Goal: Task Accomplishment & Management: Use online tool/utility

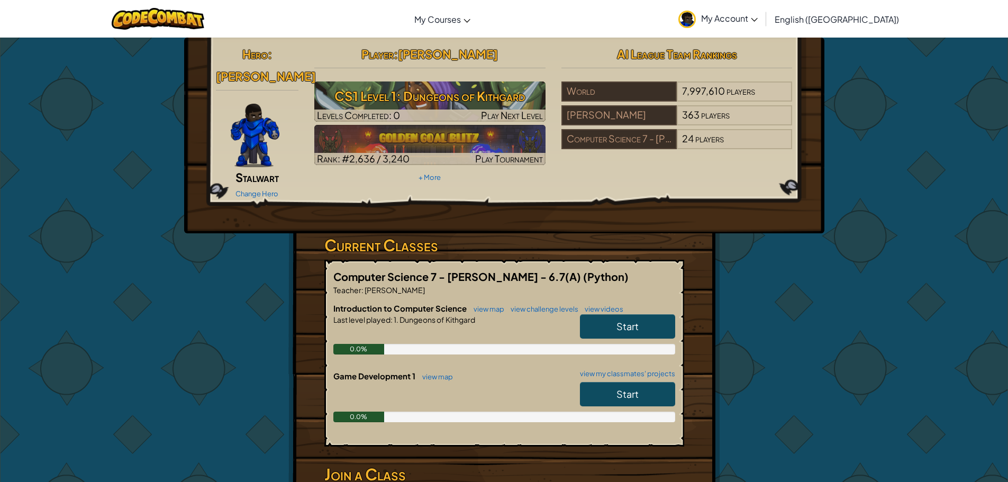
click at [643, 314] on link "Start" at bounding box center [627, 326] width 95 height 24
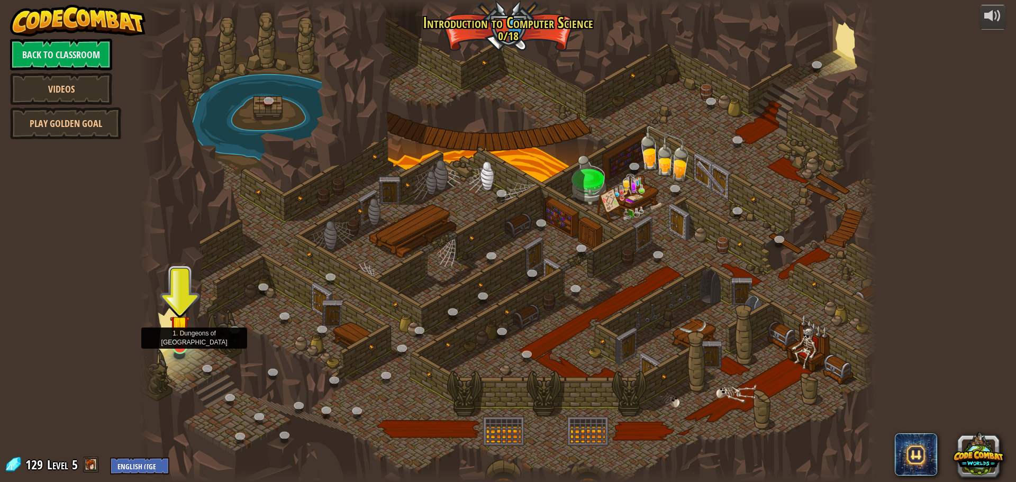
click at [172, 335] on img at bounding box center [180, 325] width 20 height 45
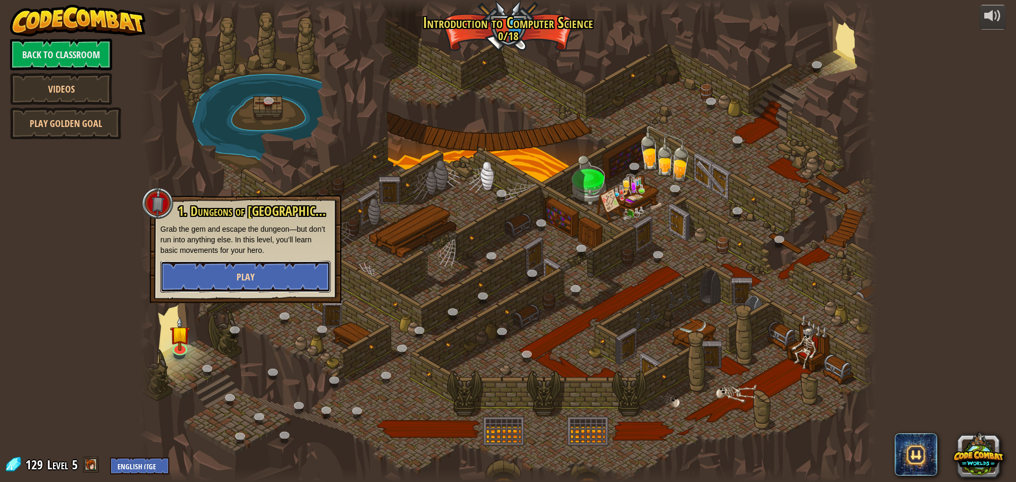
click at [244, 271] on span "Play" at bounding box center [245, 276] width 18 height 13
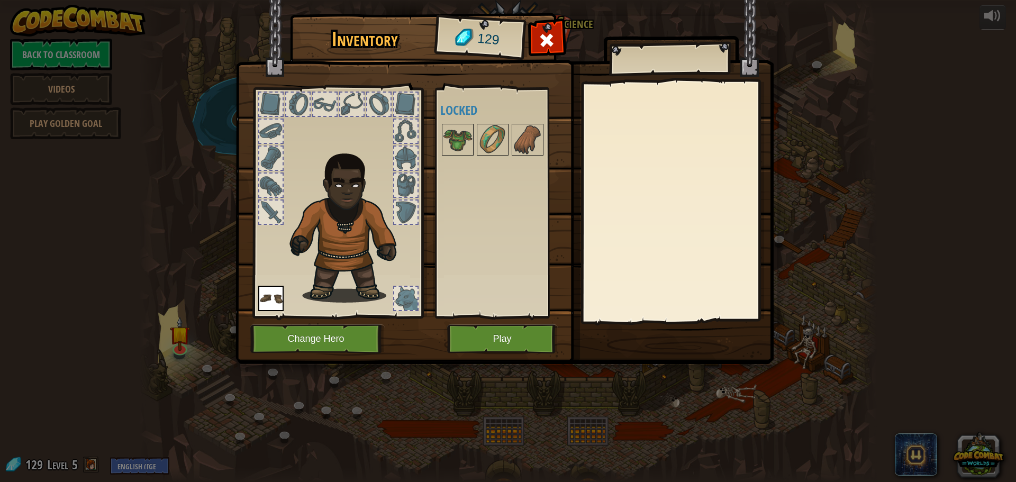
click at [470, 355] on img at bounding box center [504, 172] width 538 height 384
click at [471, 345] on button "Play" at bounding box center [502, 338] width 111 height 29
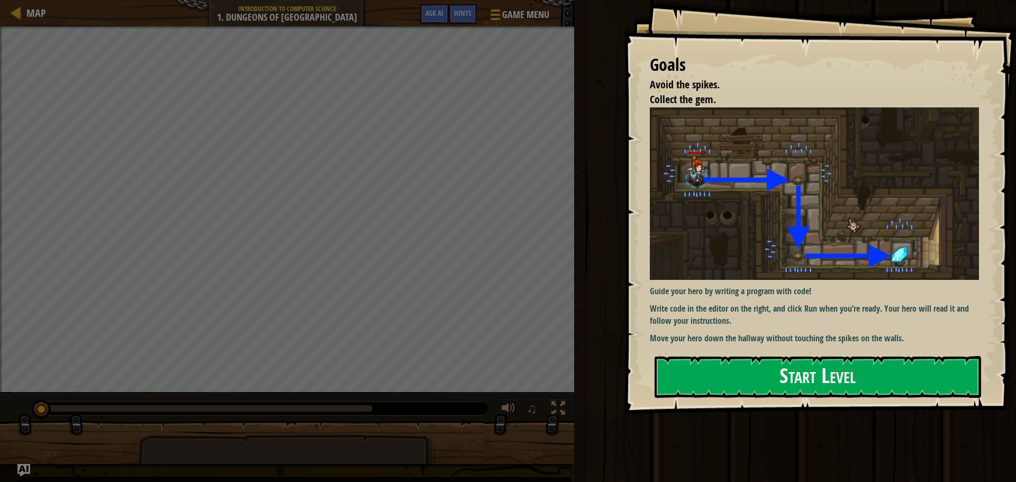
click at [881, 404] on div "Goals Avoid the spikes. Collect the gem. Guide your hero by writing a program w…" at bounding box center [819, 207] width 392 height 414
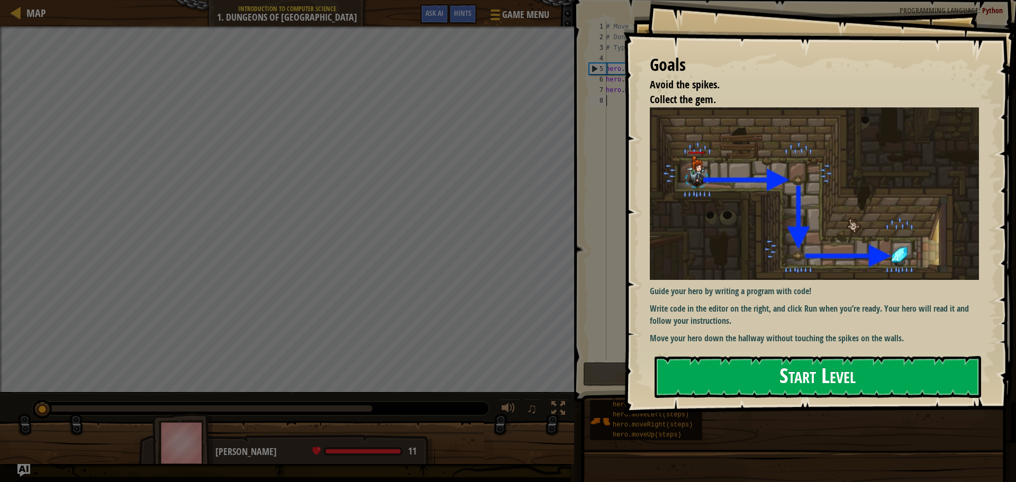
click at [858, 369] on button "Start Level" at bounding box center [817, 377] width 326 height 42
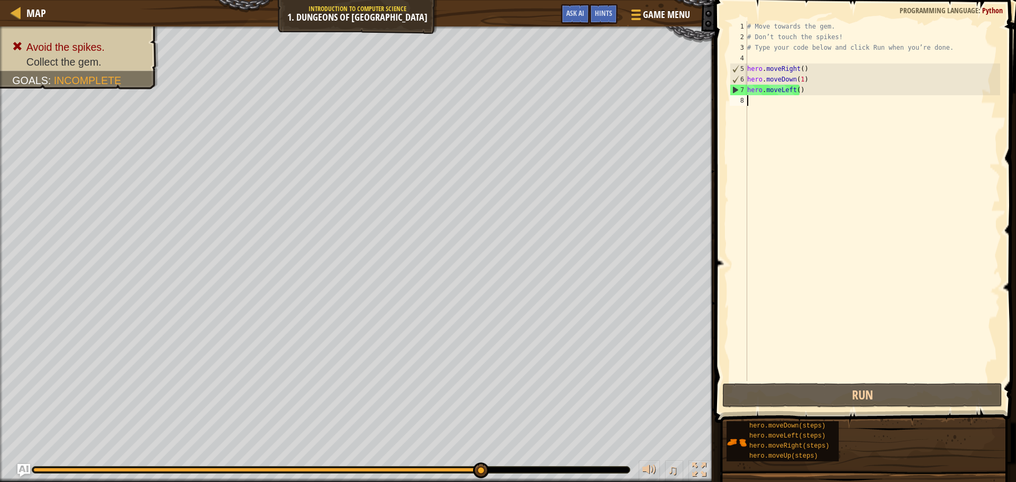
click at [809, 99] on div "# Move towards the gem. # Don’t touch the spikes! # Type your code below and cl…" at bounding box center [872, 211] width 255 height 381
click at [811, 90] on div "# Move towards the gem. # Don’t touch the spikes! # Type your code below and cl…" at bounding box center [872, 211] width 255 height 381
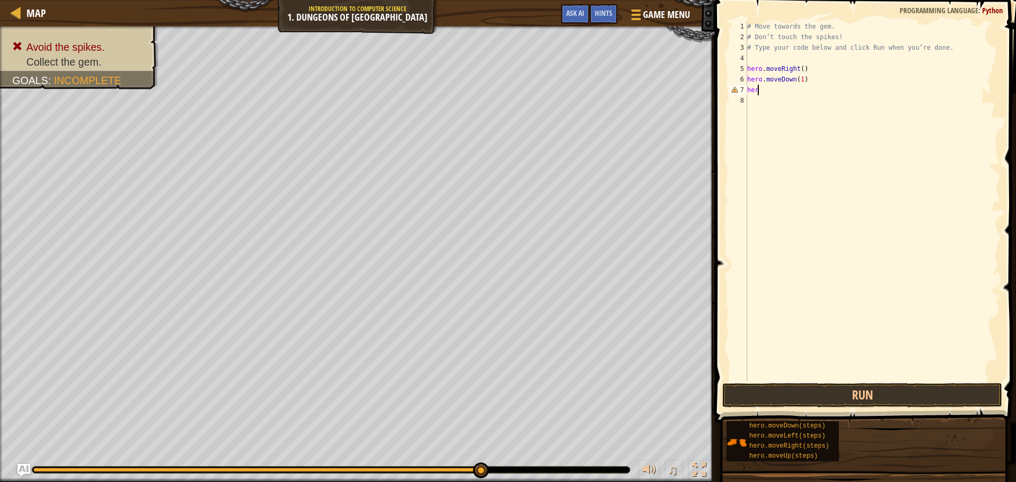
type textarea "h"
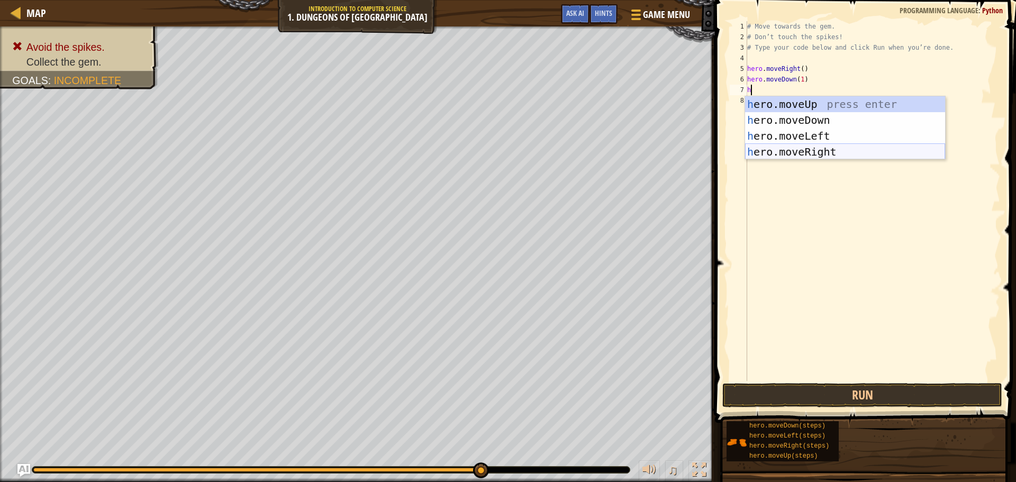
click at [812, 149] on div "h ero.moveUp press enter h ero.moveDown press enter h ero.moveLeft press enter …" at bounding box center [845, 143] width 200 height 95
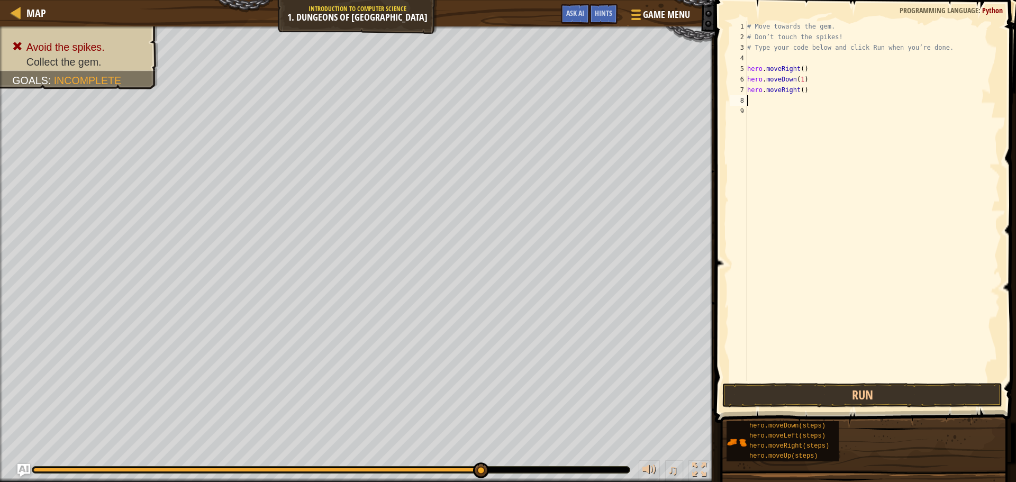
click at [805, 408] on span at bounding box center [865, 196] width 309 height 454
click at [805, 386] on button "Run" at bounding box center [862, 395] width 280 height 24
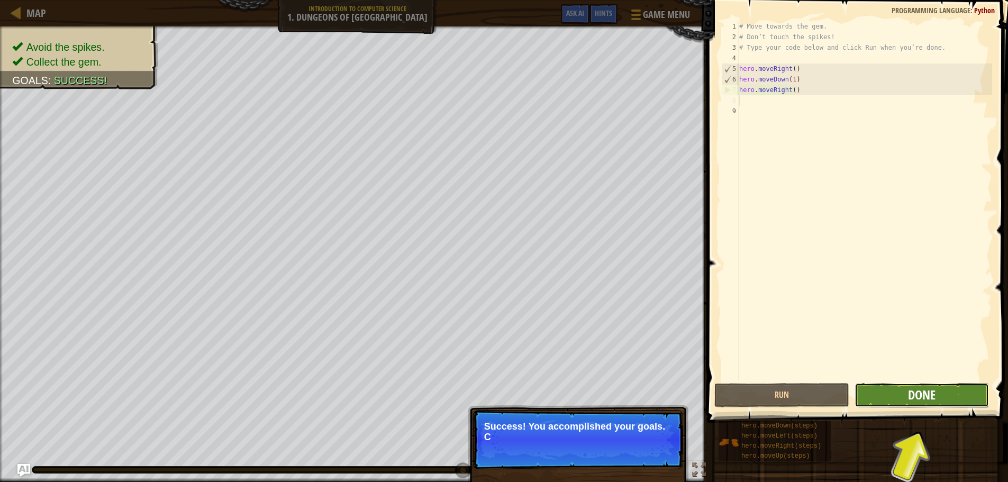
click at [918, 396] on span "Done" at bounding box center [922, 394] width 28 height 17
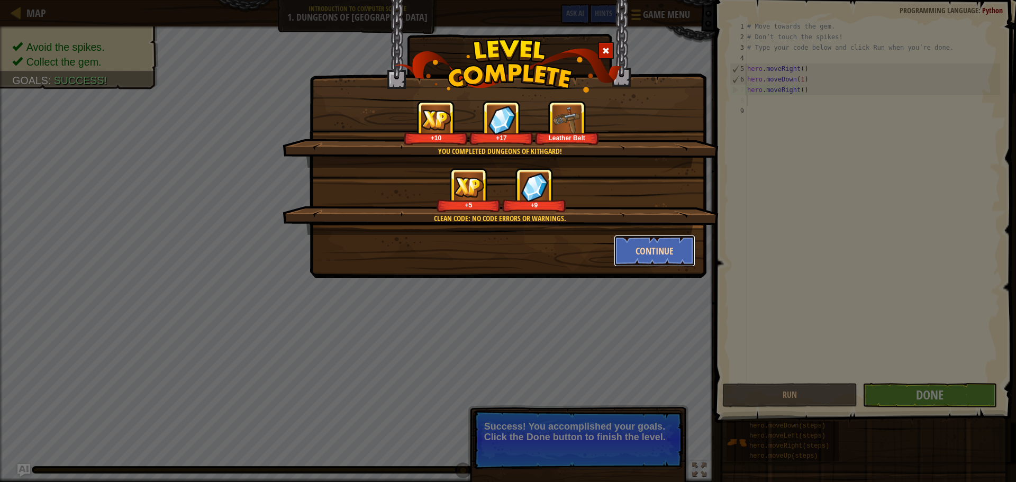
click at [680, 259] on button "Continue" at bounding box center [655, 251] width 82 height 32
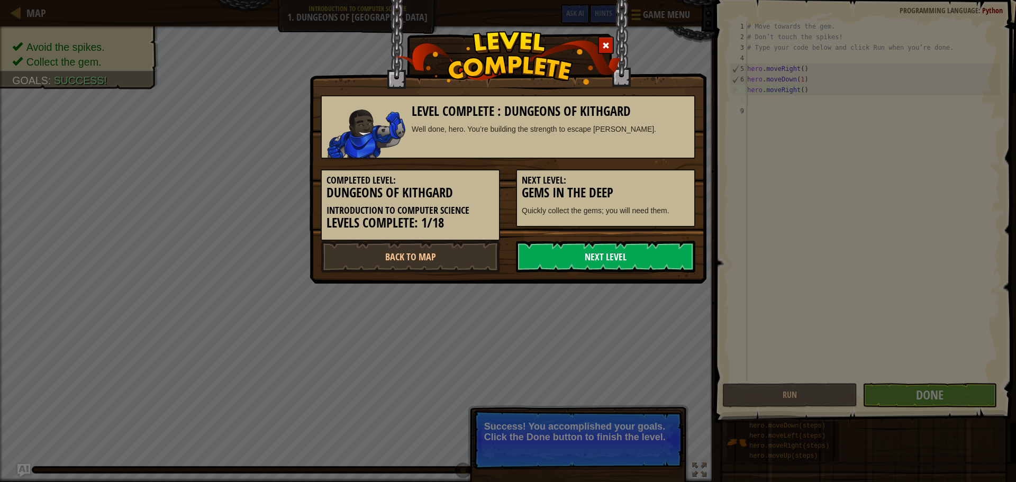
click at [609, 251] on link "Next Level" at bounding box center [605, 257] width 179 height 32
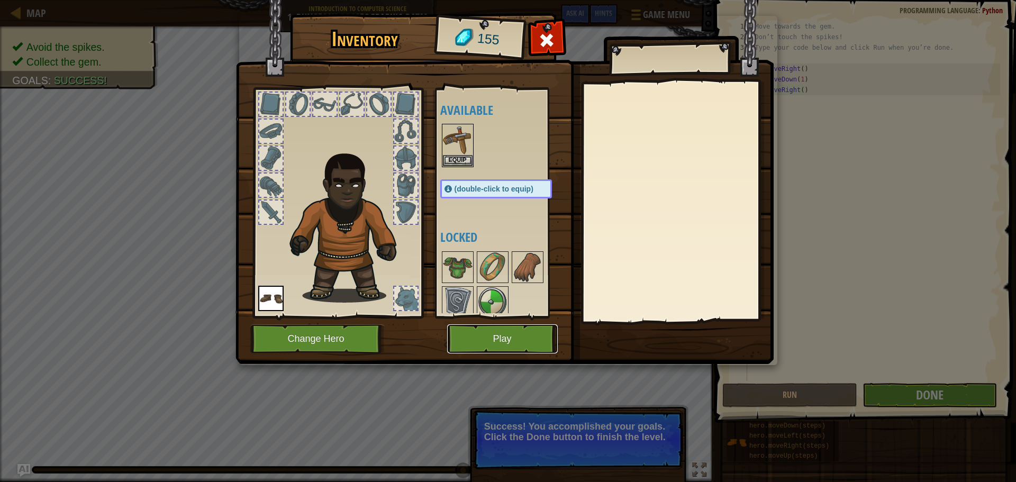
click at [491, 350] on button "Play" at bounding box center [502, 338] width 111 height 29
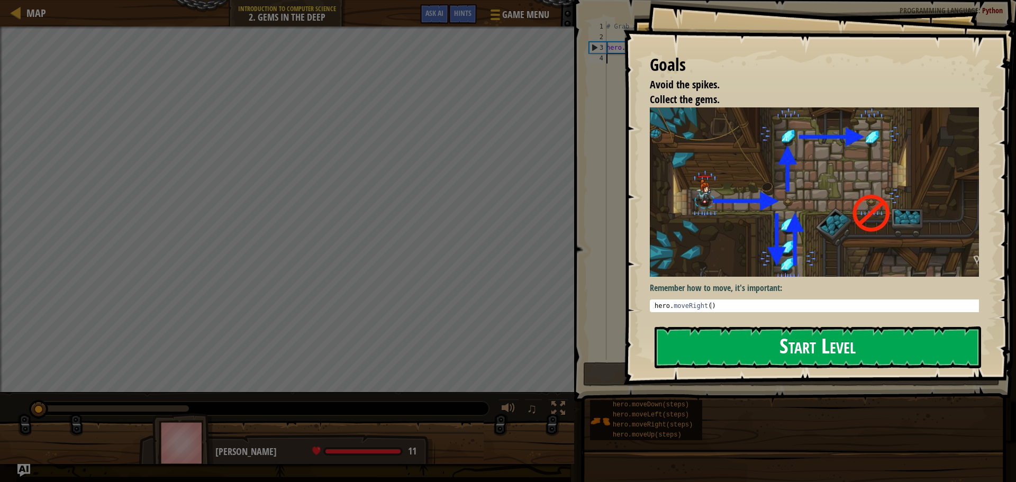
click at [789, 354] on button "Start Level" at bounding box center [817, 347] width 326 height 42
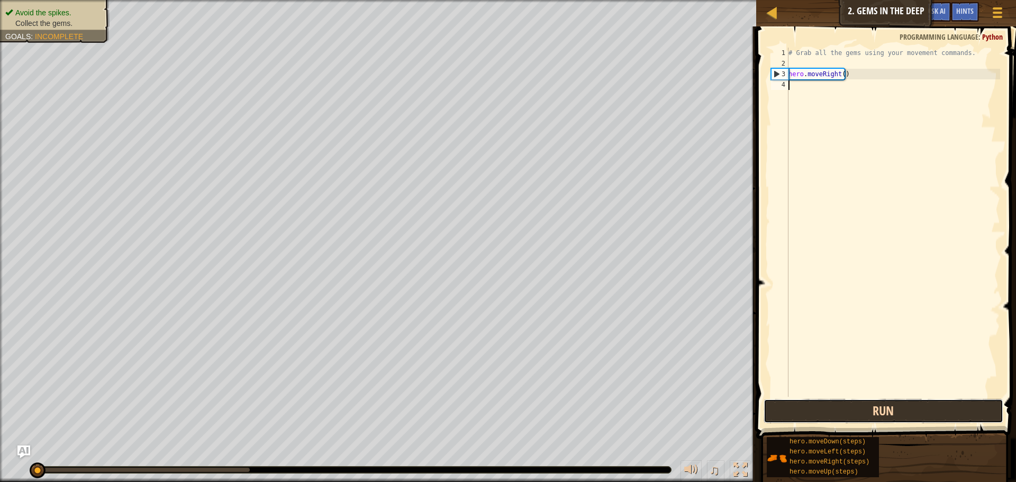
click at [876, 410] on button "Run" at bounding box center [883, 411] width 240 height 24
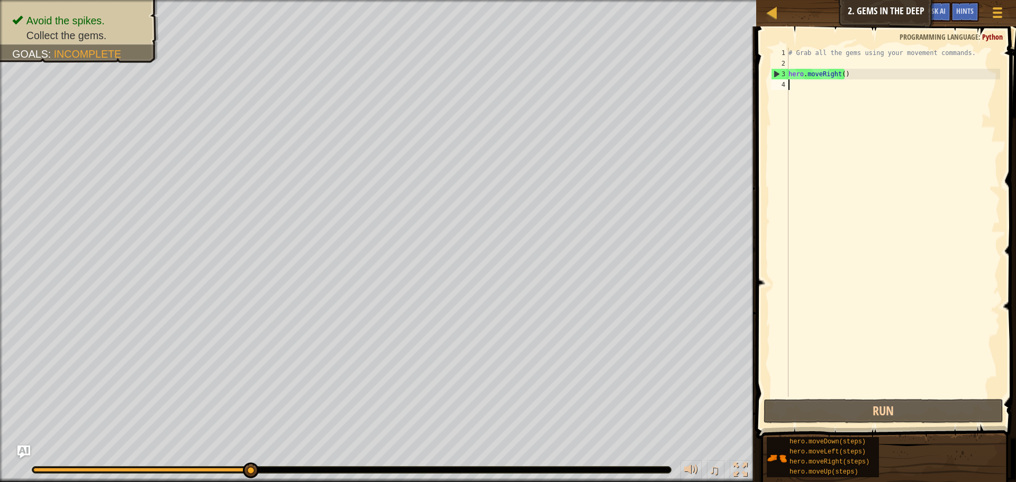
type textarea "h"
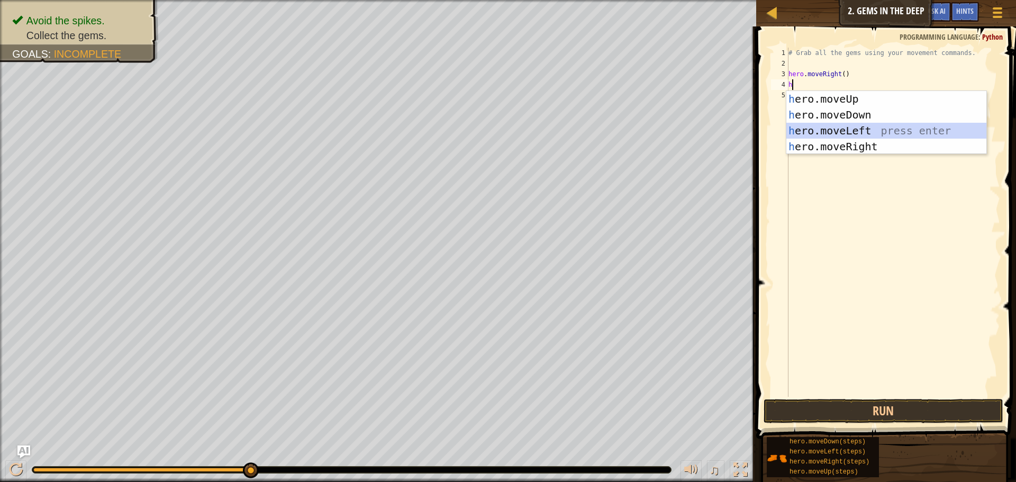
click at [823, 134] on div "h ero.moveUp press enter h ero.moveDown press enter h ero.moveLeft press enter …" at bounding box center [886, 138] width 200 height 95
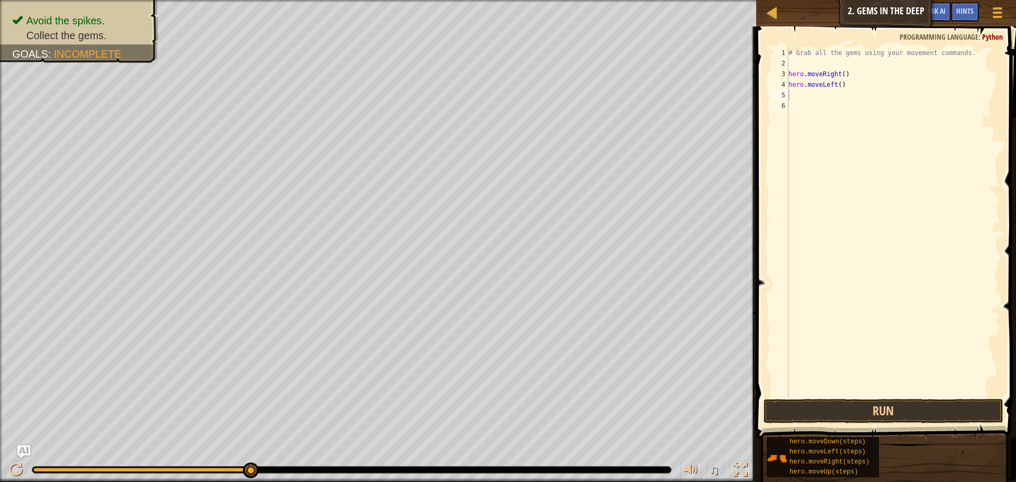
click at [911, 425] on span at bounding box center [887, 217] width 268 height 443
click at [908, 413] on button "Run" at bounding box center [883, 411] width 240 height 24
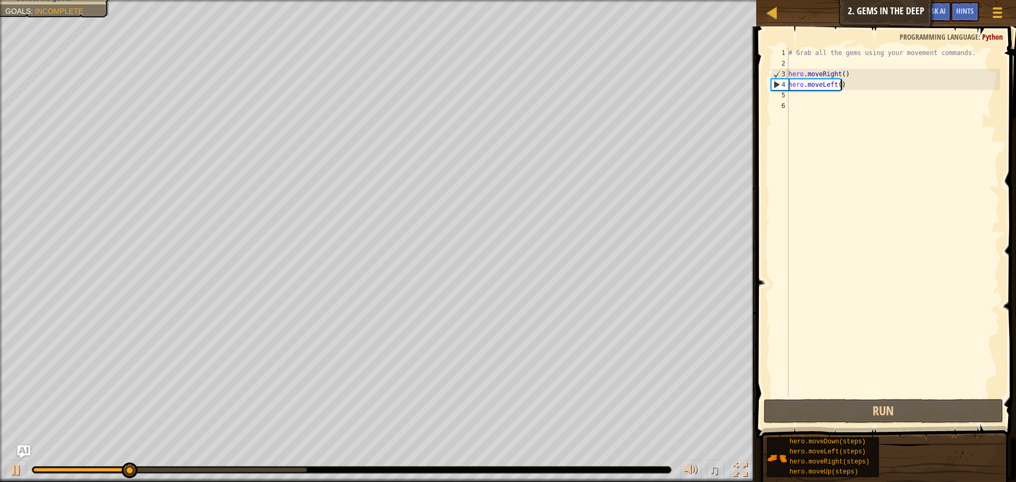
click at [866, 83] on div "# Grab all the gems using your movement commands. hero . moveRight ( ) hero . m…" at bounding box center [893, 233] width 214 height 370
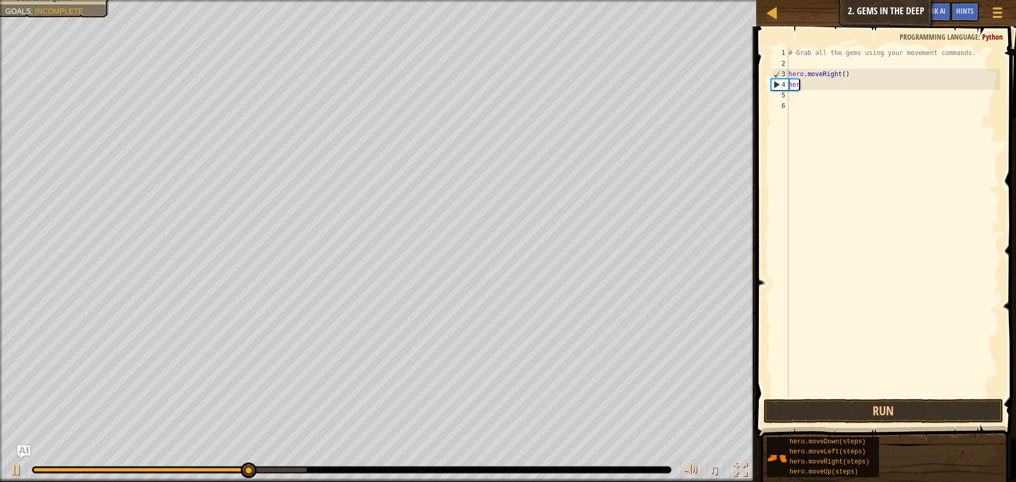
type textarea "h"
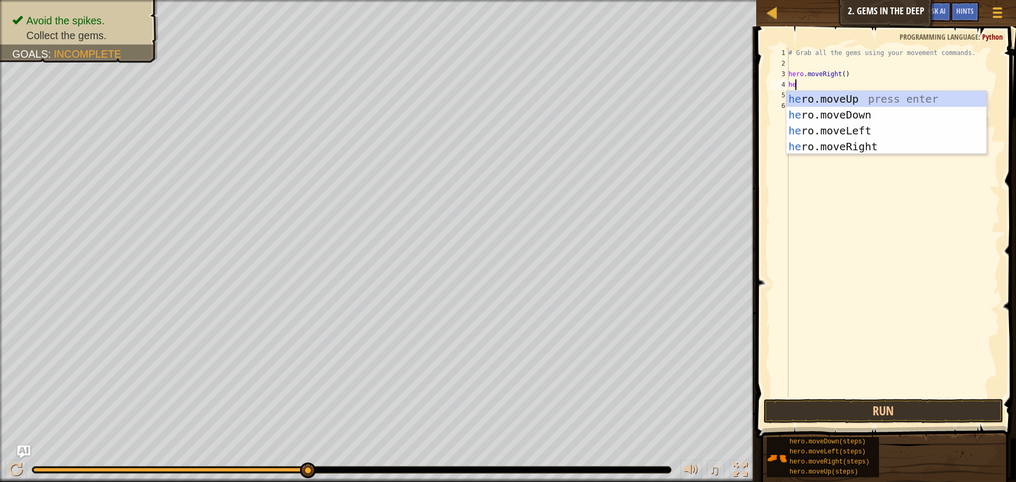
type textarea "her"
click at [897, 139] on div "her o.moveUp press enter her o.moveDown press enter her o.moveLeft press enter …" at bounding box center [886, 138] width 200 height 95
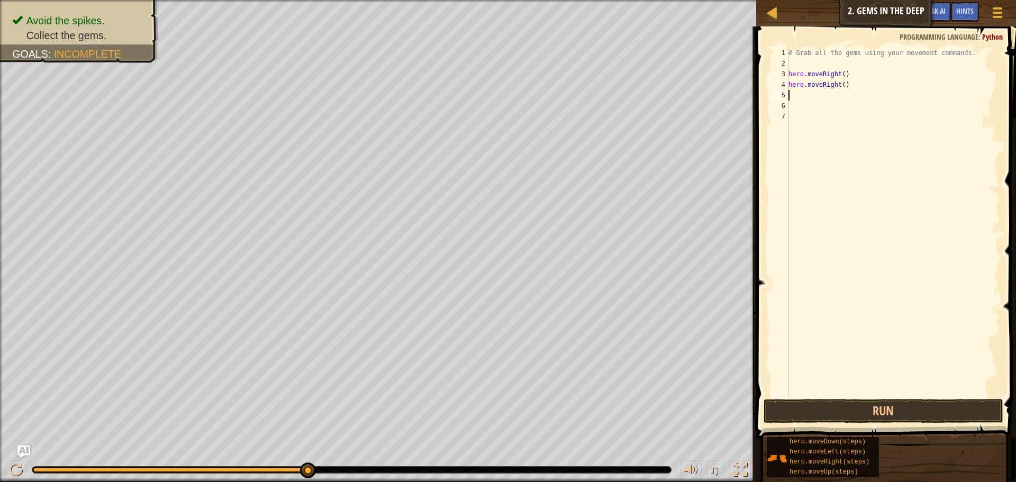
scroll to position [5, 0]
click at [900, 412] on button "Run" at bounding box center [883, 411] width 240 height 24
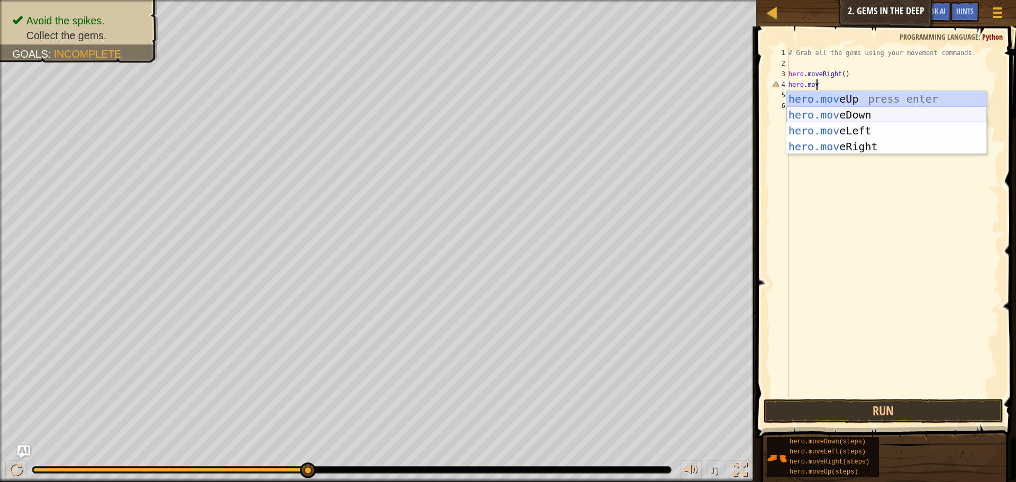
type textarea "hero.move"
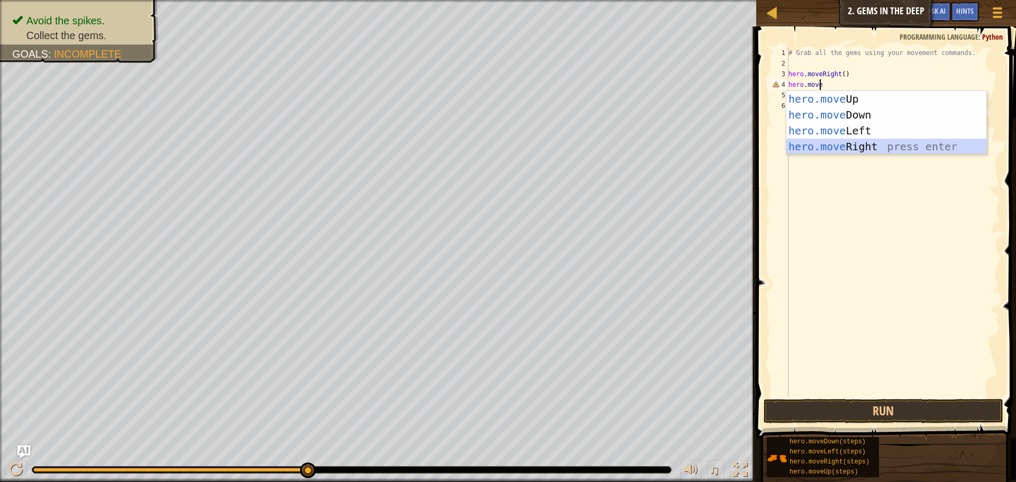
click at [872, 149] on div "hero.move Up press enter hero.move Down press enter hero.move Left press enter …" at bounding box center [886, 138] width 200 height 95
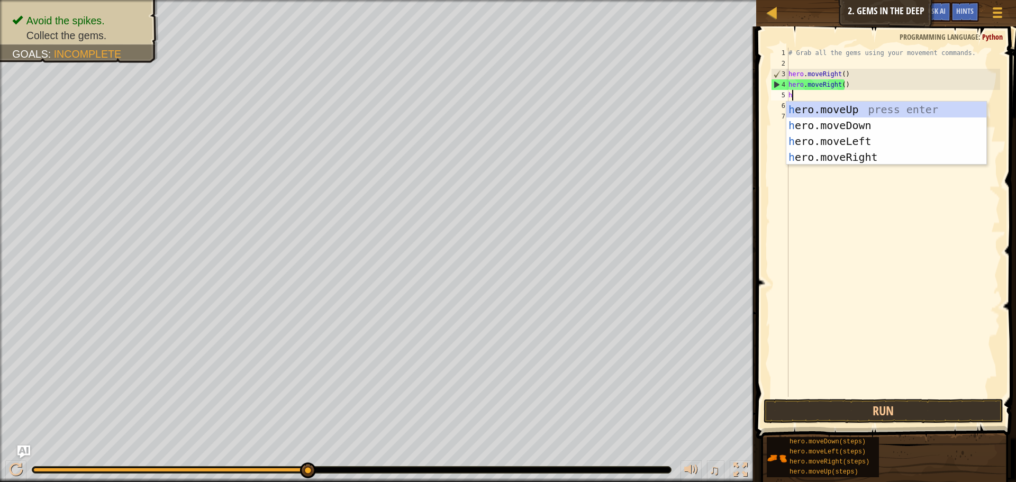
type textarea "he"
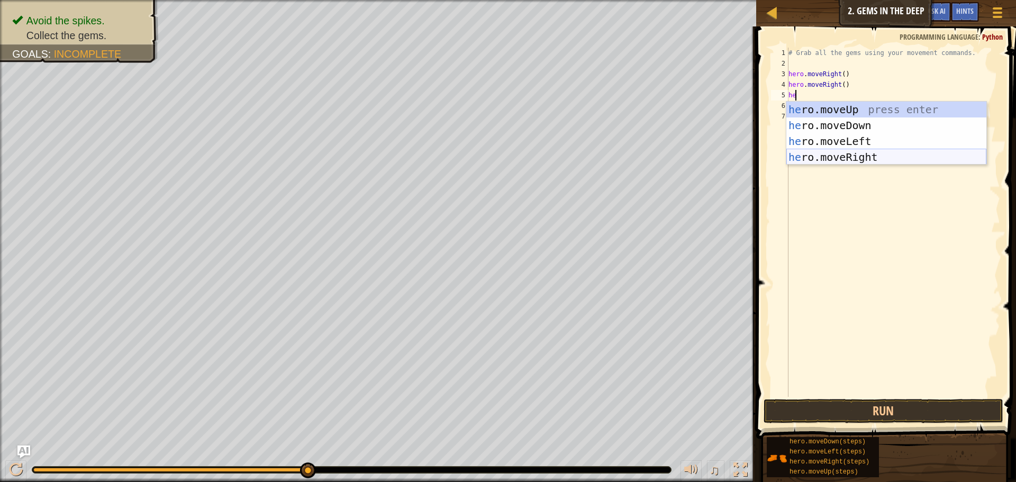
click at [875, 161] on div "he ro.moveUp press enter he ro.moveDown press enter he ro.moveLeft press enter …" at bounding box center [886, 149] width 200 height 95
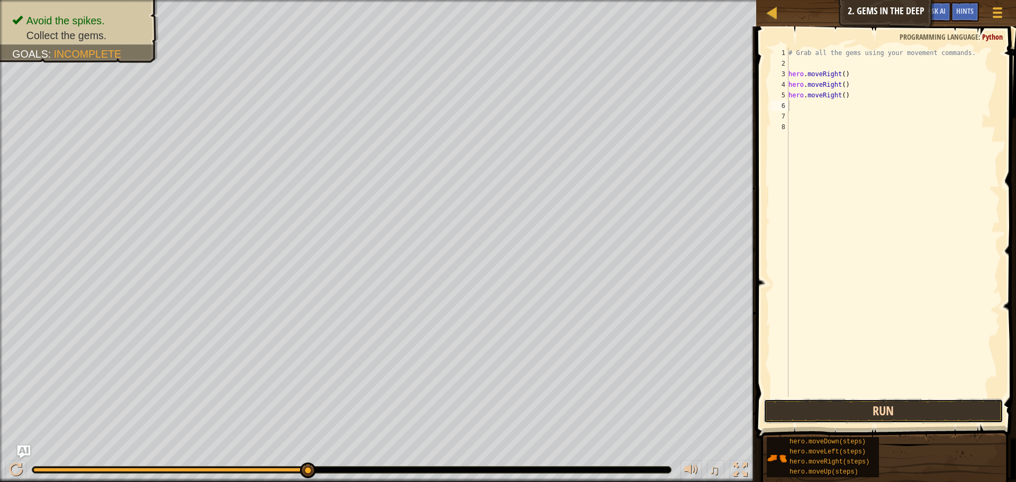
click at [884, 412] on button "Run" at bounding box center [883, 411] width 240 height 24
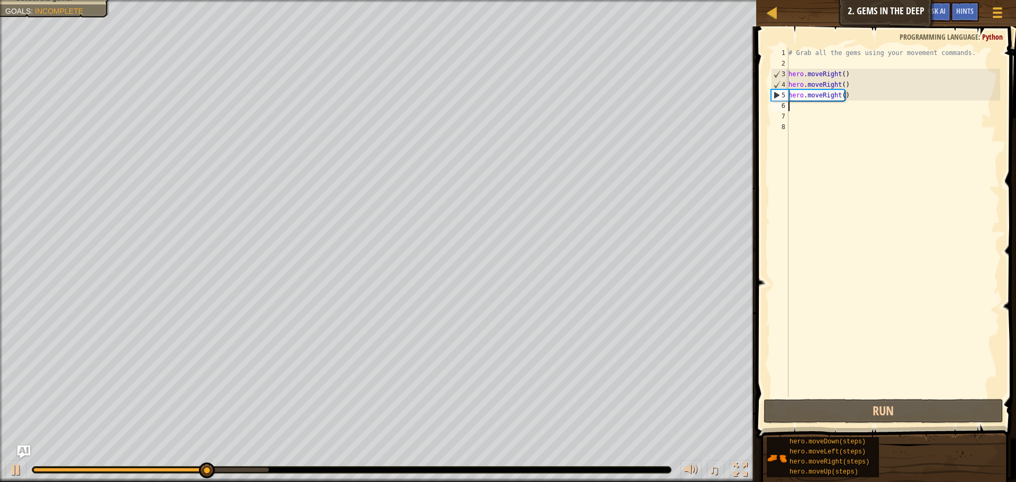
click at [854, 99] on div "# Grab all the gems using your movement commands. hero . moveRight ( ) hero . m…" at bounding box center [893, 233] width 214 height 370
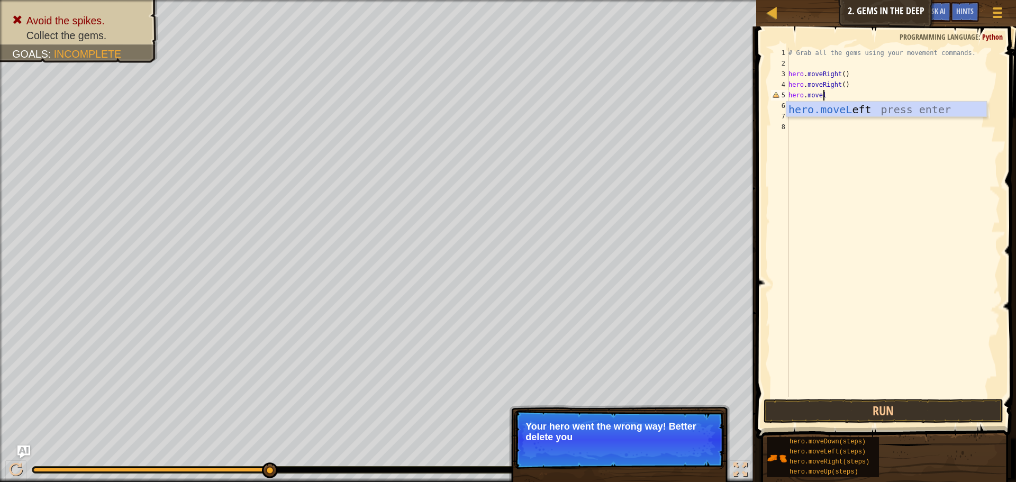
scroll to position [5, 3]
type textarea "hero.movele"
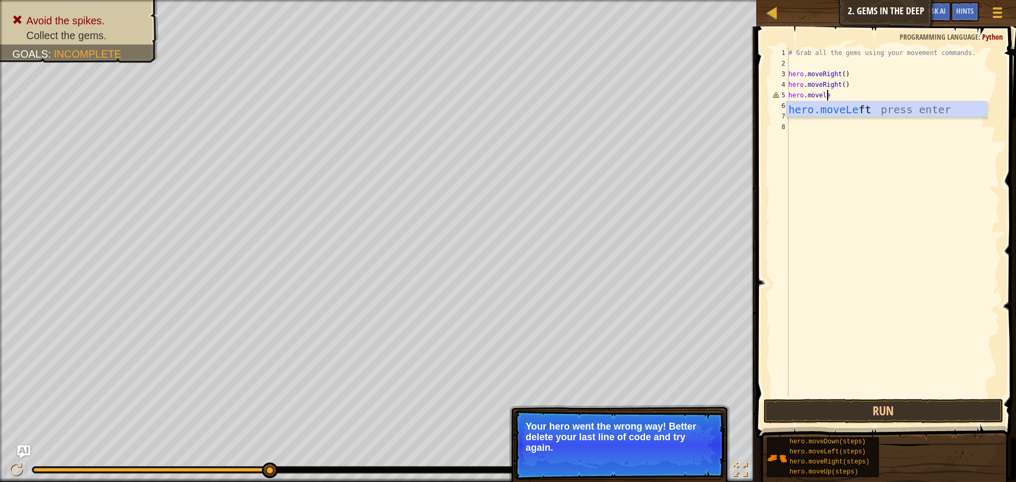
scroll to position [5, 0]
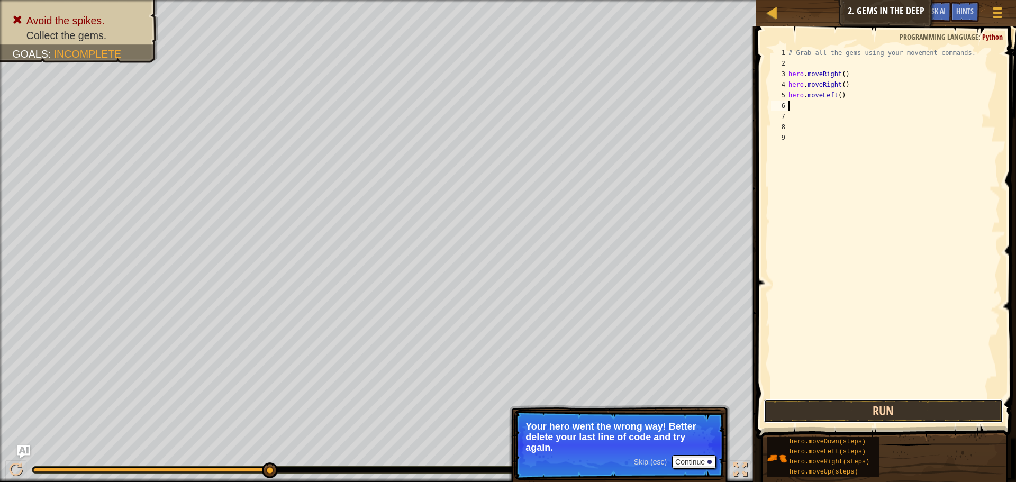
click at [912, 410] on button "Run" at bounding box center [883, 411] width 240 height 24
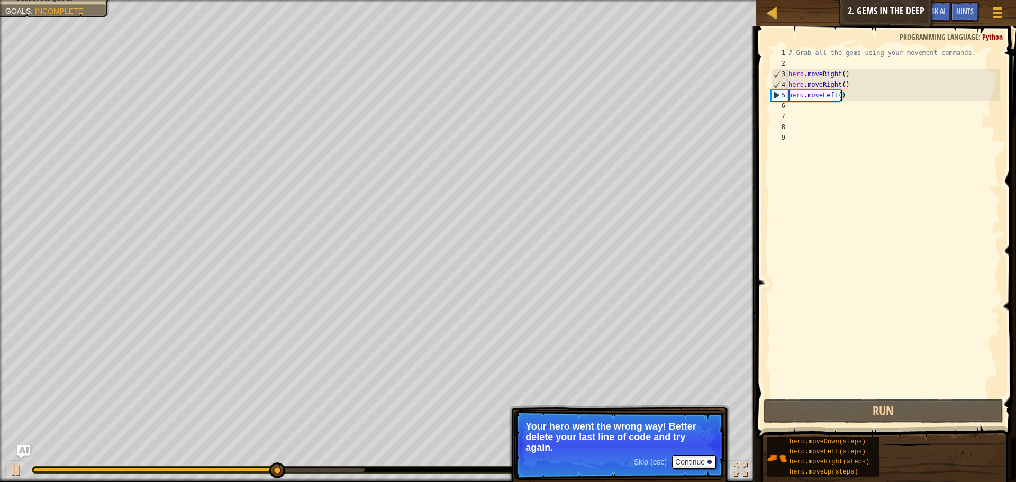
click at [854, 95] on div "# Grab all the gems using your movement commands. hero . moveRight ( ) hero . m…" at bounding box center [893, 233] width 214 height 370
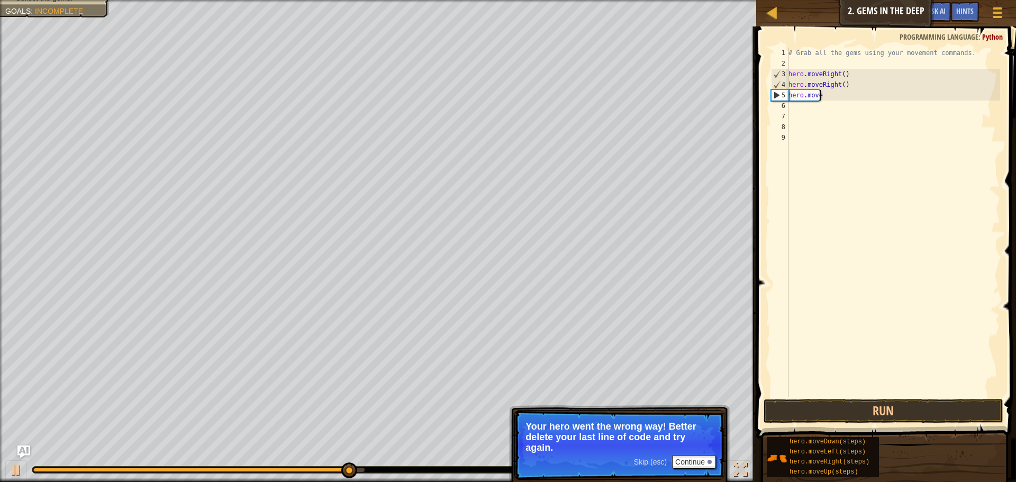
scroll to position [5, 2]
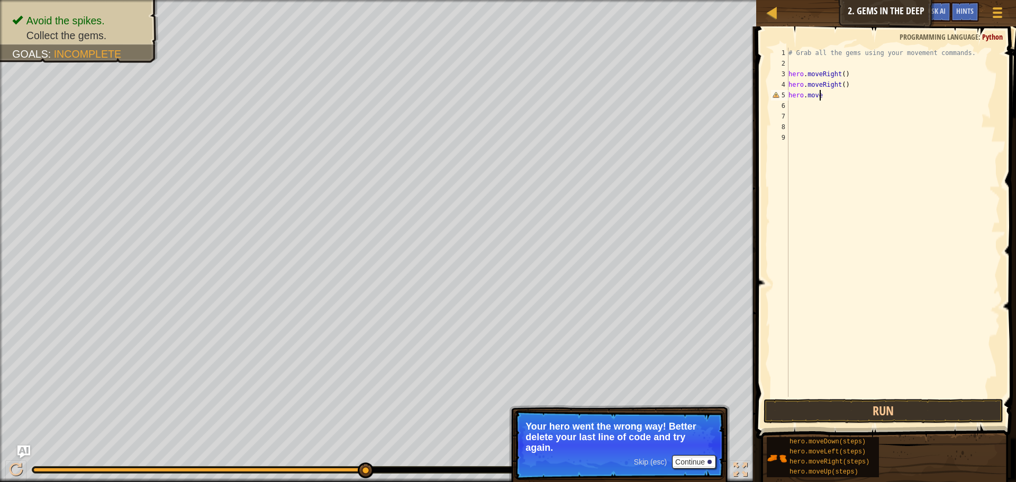
type textarea "hero.moveu"
click at [944, 409] on button "Run" at bounding box center [883, 411] width 240 height 24
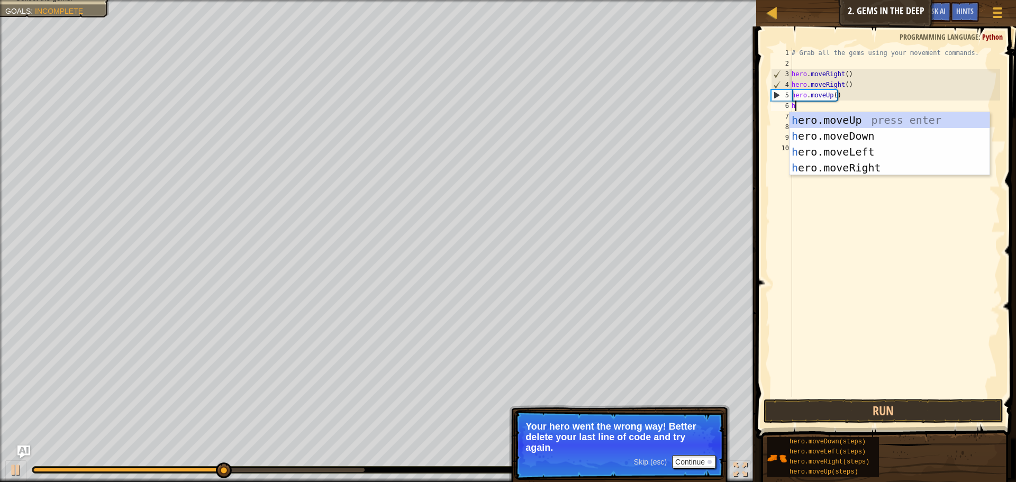
type textarea "he"
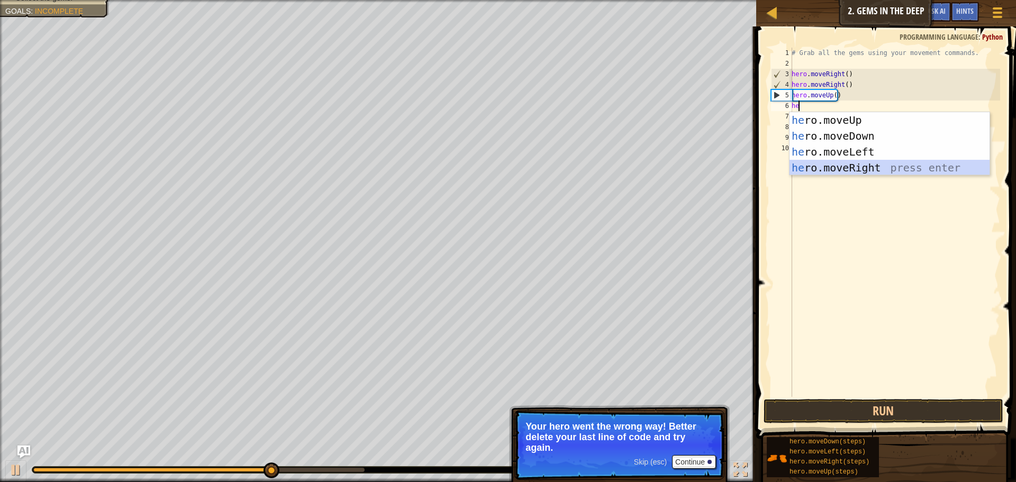
click at [854, 165] on div "he ro.moveUp press enter he ro.moveDown press enter he ro.moveLeft press enter …" at bounding box center [889, 159] width 200 height 95
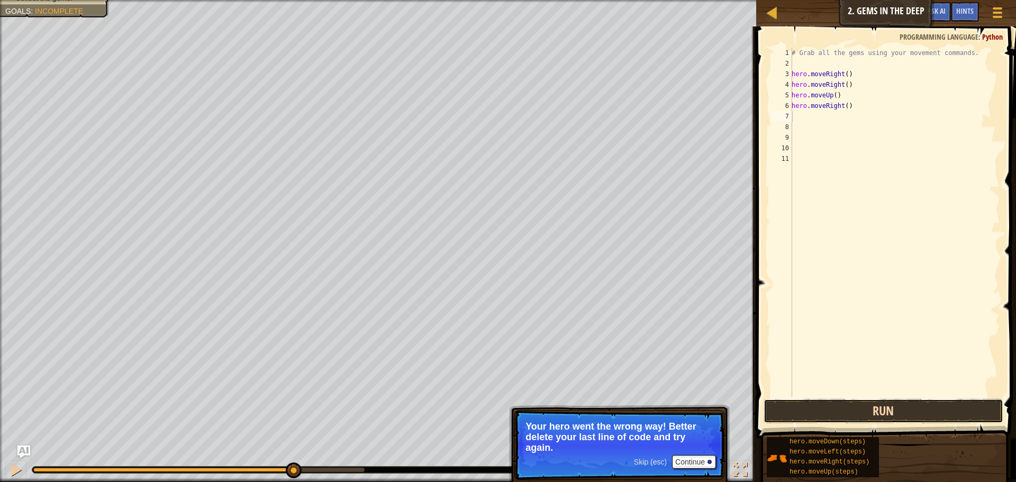
click at [913, 416] on button "Run" at bounding box center [883, 411] width 240 height 24
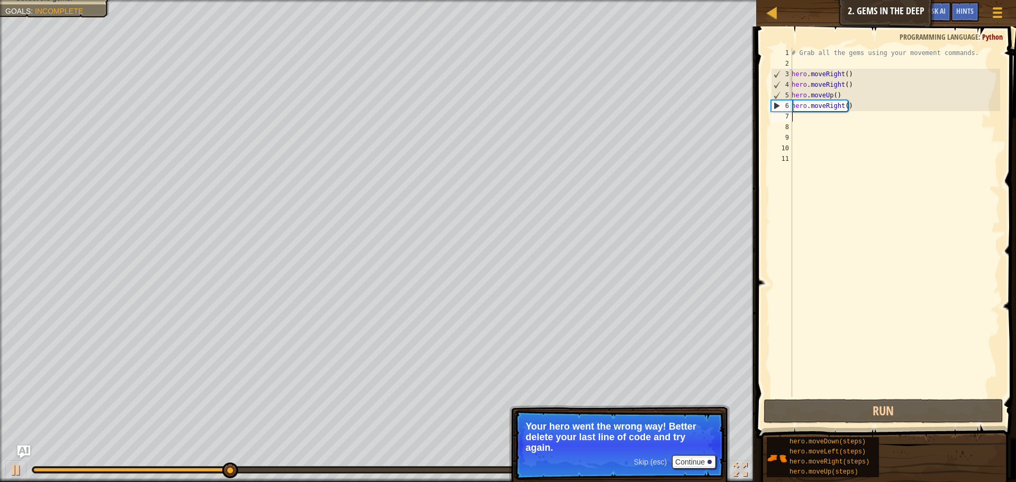
click at [856, 111] on div "# Grab all the gems using your movement commands. hero . moveRight ( ) hero . m…" at bounding box center [894, 233] width 211 height 370
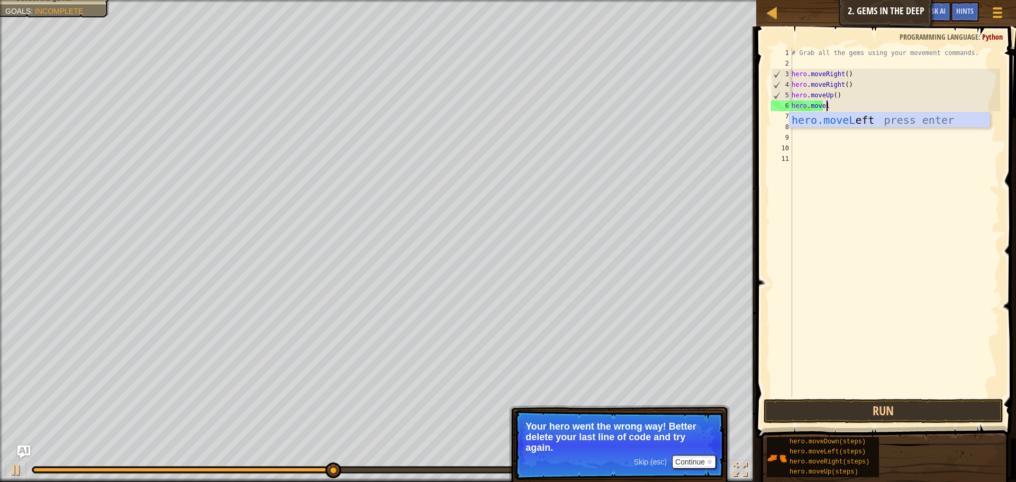
scroll to position [5, 3]
type textarea "hero.movele"
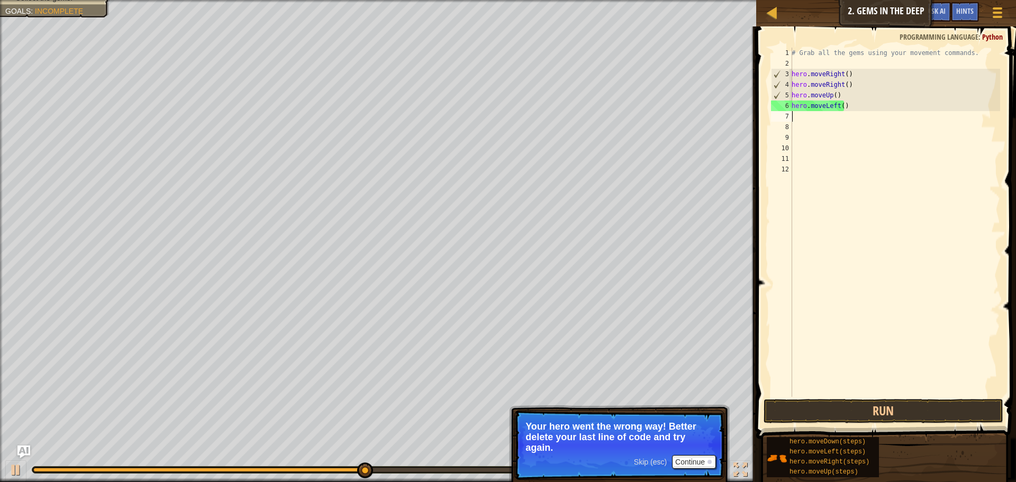
scroll to position [5, 0]
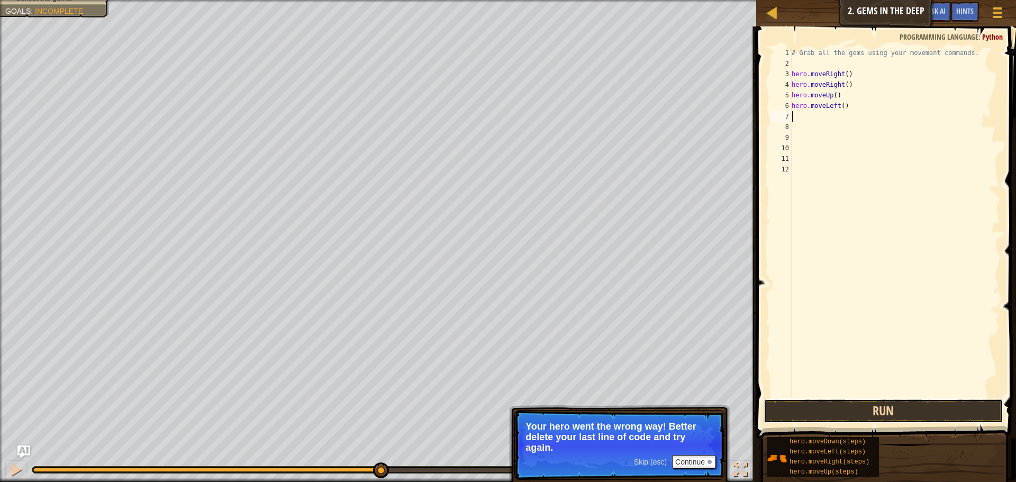
click at [951, 406] on button "Run" at bounding box center [883, 411] width 240 height 24
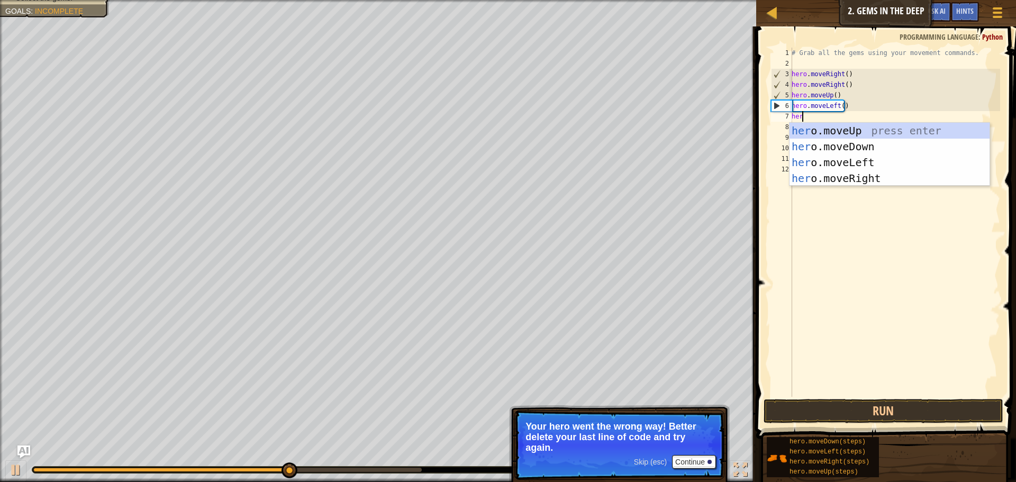
scroll to position [5, 1]
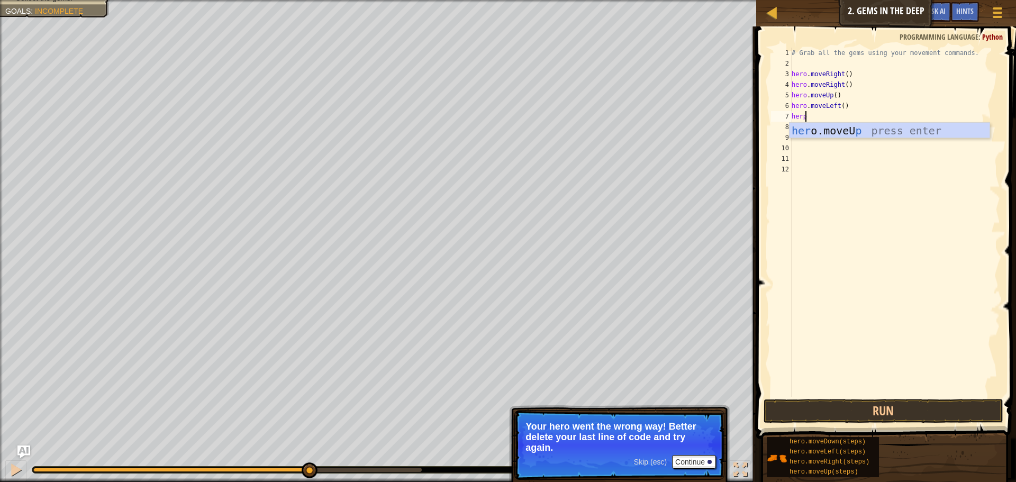
type textarea "her"
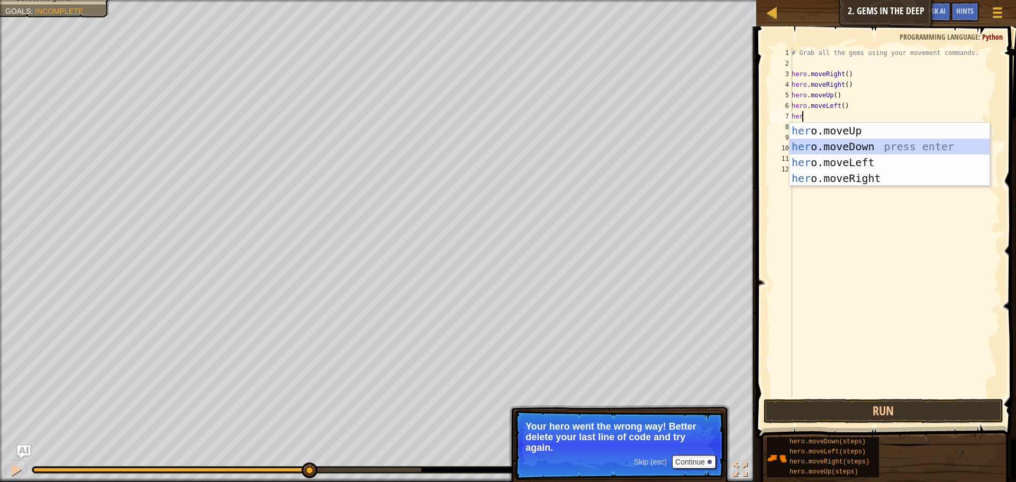
click at [887, 141] on div "her o.moveUp press enter her o.moveDown press enter her o.moveLeft press enter …" at bounding box center [889, 170] width 200 height 95
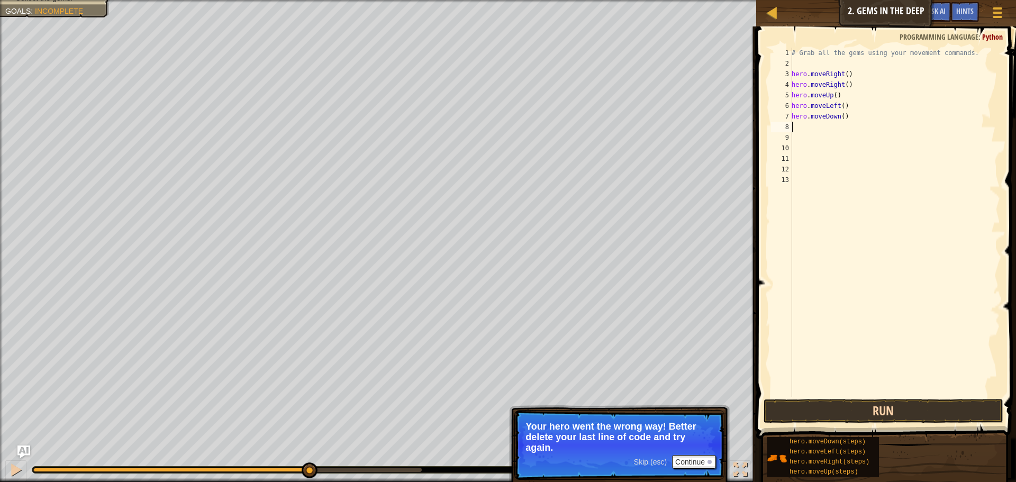
click at [883, 424] on div "Hints Videos 1 2 3 4 5 6 7 8 9 10 11 12 13 # Grab all the gems using your movem…" at bounding box center [884, 251] width 263 height 450
click at [883, 417] on button "Run" at bounding box center [883, 411] width 240 height 24
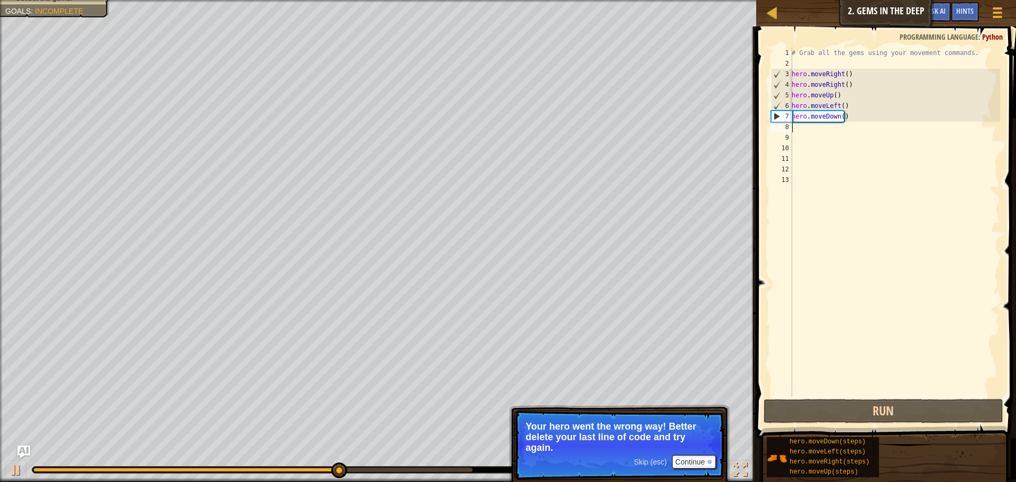
type textarea "m"
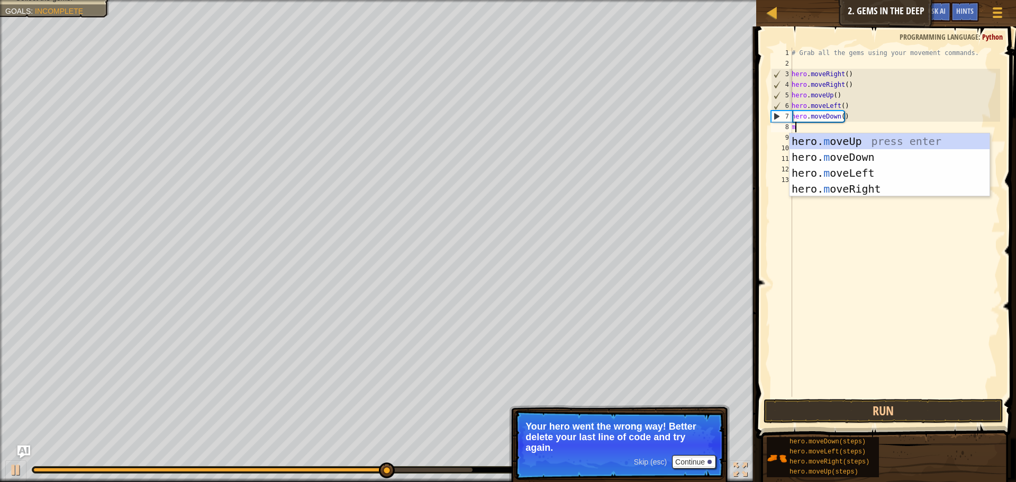
type textarea "mo"
click at [819, 152] on div "hero. mo veUp press enter hero. mo veDown press enter hero. mo veLeft press ent…" at bounding box center [889, 180] width 200 height 95
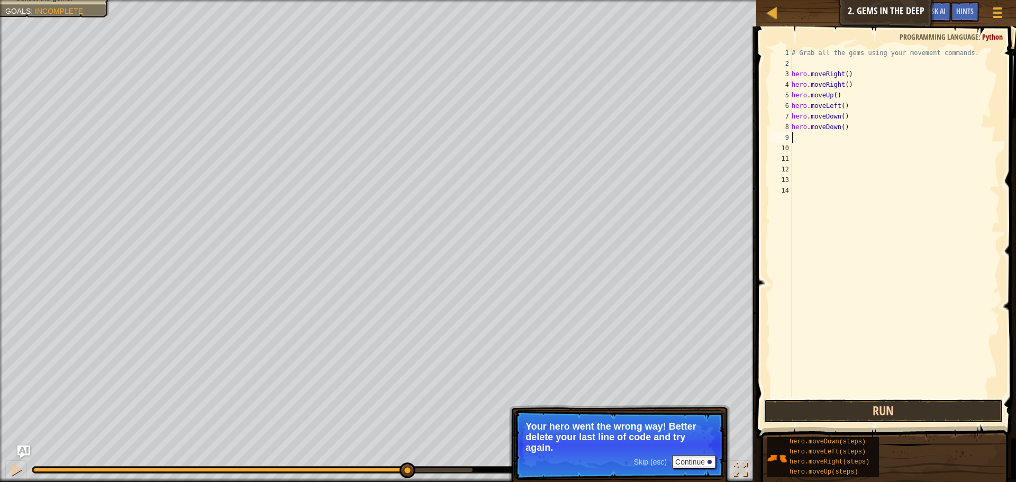
click at [884, 403] on button "Run" at bounding box center [883, 411] width 240 height 24
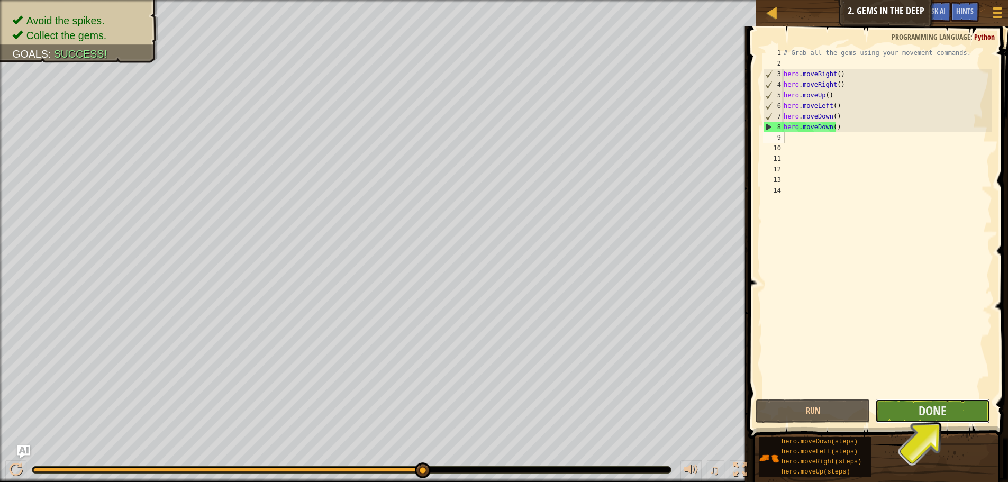
click at [956, 418] on button "Done" at bounding box center [932, 411] width 114 height 24
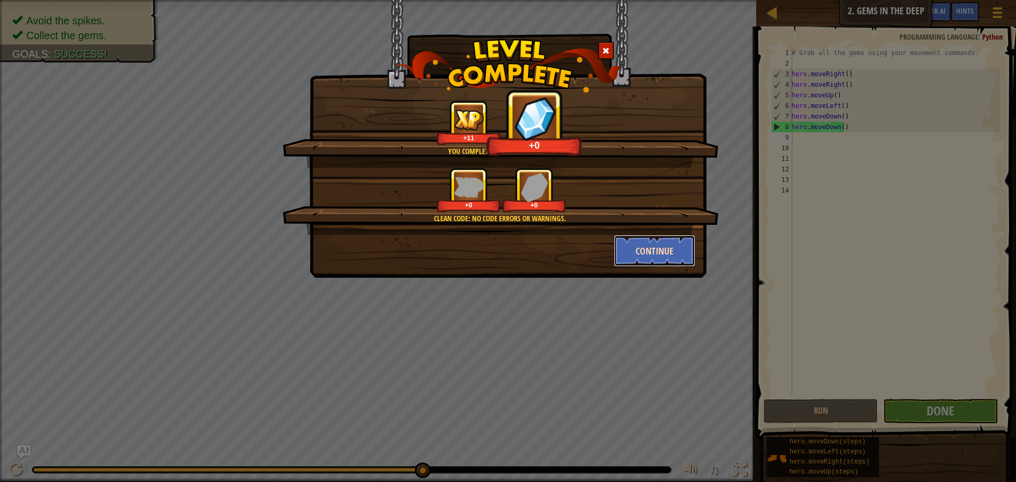
click at [667, 245] on button "Continue" at bounding box center [655, 251] width 82 height 32
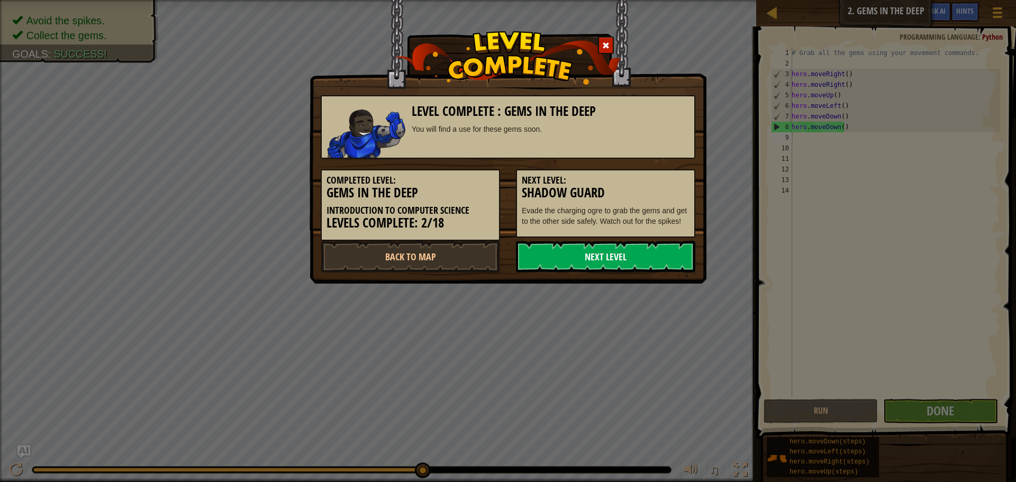
click at [614, 254] on link "Next Level" at bounding box center [605, 257] width 179 height 32
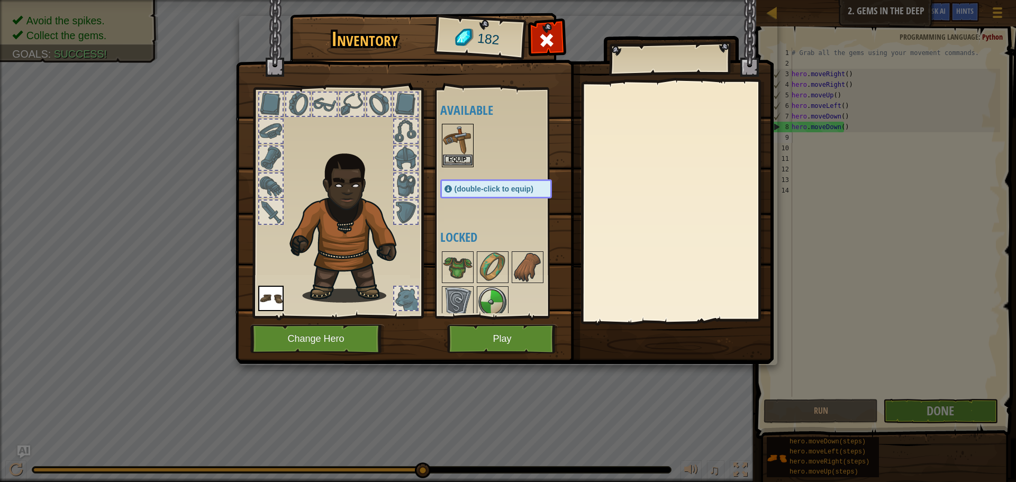
click at [459, 154] on img at bounding box center [458, 140] width 30 height 30
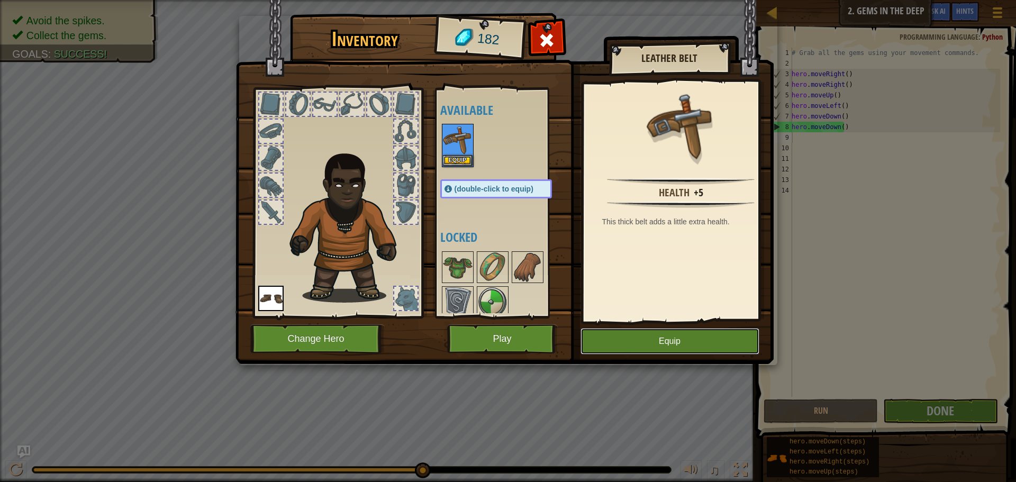
click at [614, 331] on button "Equip" at bounding box center [669, 341] width 179 height 26
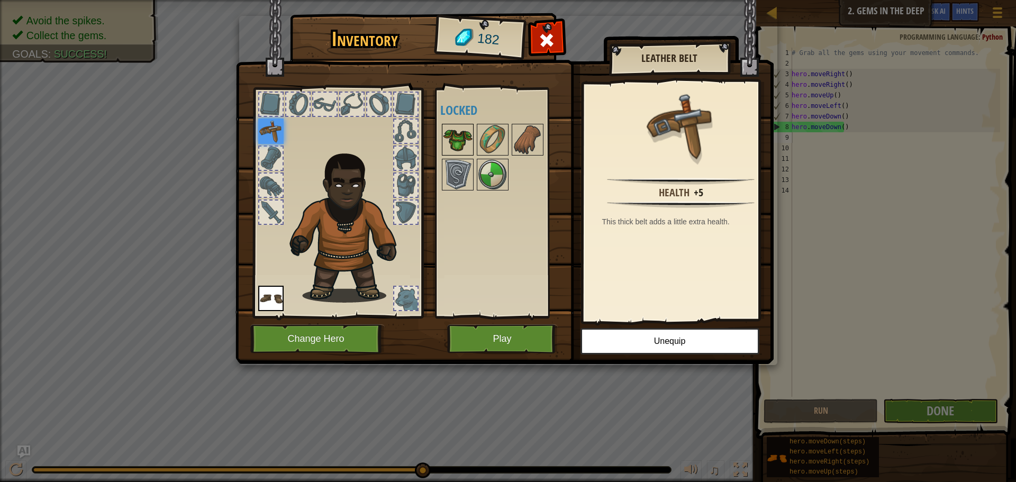
click at [449, 143] on img at bounding box center [458, 140] width 30 height 30
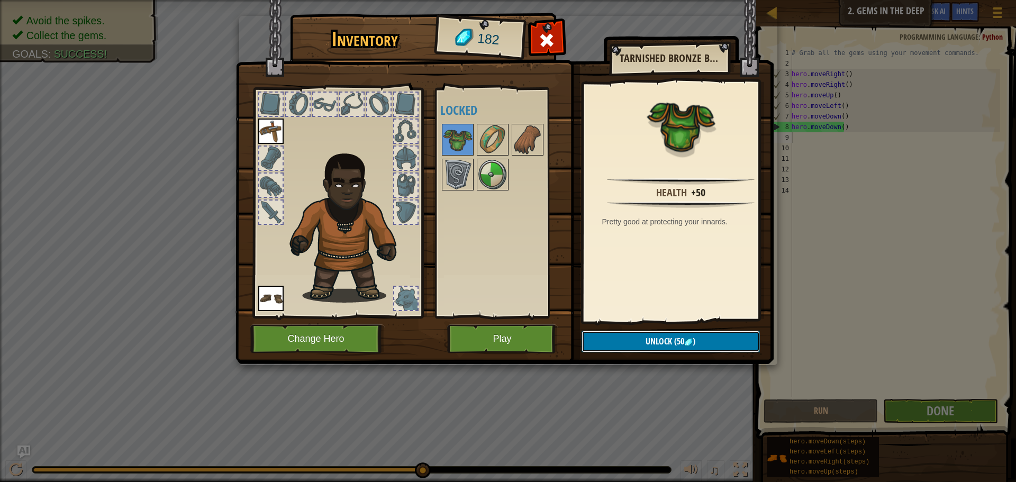
click at [681, 342] on span "(50" at bounding box center [678, 341] width 12 height 12
click at [655, 346] on button "Confirm" at bounding box center [670, 342] width 178 height 22
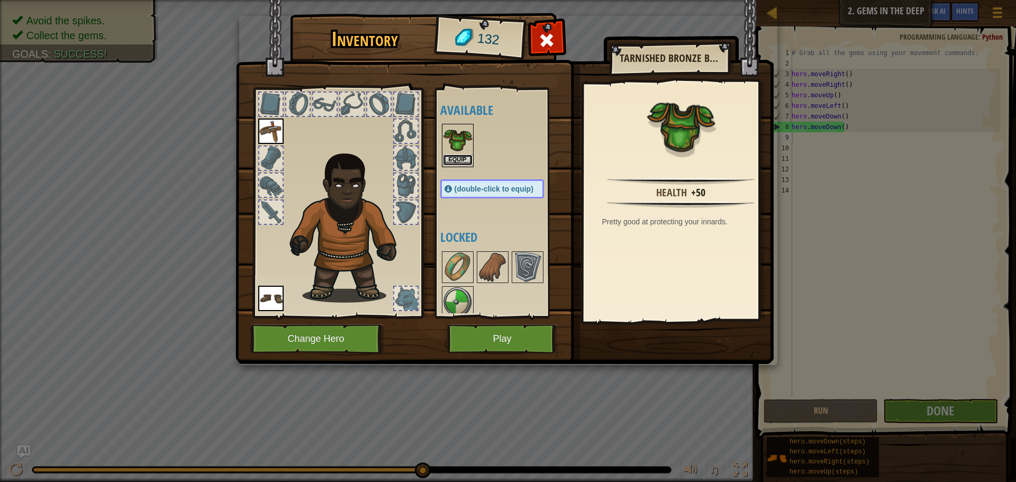
click at [446, 163] on button "Equip" at bounding box center [458, 159] width 30 height 11
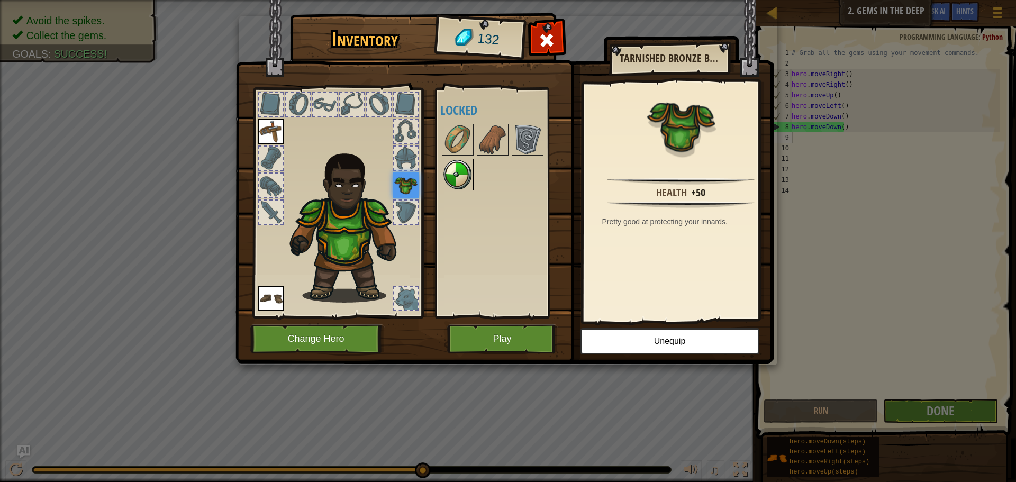
click at [459, 170] on img at bounding box center [458, 175] width 30 height 30
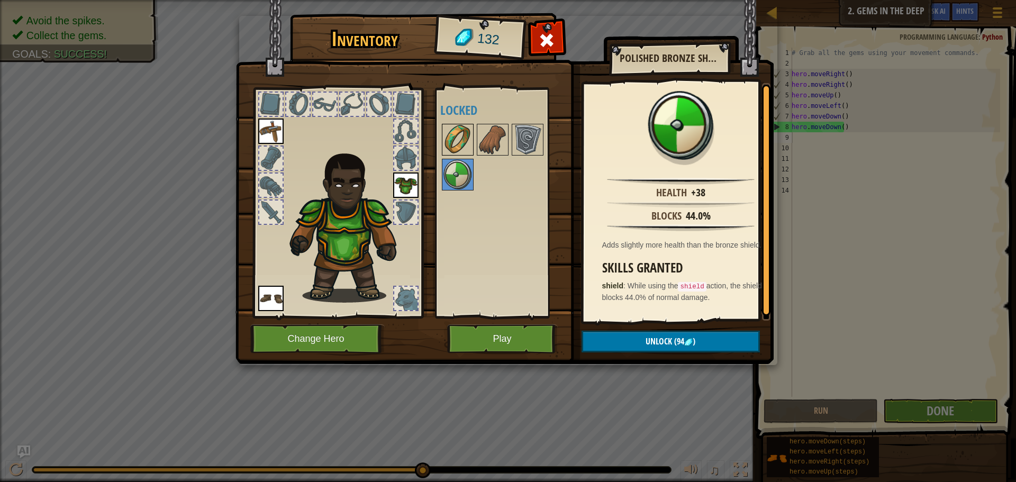
click at [462, 135] on img at bounding box center [458, 140] width 30 height 30
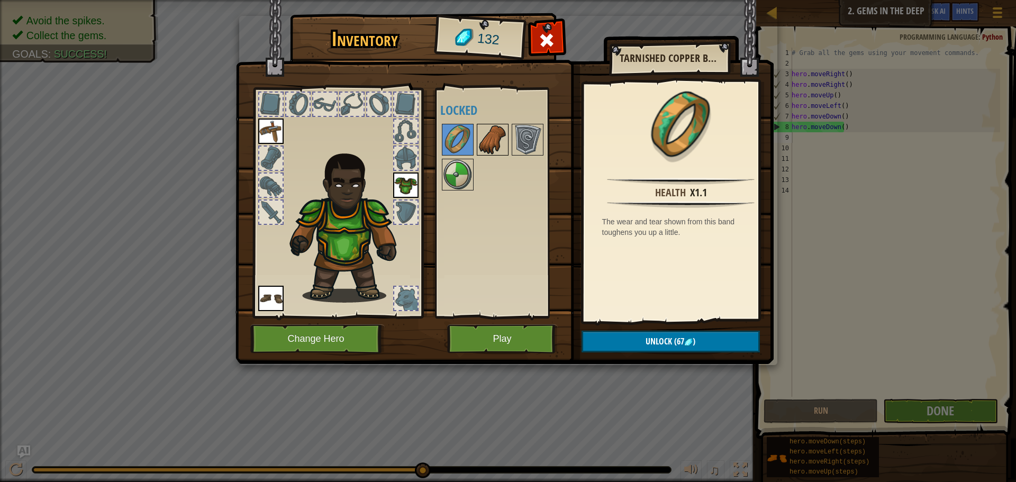
drag, startPoint x: 468, startPoint y: 138, endPoint x: 479, endPoint y: 149, distance: 15.3
click at [469, 138] on img at bounding box center [458, 140] width 30 height 30
click at [483, 149] on img at bounding box center [493, 140] width 30 height 30
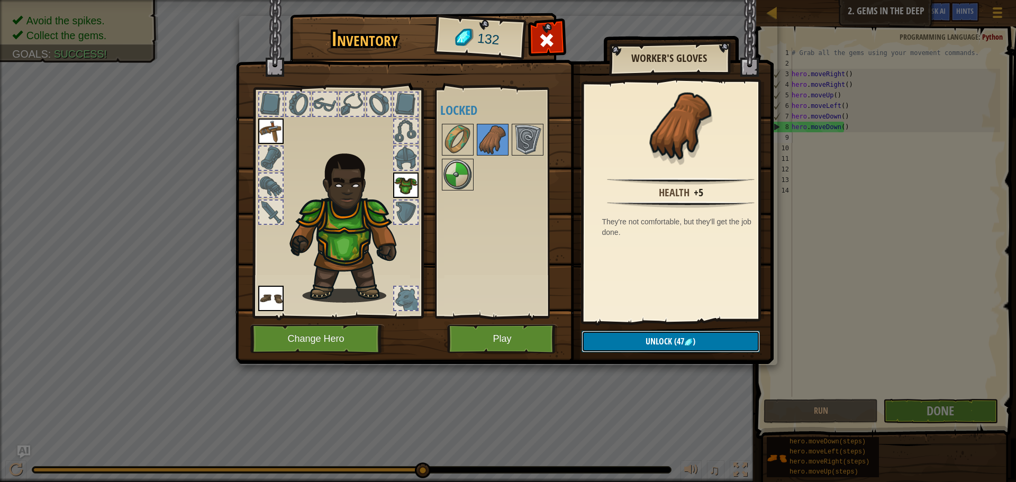
click at [620, 343] on button "Unlock (47 )" at bounding box center [670, 342] width 178 height 22
click at [618, 339] on button "Confirm" at bounding box center [670, 342] width 178 height 22
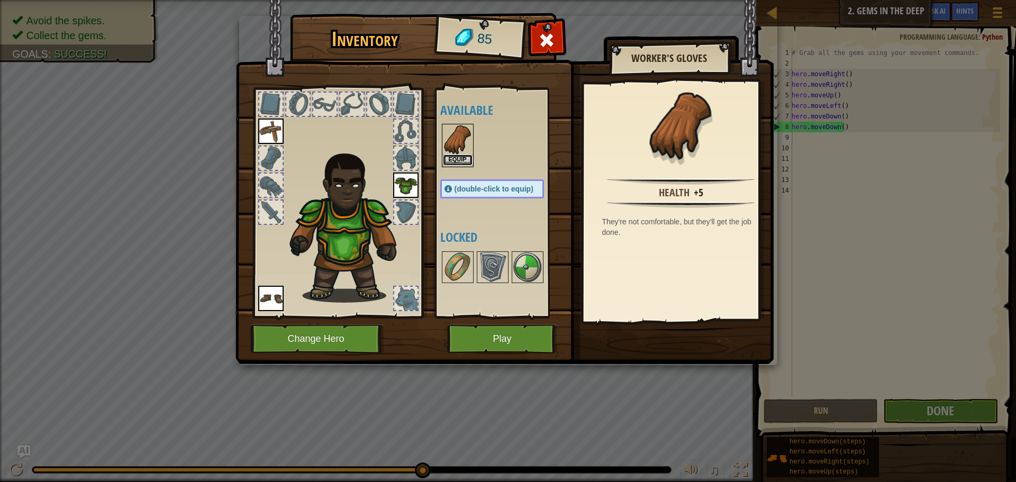
click at [445, 158] on button "Equip" at bounding box center [458, 159] width 30 height 11
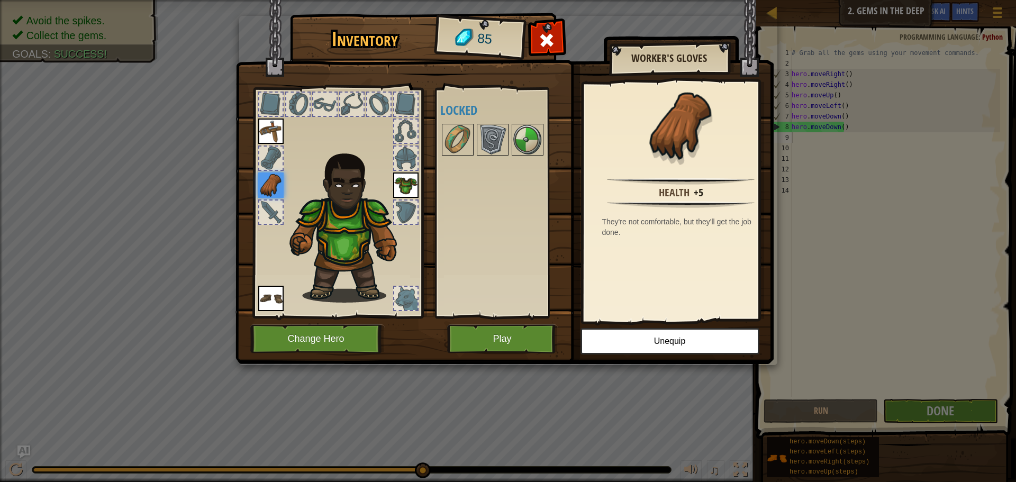
click at [464, 123] on div at bounding box center [502, 139] width 125 height 35
click at [464, 138] on img at bounding box center [458, 140] width 30 height 30
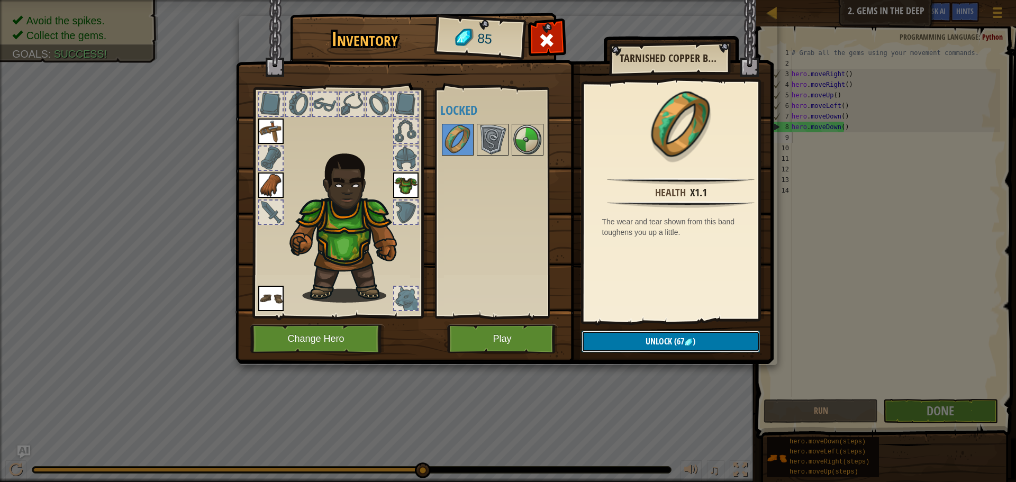
click at [646, 343] on span "Unlock" at bounding box center [658, 341] width 26 height 12
click at [648, 331] on button "Confirm" at bounding box center [670, 342] width 178 height 22
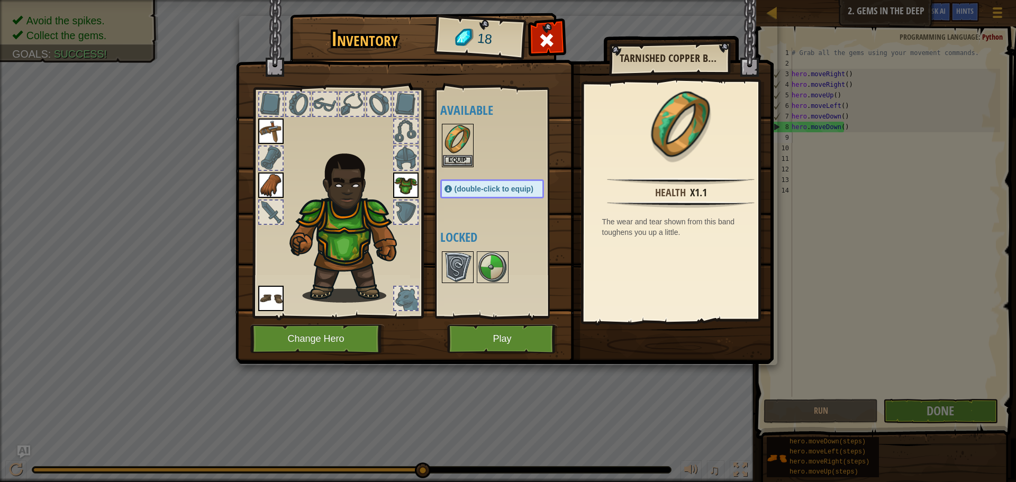
click at [460, 265] on img at bounding box center [458, 267] width 30 height 30
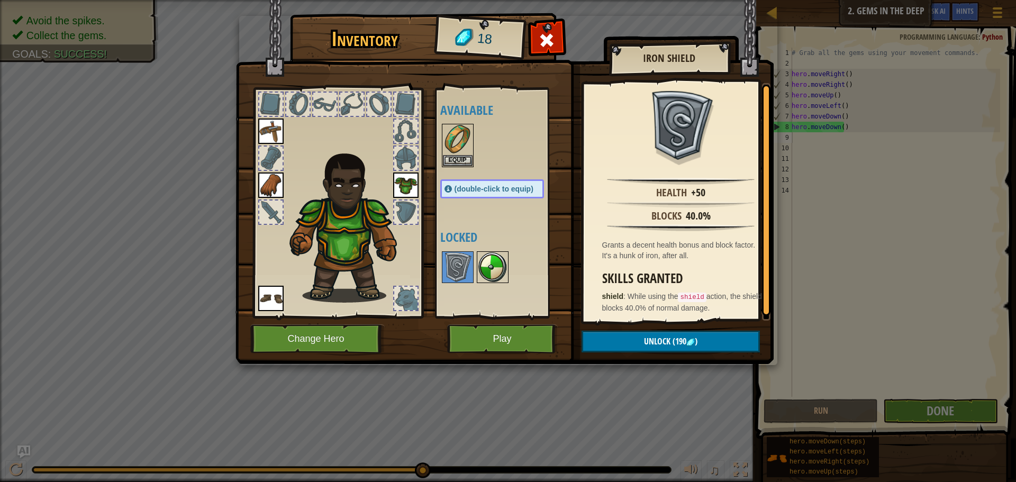
click at [487, 273] on img at bounding box center [493, 267] width 30 height 30
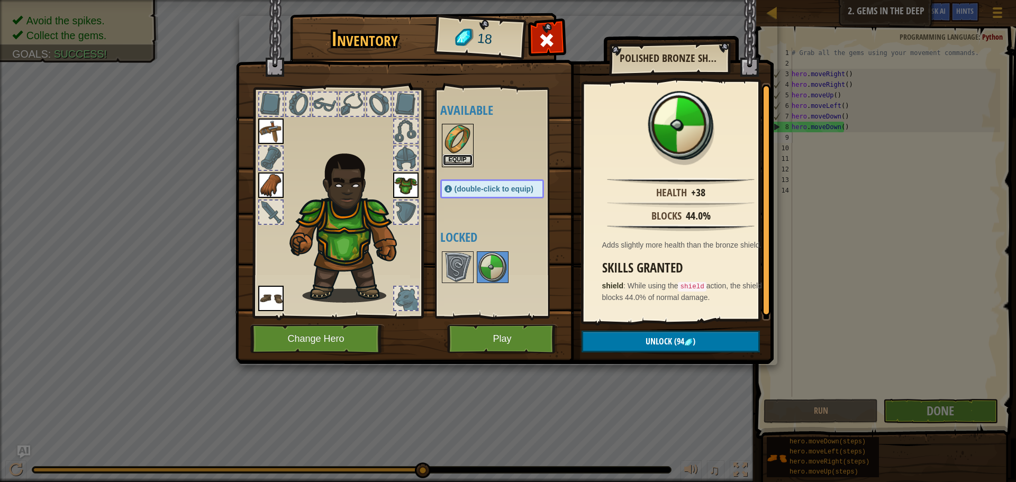
click at [458, 162] on button "Equip" at bounding box center [458, 159] width 30 height 11
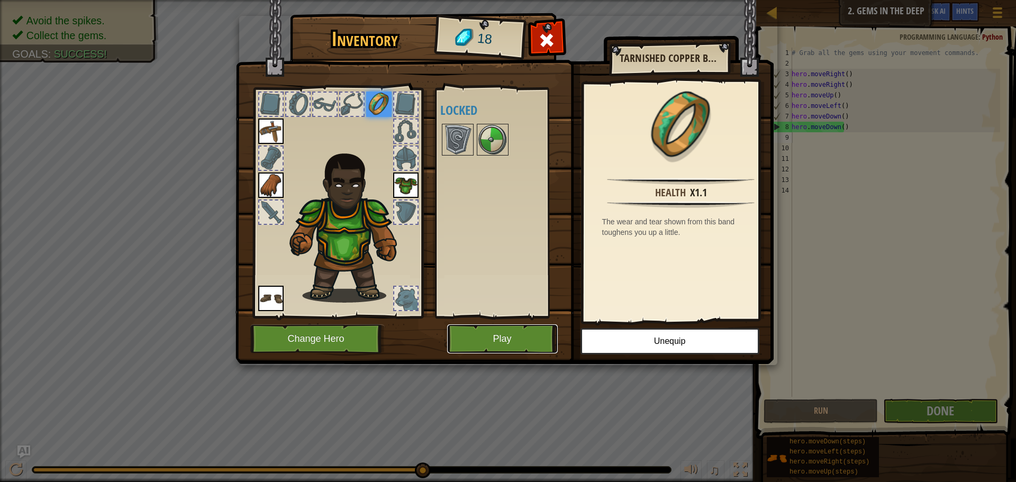
click at [486, 328] on button "Play" at bounding box center [502, 338] width 111 height 29
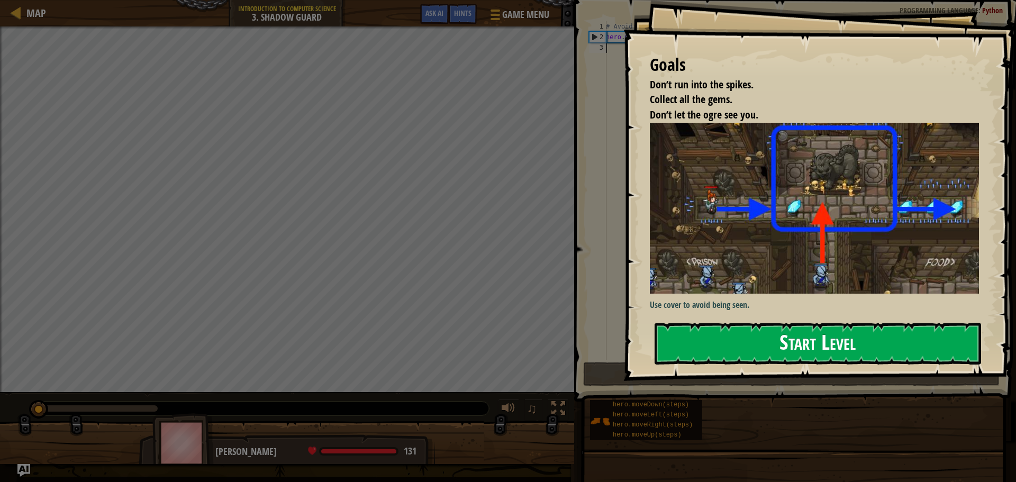
click at [821, 323] on button "Start Level" at bounding box center [817, 344] width 326 height 42
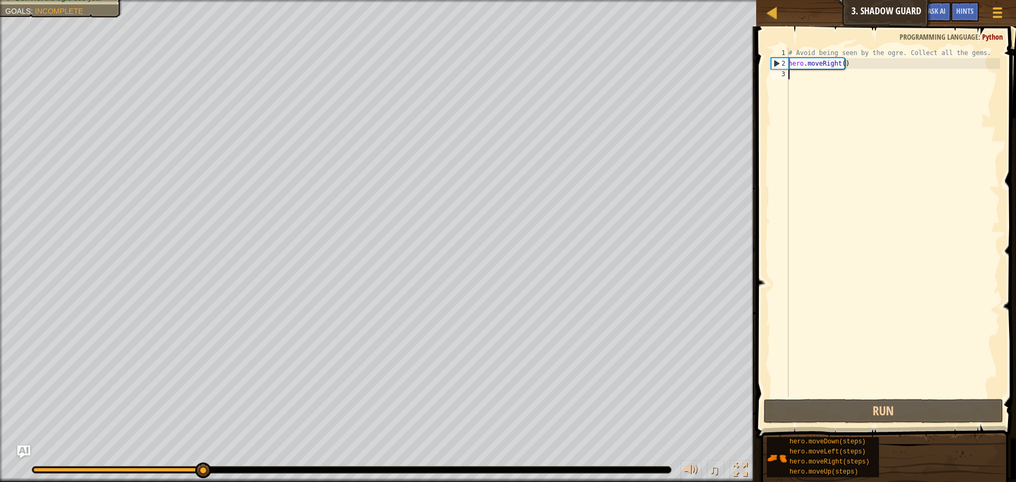
type textarea "h"
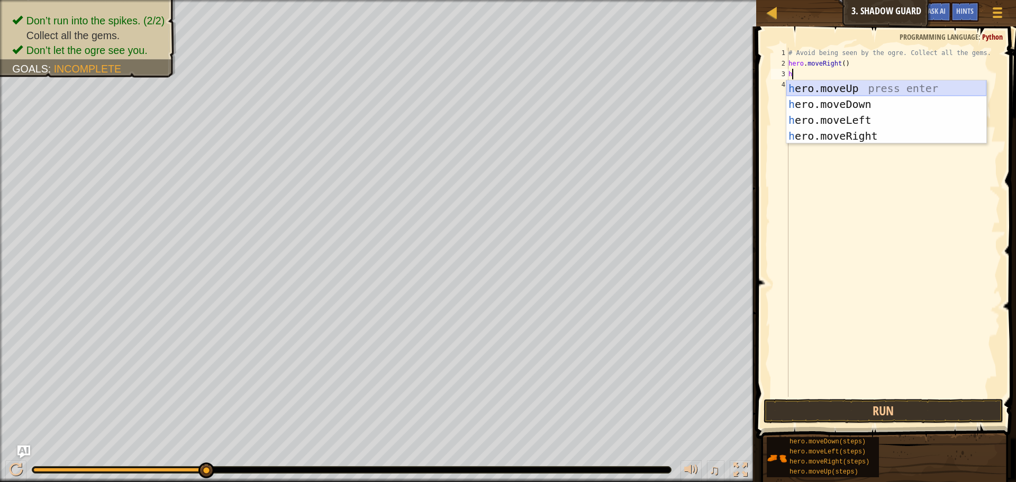
click at [834, 88] on div "h ero.moveUp press enter h ero.moveDown press enter h ero.moveLeft press enter …" at bounding box center [886, 127] width 200 height 95
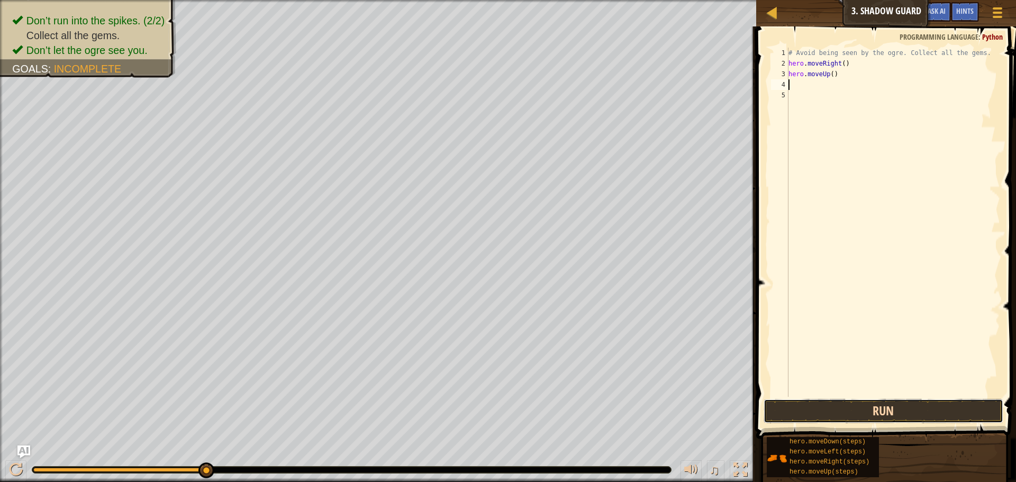
click at [859, 413] on button "Run" at bounding box center [883, 411] width 240 height 24
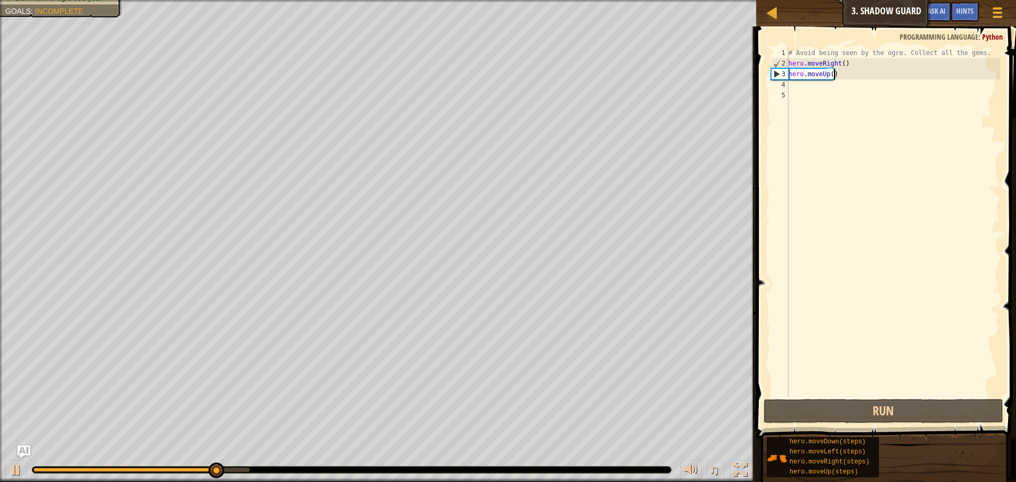
click at [874, 77] on div "# Avoid being seen by the ogre. Collect all the gems. hero . moveRight ( ) hero…" at bounding box center [893, 233] width 214 height 370
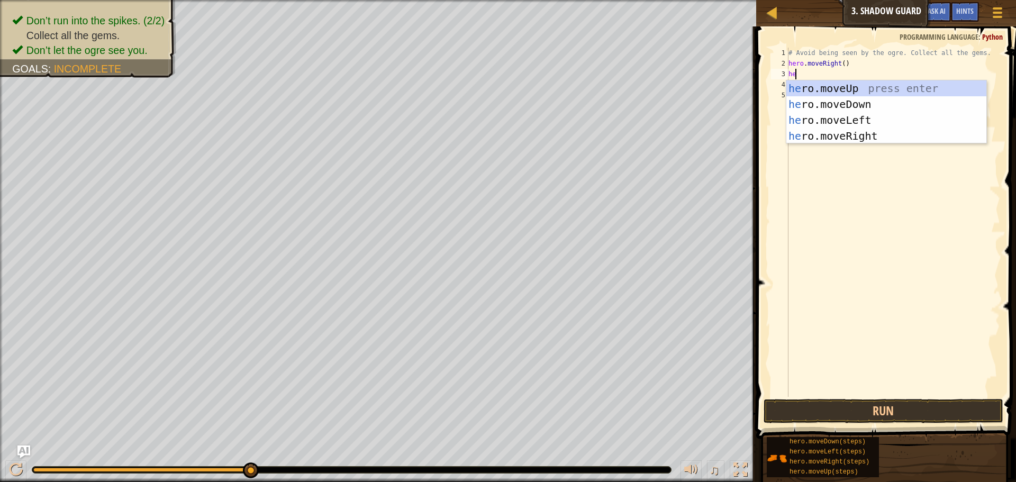
type textarea "her"
click at [827, 139] on div "her o.moveUp press enter her o.moveDown press enter her o.moveLeft press enter …" at bounding box center [886, 127] width 200 height 95
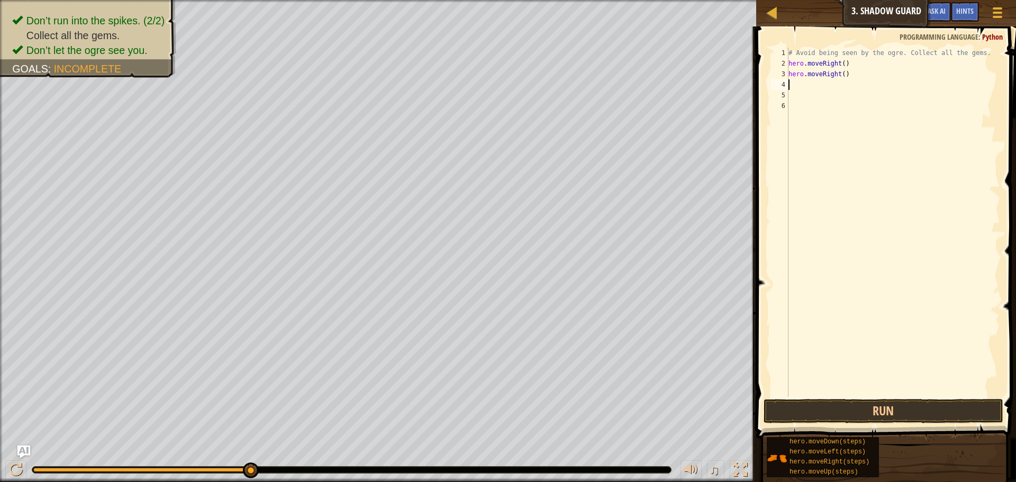
scroll to position [5, 0]
click at [862, 405] on button "Run" at bounding box center [883, 411] width 240 height 24
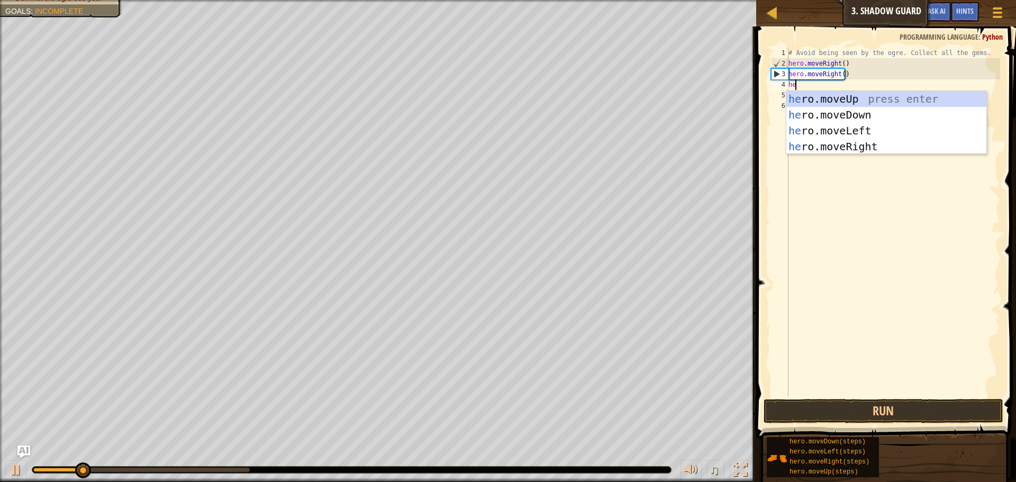
type textarea "her"
click at [836, 148] on div "her o.moveUp press enter her o.moveDown press enter her o.moveLeft press enter …" at bounding box center [886, 138] width 200 height 95
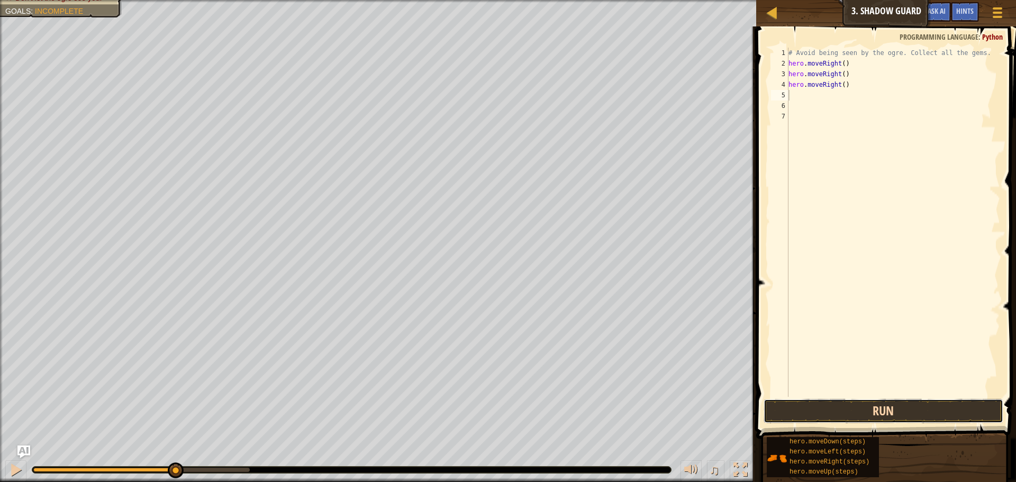
click at [833, 408] on button "Run" at bounding box center [883, 411] width 240 height 24
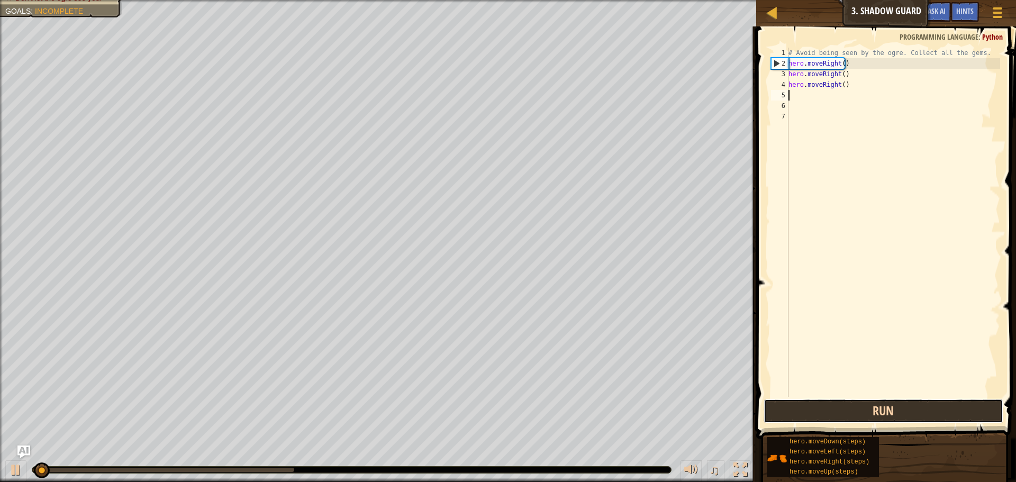
click at [833, 408] on button "Run" at bounding box center [883, 411] width 240 height 24
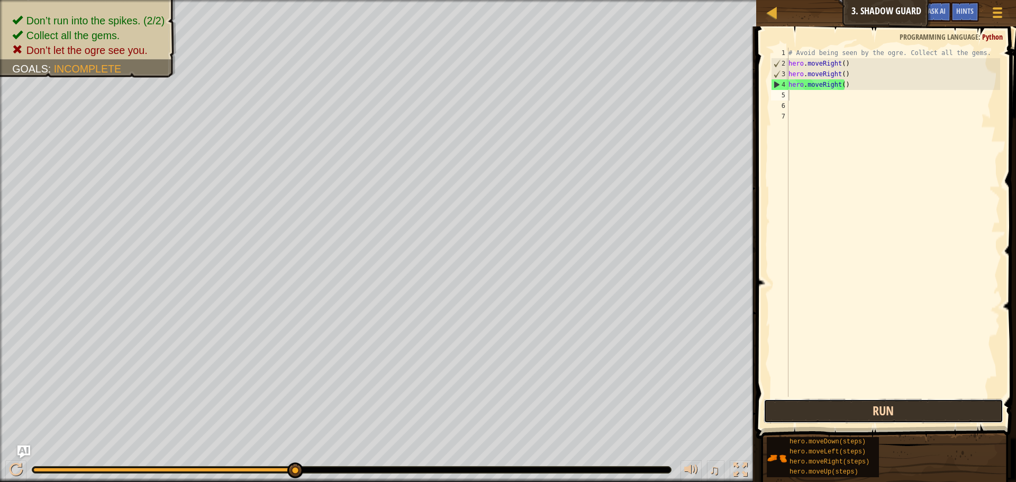
click at [835, 422] on button "Run" at bounding box center [883, 411] width 240 height 24
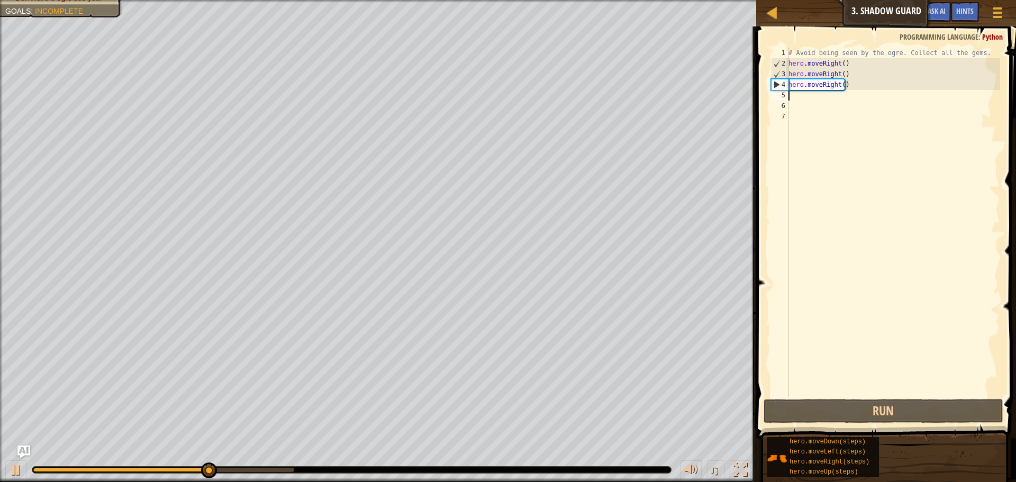
click at [872, 85] on div "# Avoid being seen by the ogre. Collect all the gems. hero . moveRight ( ) hero…" at bounding box center [893, 233] width 214 height 370
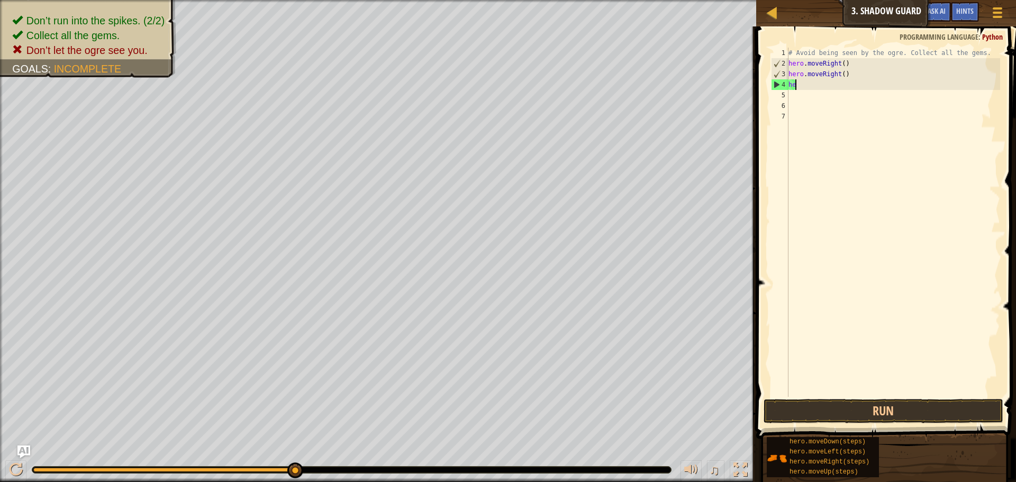
type textarea "h"
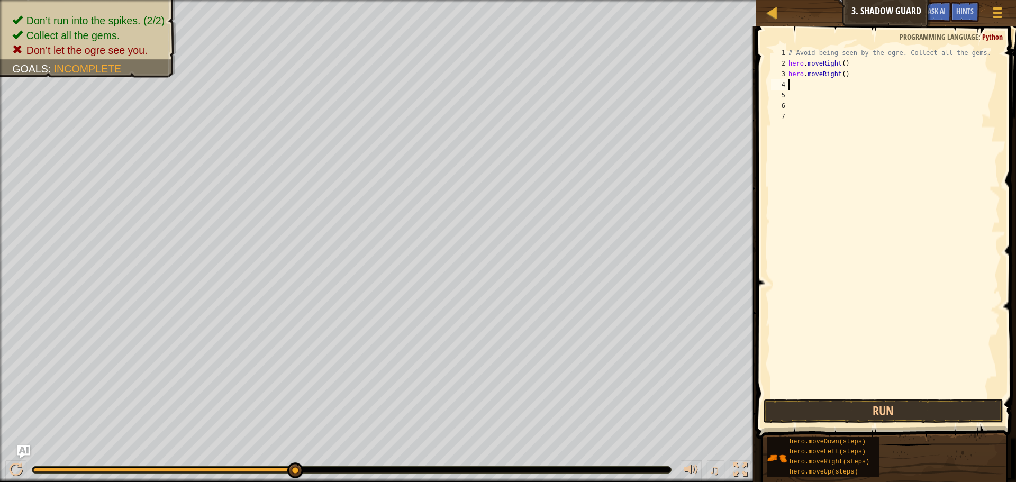
type textarea "h"
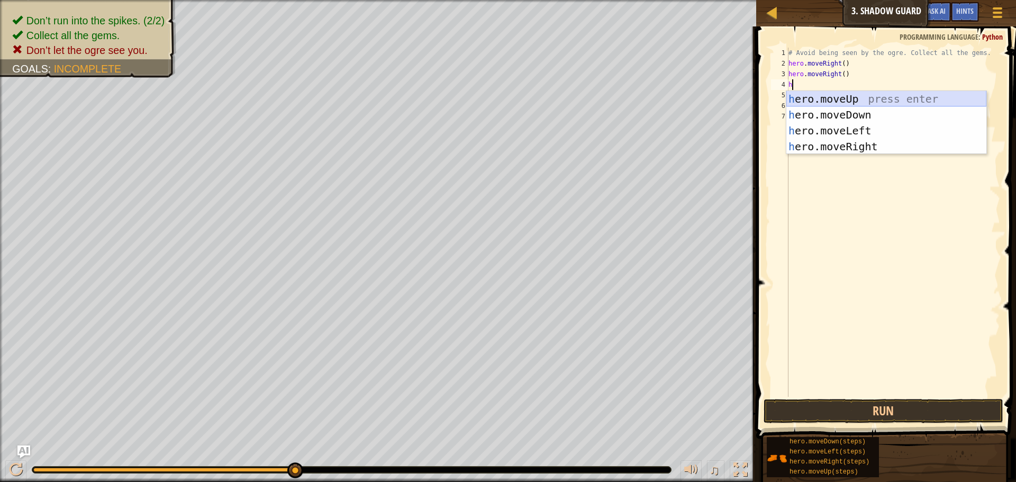
click at [861, 98] on div "h ero.moveUp press enter h ero.moveDown press enter h ero.moveLeft press enter …" at bounding box center [886, 138] width 200 height 95
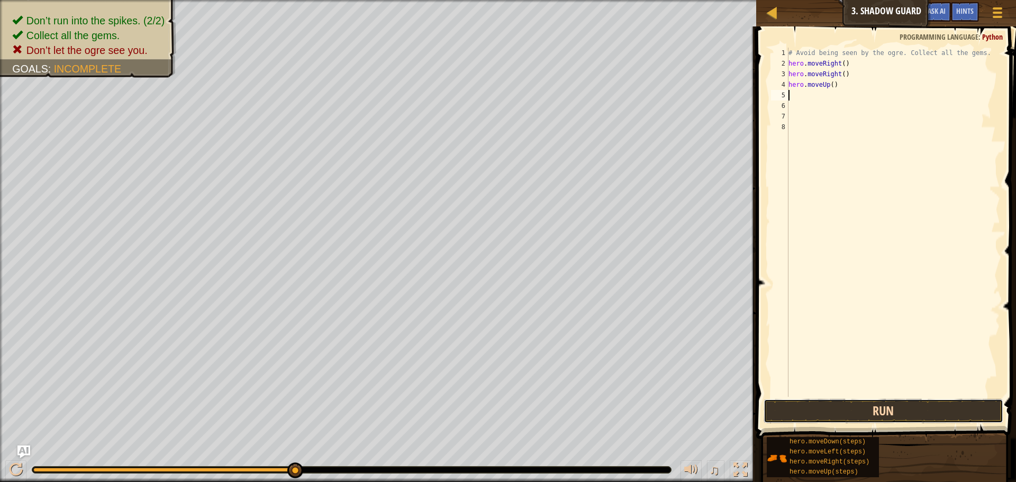
click at [868, 405] on button "Run" at bounding box center [883, 411] width 240 height 24
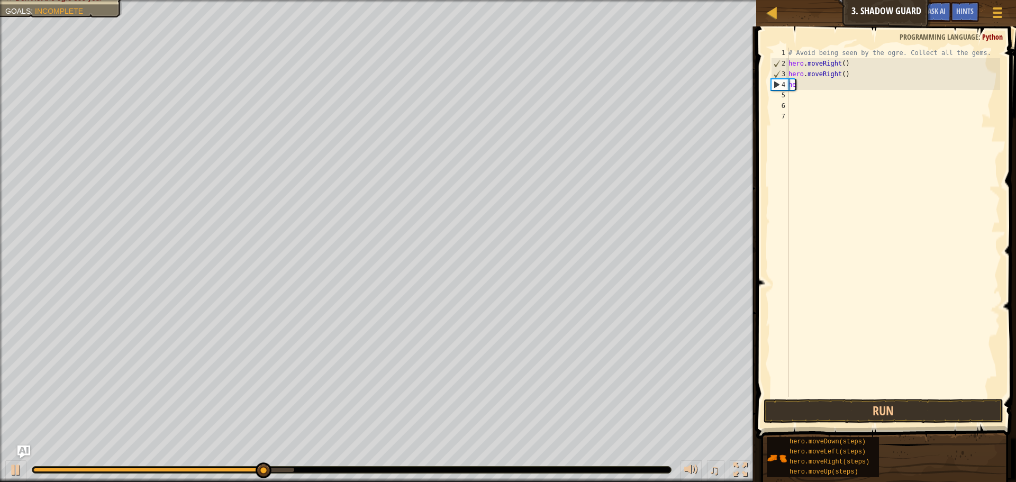
type textarea "h"
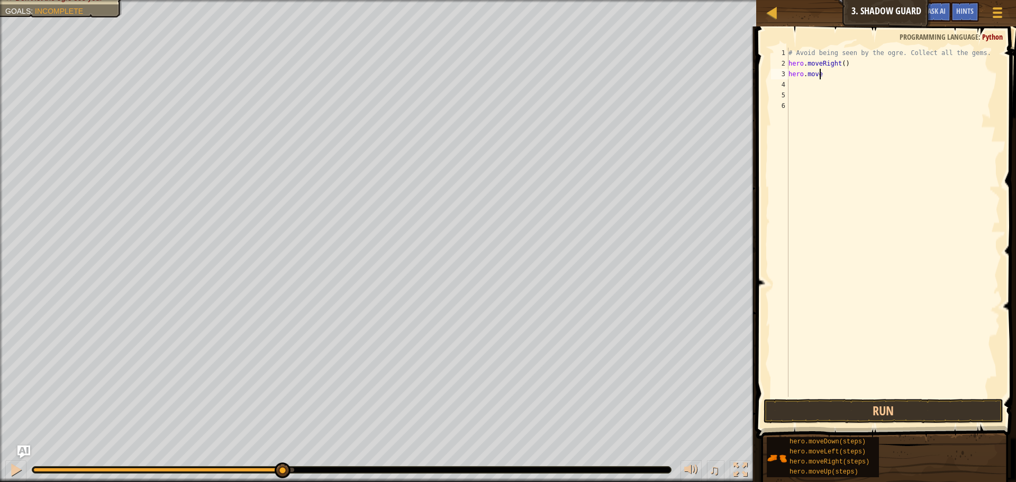
type textarea "hero.moveu"
click at [844, 91] on div "hero.moveU p press enter" at bounding box center [886, 104] width 200 height 48
click at [823, 406] on button "Run" at bounding box center [883, 411] width 240 height 24
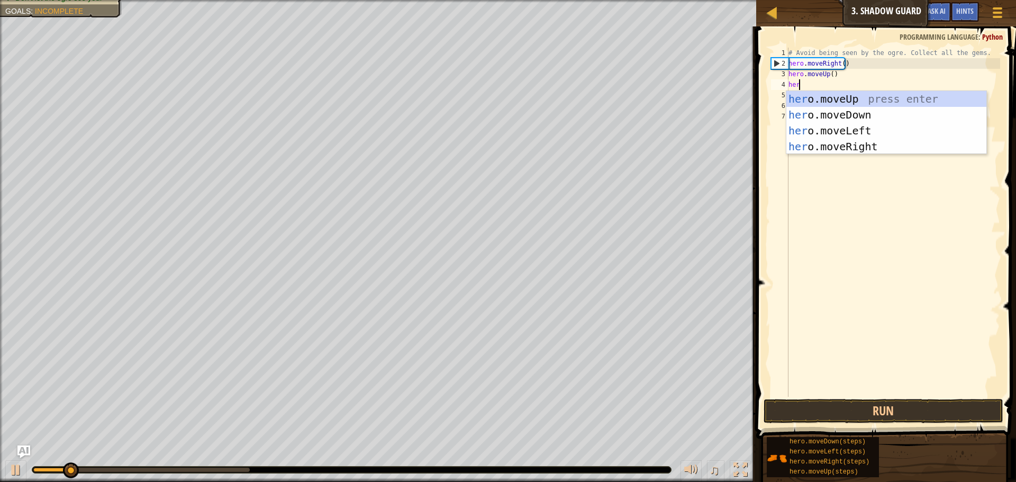
scroll to position [5, 1]
type textarea "hero"
click at [835, 148] on div "hero .moveUp press enter hero .moveDown press enter hero .moveLeft press enter …" at bounding box center [886, 138] width 200 height 95
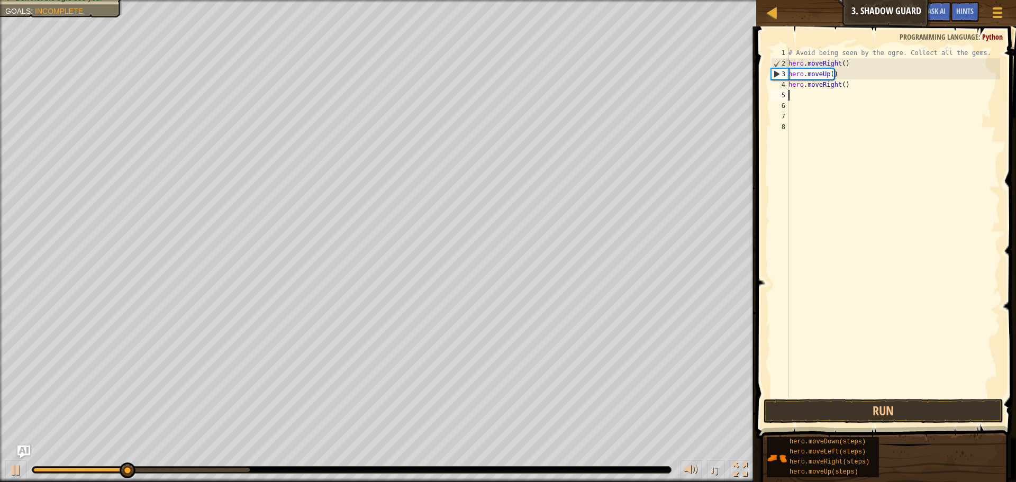
scroll to position [5, 0]
click at [864, 412] on button "Run" at bounding box center [883, 411] width 240 height 24
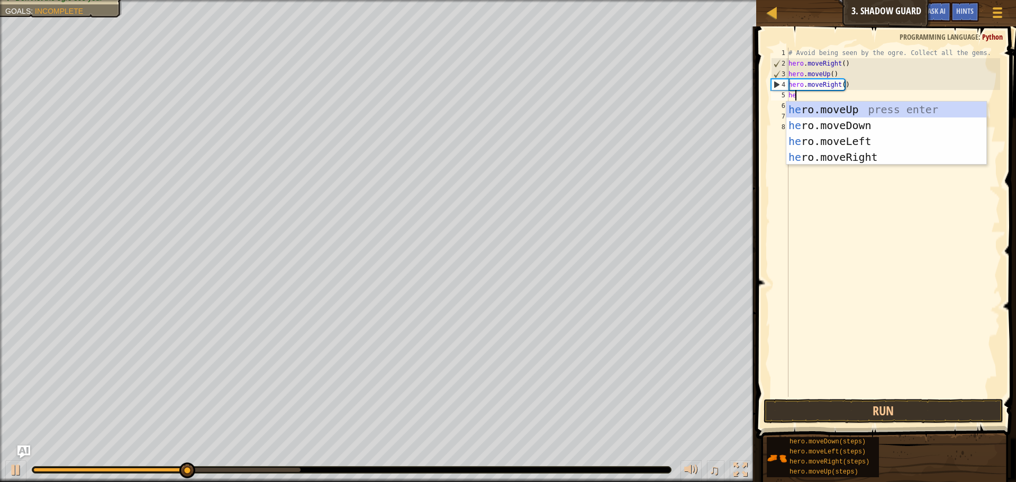
type textarea "her"
click at [893, 125] on div "her o.moveUp press enter her o.moveDown press enter her o.moveLeft press enter …" at bounding box center [886, 149] width 200 height 95
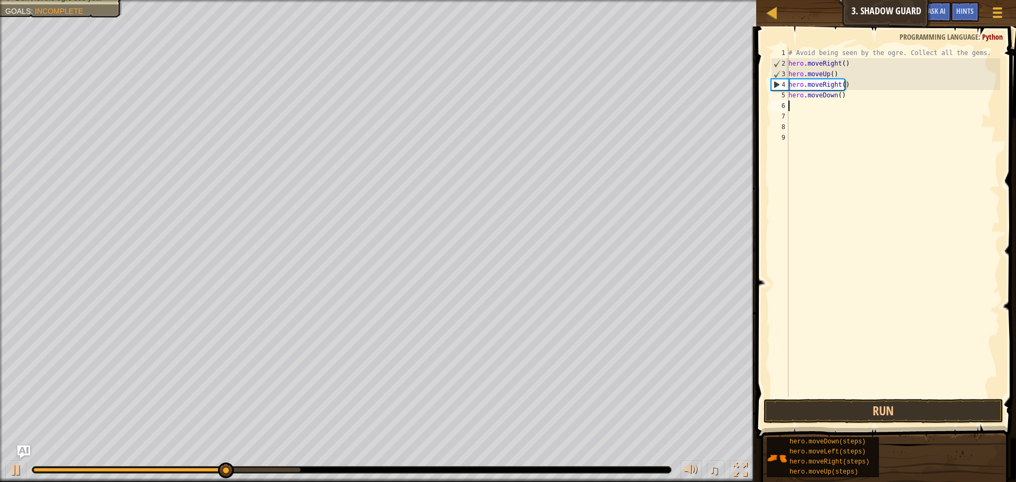
scroll to position [5, 0]
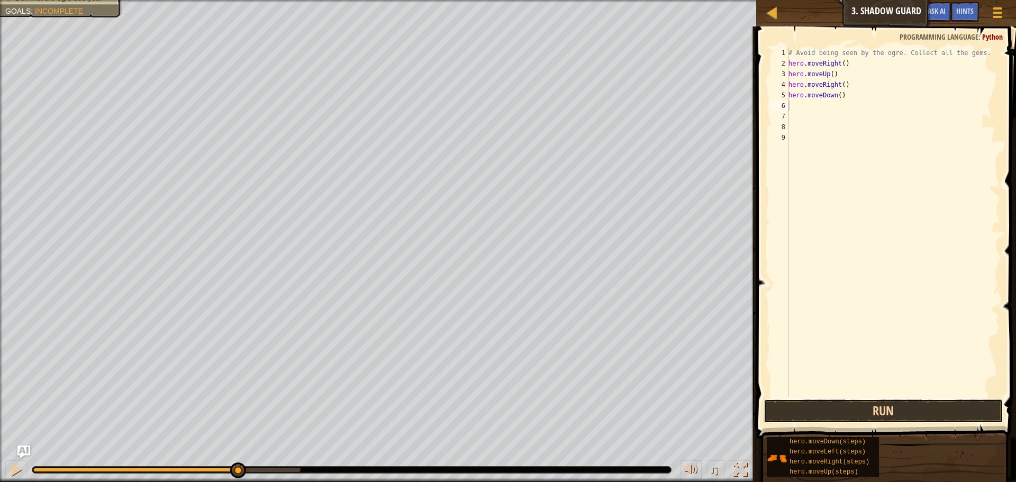
click at [800, 408] on button "Run" at bounding box center [883, 411] width 240 height 24
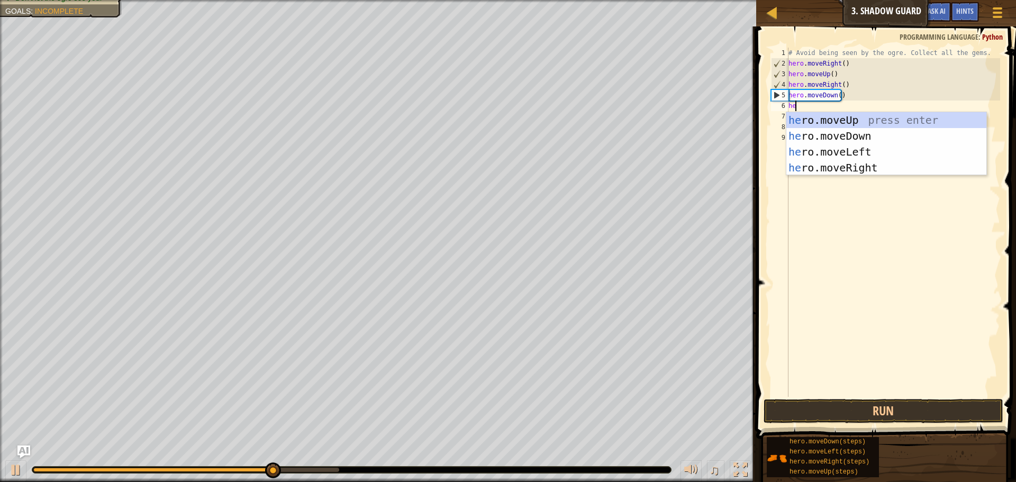
type textarea "her"
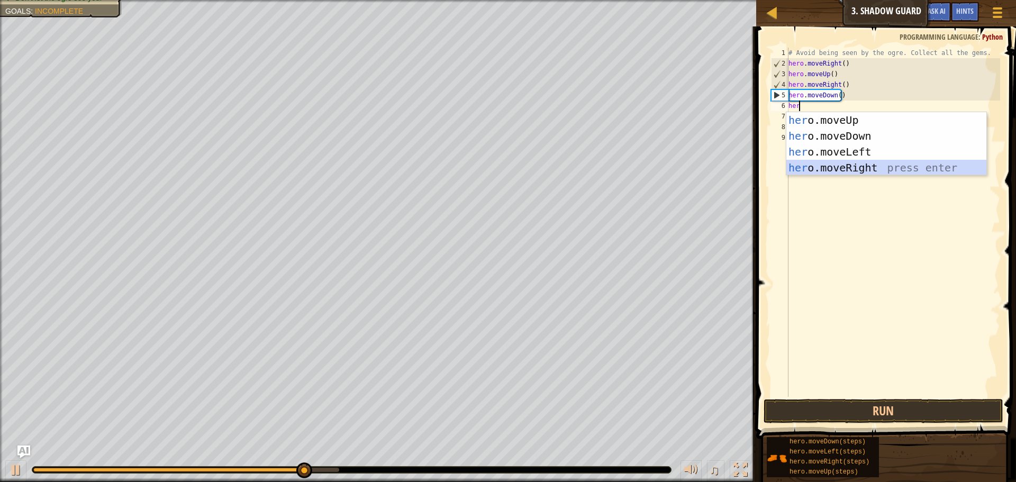
click at [837, 171] on div "her o.moveUp press enter her o.moveDown press enter her o.moveLeft press enter …" at bounding box center [886, 159] width 200 height 95
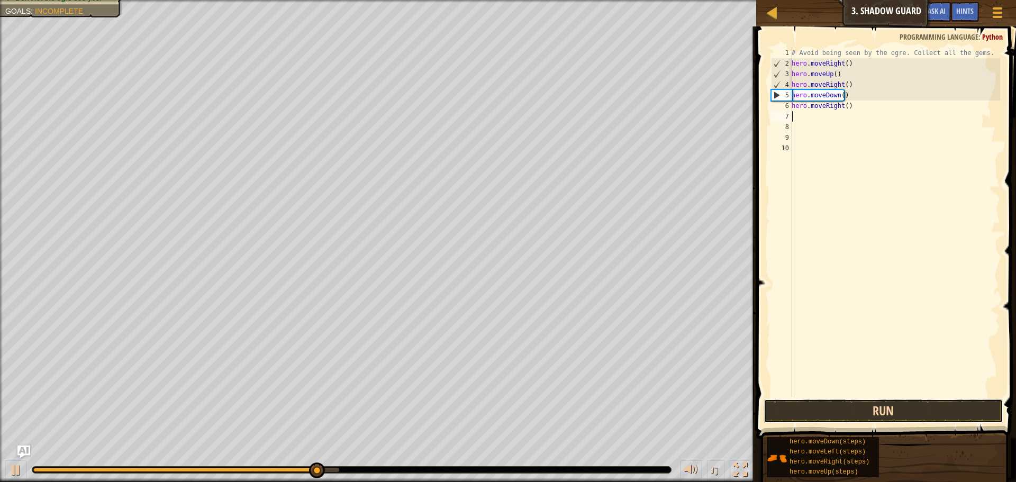
click at [867, 409] on button "Run" at bounding box center [883, 411] width 240 height 24
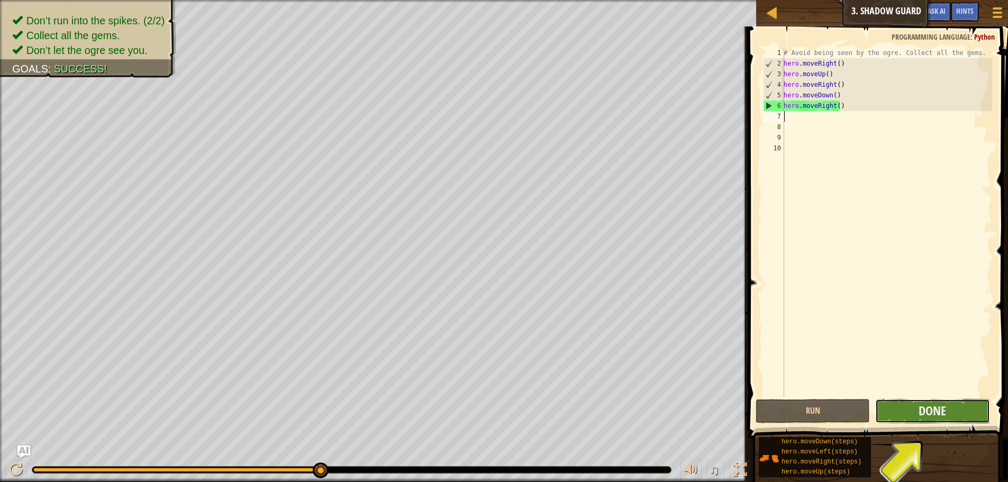
click at [912, 409] on button "Done" at bounding box center [932, 411] width 114 height 24
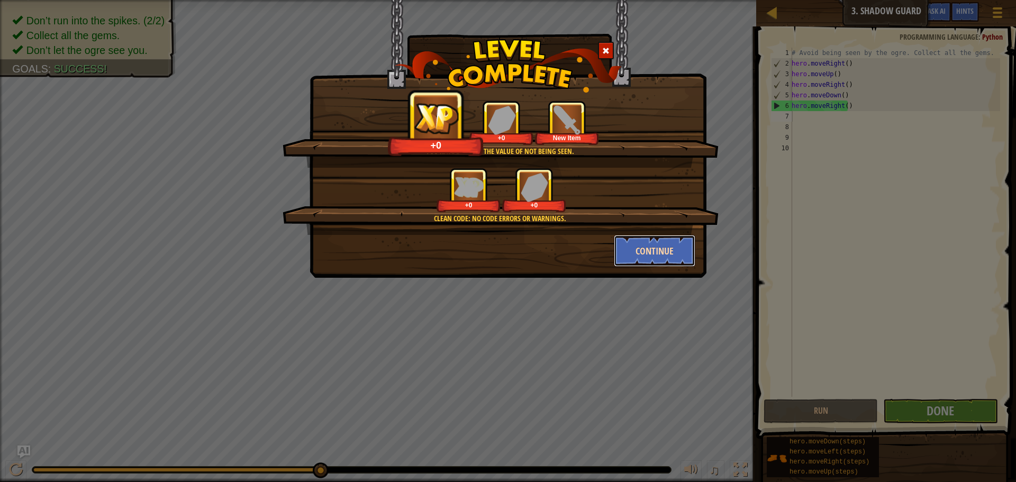
click at [665, 246] on button "Continue" at bounding box center [655, 251] width 82 height 32
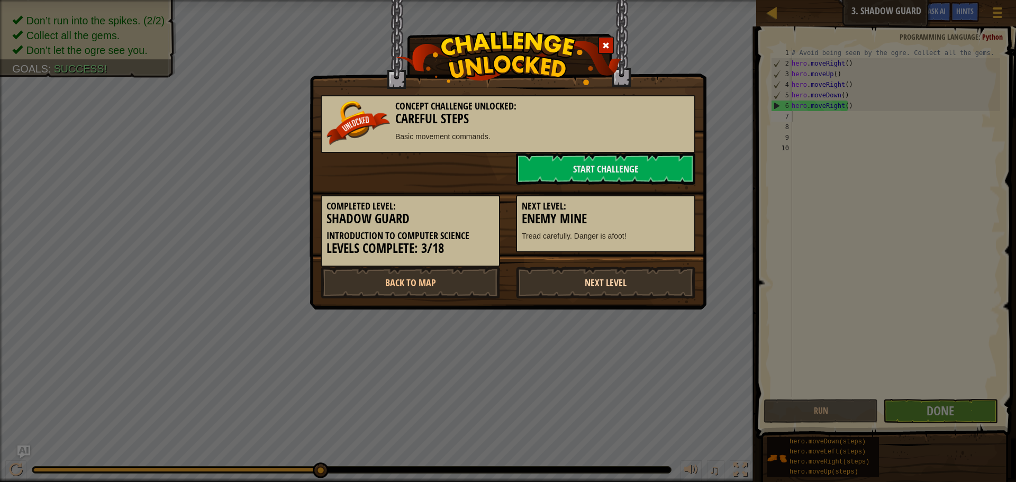
click at [572, 280] on link "Next Level" at bounding box center [605, 283] width 179 height 32
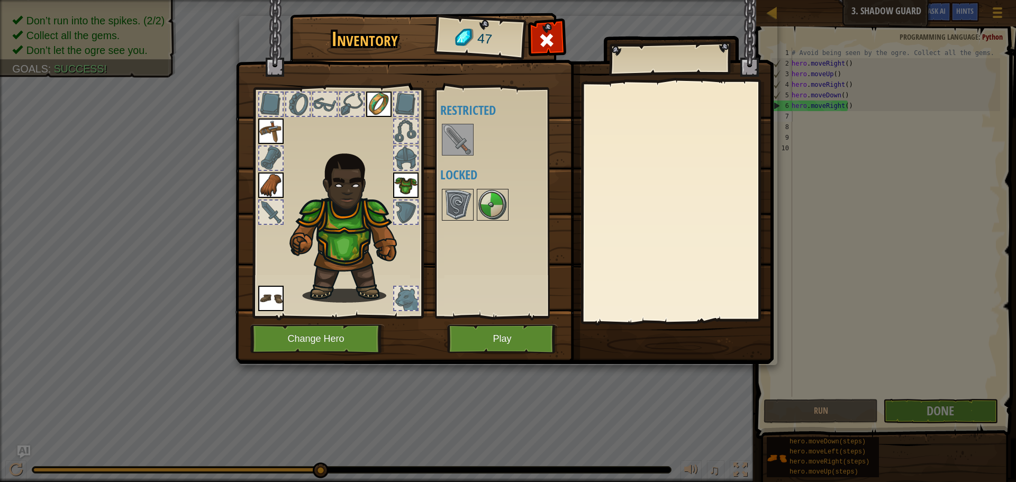
drag, startPoint x: 463, startPoint y: 124, endPoint x: 468, endPoint y: 132, distance: 9.1
click at [468, 132] on div at bounding box center [458, 140] width 32 height 32
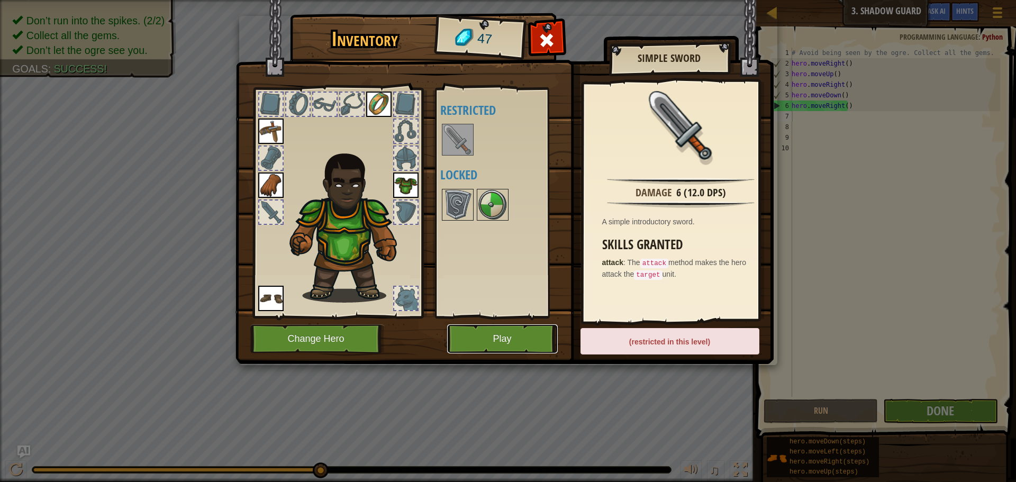
click at [526, 351] on button "Play" at bounding box center [502, 338] width 111 height 29
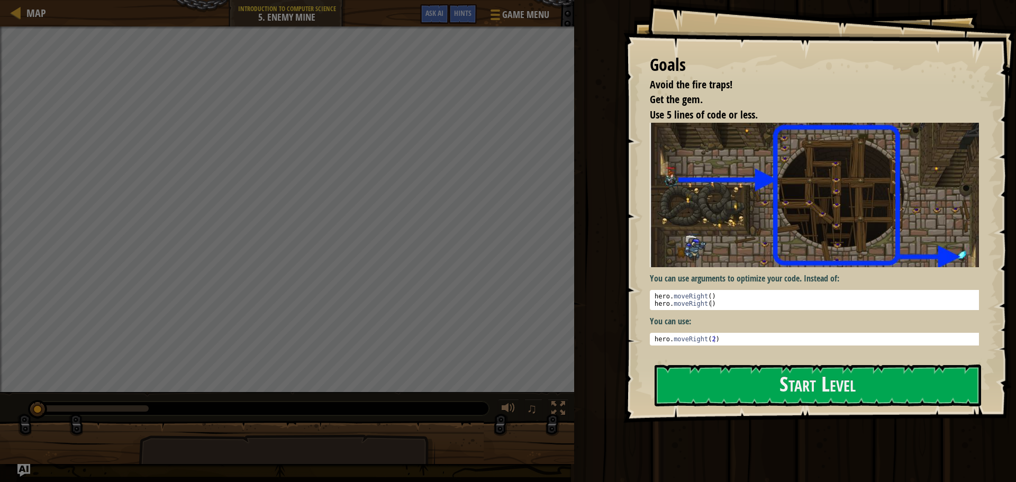
click at [762, 222] on img at bounding box center [818, 195] width 337 height 144
click at [708, 380] on button "Start Level" at bounding box center [817, 385] width 326 height 42
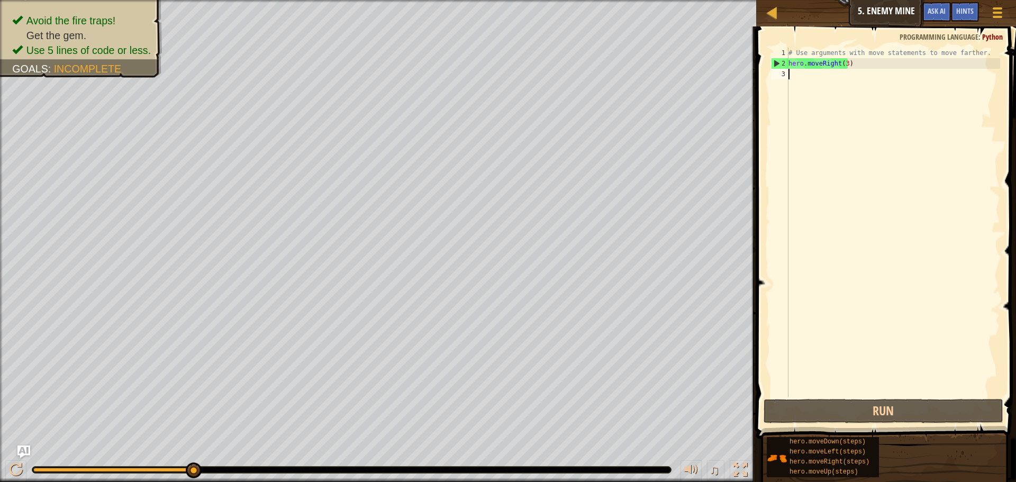
type textarea "h"
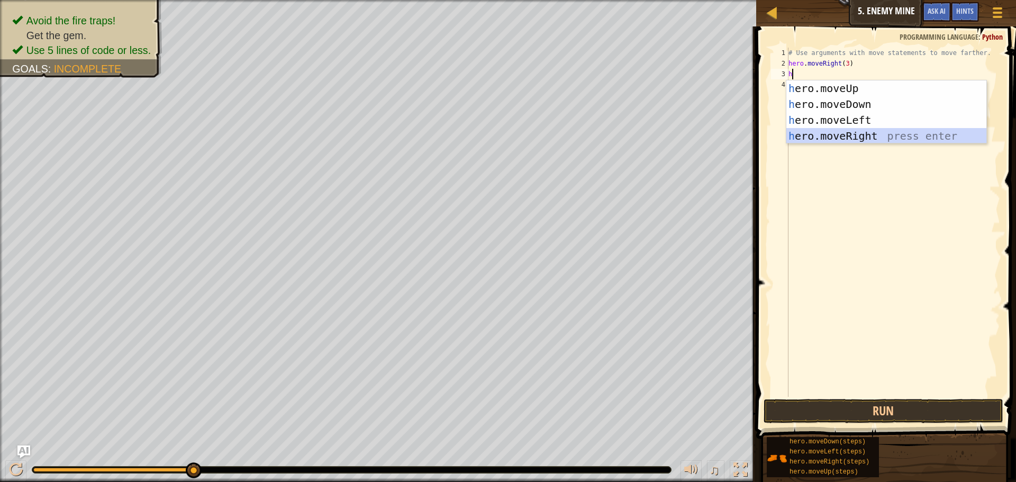
click at [834, 132] on div "h ero.moveUp press enter h ero.moveDown press enter h ero.moveLeft press enter …" at bounding box center [886, 127] width 200 height 95
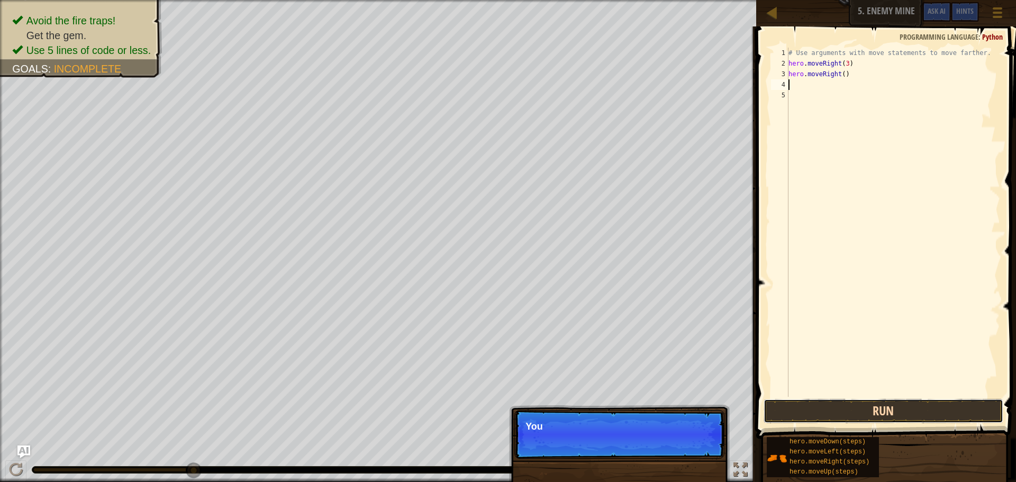
click at [845, 406] on button "Run" at bounding box center [883, 411] width 240 height 24
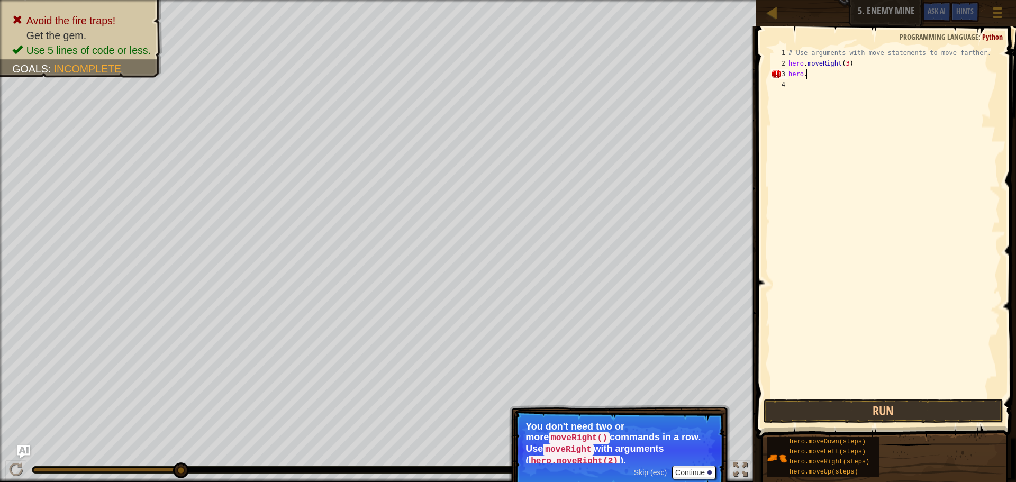
type textarea "hero.m"
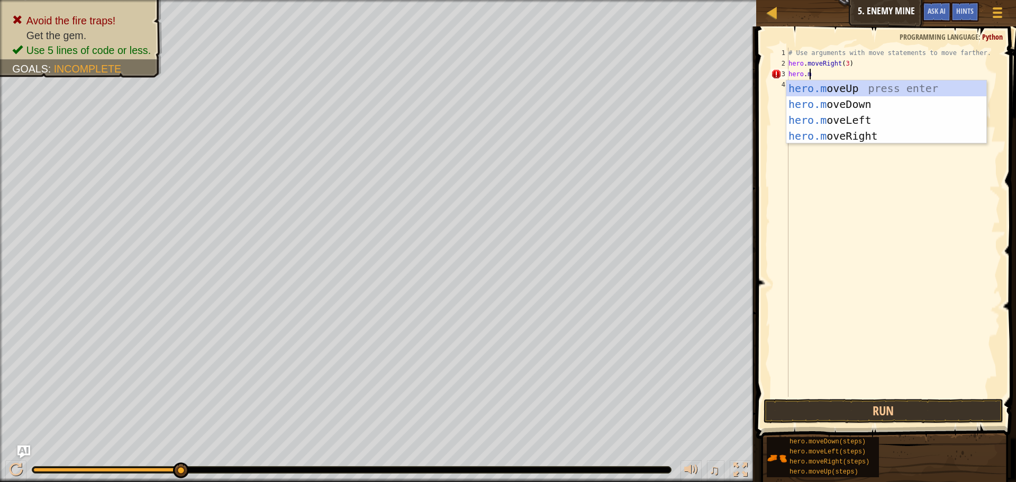
scroll to position [5, 1]
click at [875, 105] on div "hero.m oveUp press enter hero.m oveDown press enter hero.m oveLeft press enter …" at bounding box center [886, 127] width 200 height 95
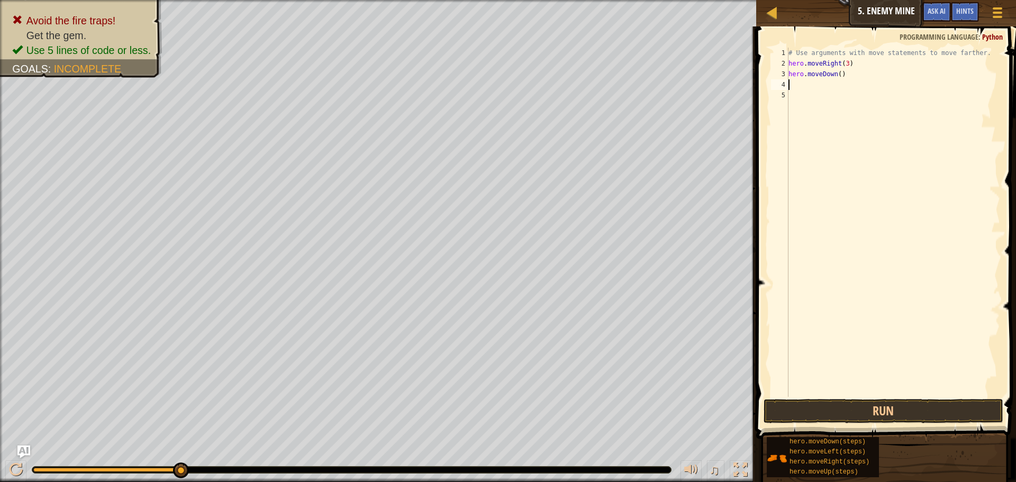
scroll to position [5, 0]
click at [818, 411] on button "Run" at bounding box center [883, 411] width 240 height 24
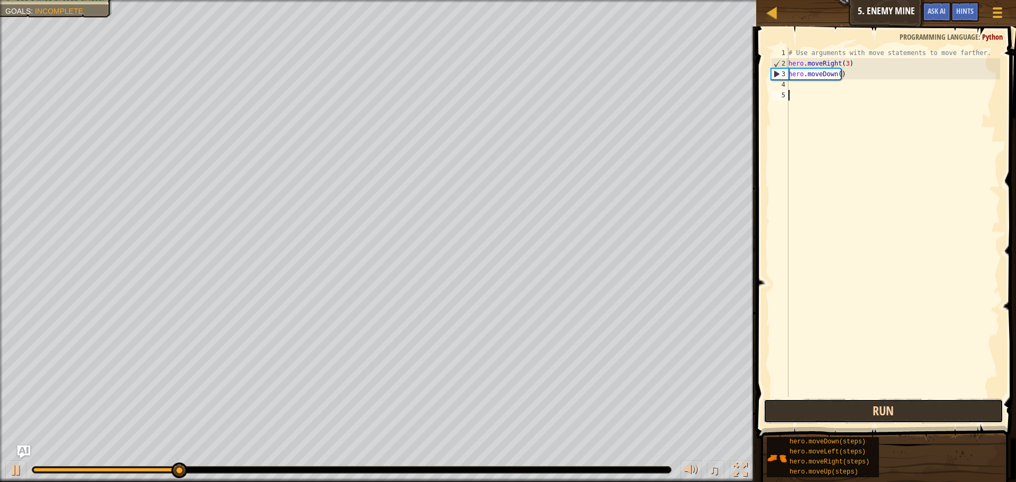
drag, startPoint x: 809, startPoint y: 402, endPoint x: 820, endPoint y: 418, distance: 19.8
click at [815, 412] on button "Run" at bounding box center [883, 411] width 240 height 24
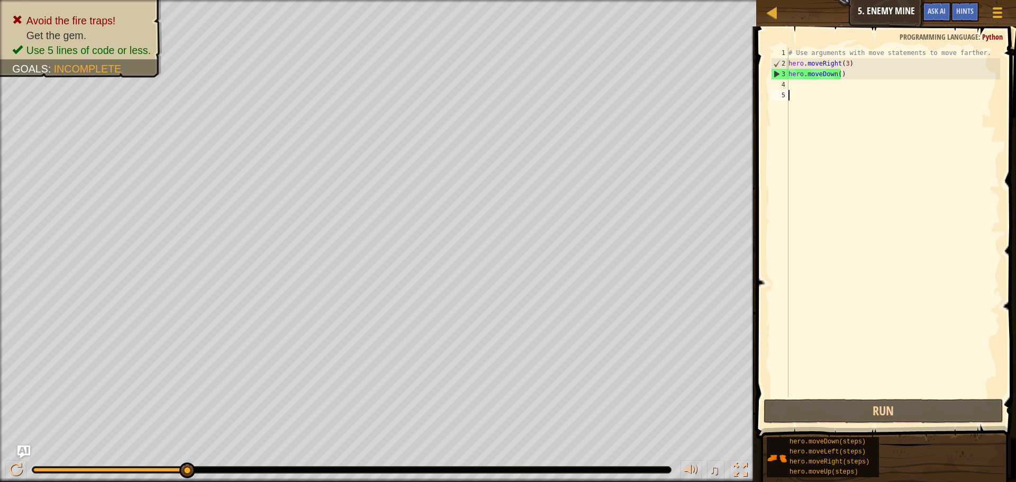
click at [849, 76] on div "# Use arguments with move statements to move farther. hero . moveRight ( 3 ) he…" at bounding box center [893, 233] width 214 height 370
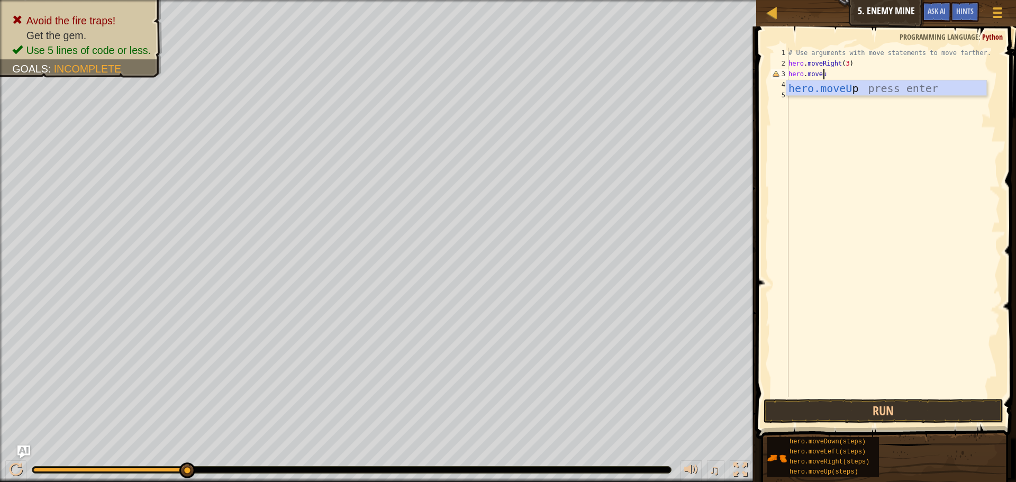
scroll to position [5, 3]
type textarea "hero.moveup"
click at [853, 94] on div "hero.moveUp press enter" at bounding box center [886, 104] width 200 height 48
click at [832, 408] on button "Run" at bounding box center [883, 411] width 240 height 24
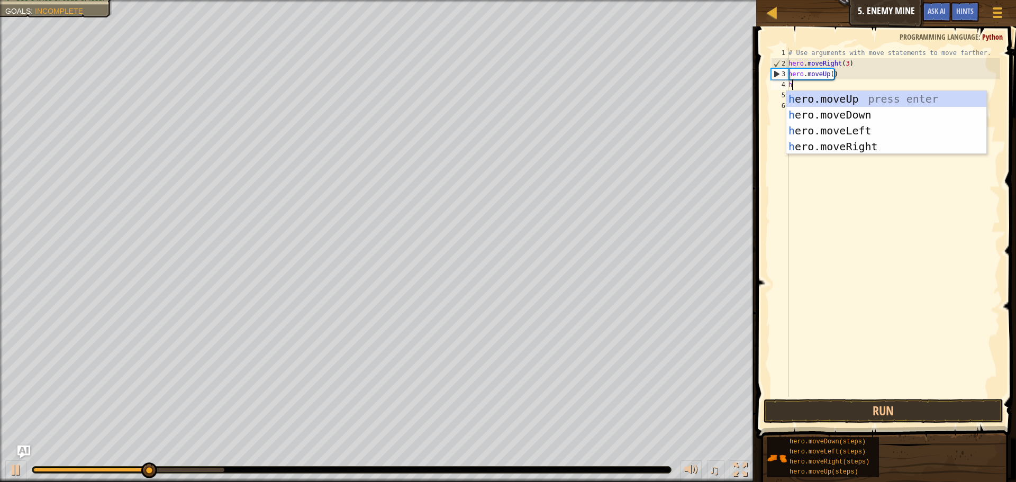
type textarea "he"
click at [833, 145] on div "he ro.moveUp press enter he ro.moveDown press enter he ro.moveLeft press enter …" at bounding box center [886, 138] width 200 height 95
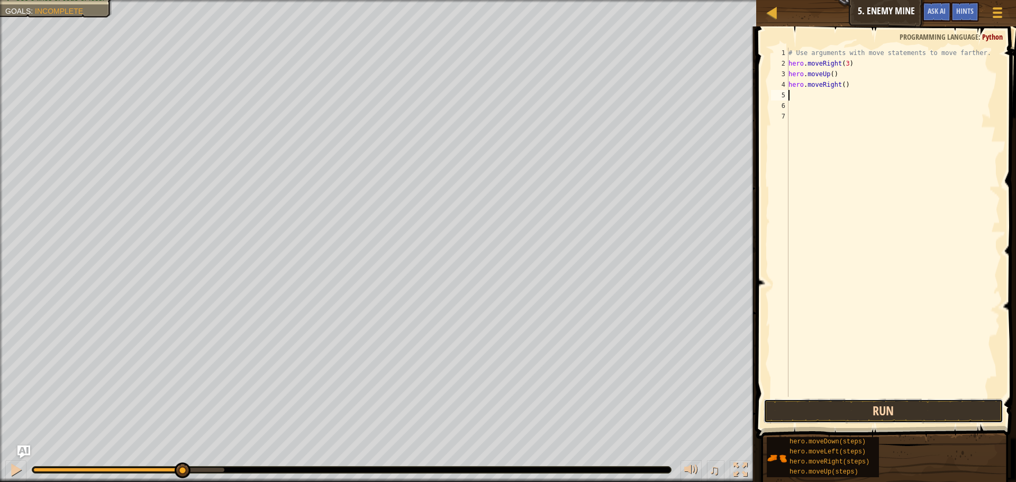
click at [839, 417] on button "Run" at bounding box center [883, 411] width 240 height 24
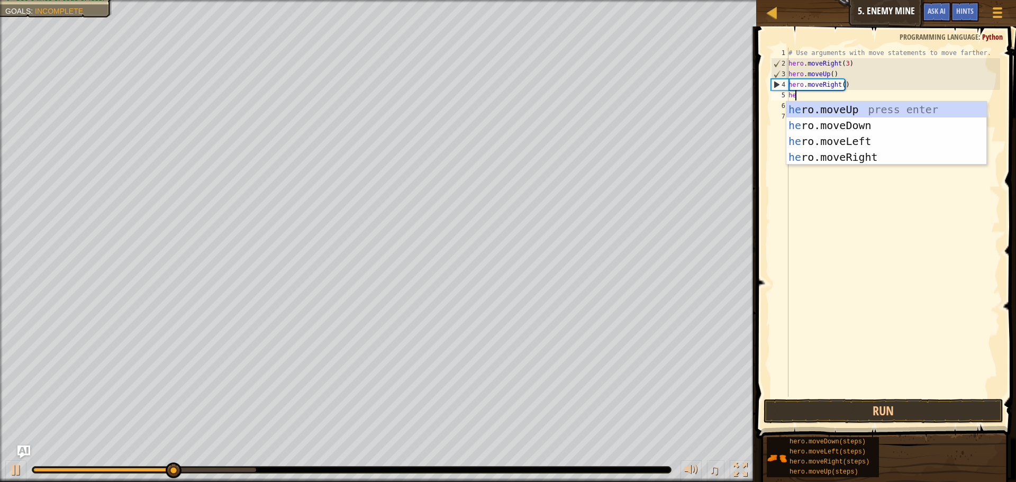
scroll to position [5, 1]
type textarea "hero"
click at [830, 126] on div "hero .moveUp press enter hero .moveDown press enter hero .moveLeft press enter …" at bounding box center [886, 149] width 200 height 95
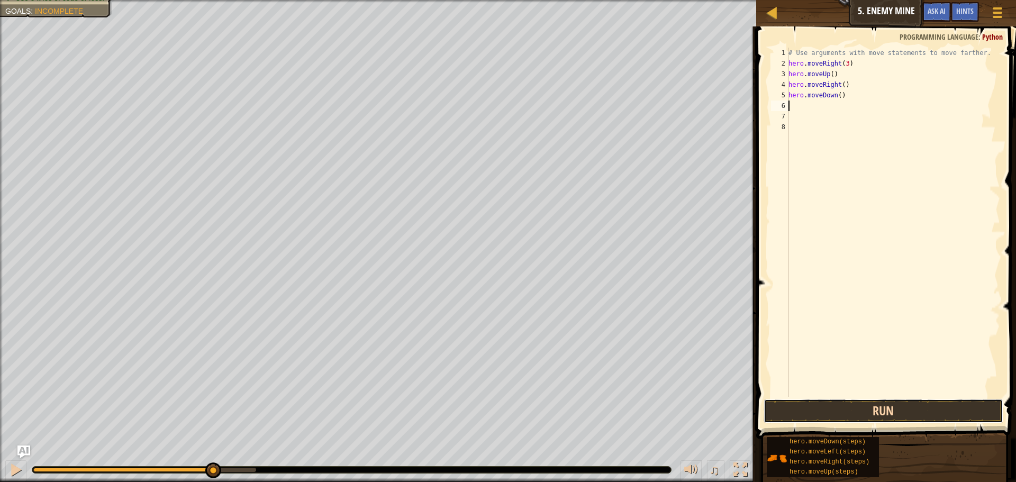
click at [834, 408] on button "Run" at bounding box center [883, 411] width 240 height 24
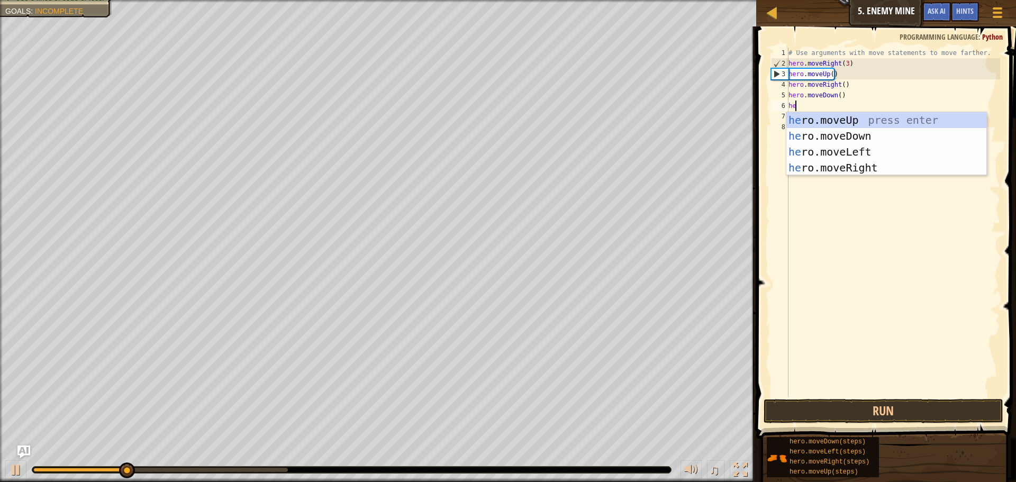
scroll to position [5, 1]
type textarea "hero"
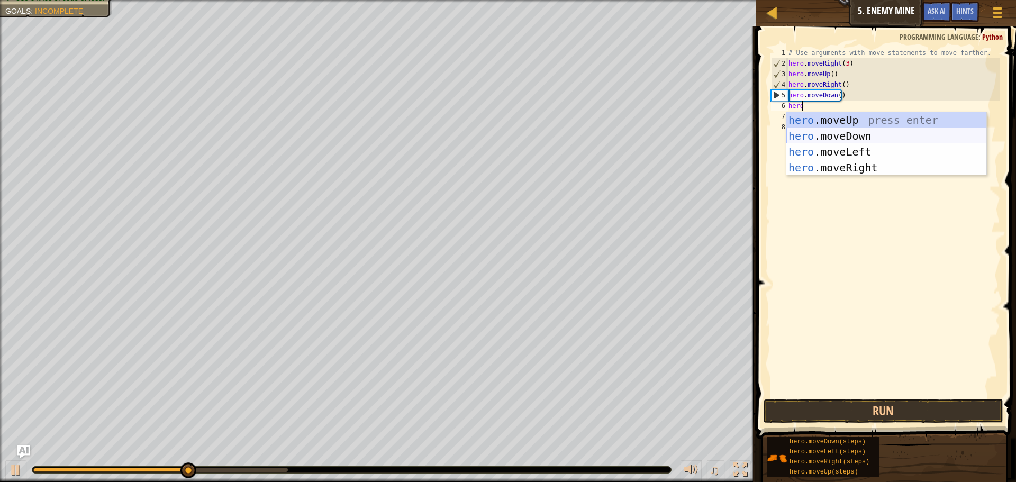
click at [861, 138] on div "hero .moveUp press enter hero .moveDown press enter hero .moveLeft press enter …" at bounding box center [886, 159] width 200 height 95
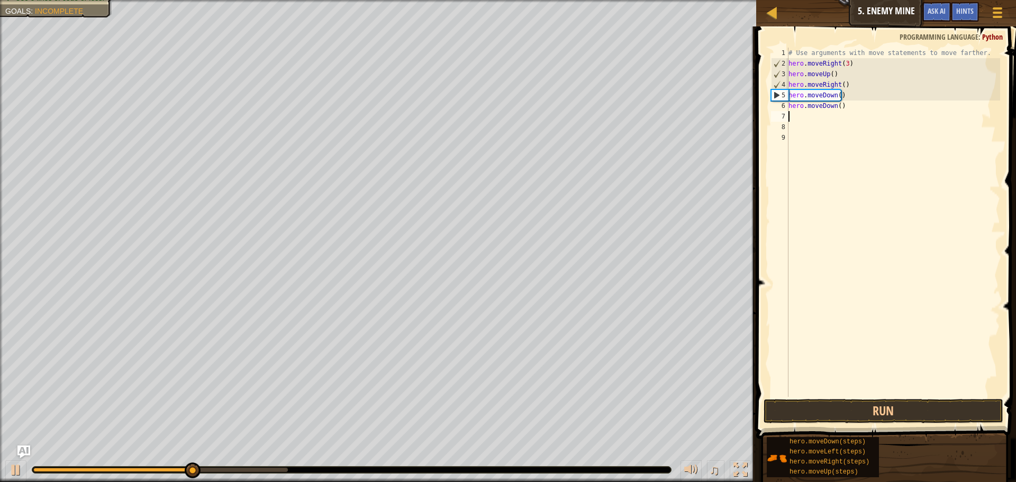
scroll to position [5, 0]
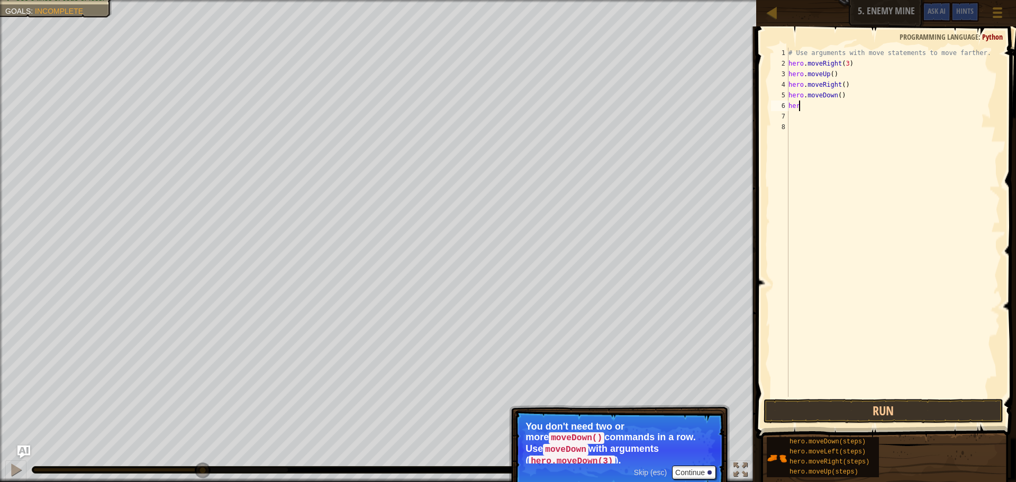
type textarea "h"
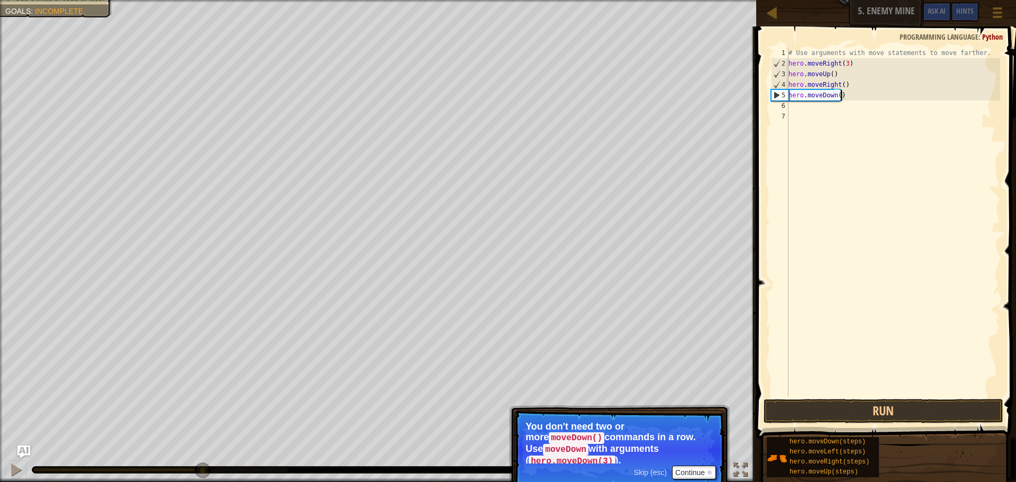
click at [835, 95] on div "# Use arguments with move statements to move farther. hero . moveRight ( 3 ) he…" at bounding box center [893, 233] width 214 height 370
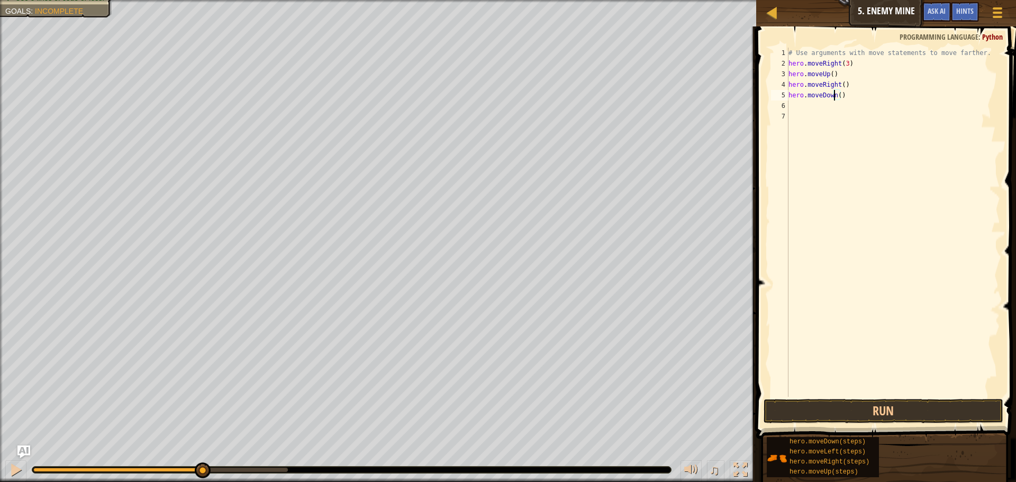
click at [836, 97] on div "# Use arguments with move statements to move farther. hero . moveRight ( 3 ) he…" at bounding box center [893, 233] width 214 height 370
type textarea "hero.moveDown(3)"
click at [876, 403] on button "Run" at bounding box center [883, 411] width 240 height 24
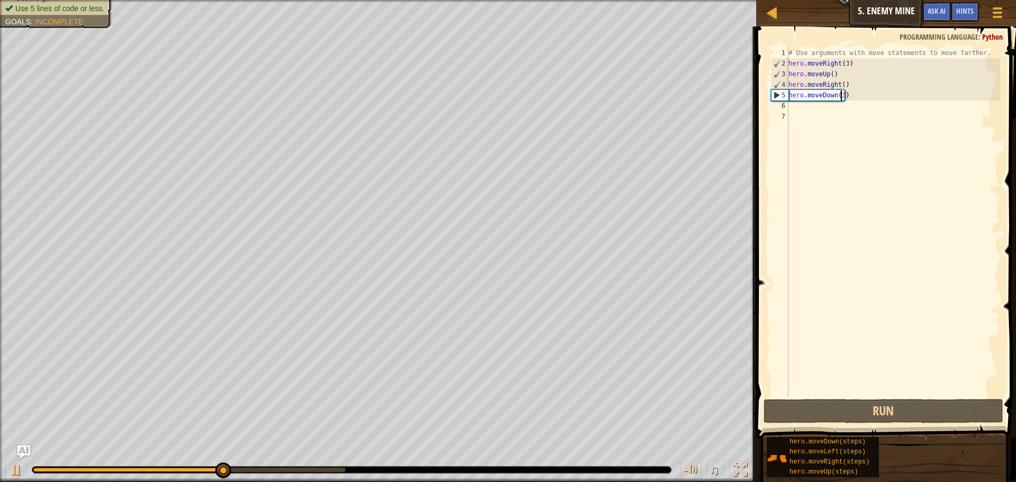
scroll to position [5, 0]
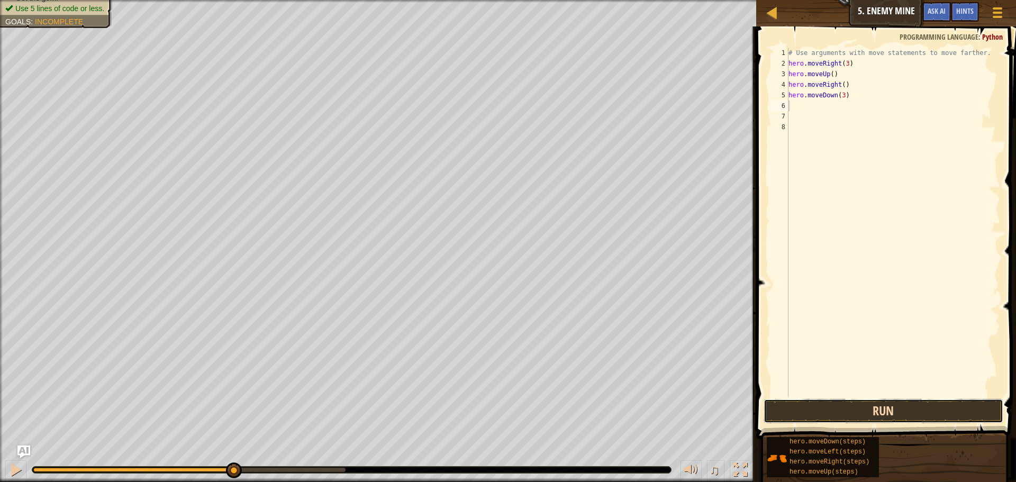
click at [796, 409] on button "Run" at bounding box center [883, 411] width 240 height 24
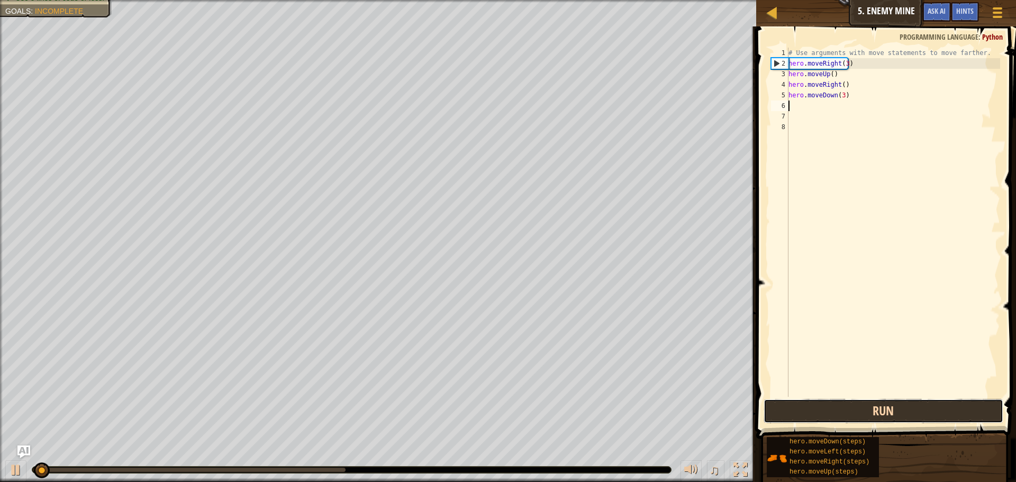
click at [796, 409] on button "Run" at bounding box center [883, 411] width 240 height 24
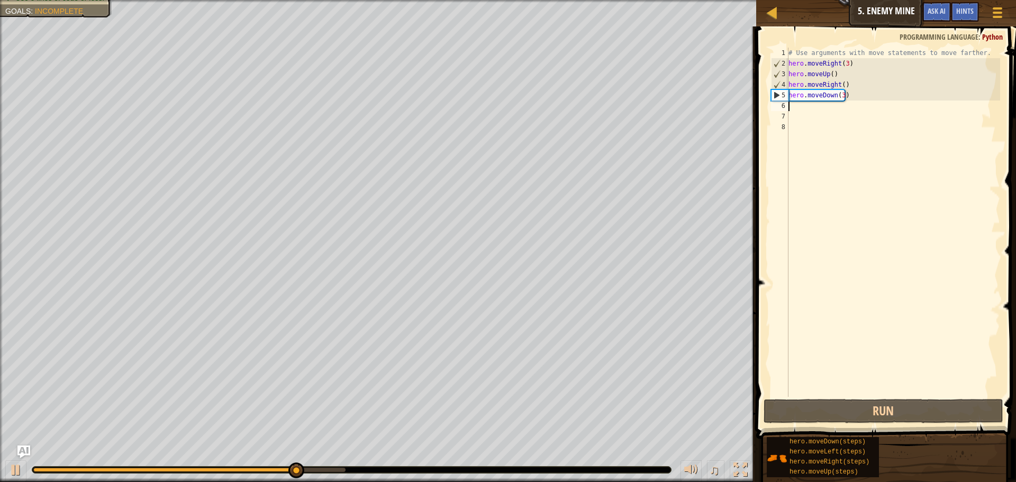
type textarea "h"
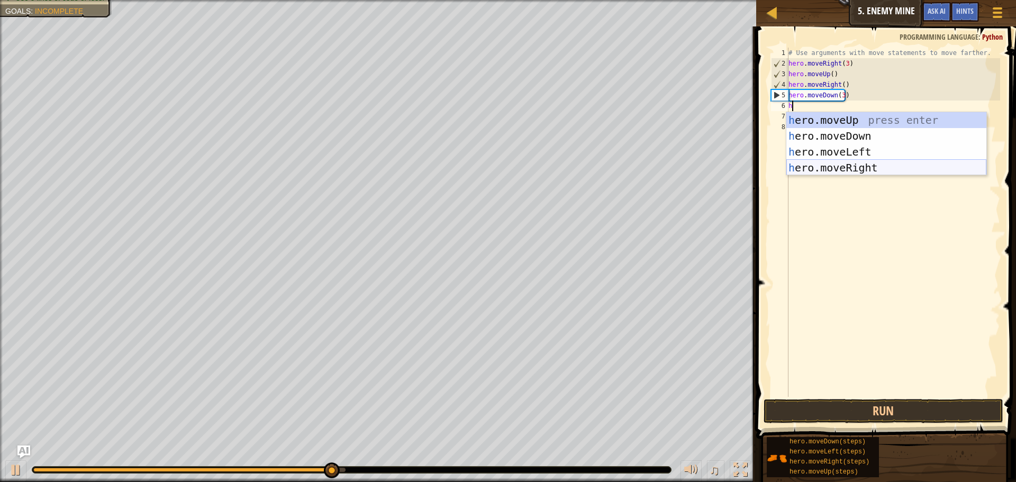
click at [811, 171] on div "h ero.moveUp press enter h ero.moveDown press enter h ero.moveLeft press enter …" at bounding box center [886, 159] width 200 height 95
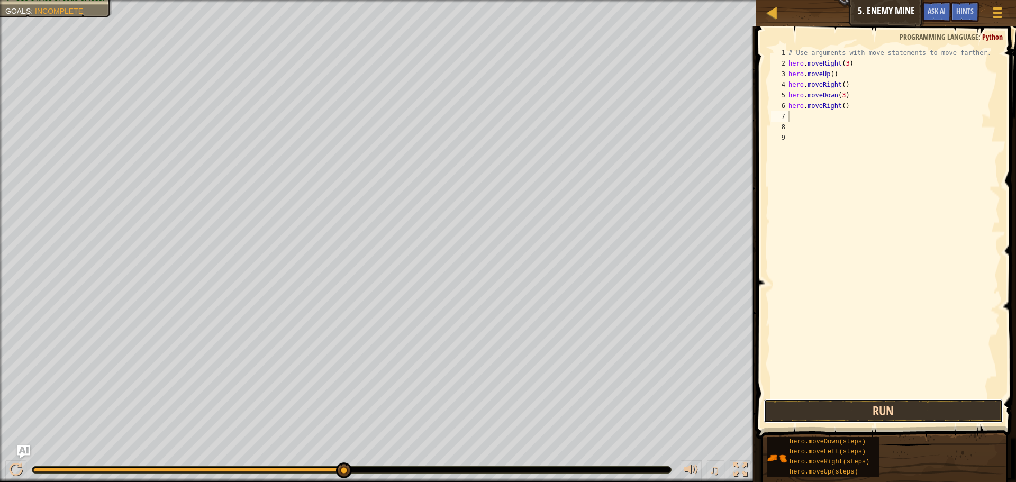
click at [837, 406] on button "Run" at bounding box center [883, 411] width 240 height 24
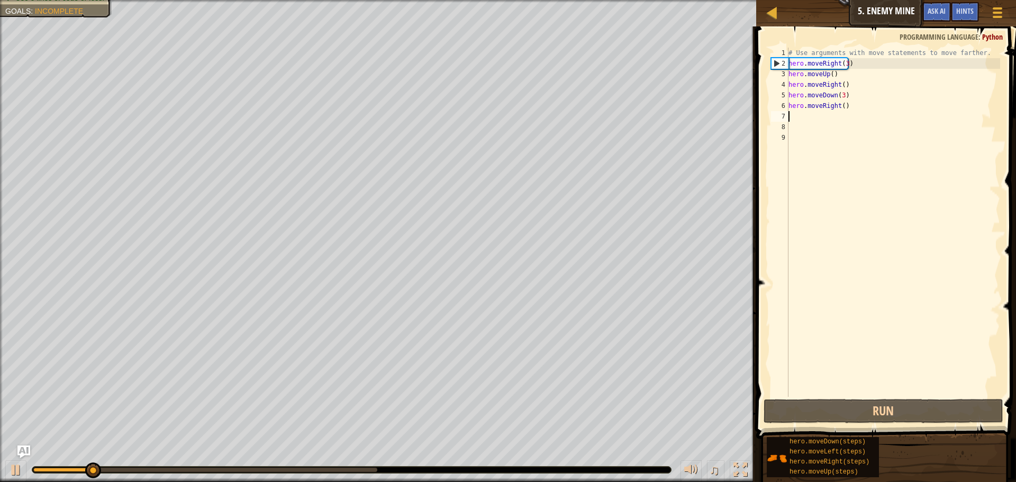
click at [811, 126] on div "# Use arguments with move statements to move farther. hero . moveRight ( 3 ) he…" at bounding box center [893, 233] width 214 height 370
click at [811, 121] on div "# Use arguments with move statements to move farther. hero . moveRight ( 3 ) he…" at bounding box center [893, 233] width 214 height 370
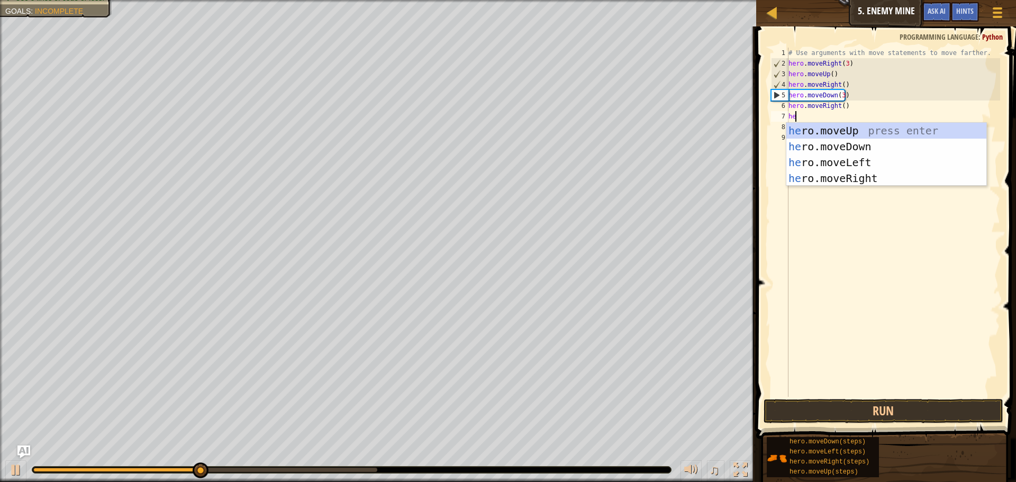
type textarea "her"
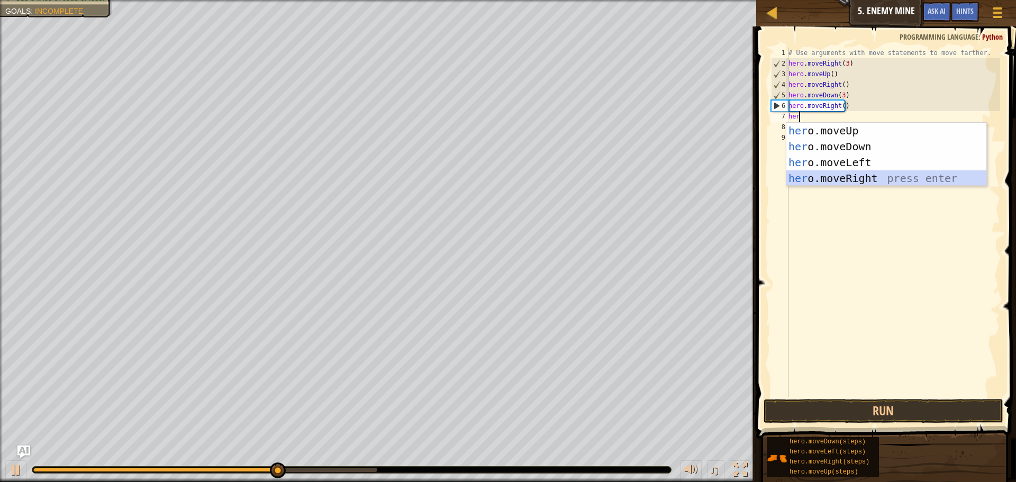
click at [817, 177] on div "her o.moveUp press enter her o.moveDown press enter her o.moveLeft press enter …" at bounding box center [886, 170] width 200 height 95
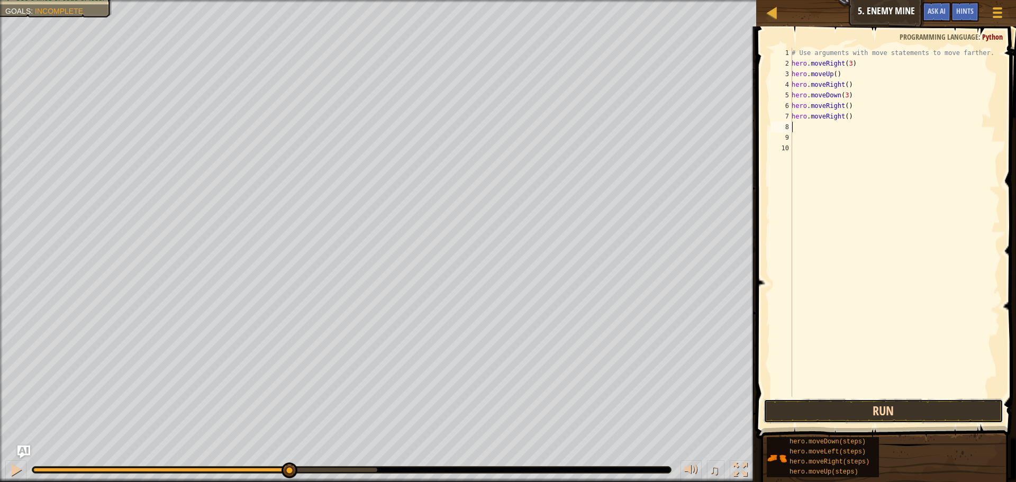
click at [811, 422] on button "Run" at bounding box center [883, 411] width 240 height 24
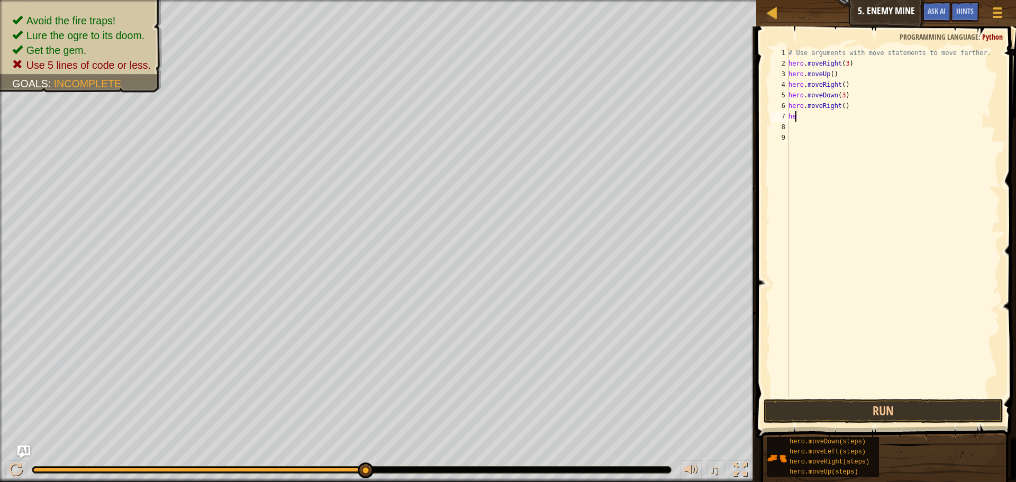
type textarea "h"
click at [839, 84] on div "# Use arguments with move statements to move farther. hero . moveRight ( 3 ) he…" at bounding box center [893, 233] width 214 height 370
type textarea "hero.moveRight(2)"
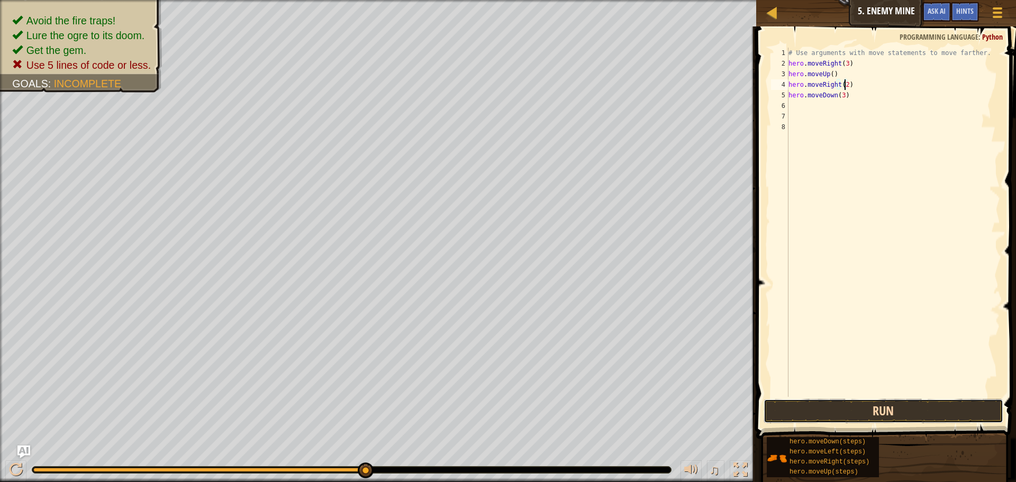
click at [840, 407] on button "Run" at bounding box center [883, 411] width 240 height 24
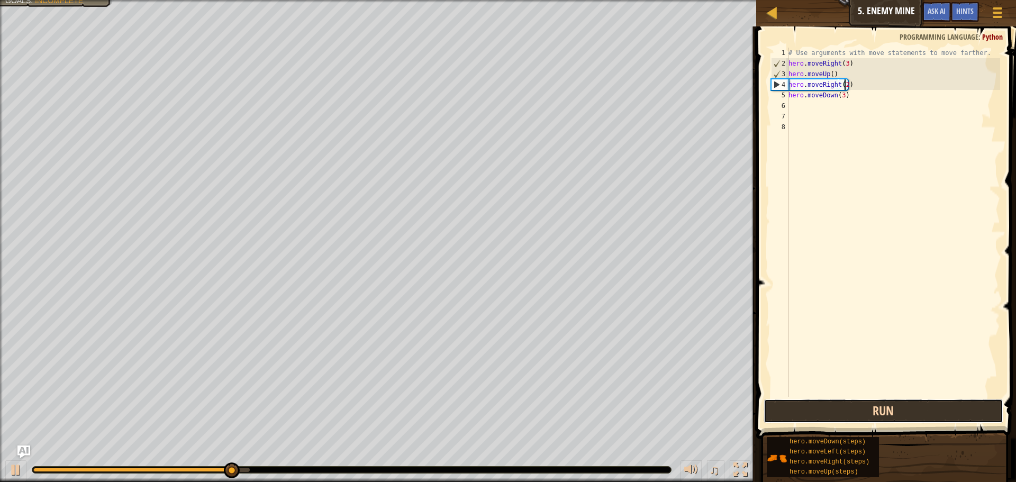
click at [825, 421] on button "Run" at bounding box center [883, 411] width 240 height 24
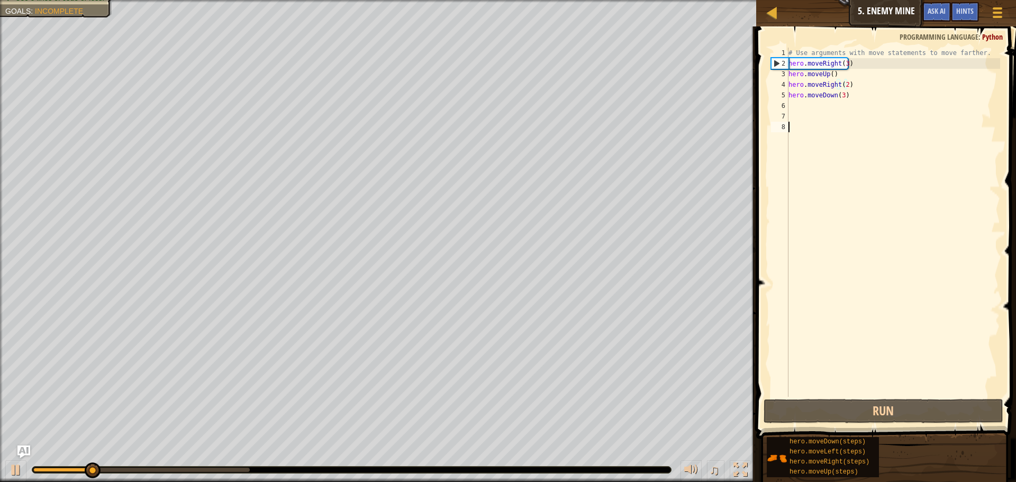
click at [823, 123] on div "# Use arguments with move statements to move farther. hero . moveRight ( 3 ) he…" at bounding box center [893, 233] width 214 height 370
click at [805, 105] on div "# Use arguments with move statements to move farther. hero . moveRight ( 3 ) he…" at bounding box center [893, 233] width 214 height 370
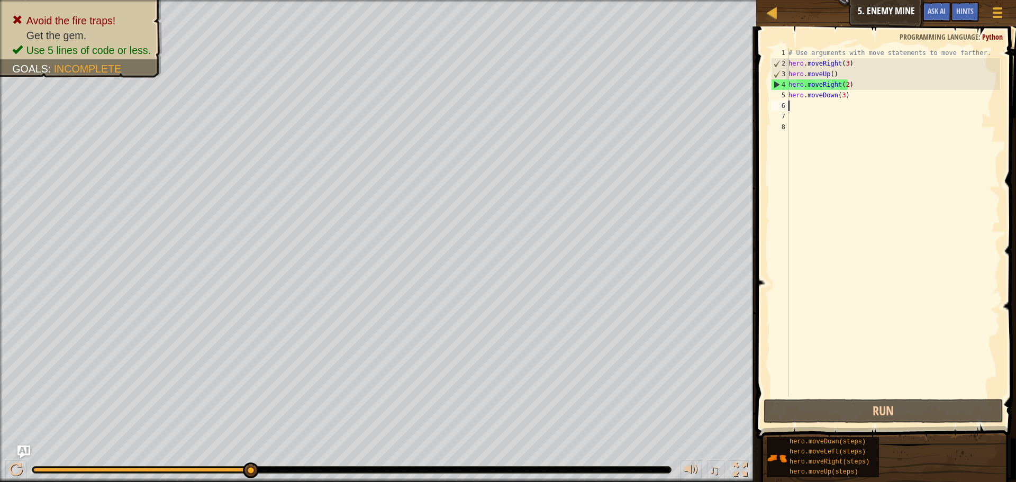
click at [860, 98] on div "# Use arguments with move statements to move farther. hero . moveRight ( 3 ) he…" at bounding box center [893, 233] width 214 height 370
click at [843, 85] on div "# Use arguments with move statements to move farther. hero . moveRight ( 3 ) he…" at bounding box center [893, 233] width 214 height 370
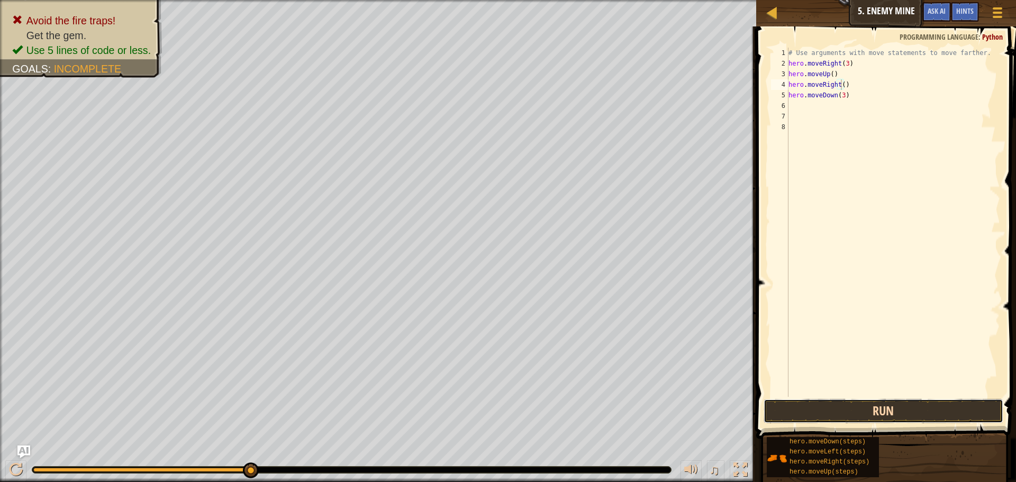
click at [862, 412] on button "Run" at bounding box center [883, 411] width 240 height 24
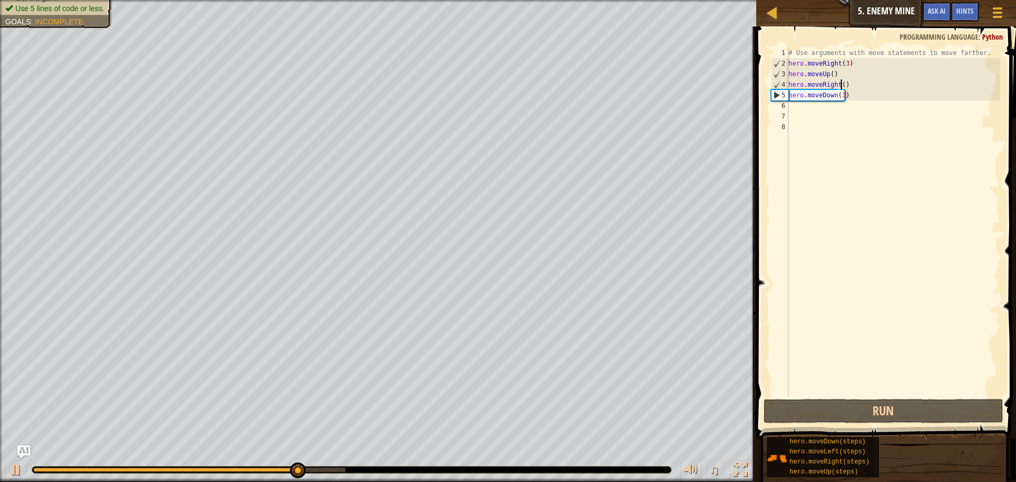
click at [851, 96] on div "# Use arguments with move statements to move farther. hero . moveRight ( 3 ) he…" at bounding box center [893, 233] width 214 height 370
type textarea "hero.moveDown(3)"
click at [801, 108] on div "# Use arguments with move statements to move farther. hero . moveRight ( 3 ) he…" at bounding box center [893, 233] width 214 height 370
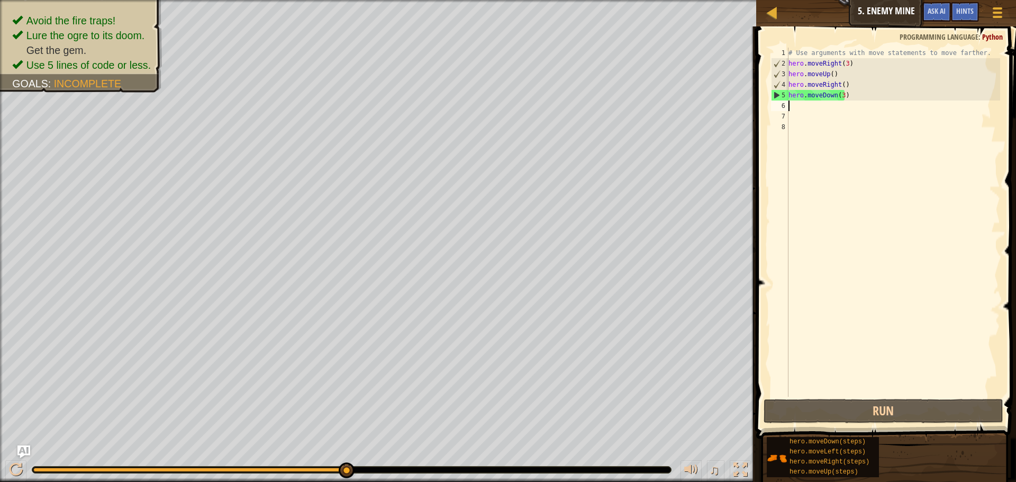
click at [840, 54] on div "# Use arguments with move statements to move farther. hero . moveRight ( 3 ) he…" at bounding box center [893, 233] width 214 height 370
click at [800, 51] on div "# Use arguments with move statements to move farther. hero . moveRight ( 3 ) he…" at bounding box center [893, 233] width 214 height 370
click at [791, 48] on div "# Use arguments with move statements to move farther. hero . moveRight ( 3 ) he…" at bounding box center [893, 233] width 214 height 370
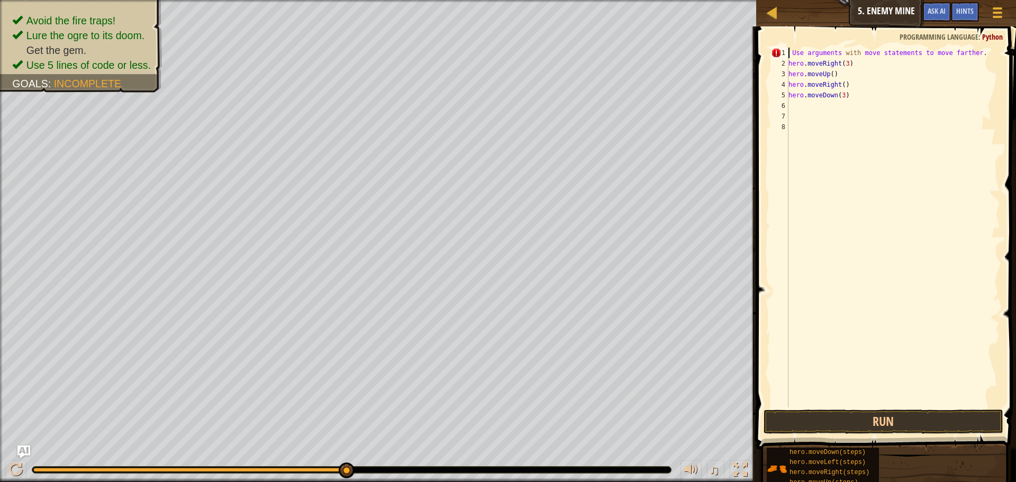
scroll to position [5, 1]
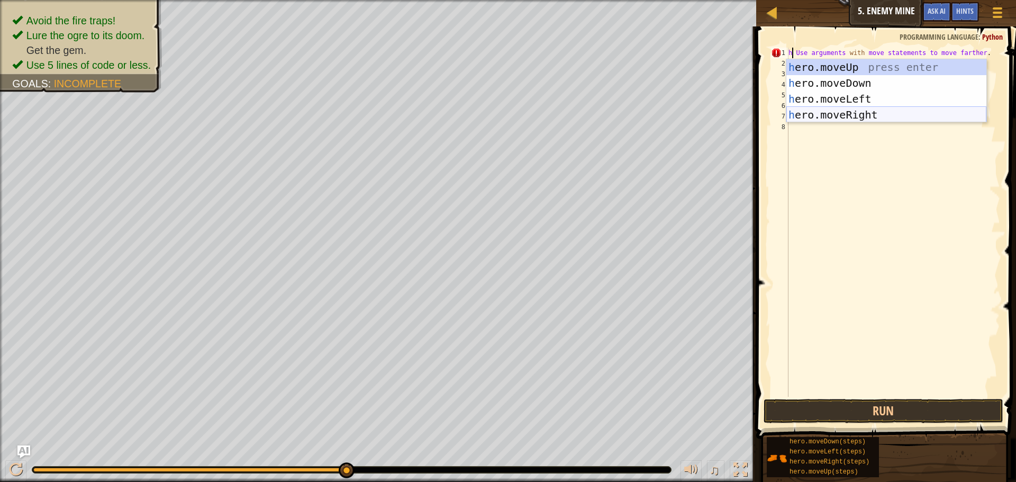
click at [830, 115] on div "h ero.moveUp press enter h ero.moveDown press enter h ero.moveLeft press enter …" at bounding box center [886, 106] width 200 height 95
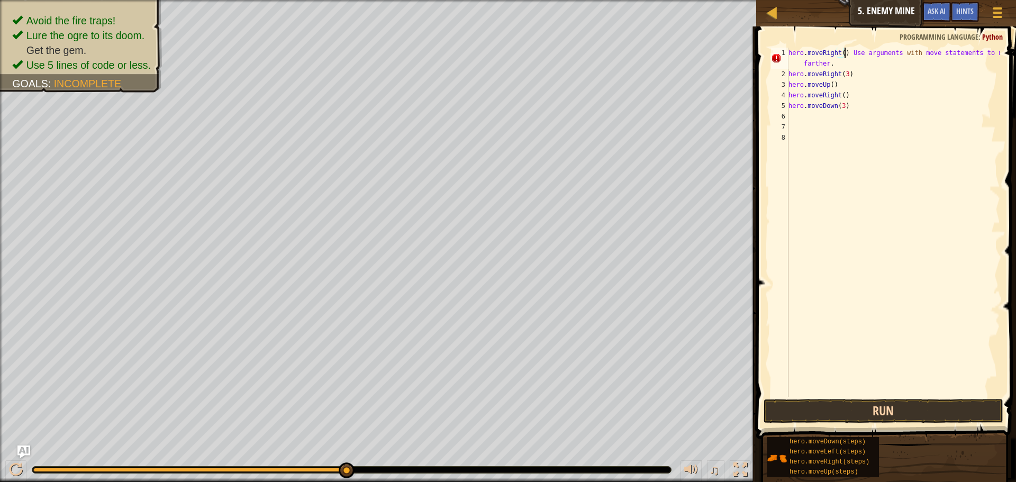
click at [889, 436] on div "hero.moveDown(steps) hero.moveLeft(steps) hero.moveRight(steps) hero.moveUp(ste…" at bounding box center [887, 456] width 242 height 41
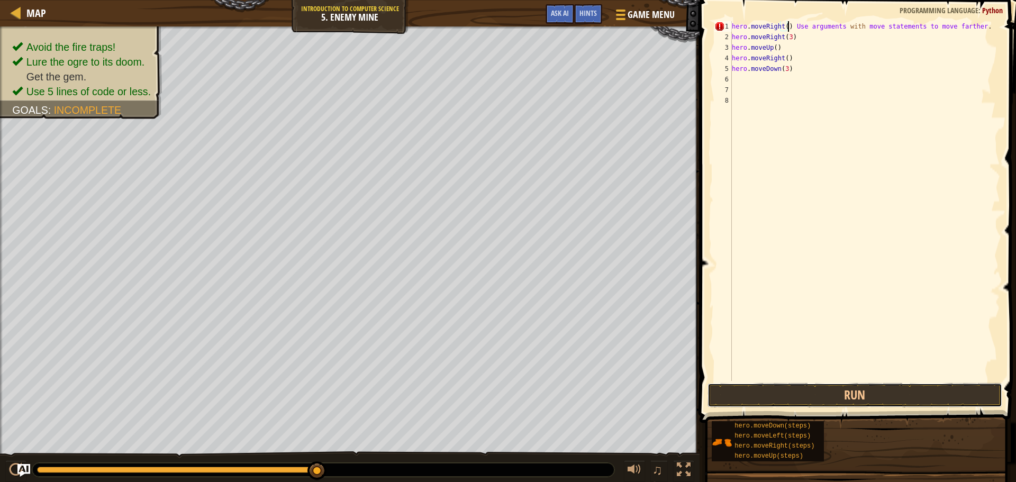
click at [889, 398] on button "Run" at bounding box center [854, 395] width 295 height 24
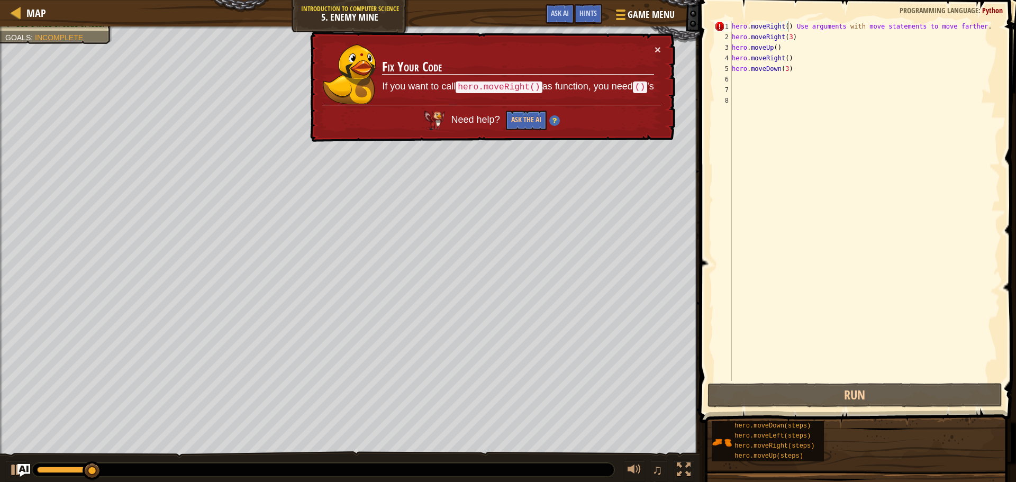
click at [656, 43] on div "× Fix Your Code If you want to call hero.moveRight() as function, you need () '…" at bounding box center [491, 87] width 367 height 111
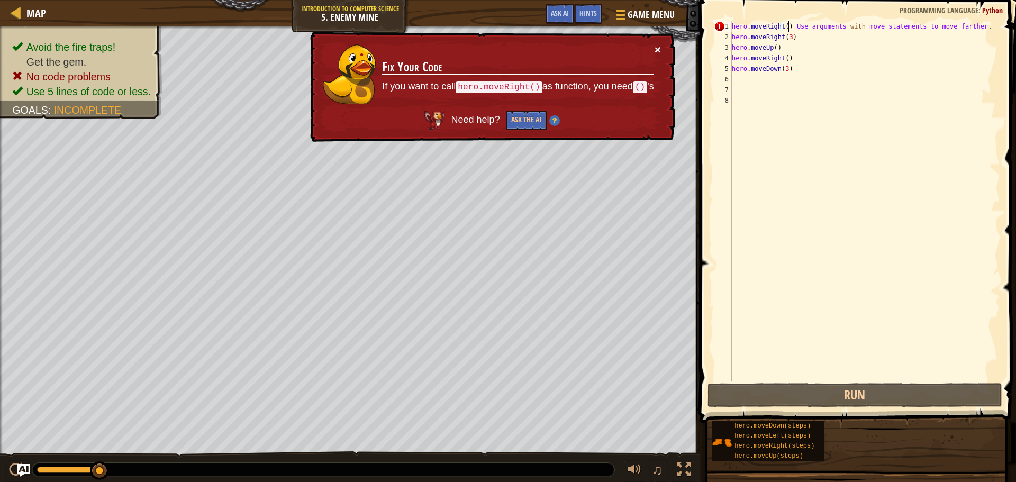
click at [654, 47] on button "×" at bounding box center [657, 49] width 6 height 11
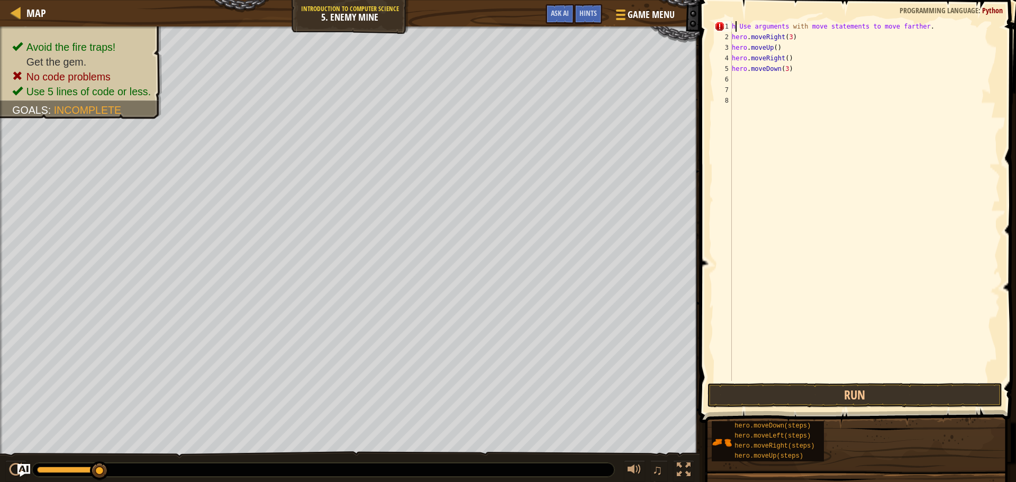
type textarea "Use arguments with move statements to move farther."
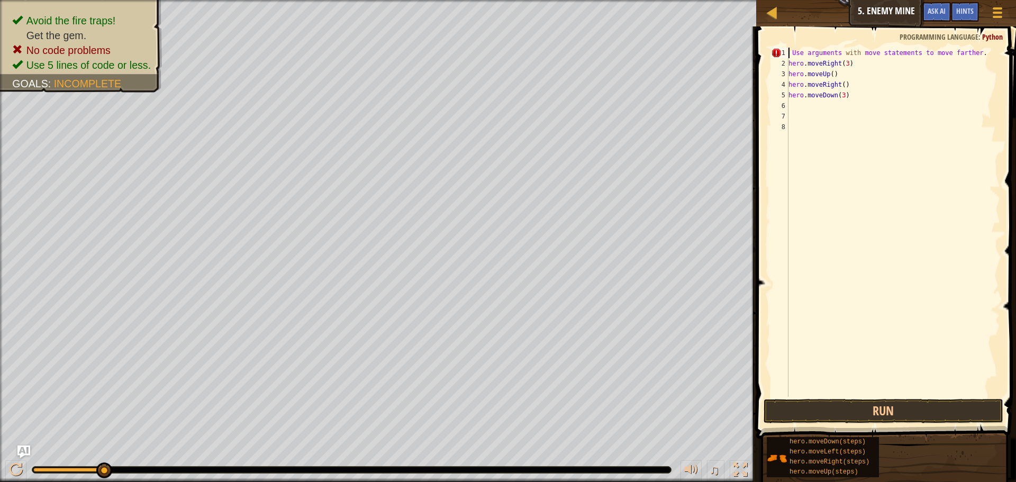
click at [843, 108] on div "Use arguments with move statements to move farther . hero . moveRight ( 3 ) her…" at bounding box center [893, 233] width 214 height 370
click at [844, 99] on div "Use arguments with move statements to move farther . hero . moveRight ( 3 ) her…" at bounding box center [893, 233] width 214 height 370
drag, startPoint x: 966, startPoint y: 54, endPoint x: 977, endPoint y: 62, distance: 14.4
click at [972, 58] on div "Use arguments with move statements to move farther . hero . moveRight ( 3 ) her…" at bounding box center [893, 233] width 214 height 370
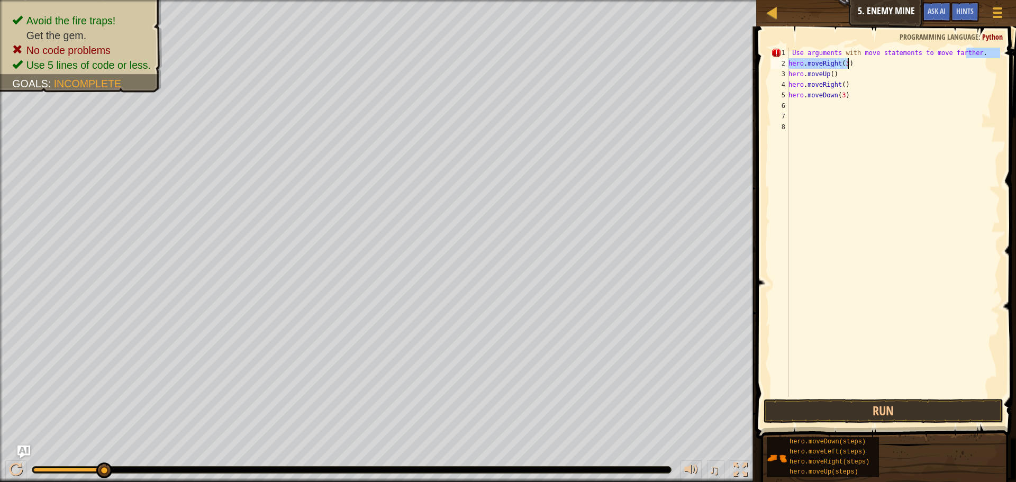
click at [974, 60] on div "Use arguments with move statements to move farther . hero . moveRight ( 3 ) her…" at bounding box center [893, 222] width 214 height 349
type textarea "hero.moveRight(3)"
click at [792, 109] on div "Use arguments with move statements to move farther . hero . moveRight ( 3 ) her…" at bounding box center [893, 233] width 214 height 370
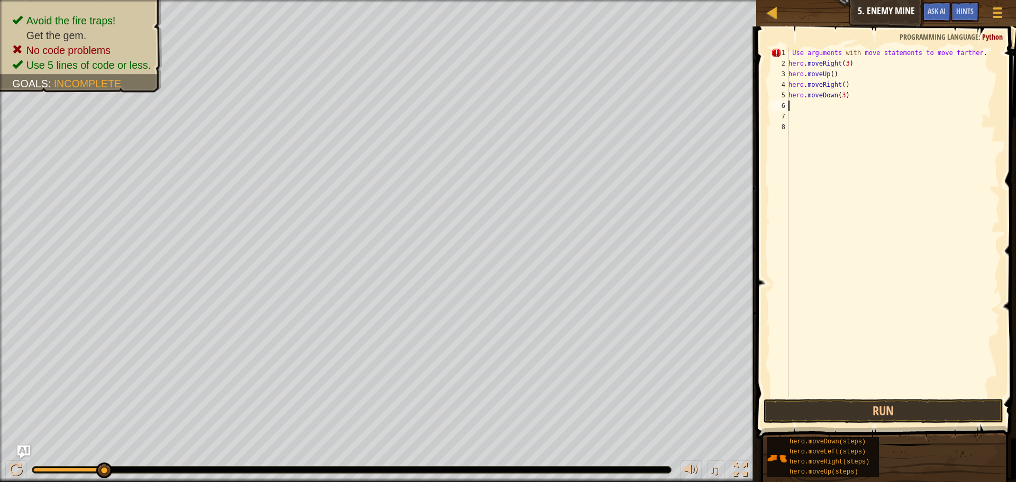
type textarea "h"
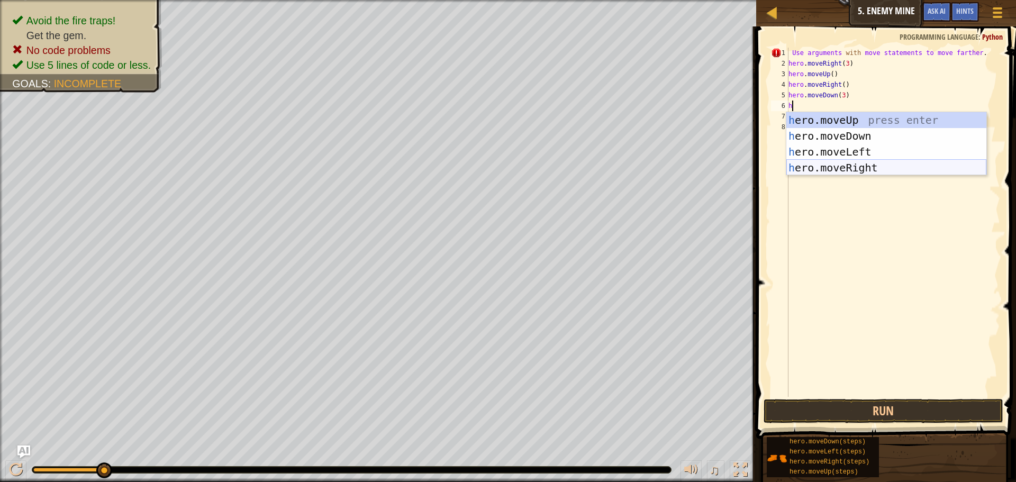
click at [855, 170] on div "h ero.moveUp press enter h ero.moveDown press enter h ero.moveLeft press enter …" at bounding box center [886, 159] width 200 height 95
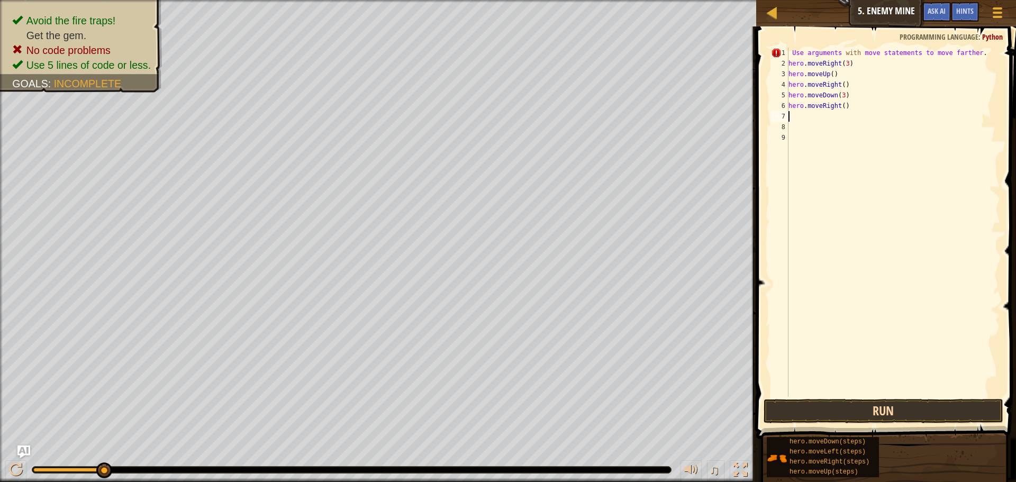
drag, startPoint x: 853, startPoint y: 395, endPoint x: 853, endPoint y: 409, distance: 14.8
click at [853, 411] on button "Run" at bounding box center [883, 411] width 240 height 24
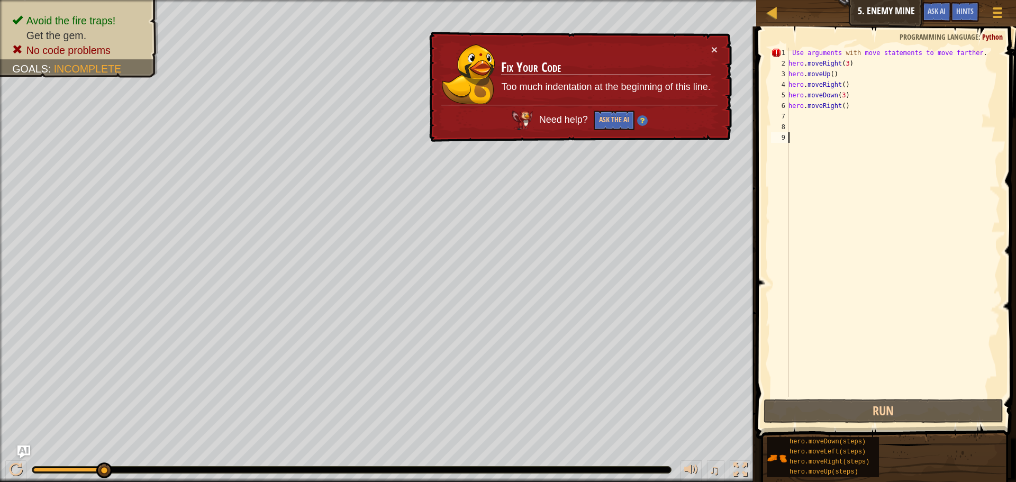
click at [840, 53] on div "Use arguments with move statements to move farther . hero . moveRight ( 3 ) her…" at bounding box center [893, 233] width 214 height 370
click at [805, 50] on div "Use arguments with move statements to move farther . hero . moveRight ( 3 ) her…" at bounding box center [893, 233] width 214 height 370
click at [791, 53] on div "Use arguments with move statements to move farther . hero . moveRight ( 3 ) her…" at bounding box center [893, 233] width 214 height 370
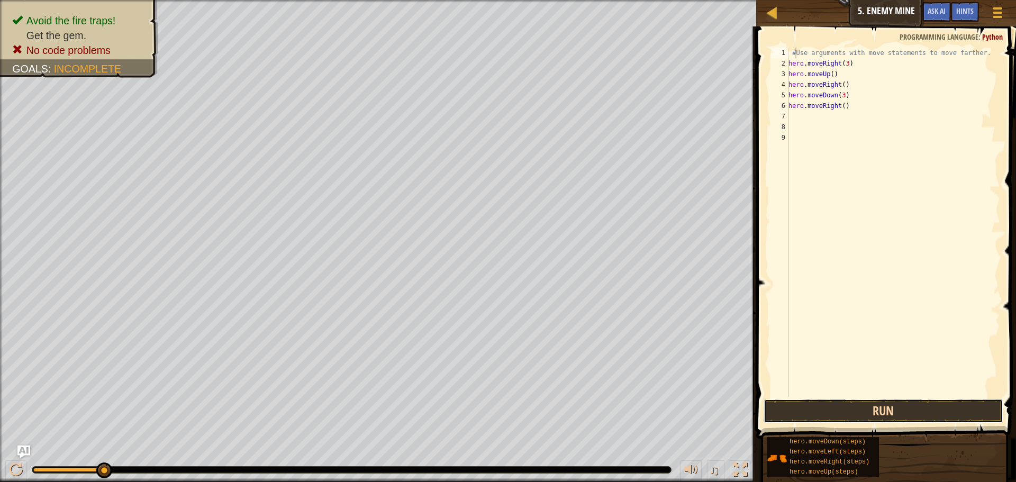
click at [842, 418] on button "Run" at bounding box center [883, 411] width 240 height 24
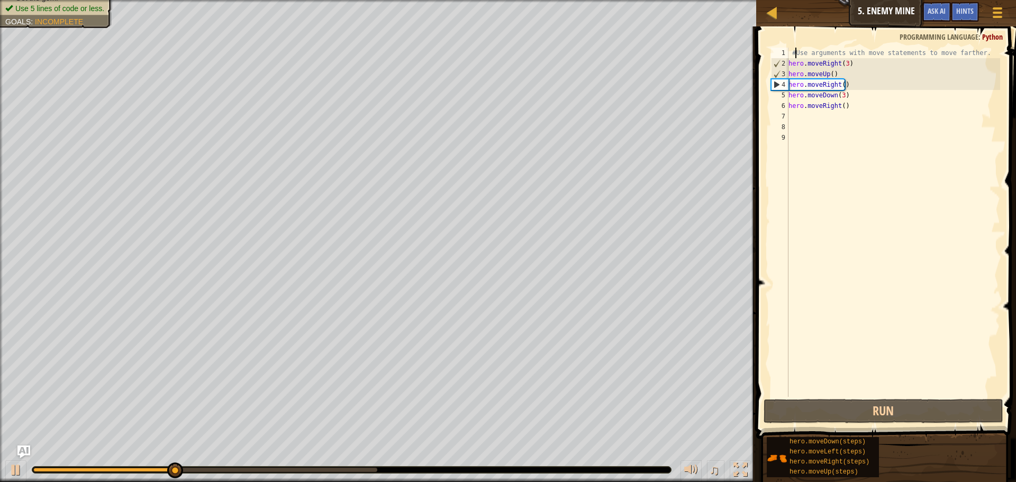
click at [839, 107] on div "#Use arguments with move statements to move farther. hero . moveRight ( 3 ) her…" at bounding box center [893, 233] width 214 height 370
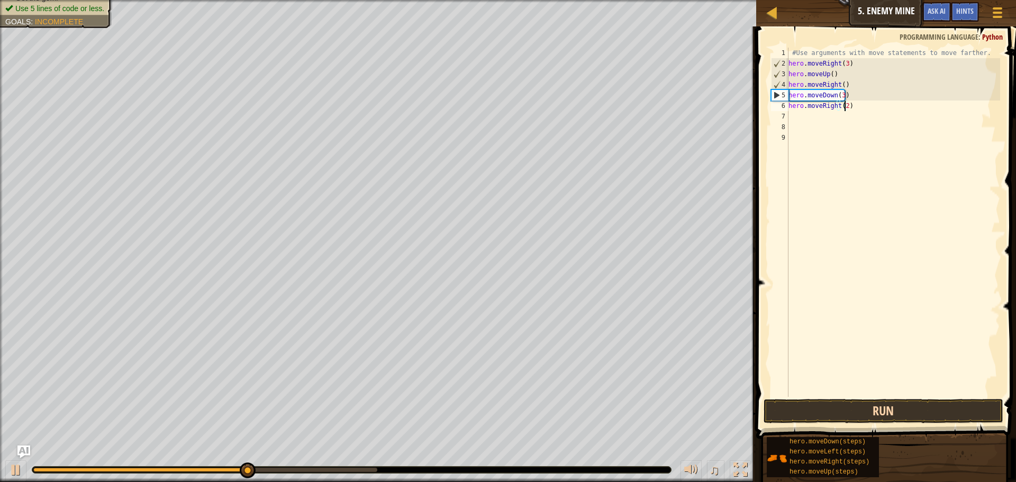
type textarea "hero.moveRight(2)"
click at [798, 415] on button "Run" at bounding box center [883, 411] width 240 height 24
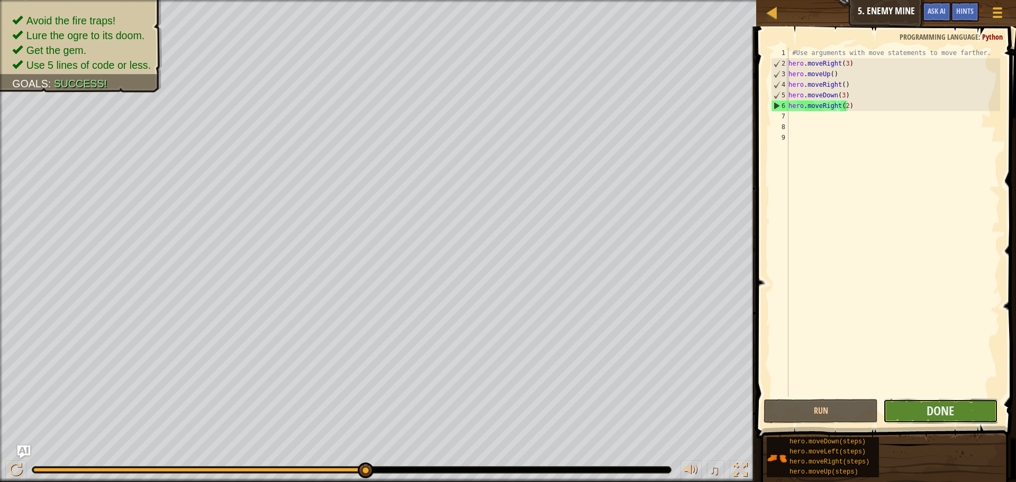
click at [915, 408] on button "Done" at bounding box center [940, 411] width 114 height 24
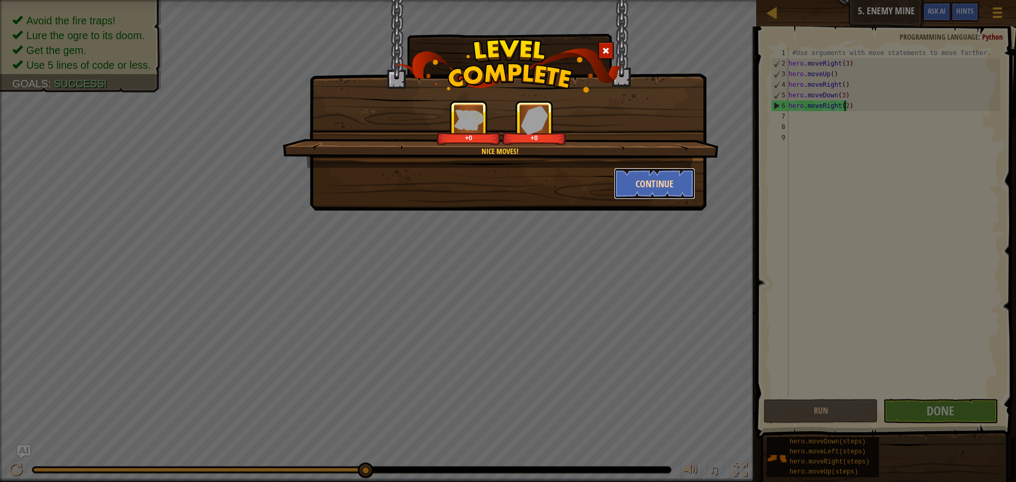
click at [643, 180] on button "Continue" at bounding box center [655, 184] width 82 height 32
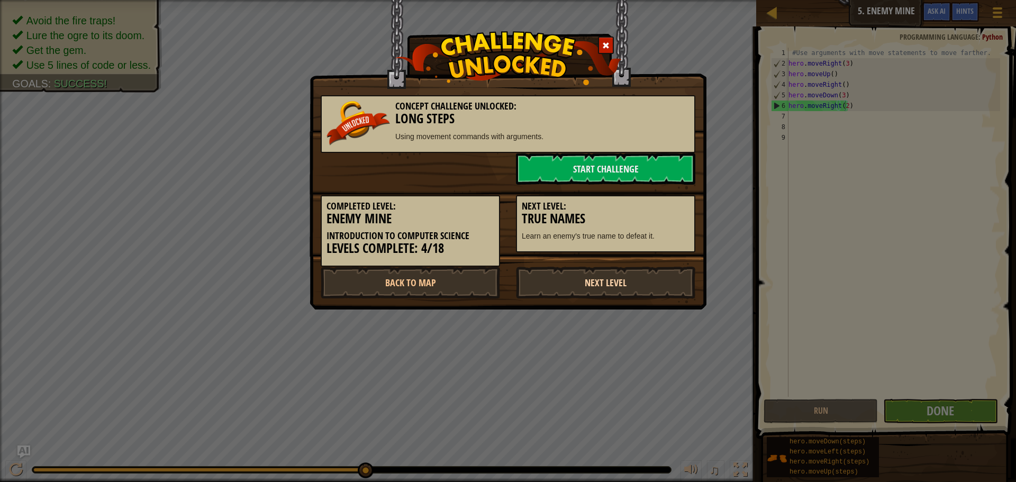
click at [601, 272] on link "Next Level" at bounding box center [605, 283] width 179 height 32
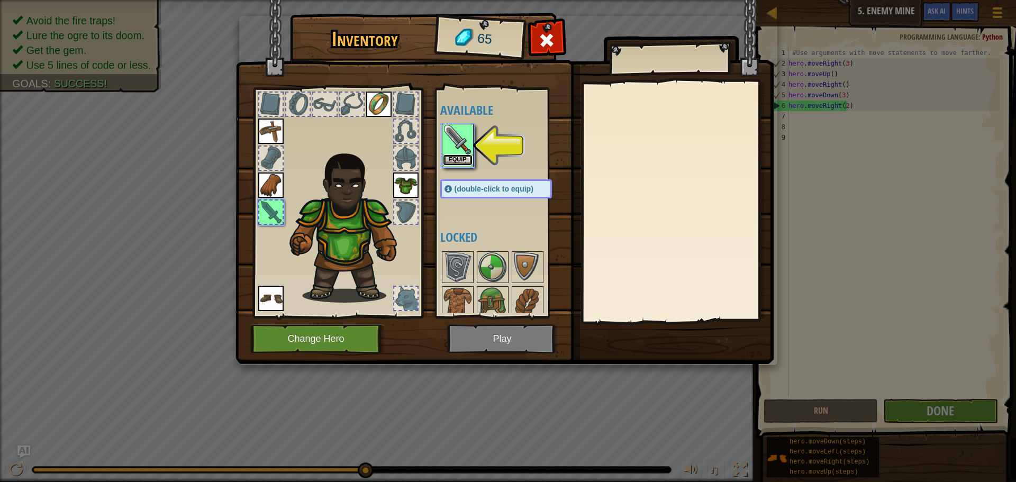
click at [450, 155] on button "Equip" at bounding box center [458, 159] width 30 height 11
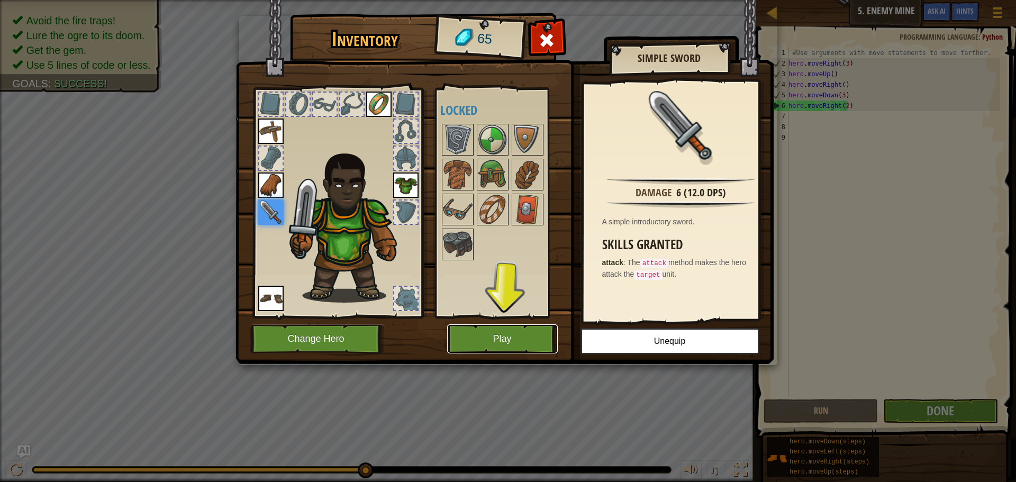
click at [534, 338] on button "Play" at bounding box center [502, 338] width 111 height 29
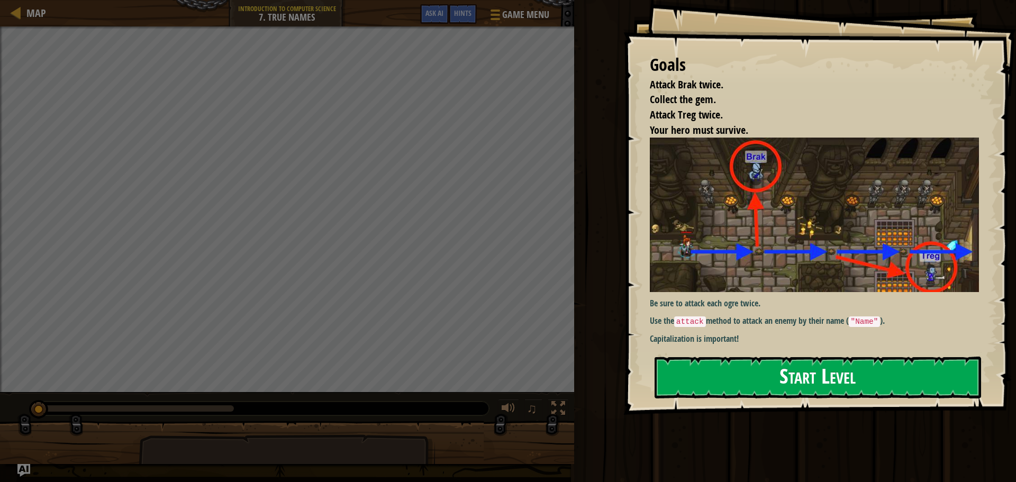
click at [908, 383] on button "Start Level" at bounding box center [817, 378] width 326 height 42
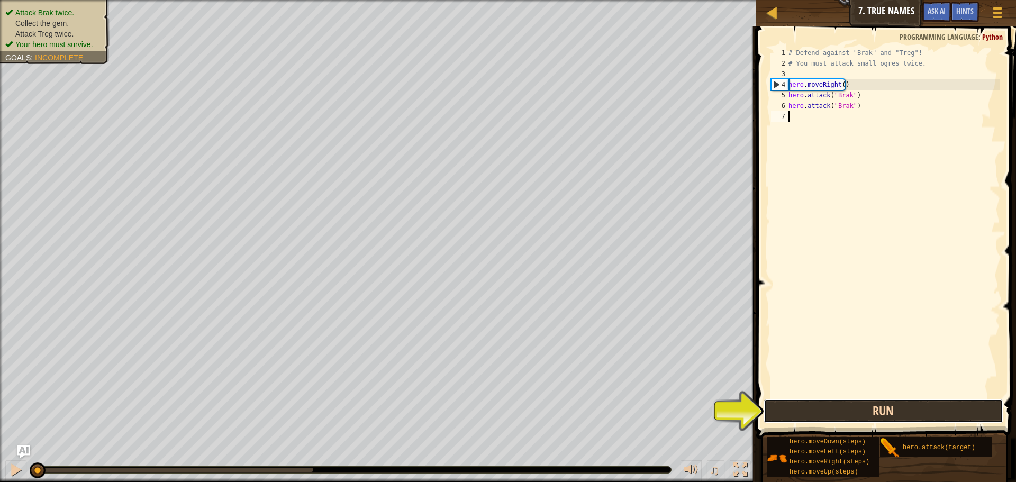
click at [801, 407] on button "Run" at bounding box center [883, 411] width 240 height 24
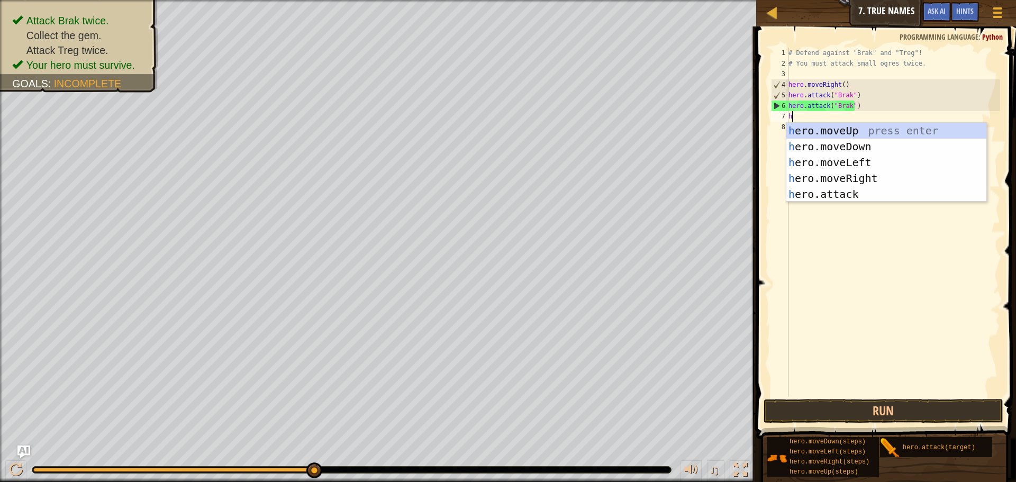
scroll to position [5, 0]
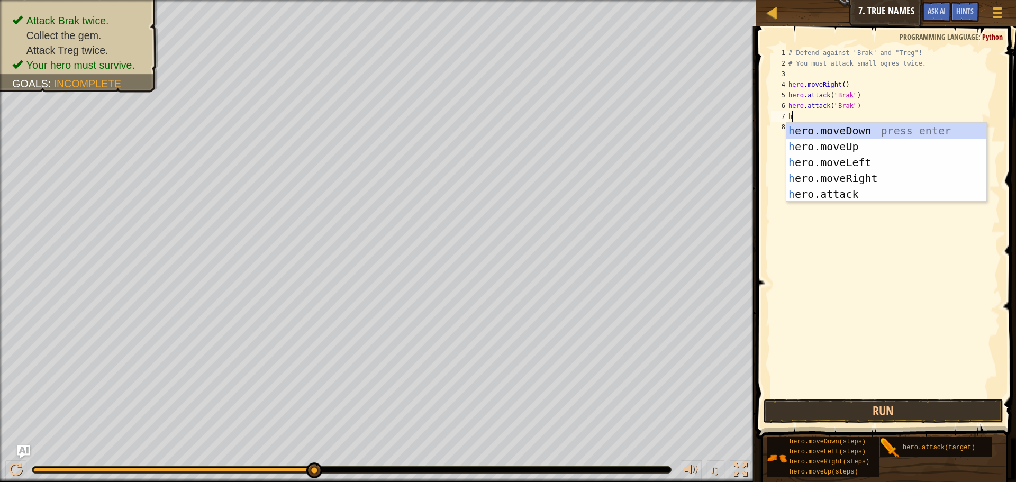
type textarea "her"
drag, startPoint x: 860, startPoint y: 127, endPoint x: 856, endPoint y: 325, distance: 197.9
click at [860, 129] on div "her o.moveUp press enter her o.moveDown press enter her o.moveLeft press enter …" at bounding box center [886, 178] width 200 height 111
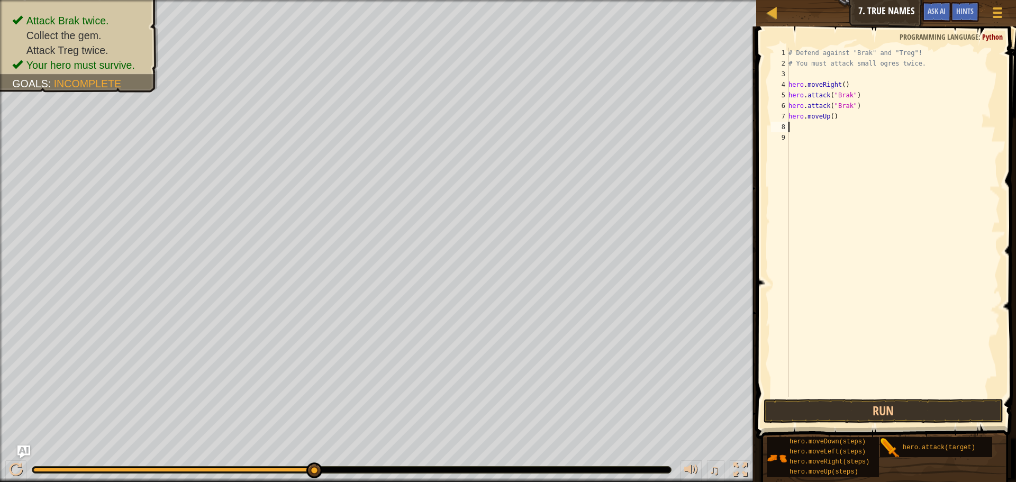
click at [825, 425] on span at bounding box center [887, 217] width 268 height 443
type textarea "hero.mover"
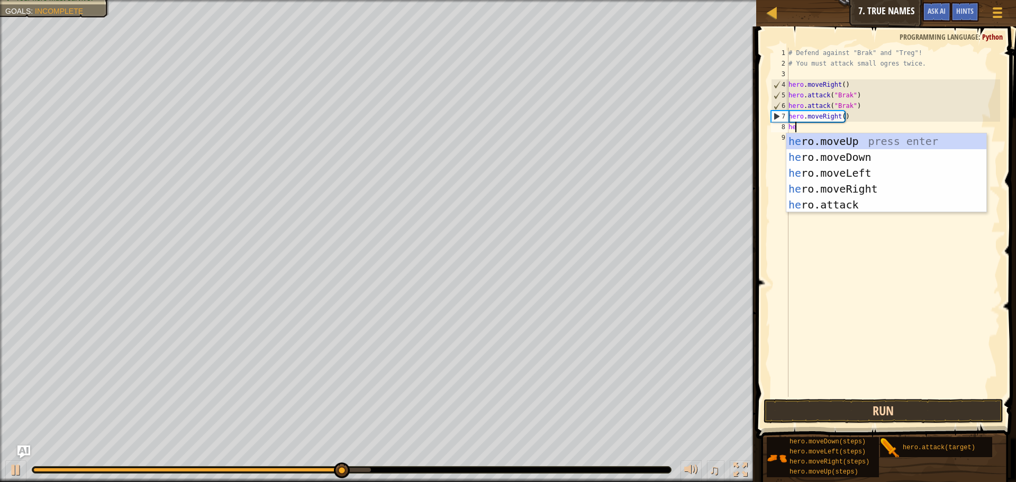
scroll to position [5, 1]
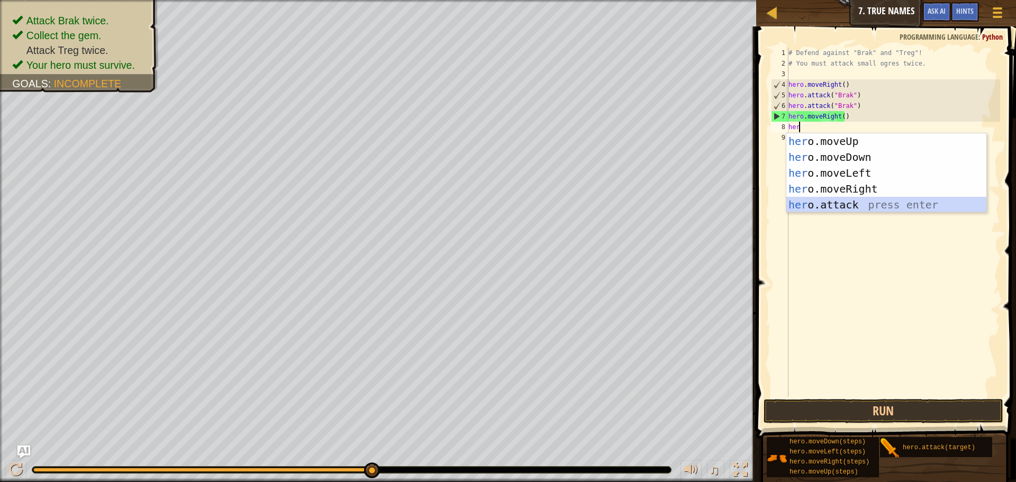
click at [852, 207] on div "her o.moveUp press enter her o.moveDown press enter her o.moveLeft press enter …" at bounding box center [886, 188] width 200 height 111
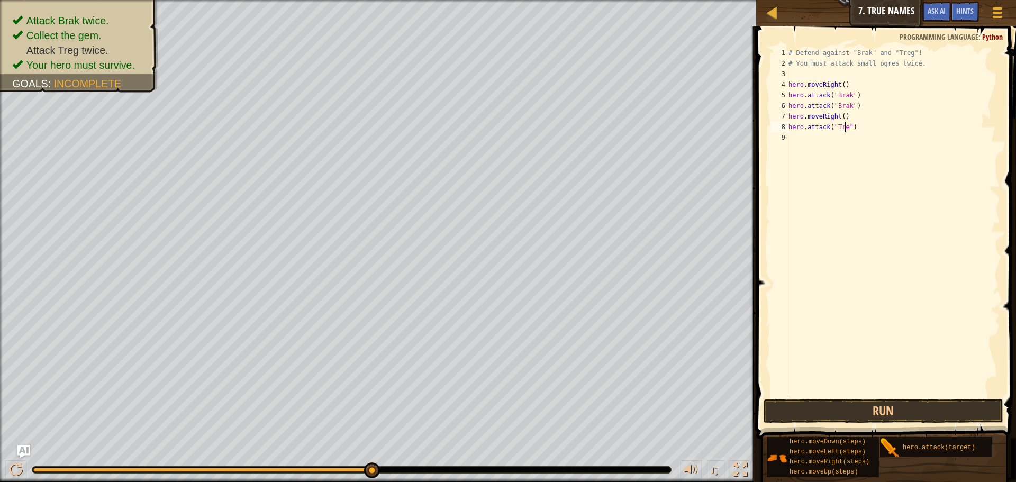
scroll to position [5, 5]
type textarea "hero.attack("Treg")"
click at [843, 418] on button "Run" at bounding box center [883, 411] width 240 height 24
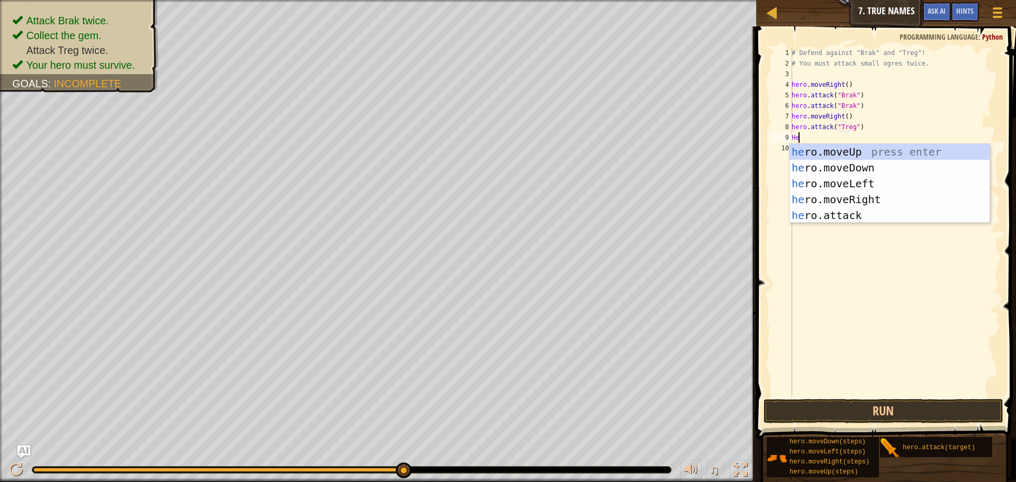
scroll to position [5, 1]
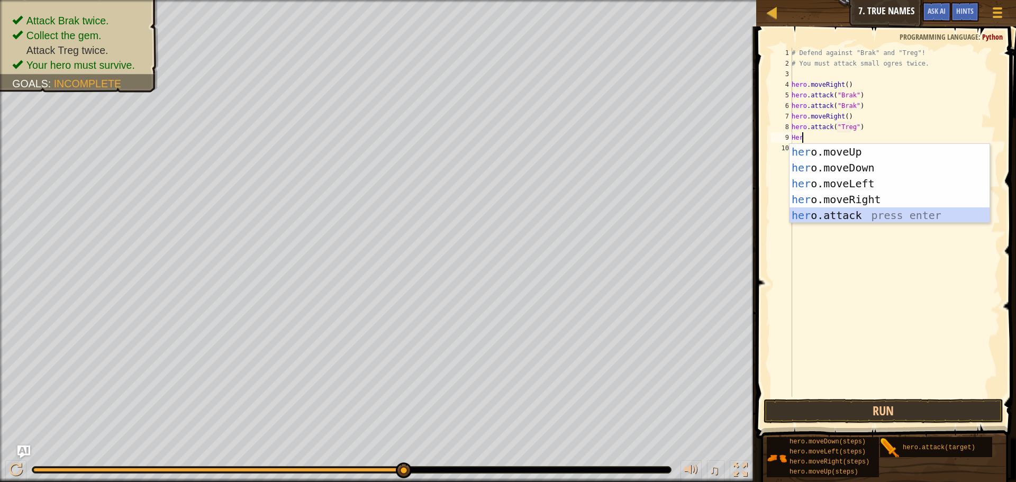
click at [860, 209] on div "her o.moveUp press enter her o.moveDown press enter her o.moveLeft press enter …" at bounding box center [889, 199] width 200 height 111
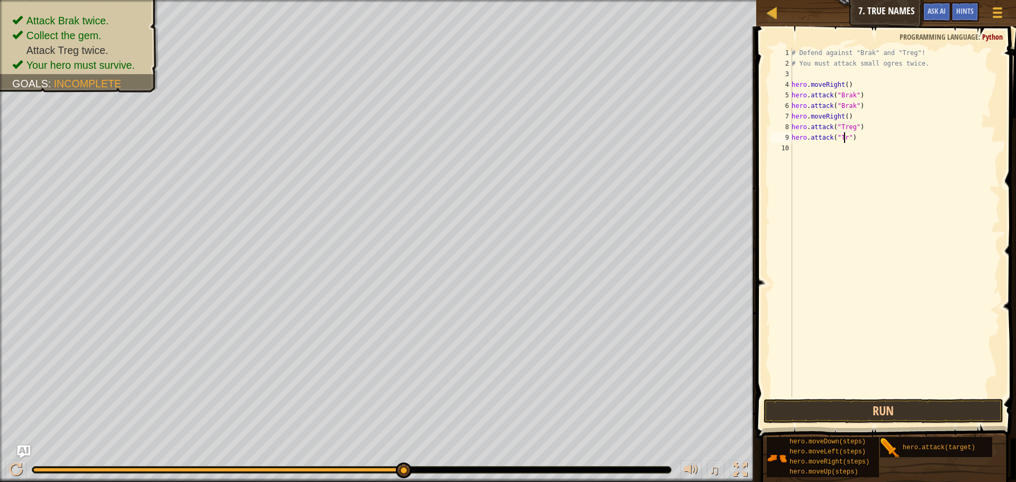
scroll to position [5, 5]
type textarea "hero.attack("Treg")"
click at [865, 405] on button "Run" at bounding box center [883, 411] width 240 height 24
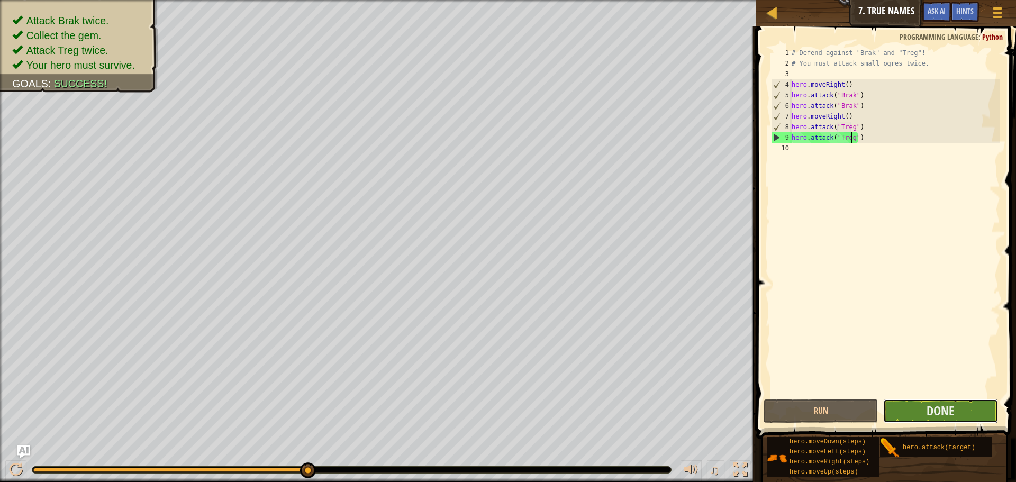
click at [915, 408] on button "Done" at bounding box center [940, 411] width 114 height 24
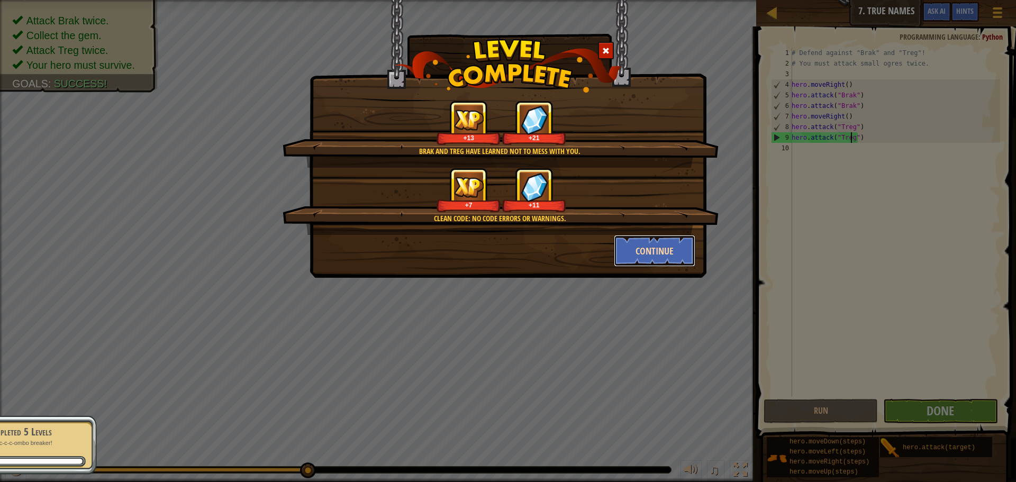
click at [649, 255] on button "Continue" at bounding box center [655, 251] width 82 height 32
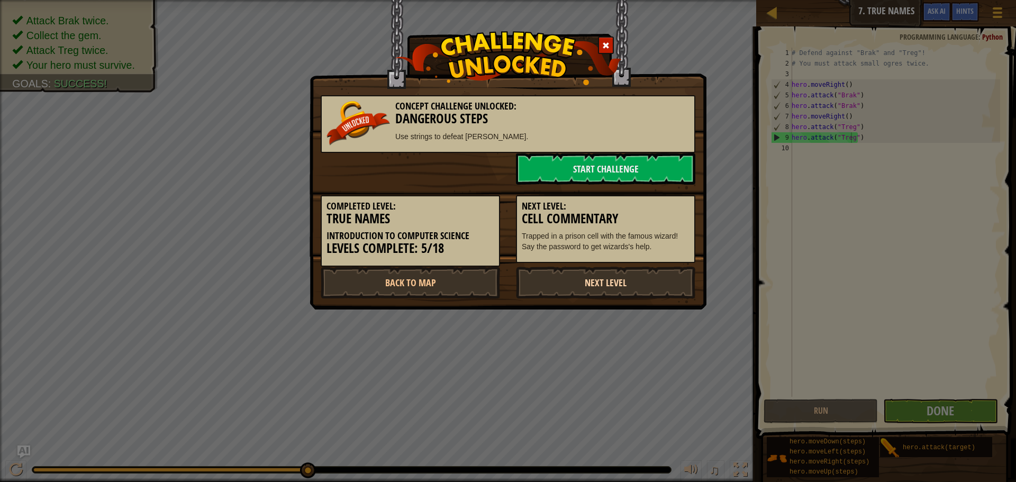
click at [579, 281] on link "Next Level" at bounding box center [605, 283] width 179 height 32
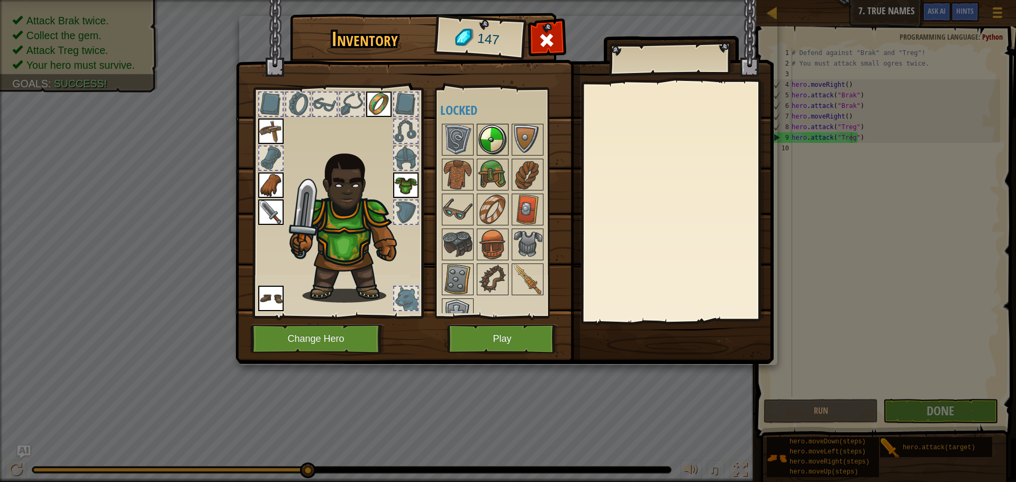
click at [484, 136] on img at bounding box center [493, 140] width 30 height 30
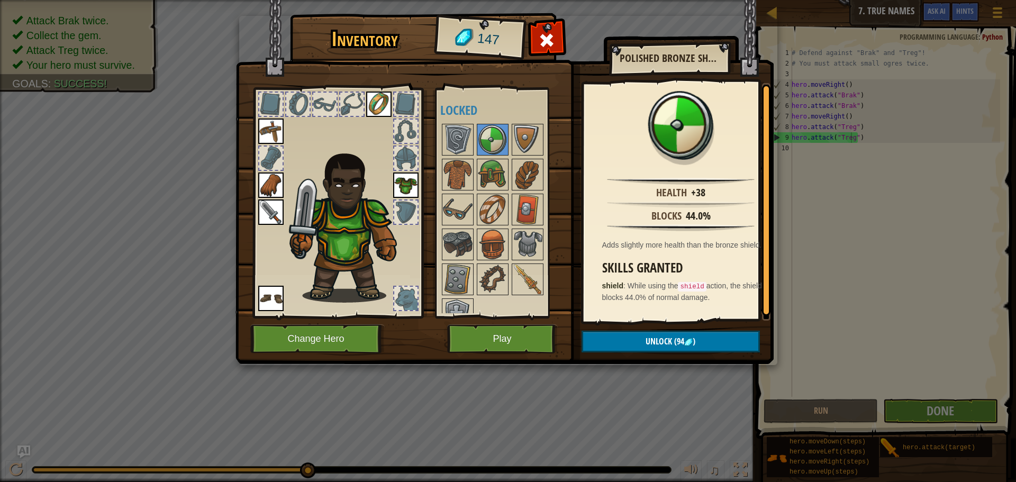
click at [509, 281] on div at bounding box center [506, 226] width 133 height 209
click at [519, 281] on img at bounding box center [528, 279] width 30 height 30
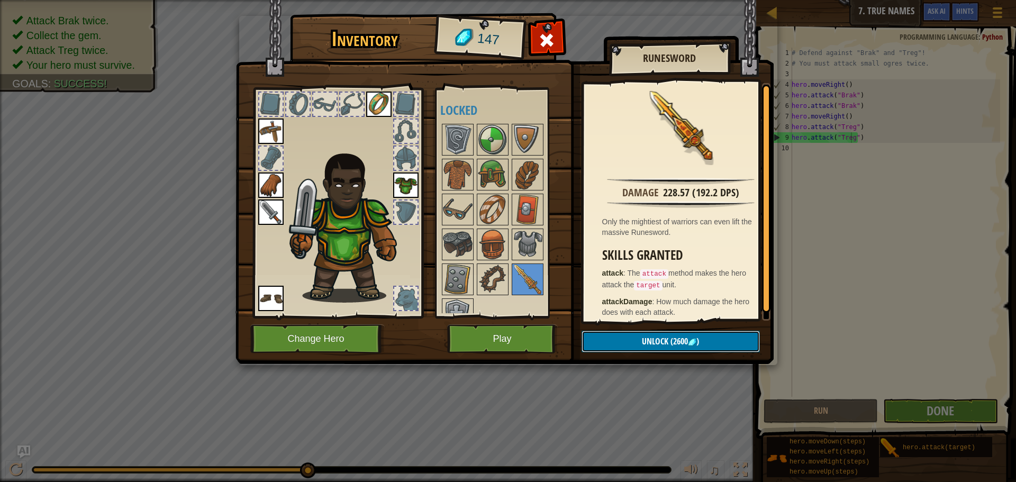
click at [645, 336] on span "Unlock" at bounding box center [655, 341] width 26 height 12
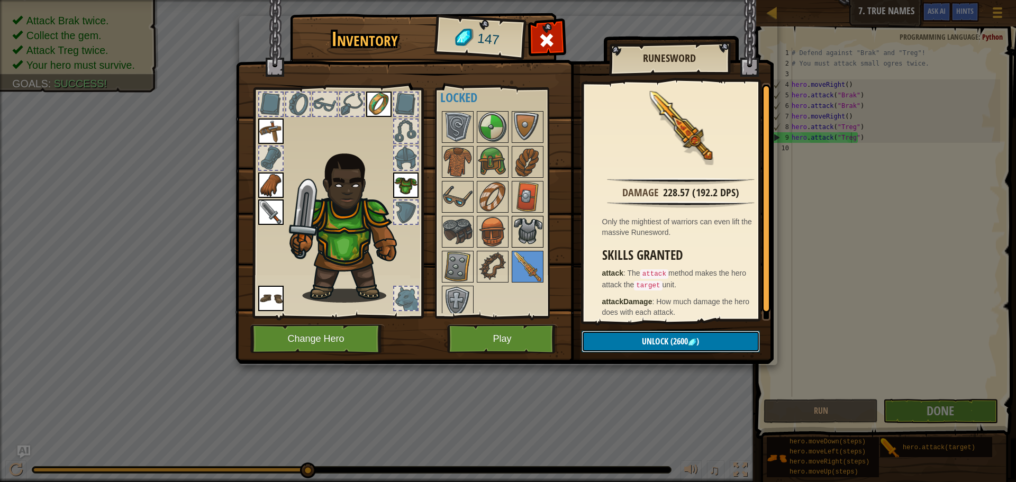
scroll to position [19, 0]
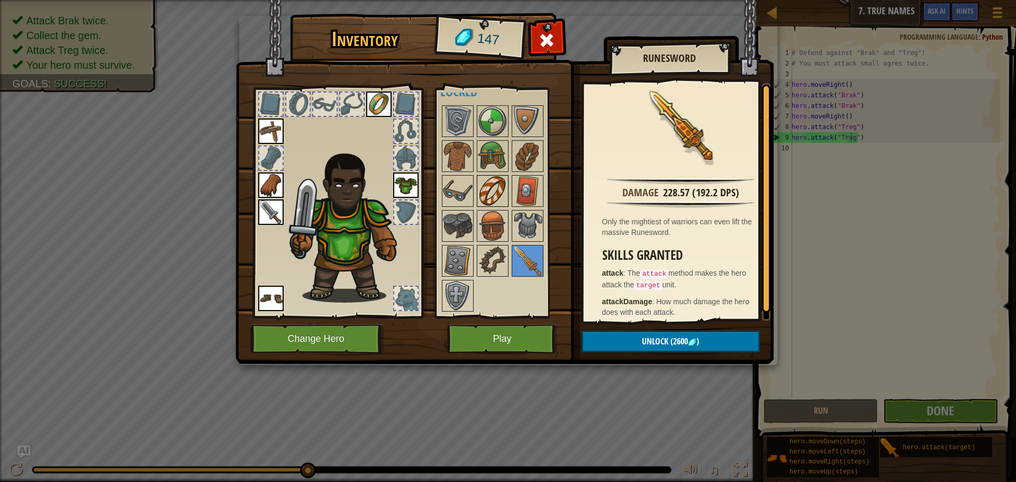
click at [494, 207] on div at bounding box center [493, 191] width 32 height 32
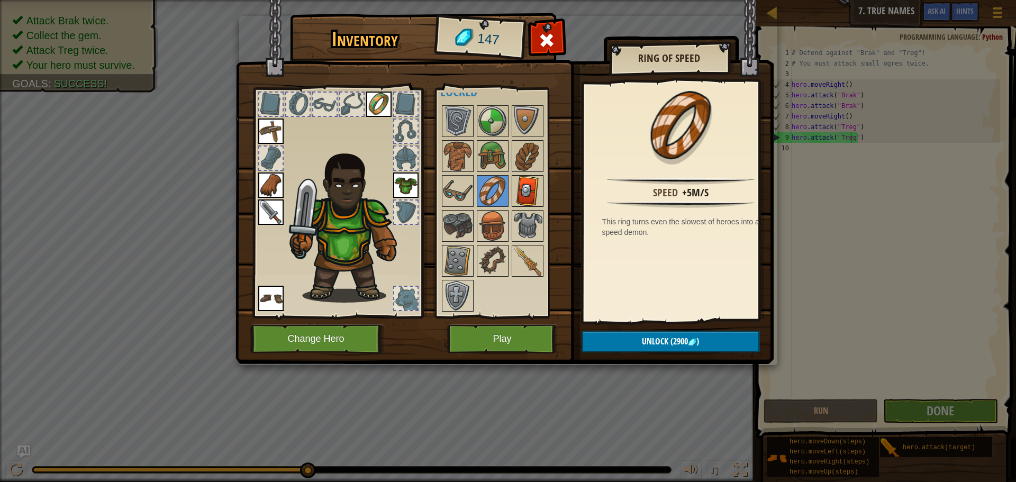
click at [522, 194] on img at bounding box center [528, 191] width 30 height 30
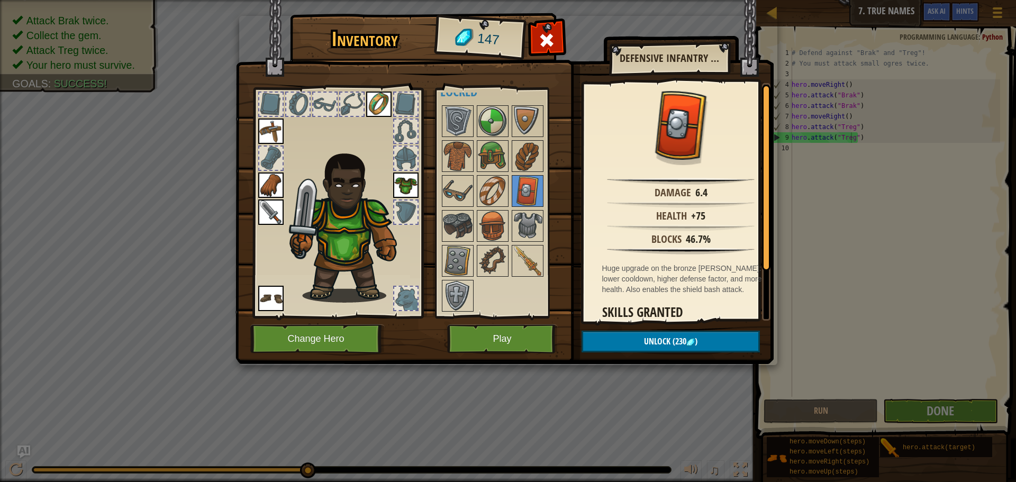
click at [509, 188] on div at bounding box center [506, 208] width 133 height 209
click at [494, 191] on img at bounding box center [493, 191] width 30 height 30
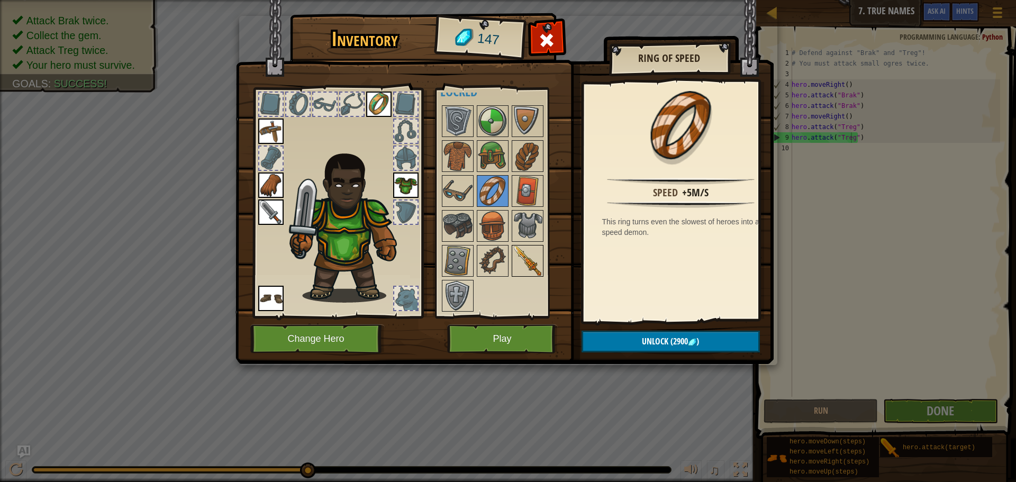
click at [513, 270] on img at bounding box center [528, 261] width 30 height 30
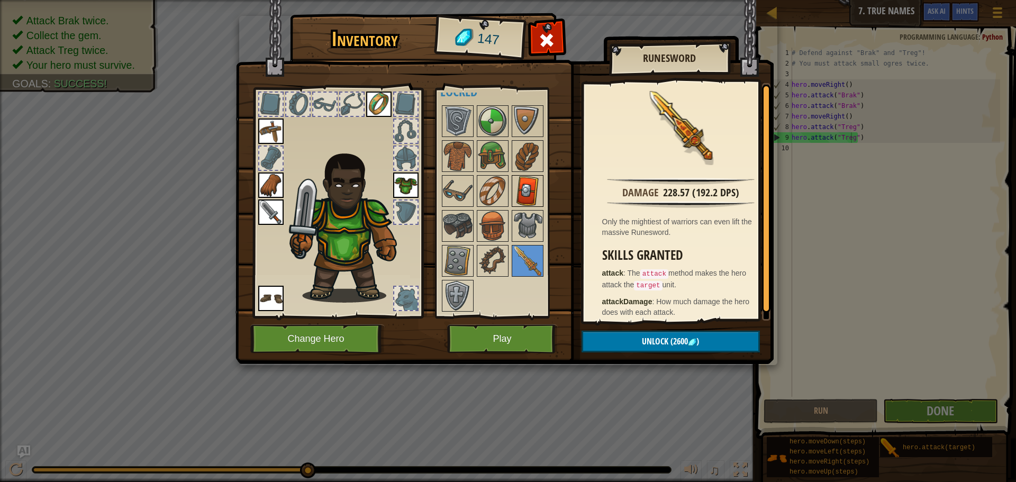
click at [516, 197] on img at bounding box center [528, 191] width 30 height 30
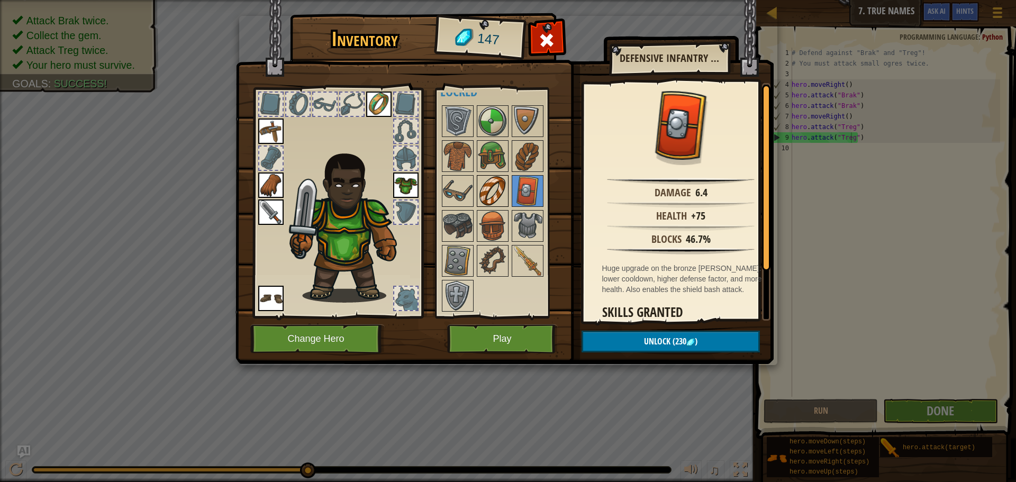
click at [503, 190] on img at bounding box center [493, 191] width 30 height 30
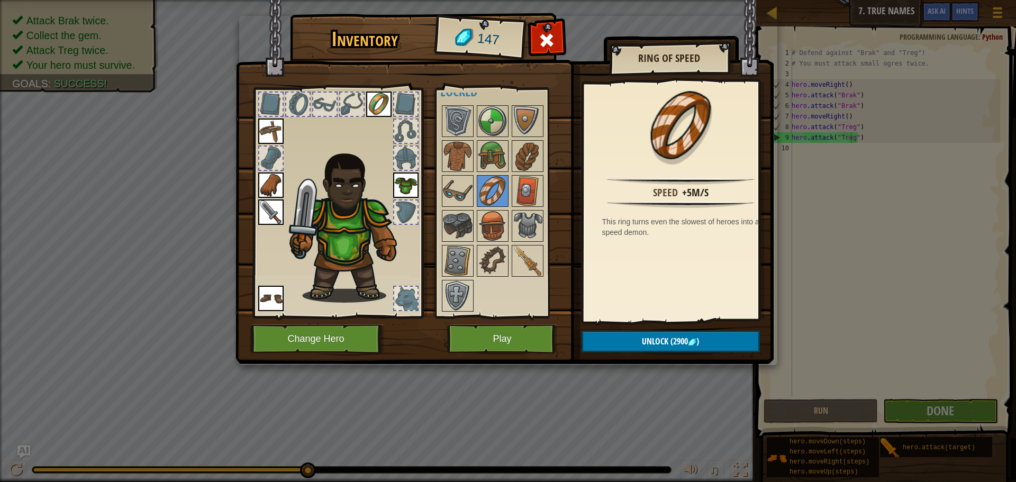
click at [372, 109] on img at bounding box center [378, 104] width 25 height 25
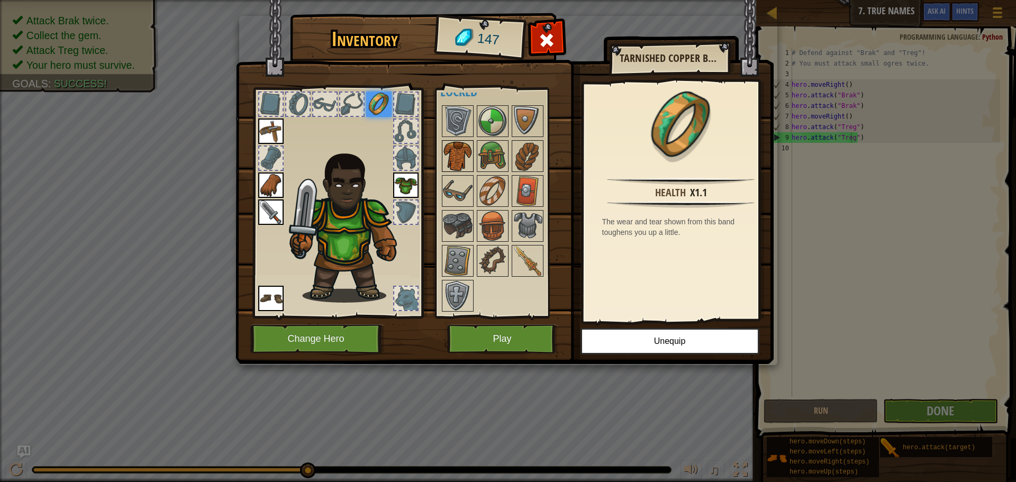
click at [471, 172] on div at bounding box center [458, 156] width 32 height 32
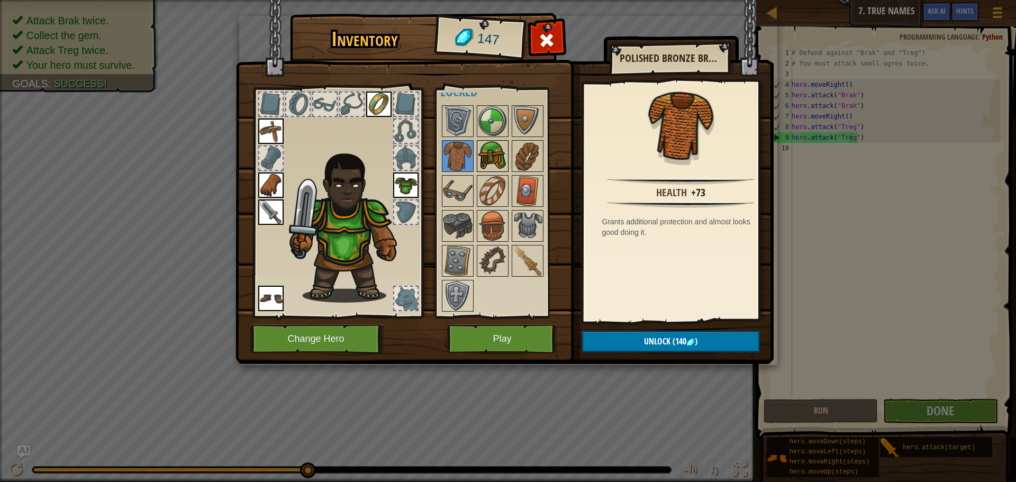
click at [491, 165] on img at bounding box center [493, 156] width 30 height 30
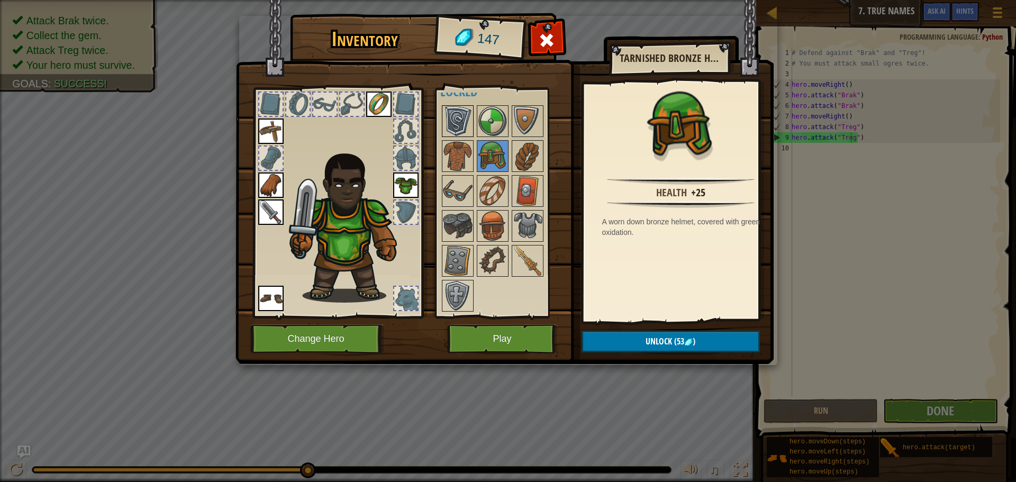
click at [461, 122] on img at bounding box center [458, 121] width 30 height 30
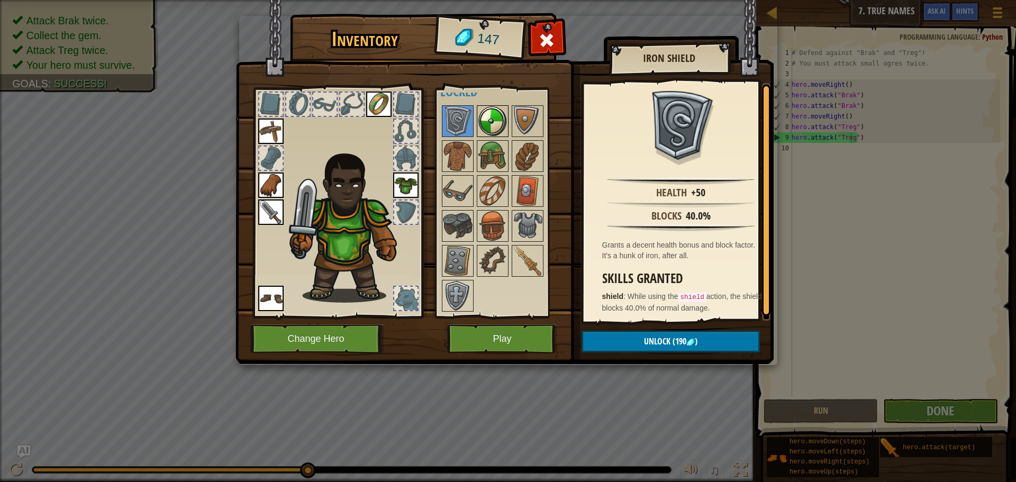
click at [483, 117] on img at bounding box center [493, 121] width 30 height 30
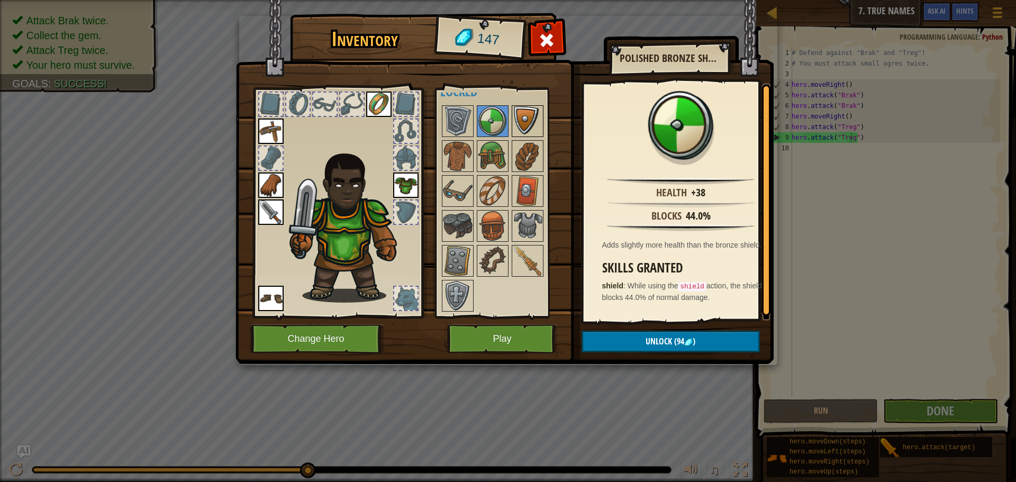
click at [533, 118] on img at bounding box center [528, 121] width 30 height 30
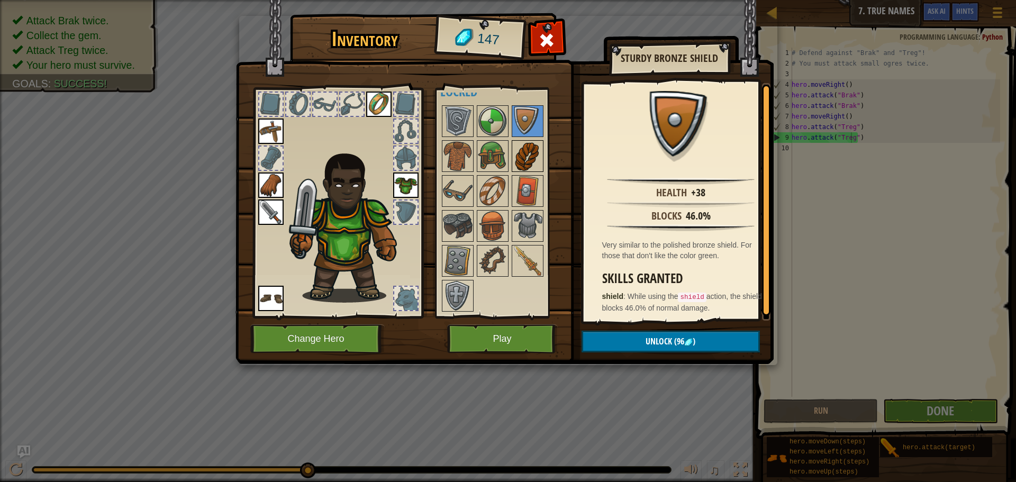
click at [530, 157] on img at bounding box center [528, 156] width 30 height 30
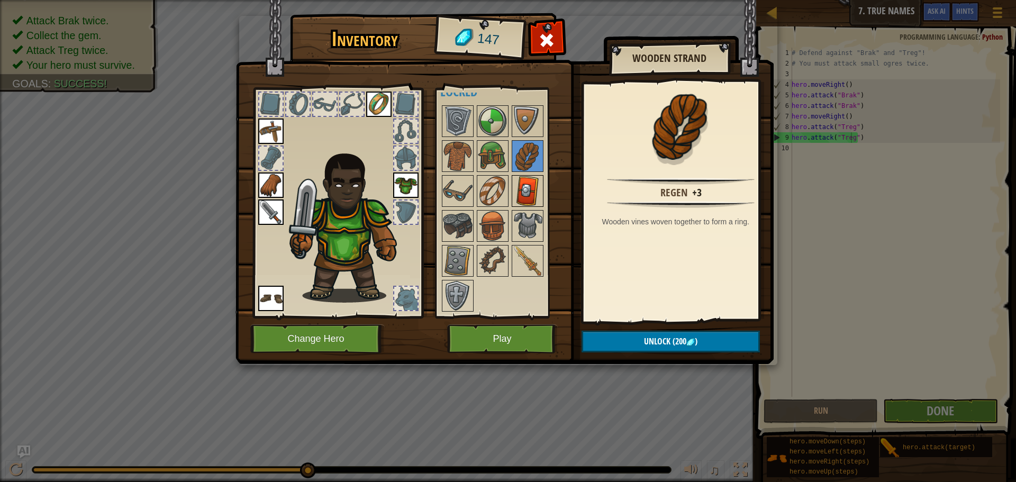
click at [535, 194] on img at bounding box center [528, 191] width 30 height 30
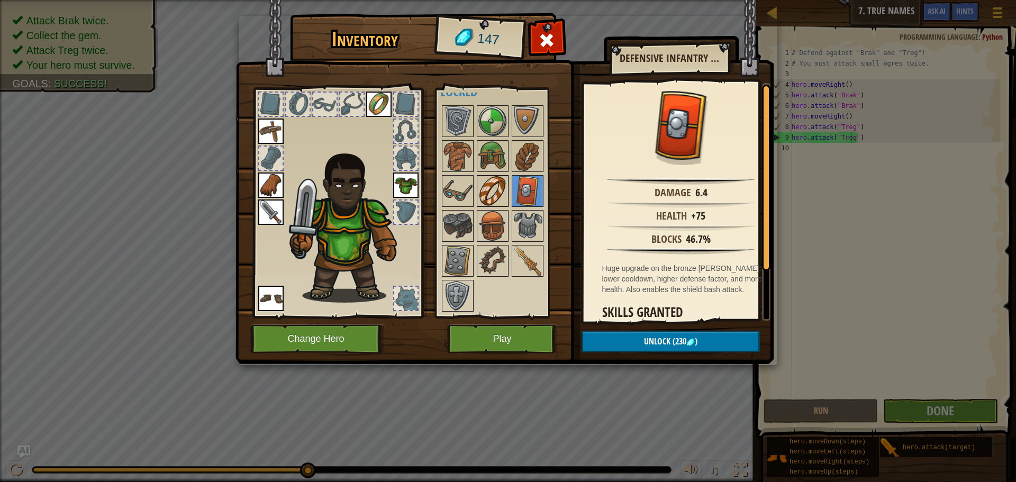
click at [482, 201] on img at bounding box center [493, 191] width 30 height 30
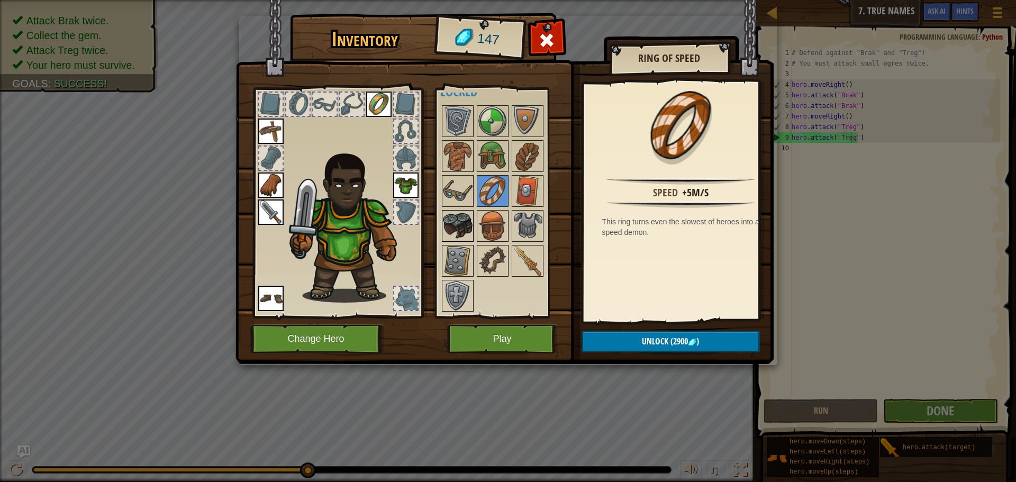
click at [464, 214] on img at bounding box center [458, 226] width 30 height 30
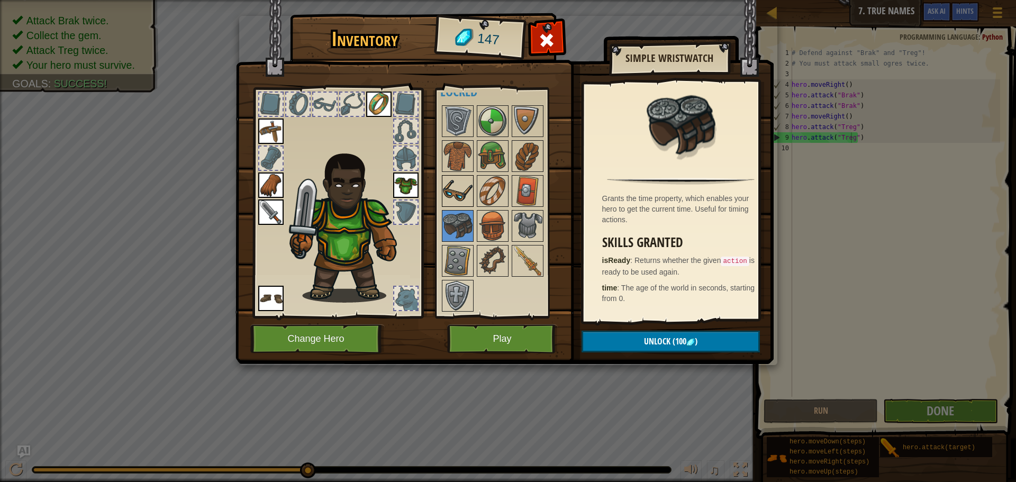
click at [462, 195] on img at bounding box center [458, 191] width 30 height 30
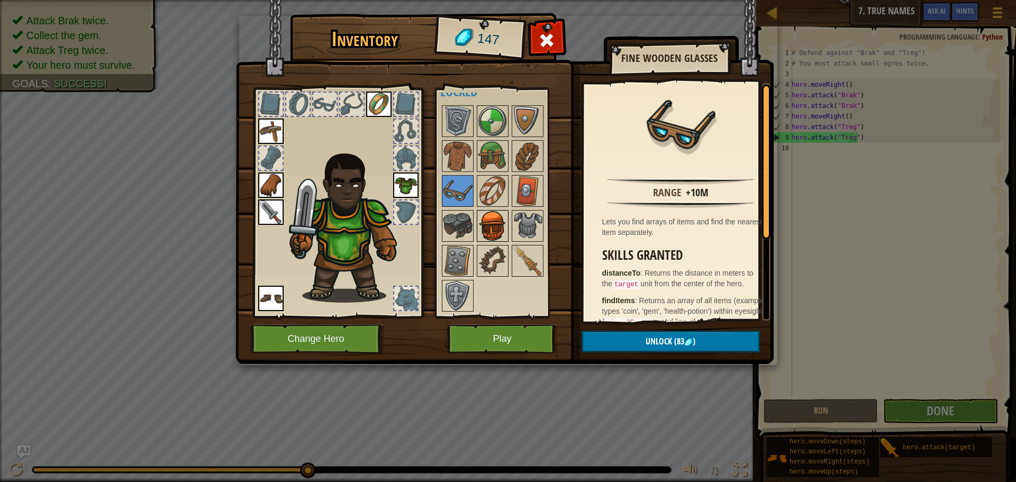
click at [486, 240] on img at bounding box center [493, 226] width 30 height 30
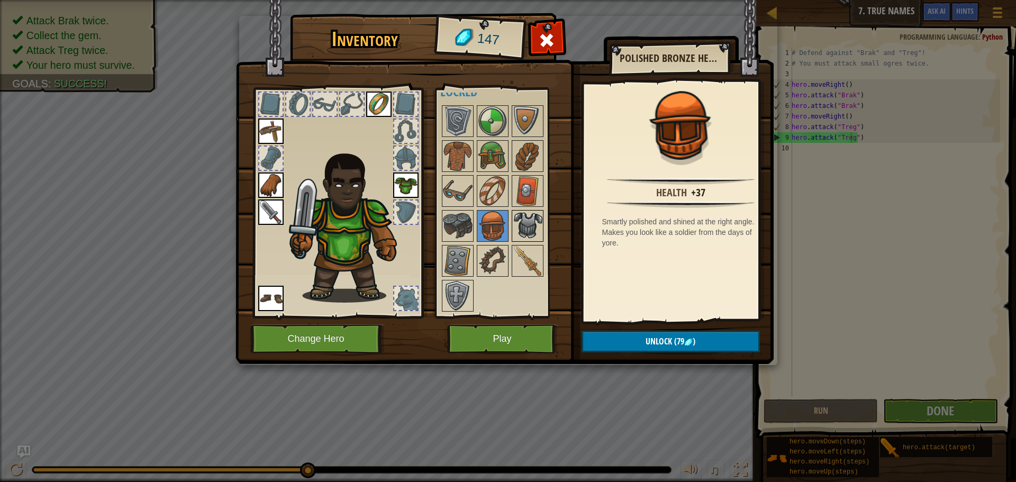
click at [523, 236] on img at bounding box center [528, 226] width 30 height 30
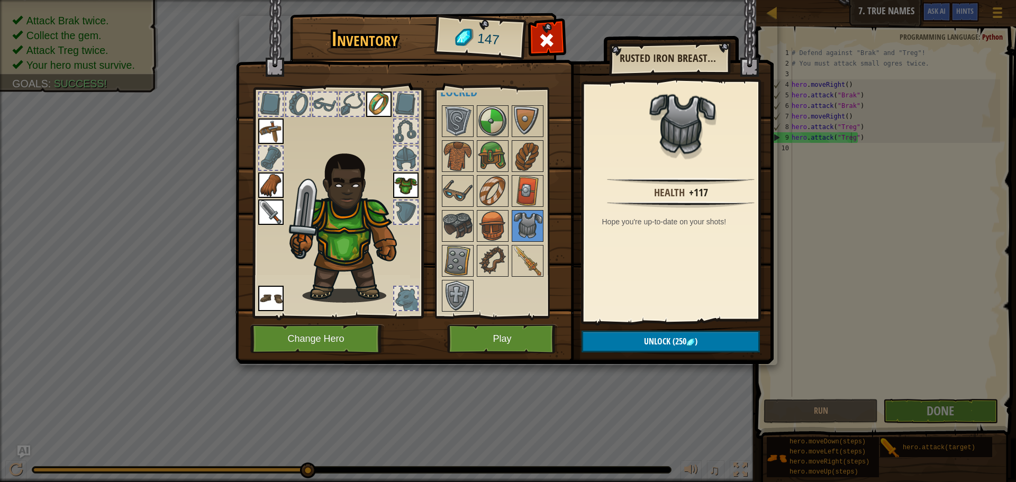
click at [414, 277] on img at bounding box center [350, 225] width 131 height 155
drag, startPoint x: 455, startPoint y: 263, endPoint x: 465, endPoint y: 259, distance: 11.2
click at [455, 263] on img at bounding box center [458, 261] width 30 height 30
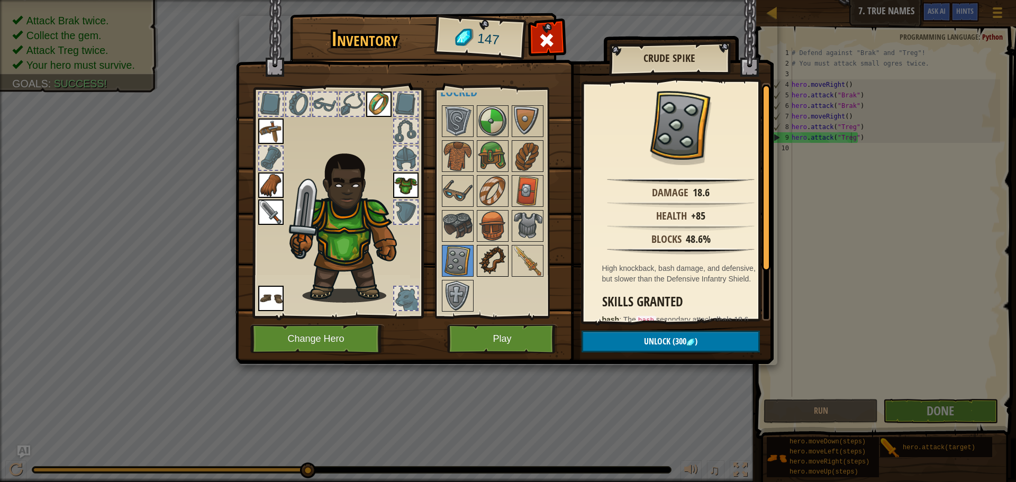
click at [495, 251] on img at bounding box center [493, 261] width 30 height 30
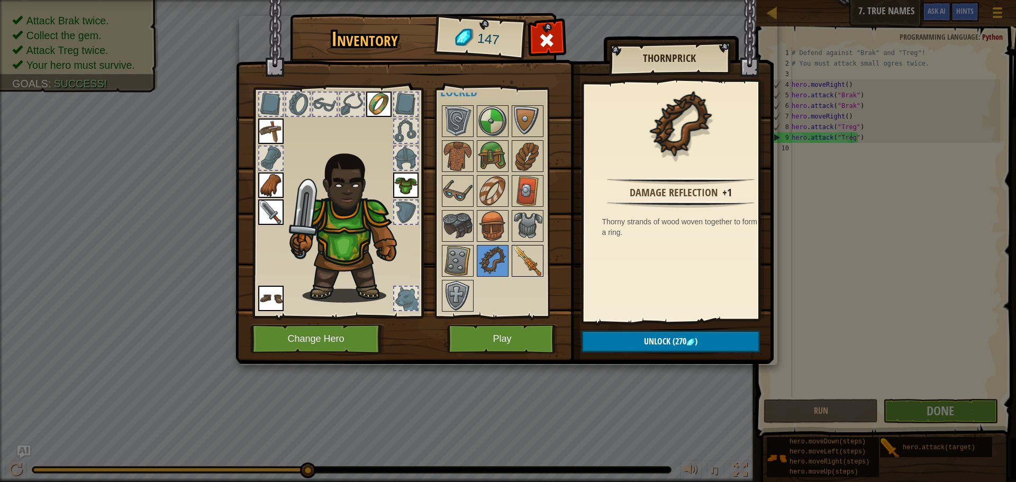
click at [533, 260] on img at bounding box center [528, 261] width 30 height 30
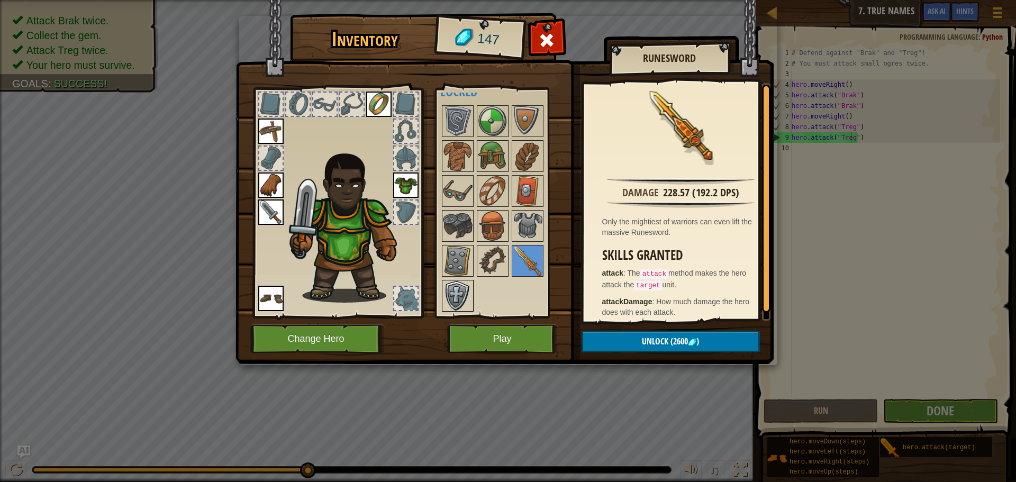
click at [470, 288] on img at bounding box center [458, 296] width 30 height 30
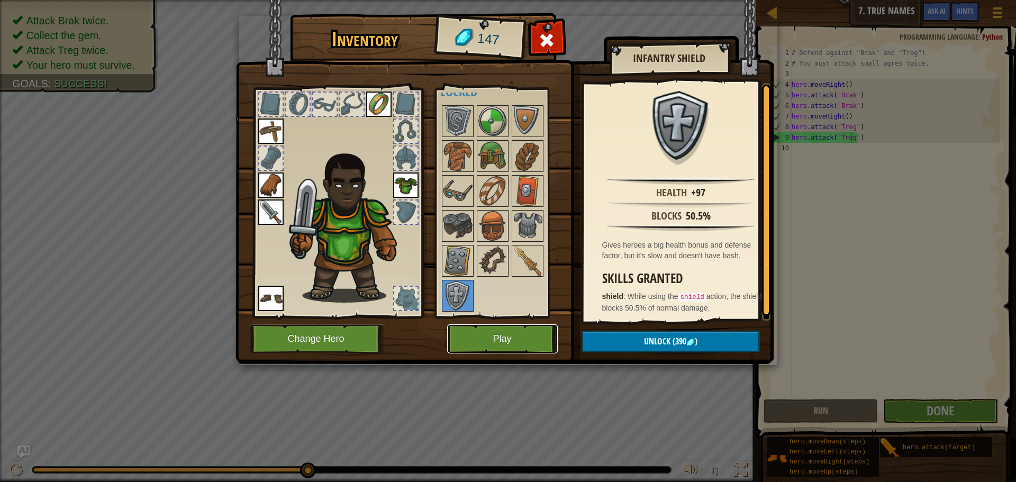
drag, startPoint x: 489, startPoint y: 331, endPoint x: 486, endPoint y: 343, distance: 12.6
click at [486, 343] on button "Play" at bounding box center [502, 338] width 111 height 29
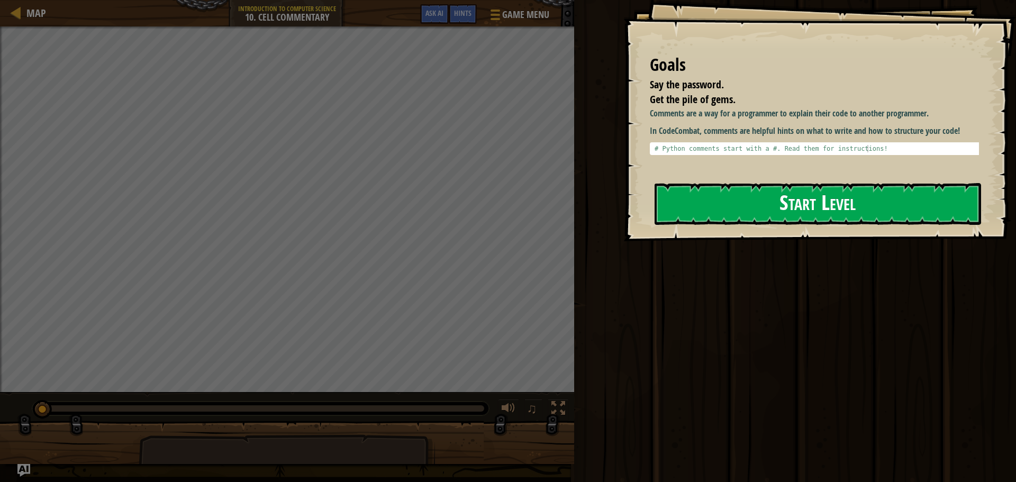
click at [759, 192] on button "Start Level" at bounding box center [817, 204] width 326 height 42
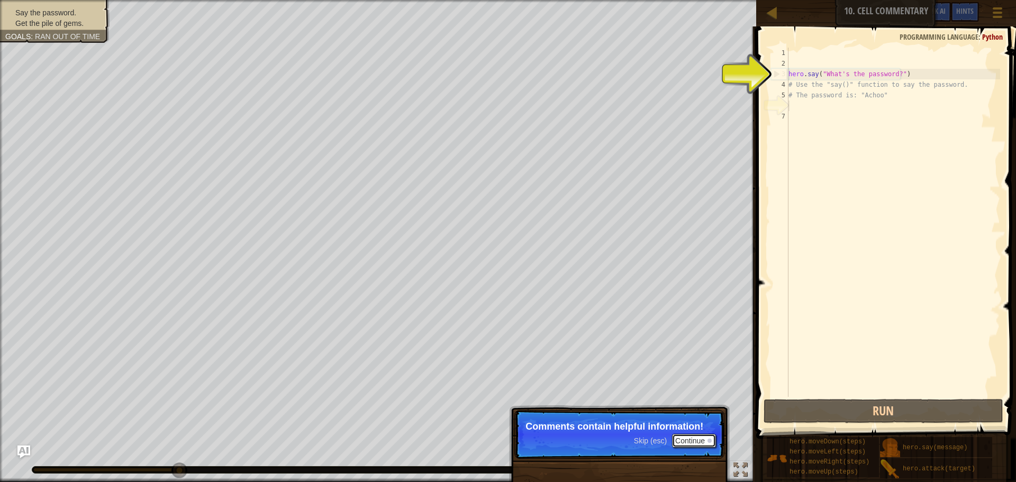
click at [694, 438] on button "Continue" at bounding box center [694, 441] width 44 height 14
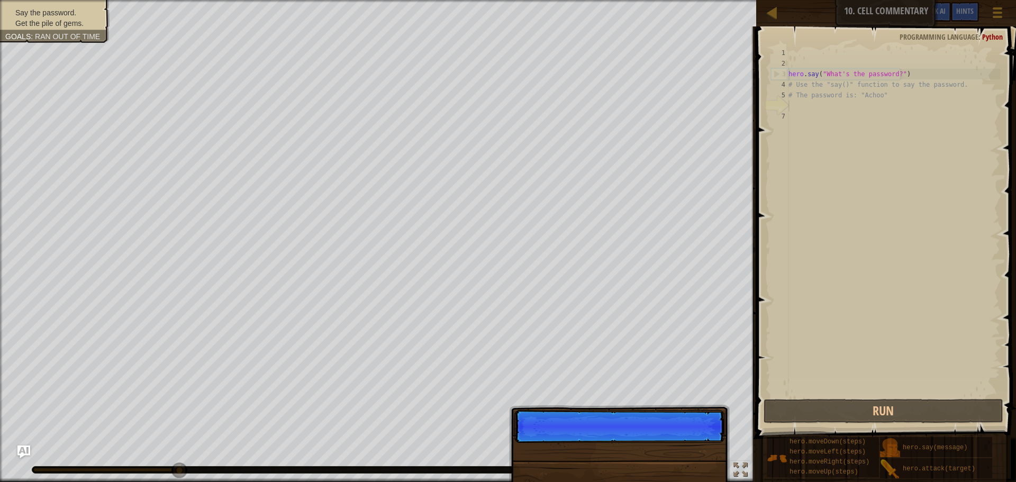
scroll to position [5, 0]
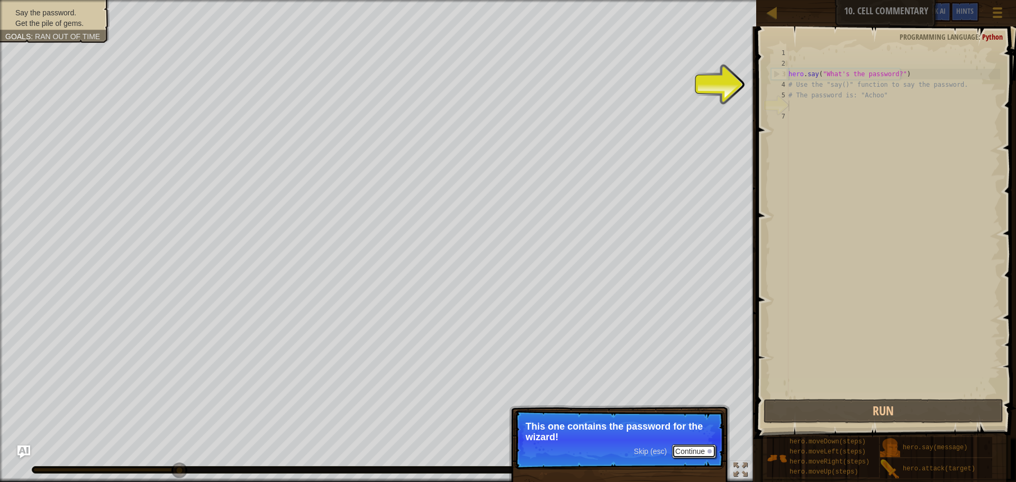
click at [676, 445] on button "Continue" at bounding box center [694, 451] width 44 height 14
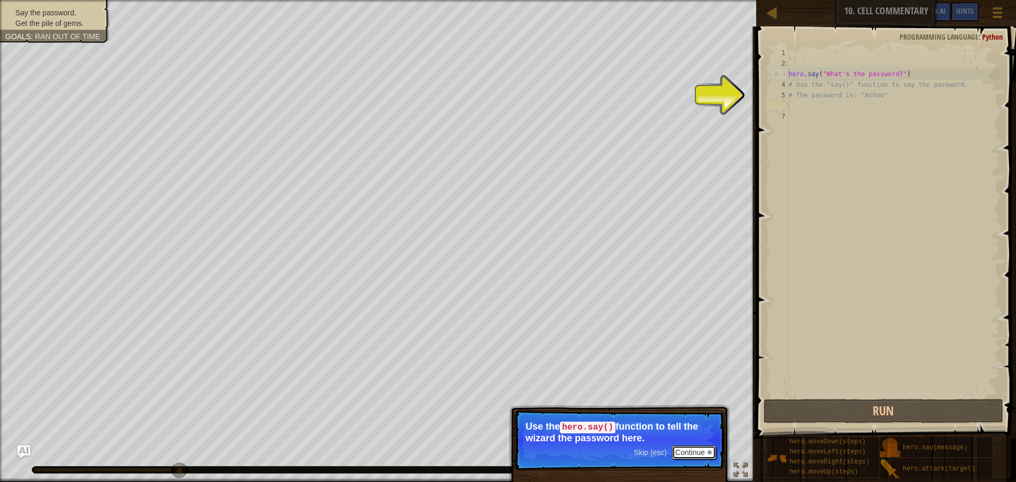
click at [687, 451] on button "Continue" at bounding box center [694, 452] width 44 height 14
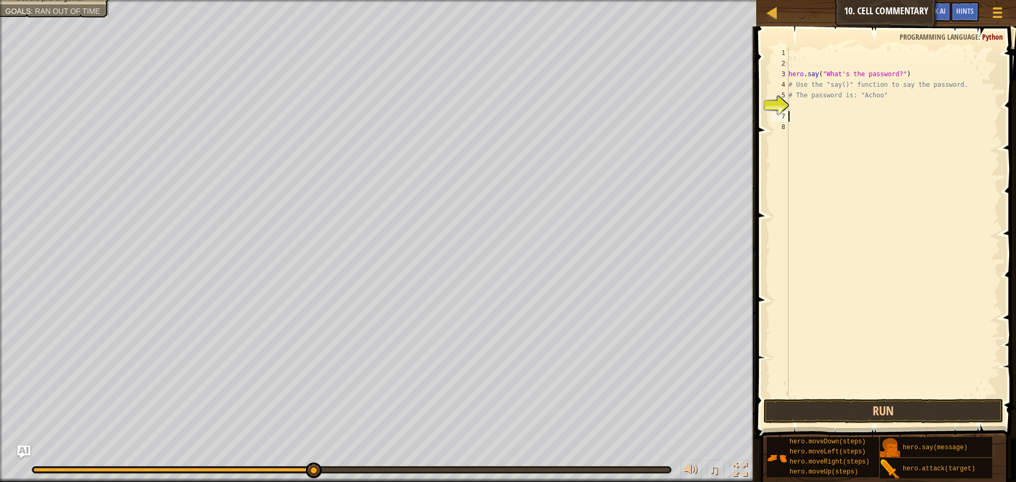
click at [799, 106] on div "hero . say ( "What's the password?" ) # Use the "say()" function to say the pas…" at bounding box center [893, 233] width 214 height 370
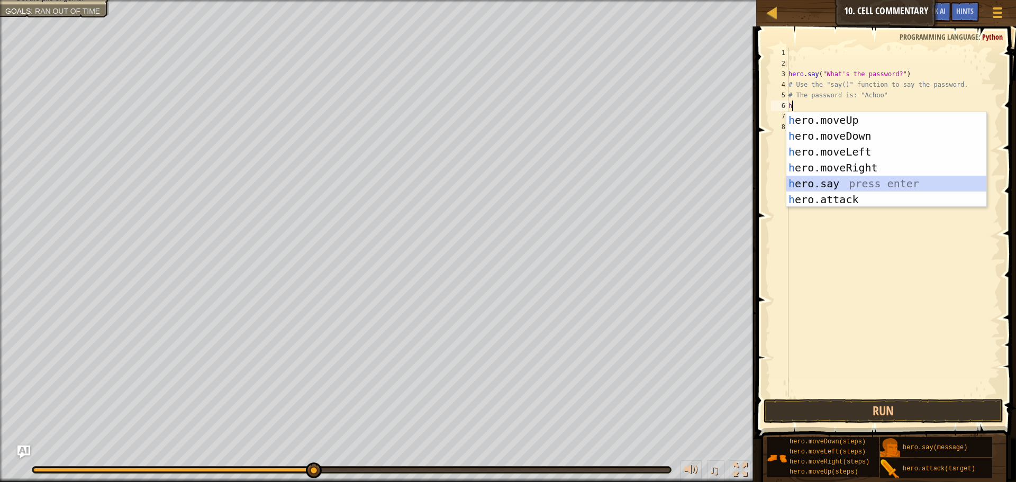
click at [840, 182] on div "h ero.moveUp press enter h ero.moveDown press enter h ero.moveLeft press enter …" at bounding box center [886, 175] width 200 height 127
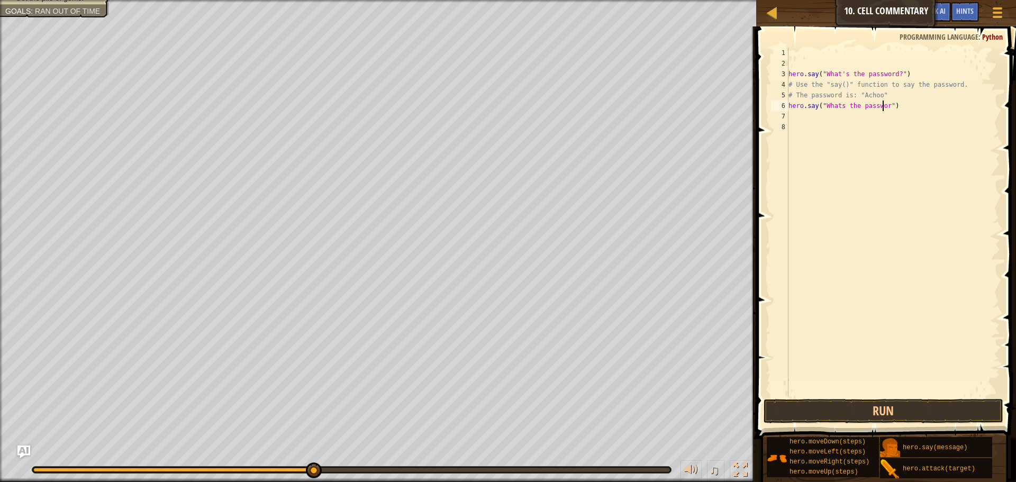
scroll to position [5, 8]
type textarea "hero.say("Whats the password")"
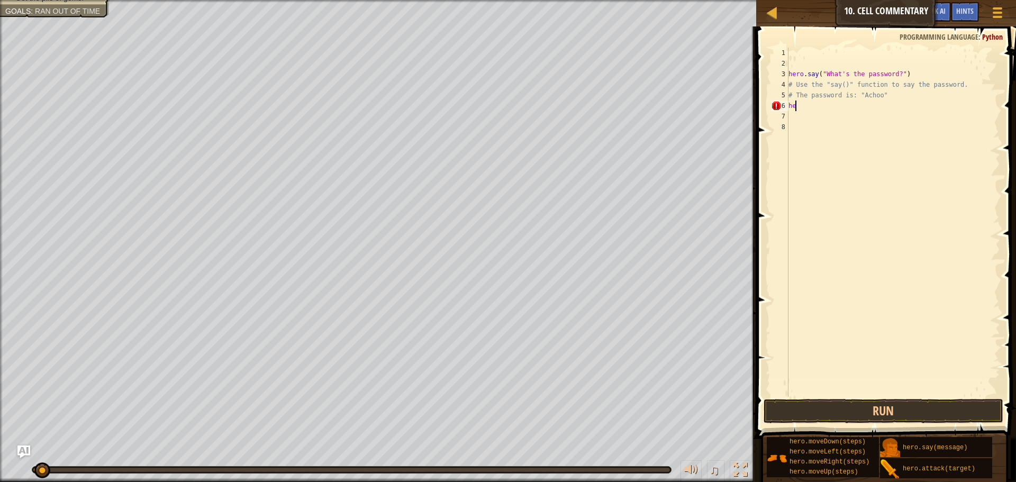
type textarea "h"
type textarea "he"
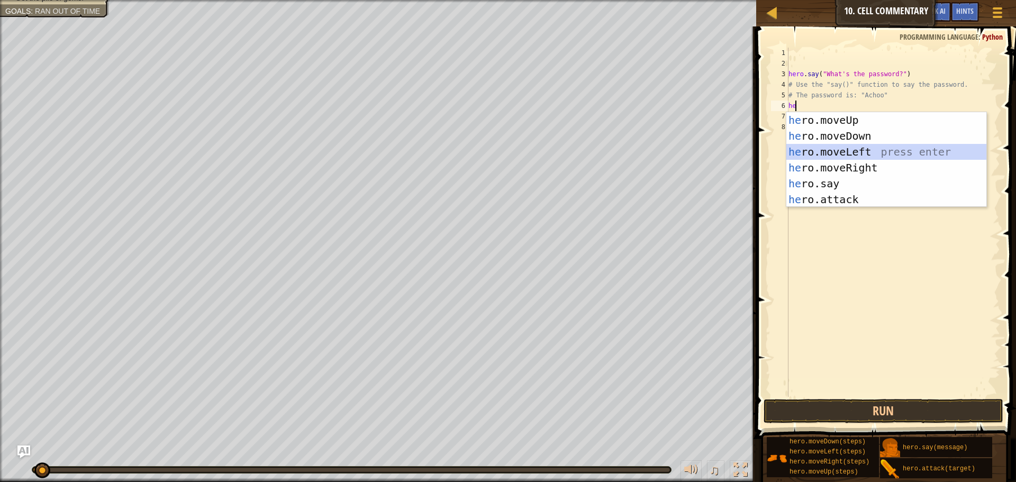
click at [846, 152] on div "he ro.moveUp press enter he ro.moveDown press enter he ro.moveLeft press enter …" at bounding box center [886, 175] width 200 height 127
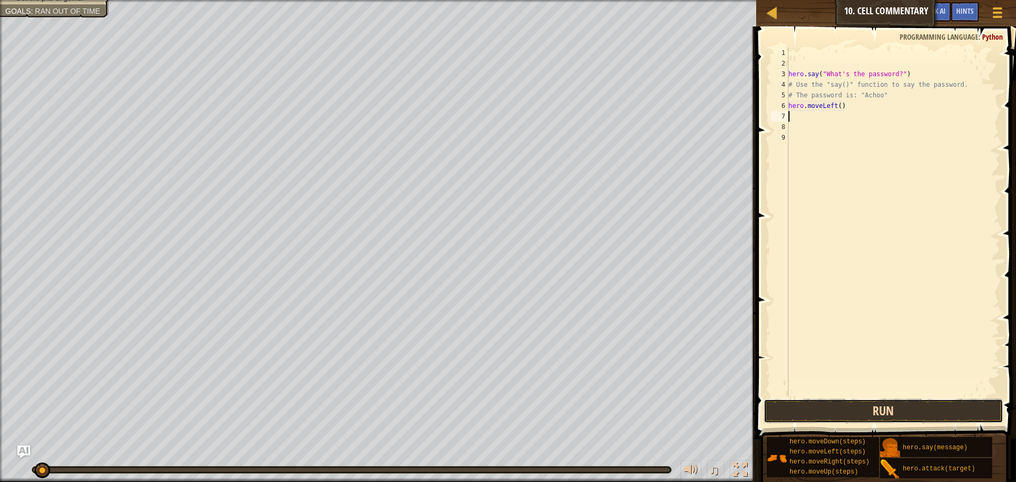
click at [803, 419] on button "Run" at bounding box center [883, 411] width 240 height 24
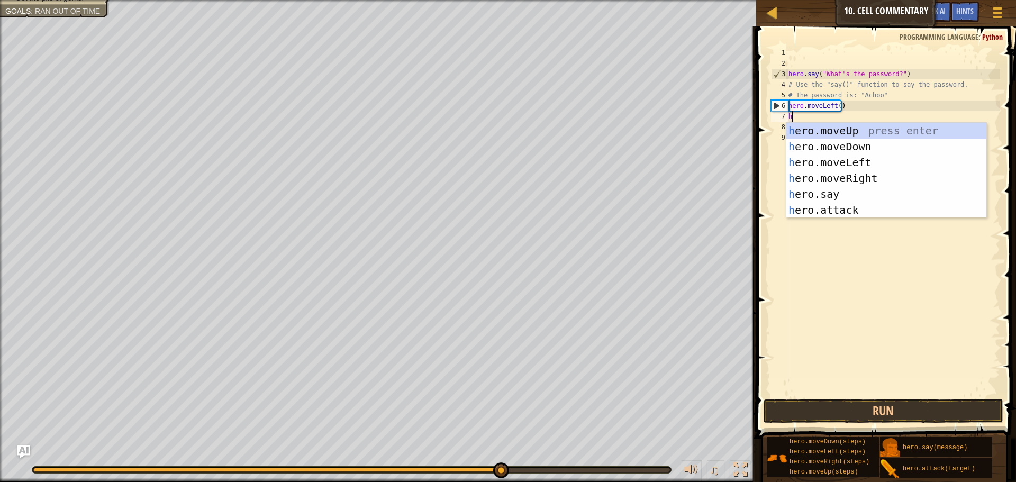
type textarea "her"
click at [835, 123] on div "her o.moveUp press enter her o.moveDown press enter her o.moveLeft press enter …" at bounding box center [886, 186] width 200 height 127
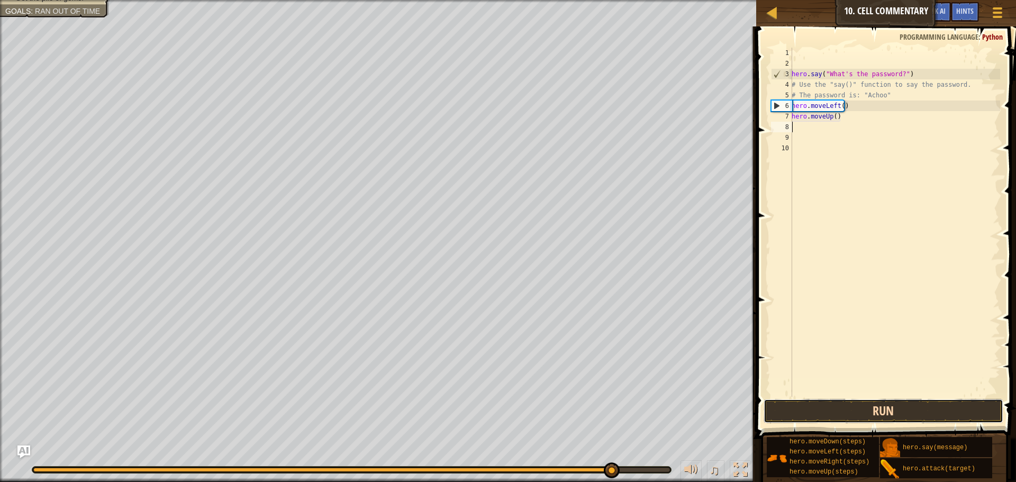
click at [891, 399] on button "Run" at bounding box center [883, 411] width 240 height 24
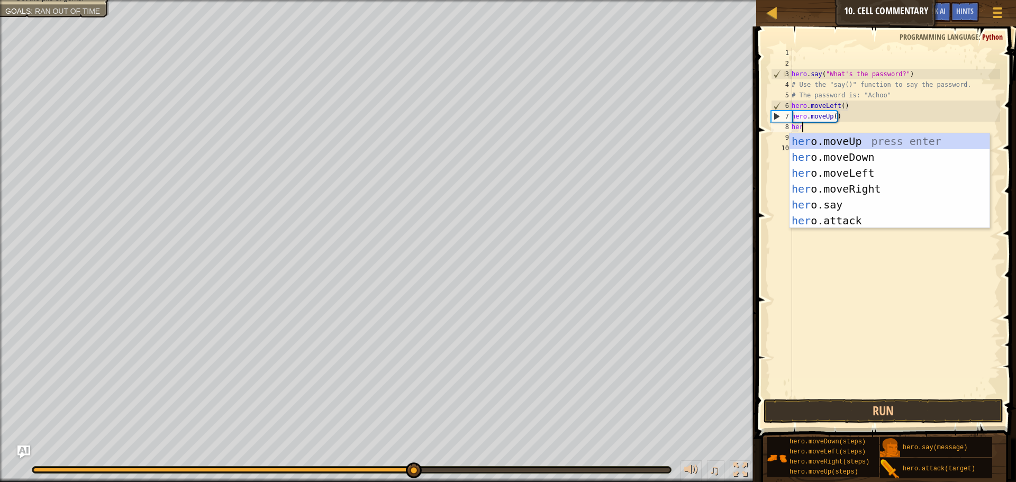
scroll to position [5, 1]
type textarea "hero"
click at [819, 186] on div "hero .moveUp press enter hero .moveDown press enter hero .moveLeft press enter …" at bounding box center [889, 196] width 200 height 127
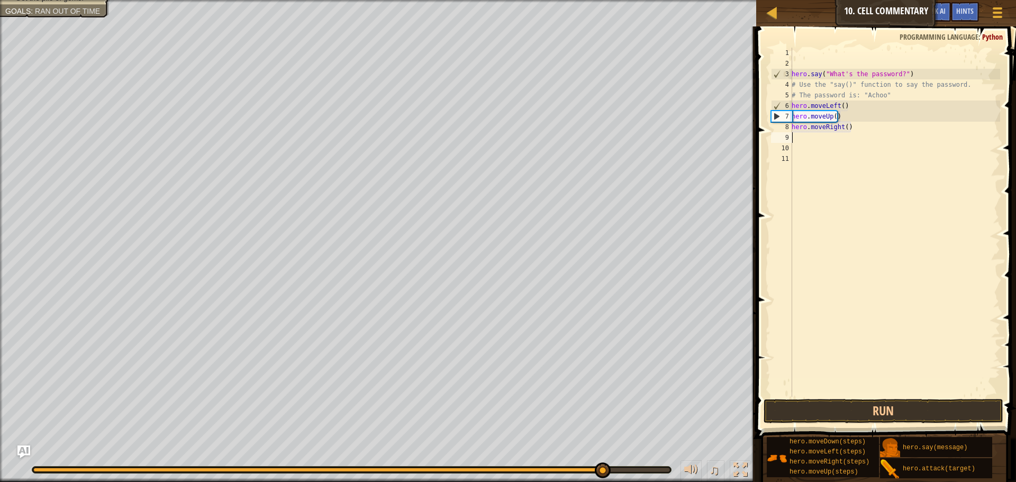
scroll to position [5, 0]
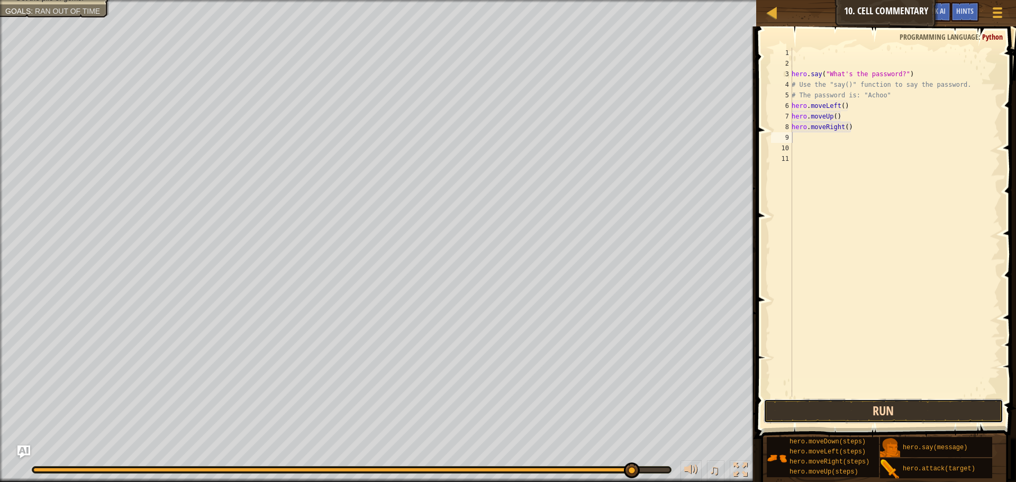
click at [782, 417] on button "Run" at bounding box center [883, 411] width 240 height 24
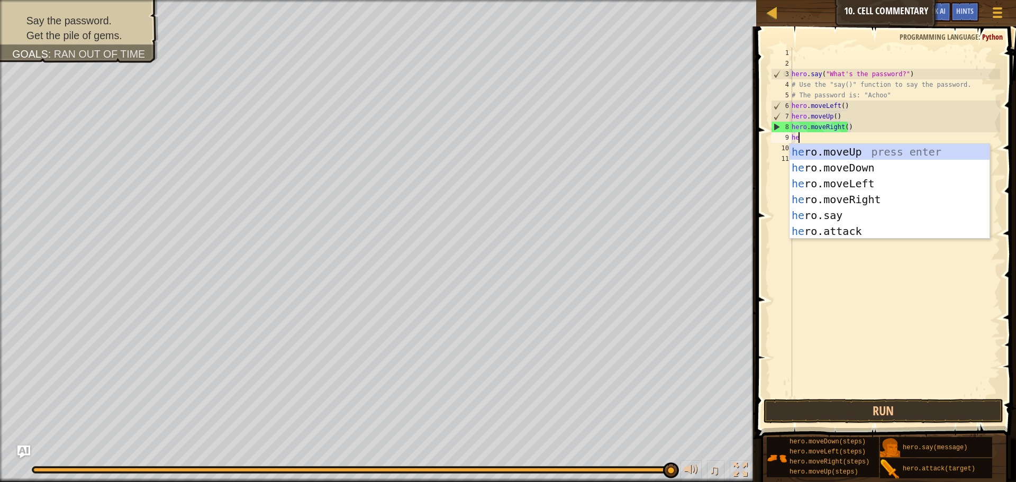
type textarea "her"
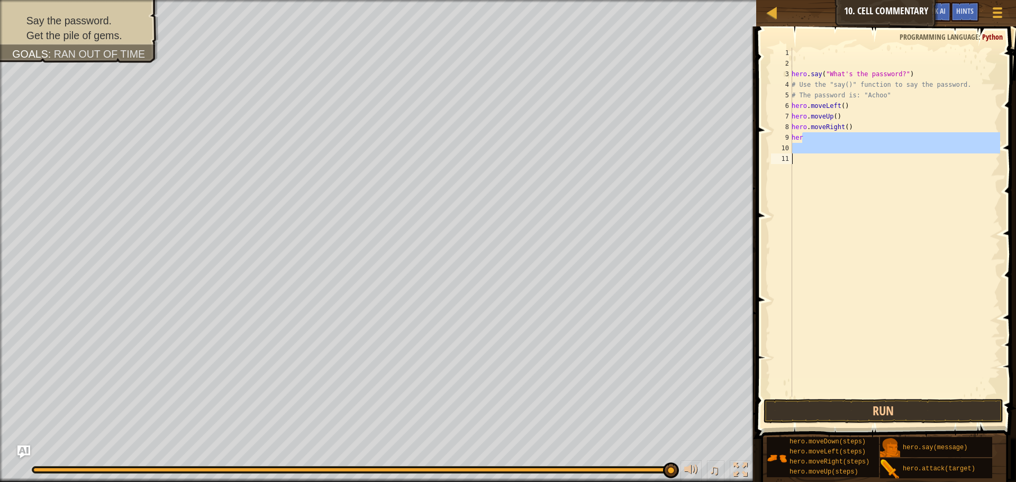
drag, startPoint x: 818, startPoint y: 140, endPoint x: 825, endPoint y: 161, distance: 21.6
click at [825, 161] on div "hero . say ( "What's the password?" ) # Use the "say()" function to say the pas…" at bounding box center [894, 233] width 211 height 370
click at [818, 140] on div "hero . say ( "What's the password?" ) # Use the "say()" function to say the pas…" at bounding box center [894, 222] width 211 height 349
type textarea "hero"
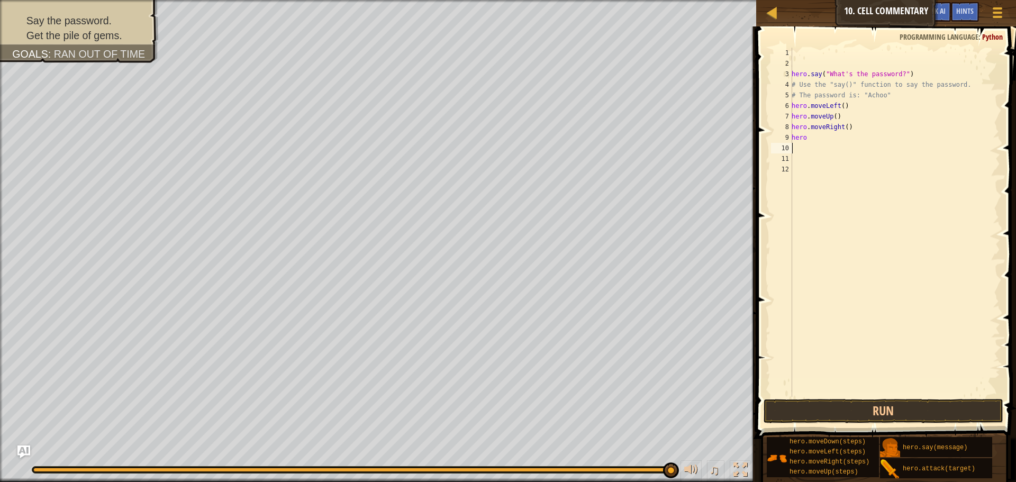
click at [815, 139] on div "hero . say ( "What's the password?" ) # Use the "say()" function to say the pas…" at bounding box center [894, 233] width 211 height 370
type textarea "hero"
click at [879, 417] on button "Run" at bounding box center [883, 411] width 240 height 24
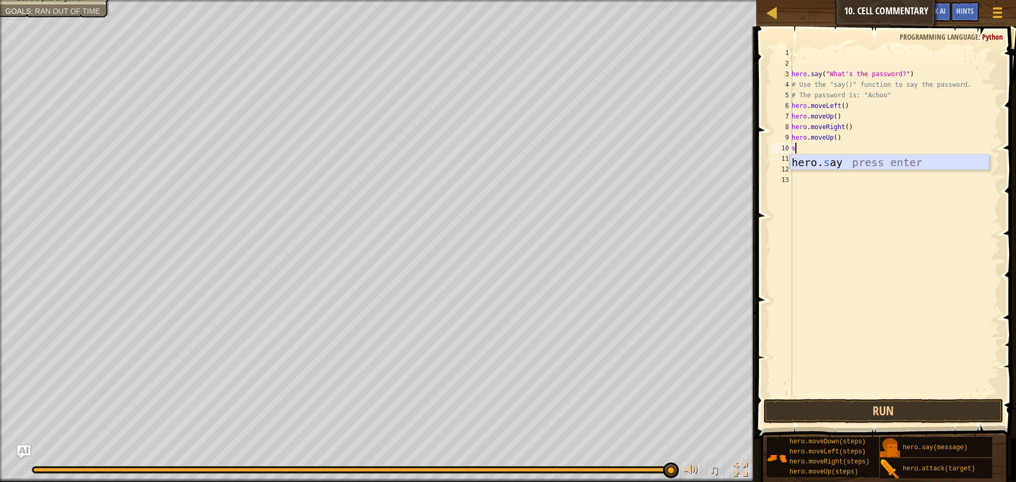
click at [852, 165] on div "hero. s ay press enter" at bounding box center [889, 178] width 200 height 48
click at [815, 416] on button "Run" at bounding box center [883, 411] width 240 height 24
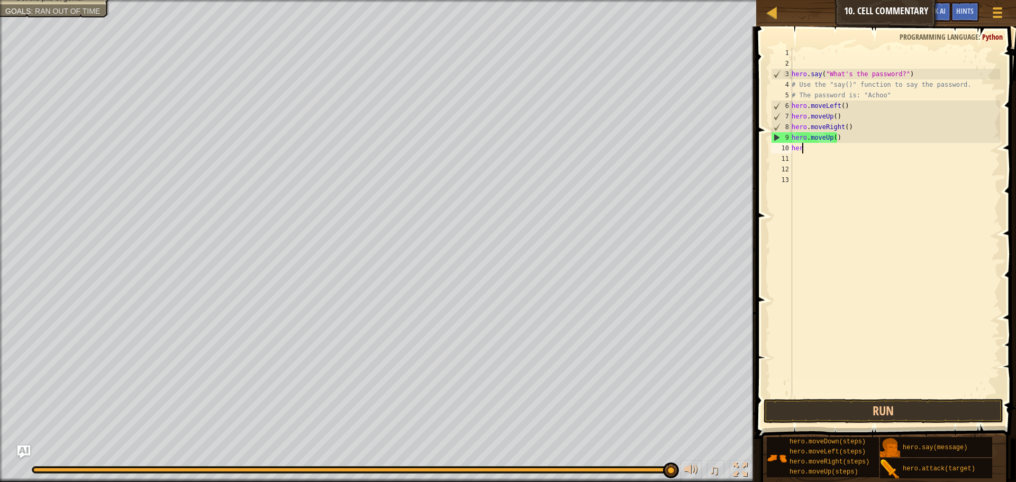
scroll to position [5, 0]
type textarea "h"
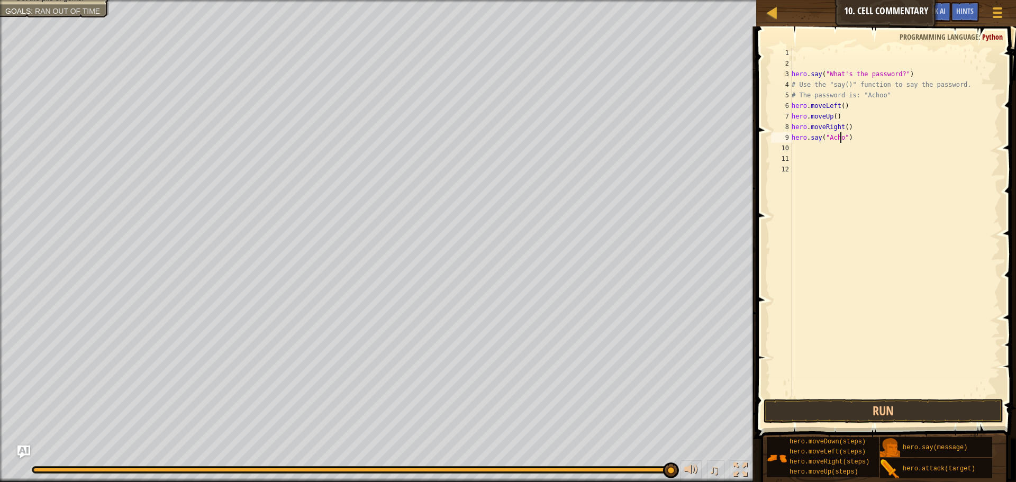
scroll to position [5, 4]
type textarea "hero.say("Achoo")"
click at [847, 402] on button "Run" at bounding box center [883, 411] width 240 height 24
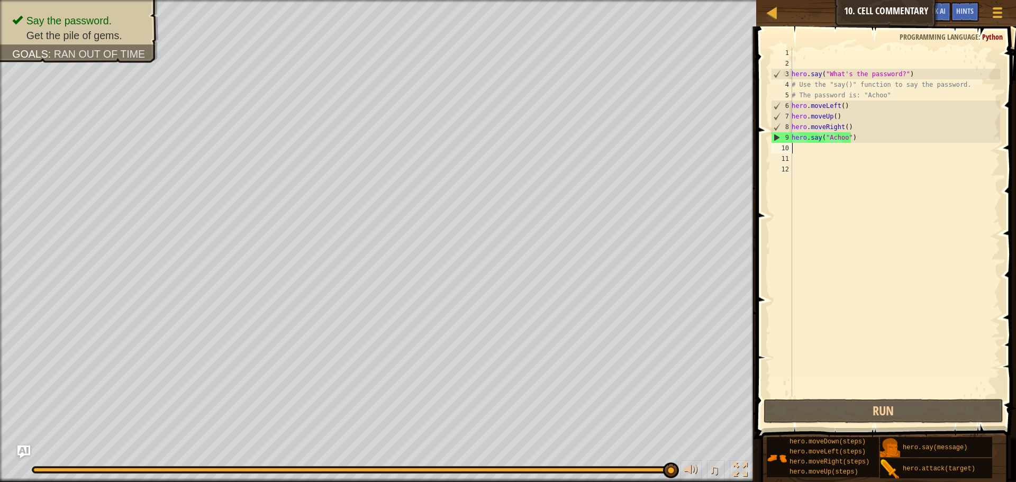
click at [803, 146] on div "hero . say ( "What's the password?" ) # Use the "say()" function to say the pas…" at bounding box center [894, 233] width 211 height 370
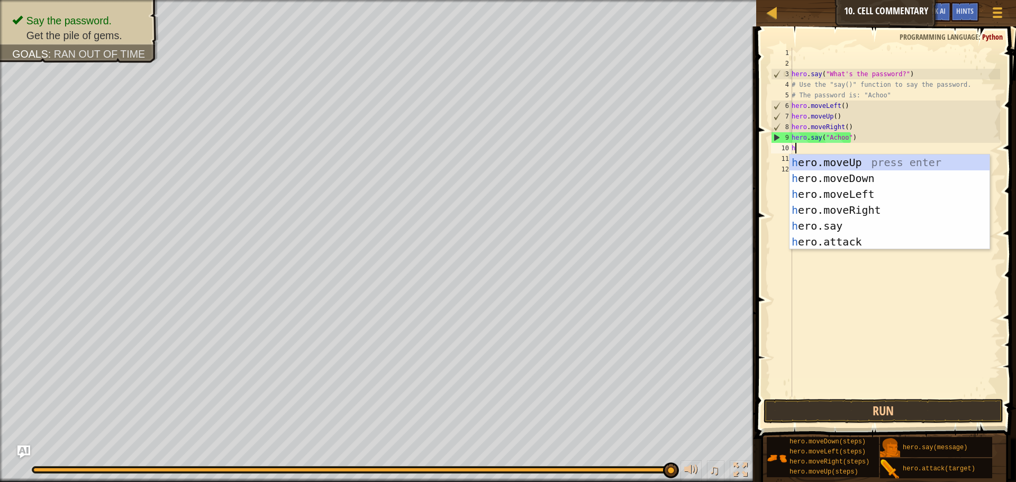
type textarea "her"
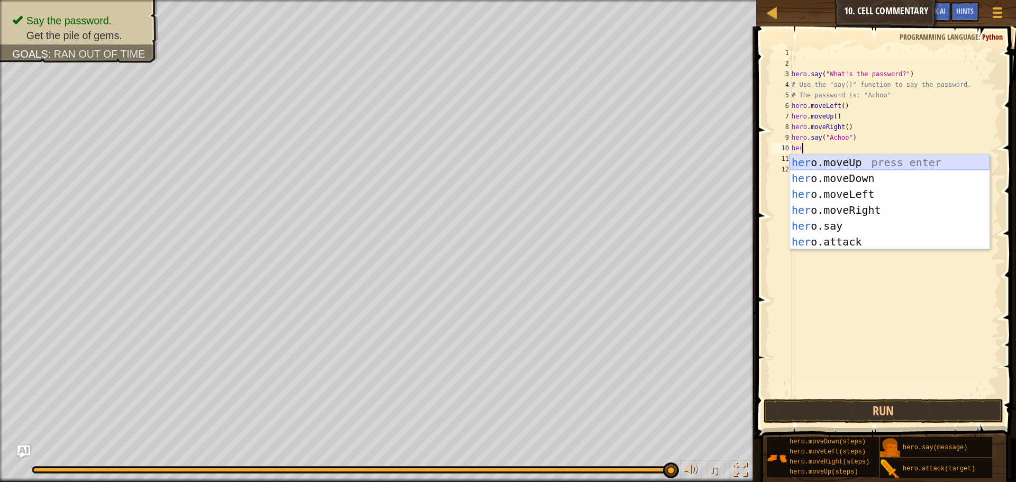
click at [811, 164] on div "her o.moveUp press enter her o.moveDown press enter her o.moveLeft press enter …" at bounding box center [889, 217] width 200 height 127
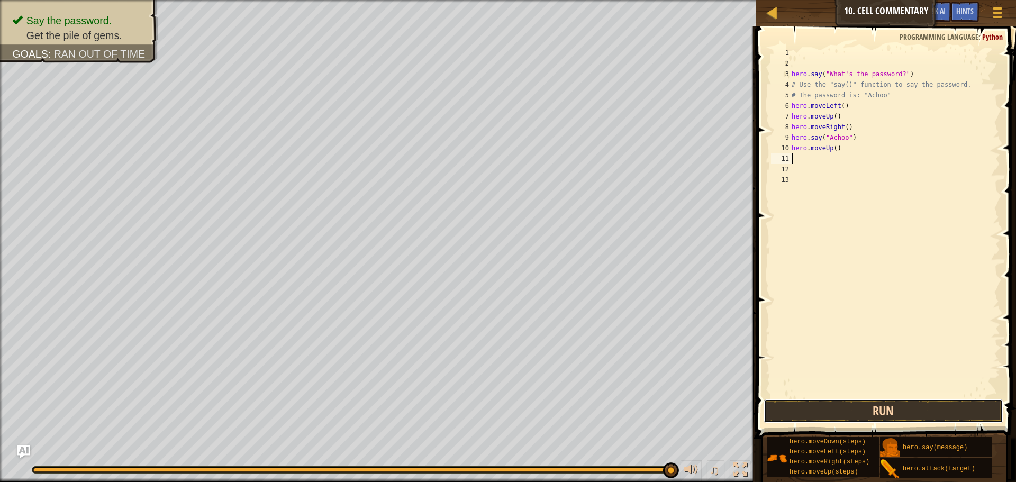
click at [861, 401] on button "Run" at bounding box center [883, 411] width 240 height 24
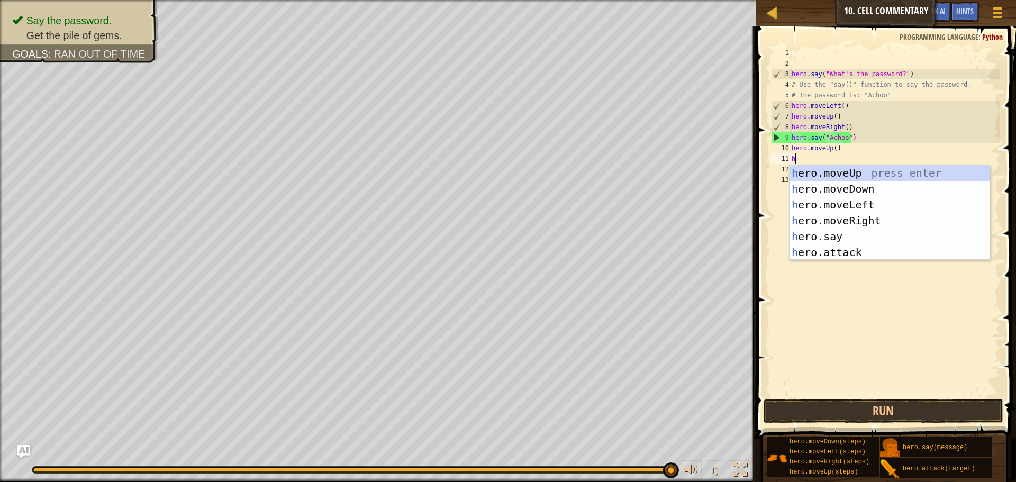
type textarea "he"
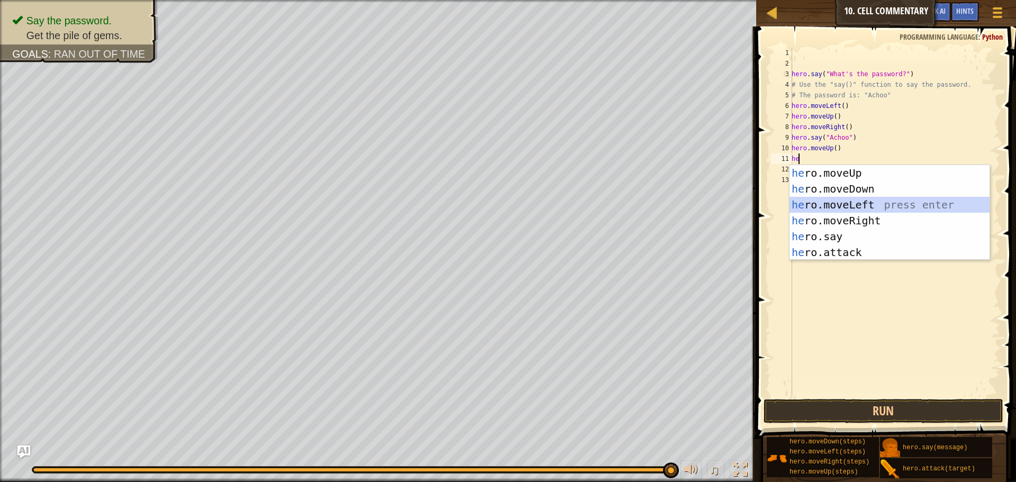
click at [838, 209] on div "he ro.moveUp press enter he ro.moveDown press enter he ro.moveLeft press enter …" at bounding box center [889, 228] width 200 height 127
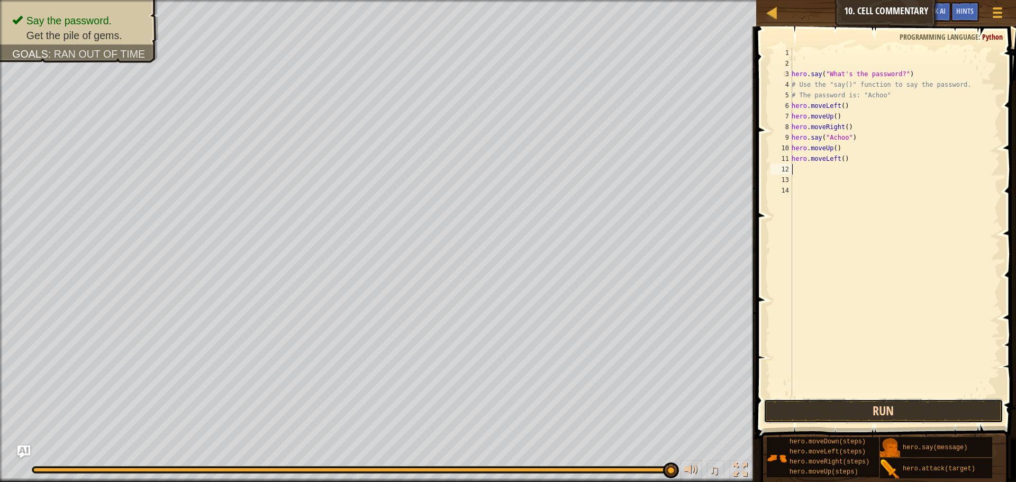
click at [843, 402] on button "Run" at bounding box center [883, 411] width 240 height 24
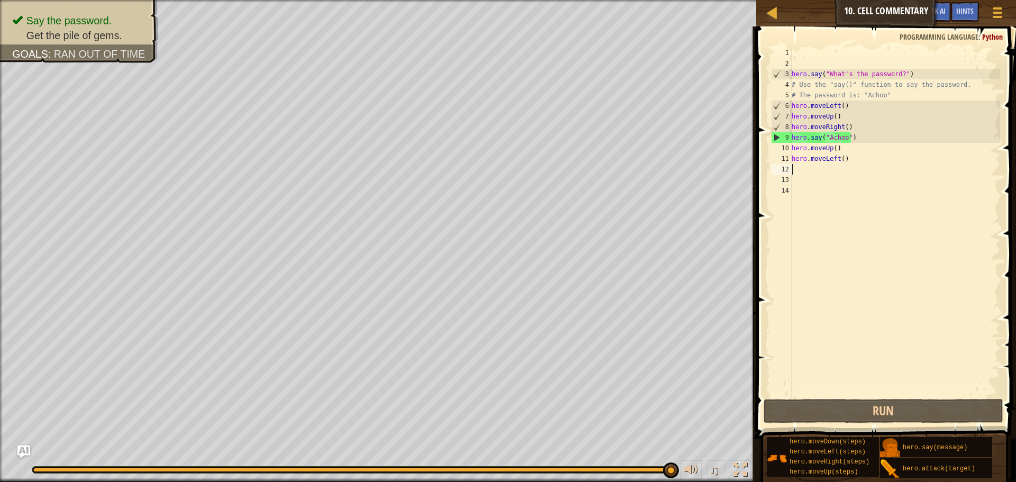
click at [864, 182] on div "hero . say ( "What's the password?" ) # Use the "say()" function to say the pas…" at bounding box center [894, 233] width 211 height 370
click at [864, 171] on div "hero . say ( "What's the password?" ) # Use the "say()" function to say the pas…" at bounding box center [894, 233] width 211 height 370
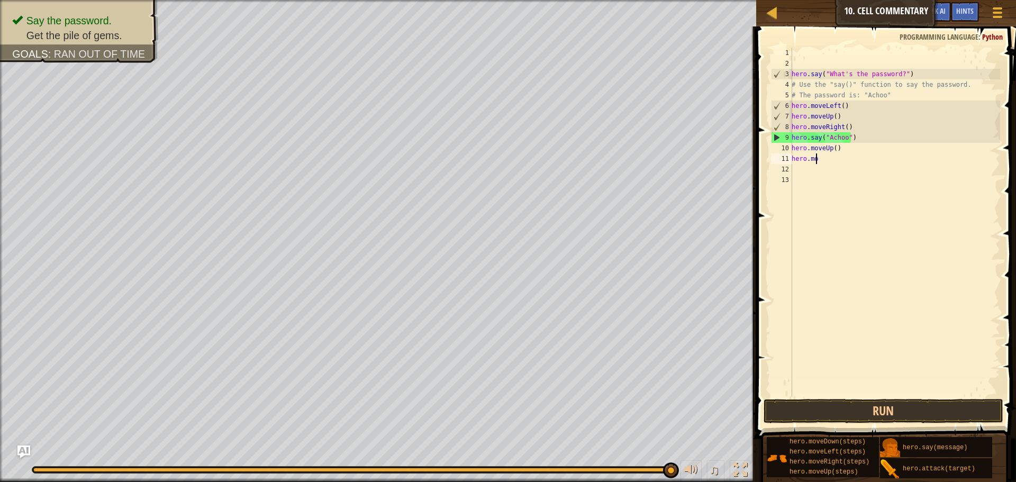
type textarea "h"
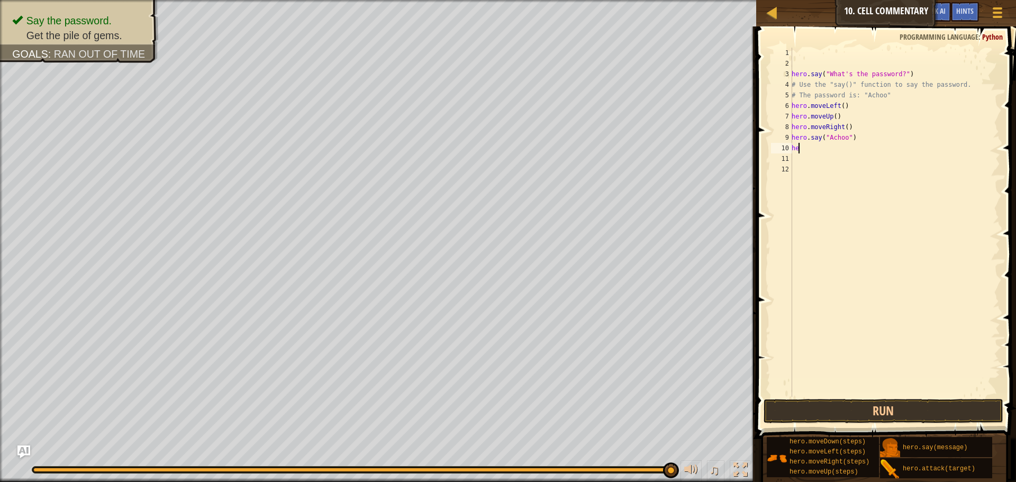
type textarea "h"
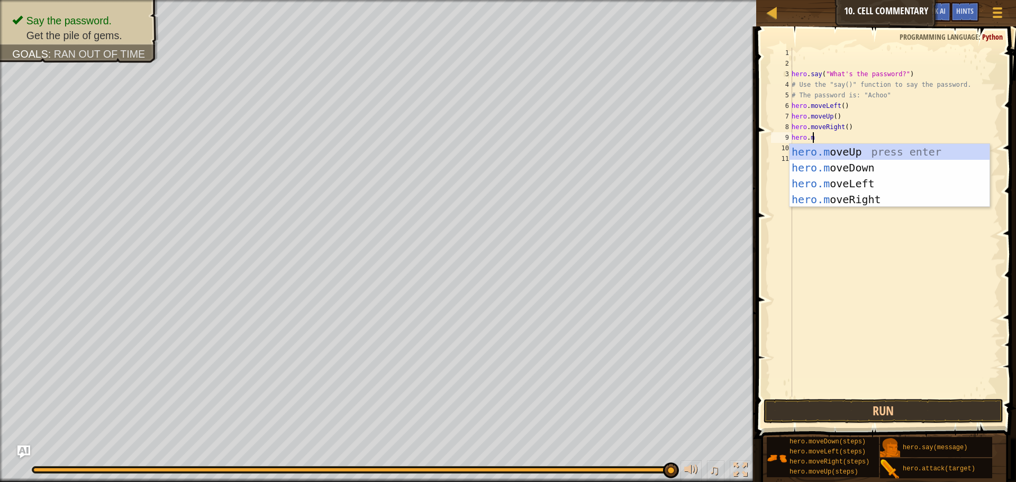
type textarea "[DOMAIN_NAME]"
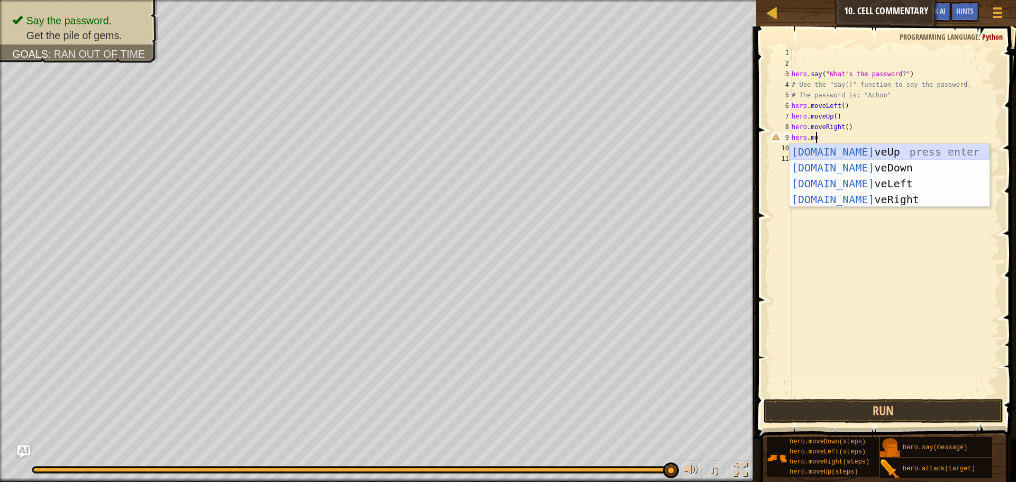
click at [865, 157] on div "[DOMAIN_NAME] veUp press enter [DOMAIN_NAME] veDown press enter [DOMAIN_NAME] v…" at bounding box center [889, 191] width 200 height 95
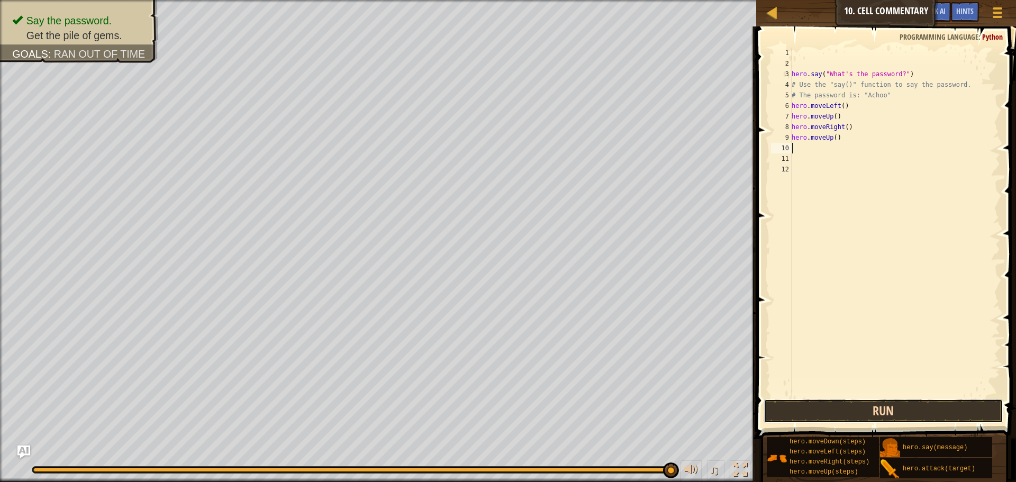
click at [915, 420] on button "Run" at bounding box center [883, 411] width 240 height 24
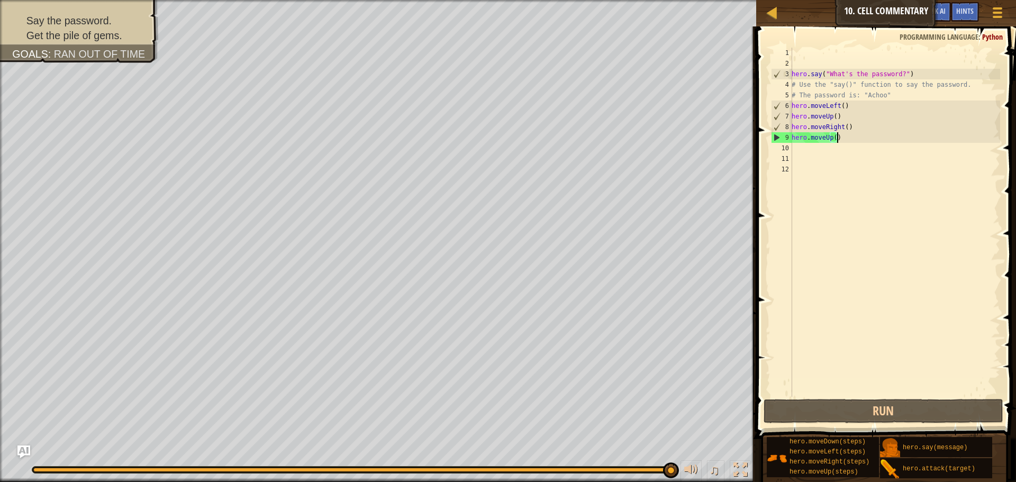
drag, startPoint x: 847, startPoint y: 138, endPoint x: 866, endPoint y: 148, distance: 21.8
click at [854, 145] on div "hero . say ( "What's the password?" ) # Use the "say()" function to say the pas…" at bounding box center [894, 233] width 211 height 370
click at [860, 140] on div "hero . say ( "What's the password?" ) # Use the "say()" function to say the pas…" at bounding box center [894, 222] width 211 height 349
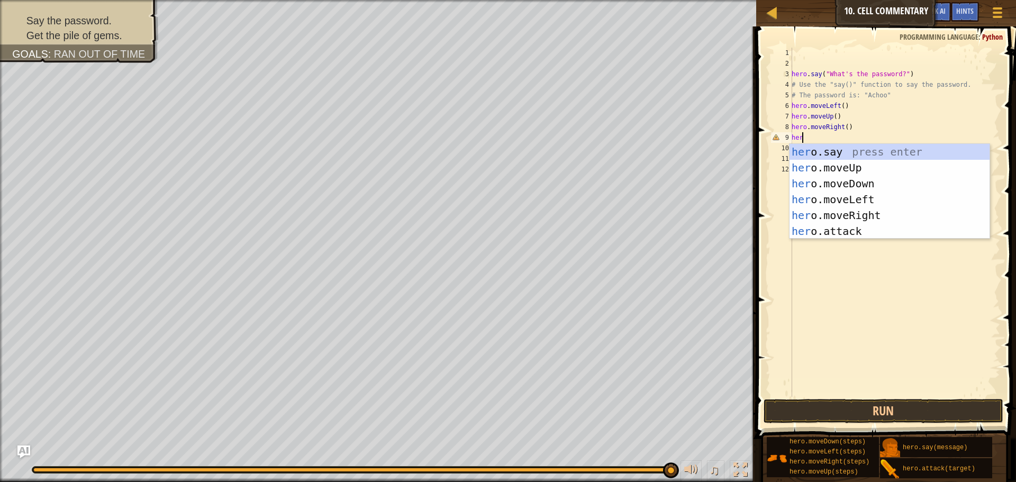
type textarea "h"
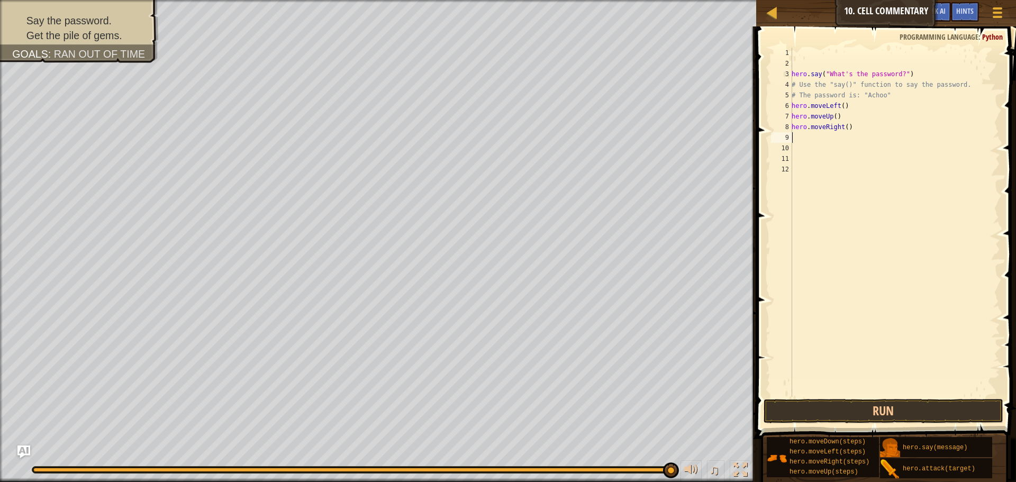
click at [867, 134] on div "hero . say ( "What's the password?" ) # Use the "say()" function to say the pas…" at bounding box center [894, 233] width 211 height 370
click at [860, 124] on div "hero . say ( "What's the password?" ) # Use the "say()" function to say the pas…" at bounding box center [894, 233] width 211 height 370
type textarea "hero.moveu"
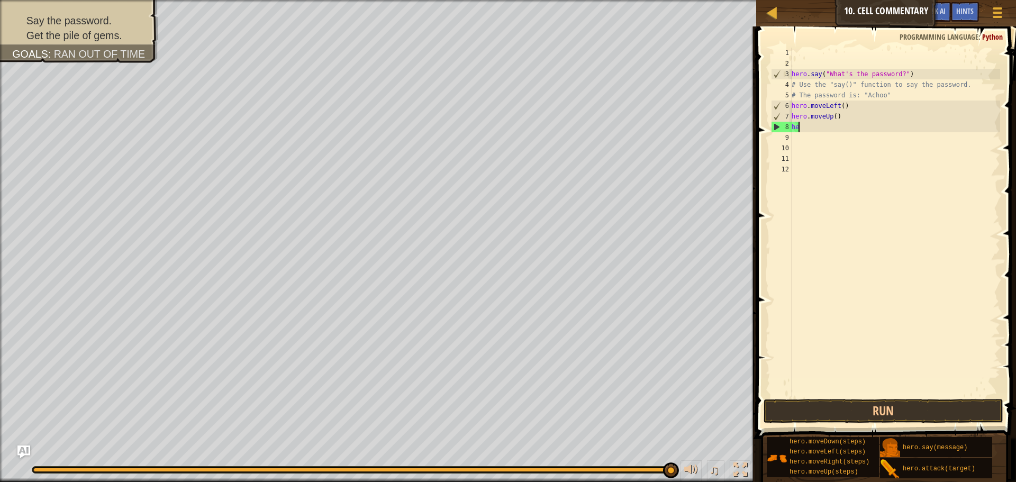
type textarea "h"
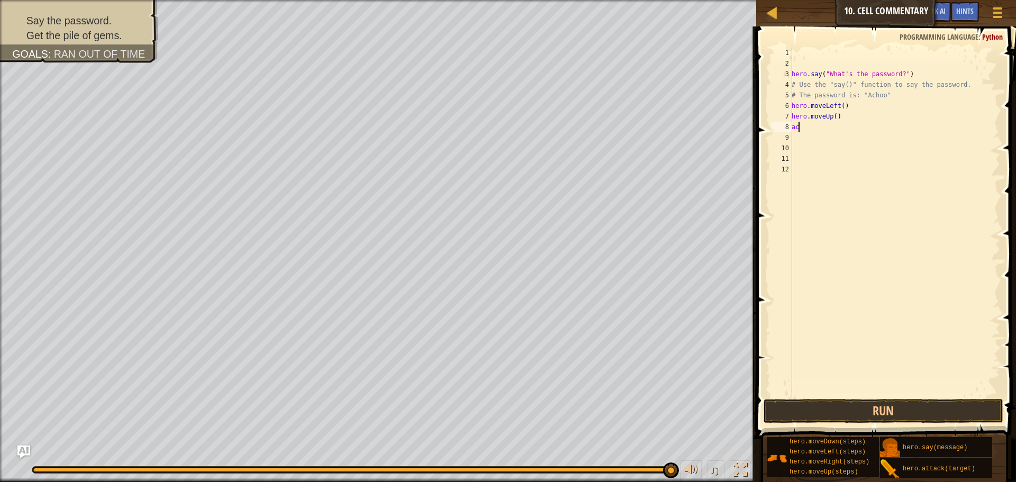
type textarea "a"
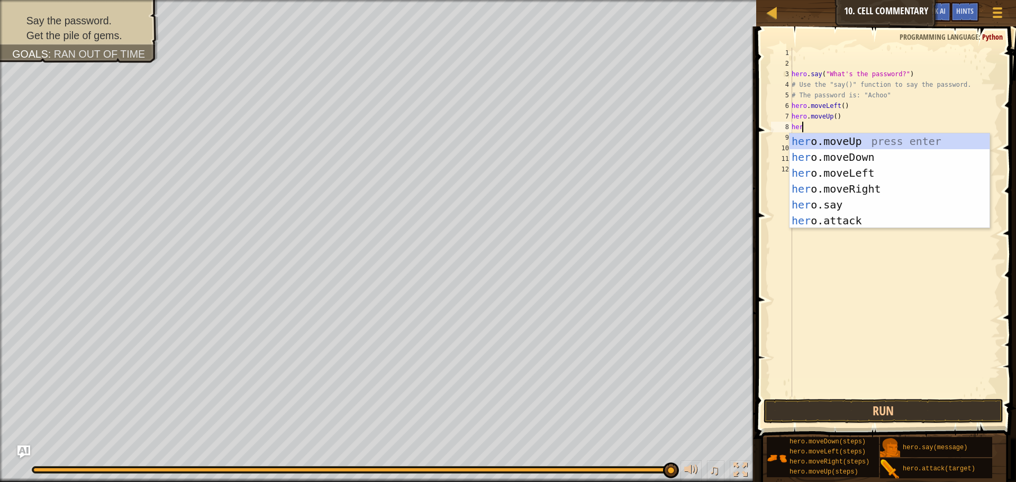
scroll to position [5, 1]
click at [865, 206] on div "hero .moveUp press enter hero .moveDown press enter hero .moveLeft press enter …" at bounding box center [889, 196] width 200 height 127
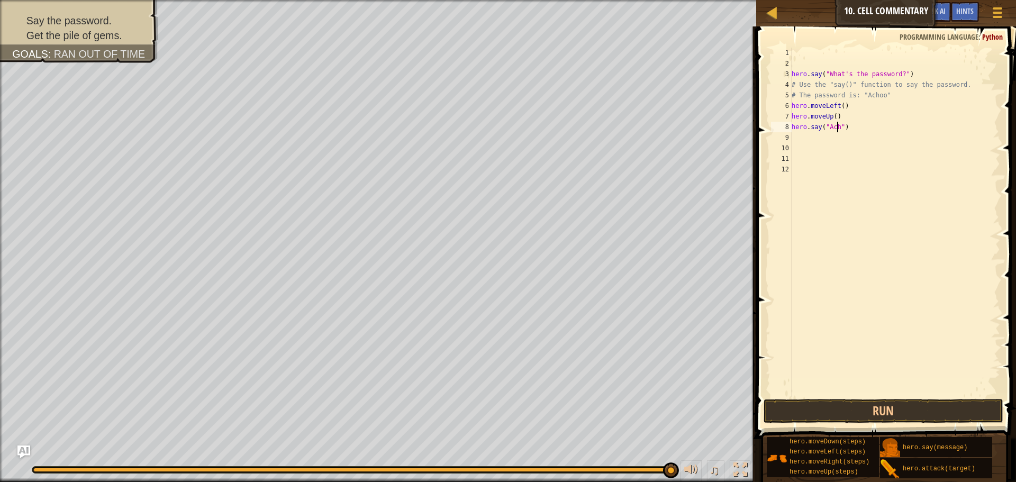
scroll to position [5, 4]
type textarea "hero.say("Achoo")"
click at [885, 404] on button "Run" at bounding box center [883, 411] width 240 height 24
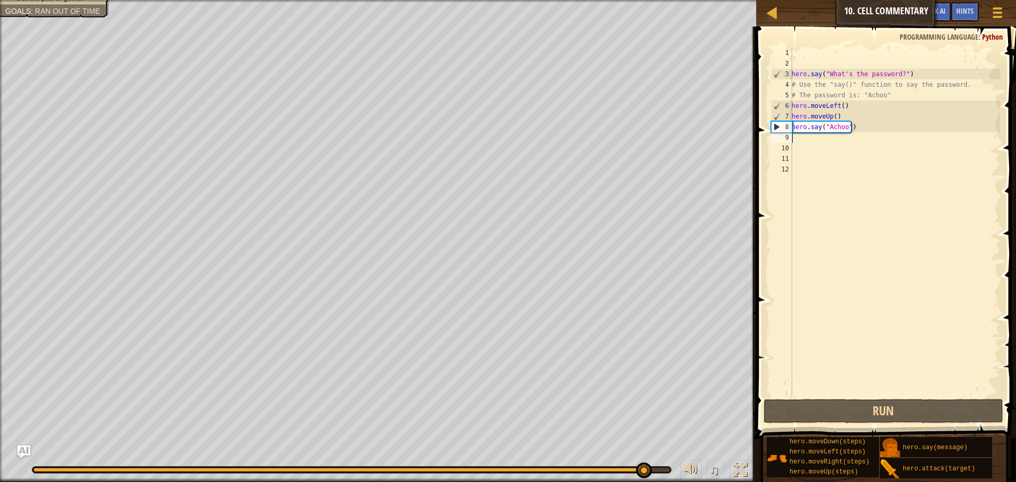
click at [799, 136] on div "hero . say ( "What's the password?" ) # Use the "say()" function to say the pas…" at bounding box center [894, 233] width 211 height 370
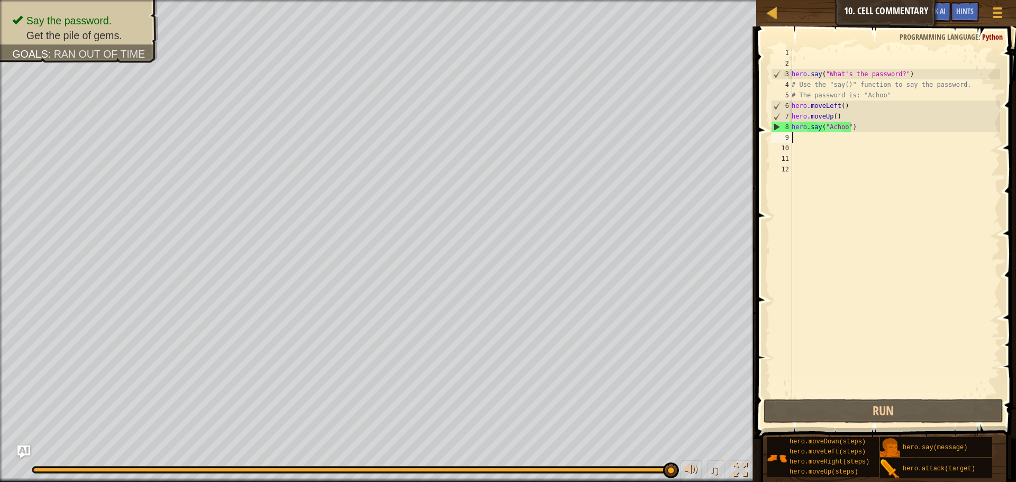
click at [799, 141] on div "hero . say ( "What's the password?" ) # Use the "say()" function to say the pas…" at bounding box center [894, 233] width 211 height 370
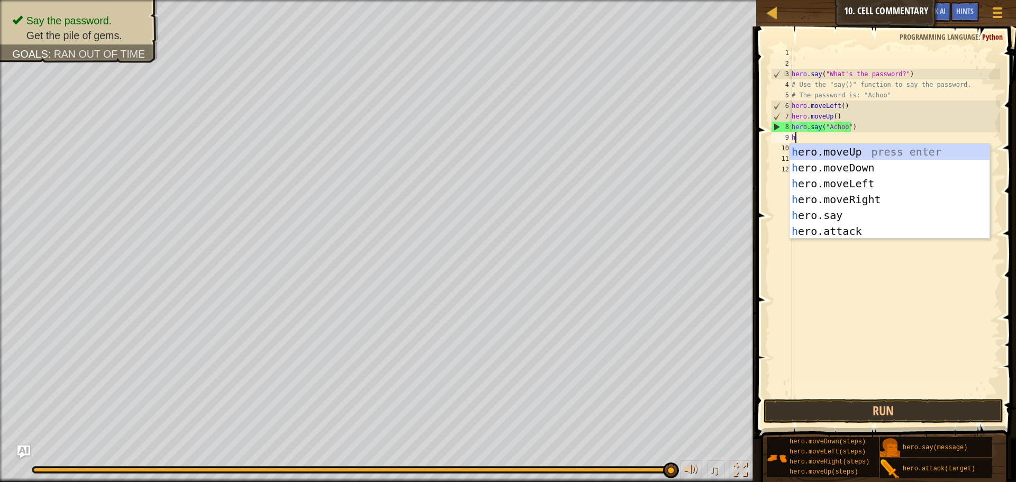
type textarea "her"
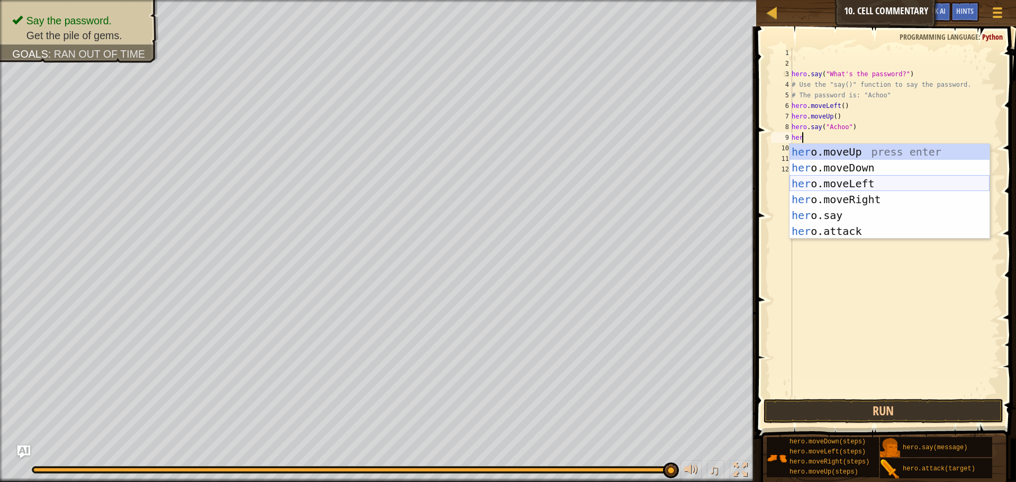
click at [845, 191] on div "her o.moveUp press enter her o.moveDown press enter her o.moveLeft press enter …" at bounding box center [889, 207] width 200 height 127
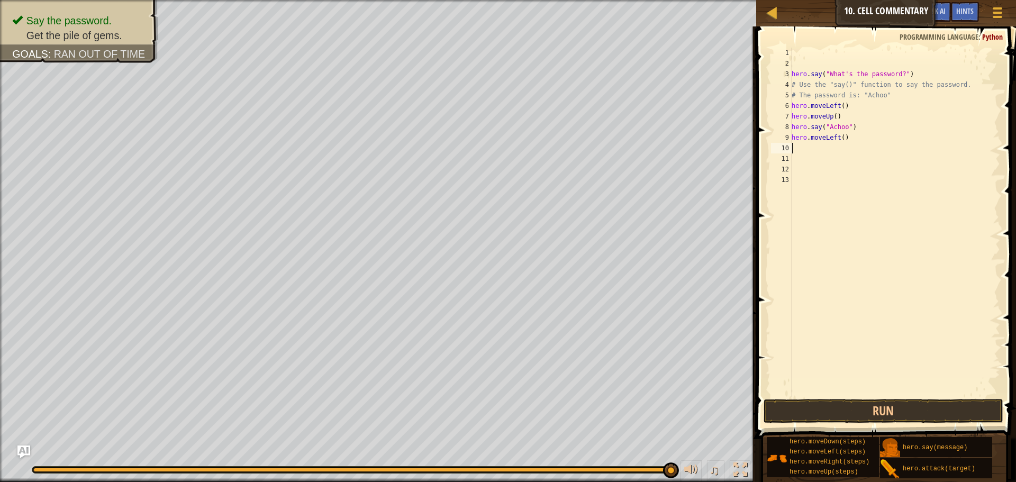
scroll to position [5, 0]
click at [844, 414] on button "Run" at bounding box center [883, 411] width 240 height 24
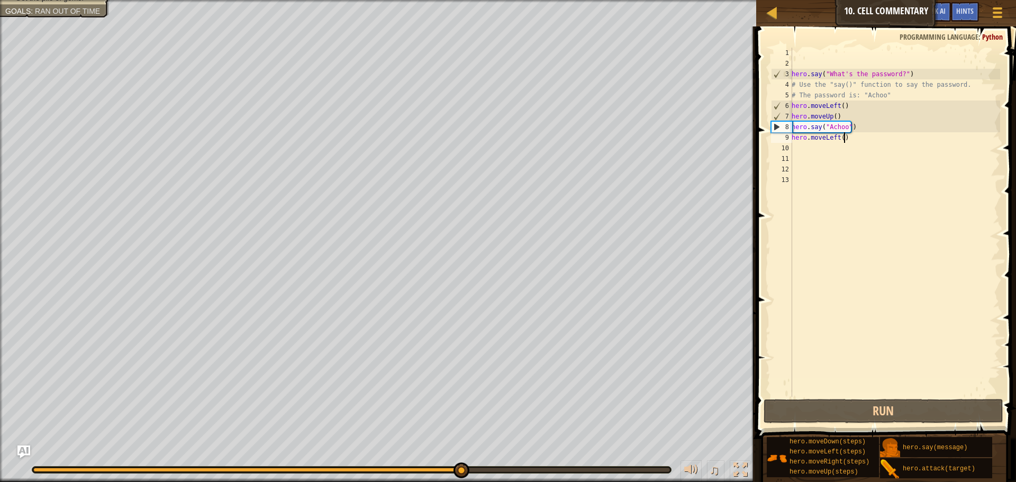
click at [850, 135] on div "hero . say ( "What's the password?" ) # Use the "say()" function to say the pas…" at bounding box center [894, 233] width 211 height 370
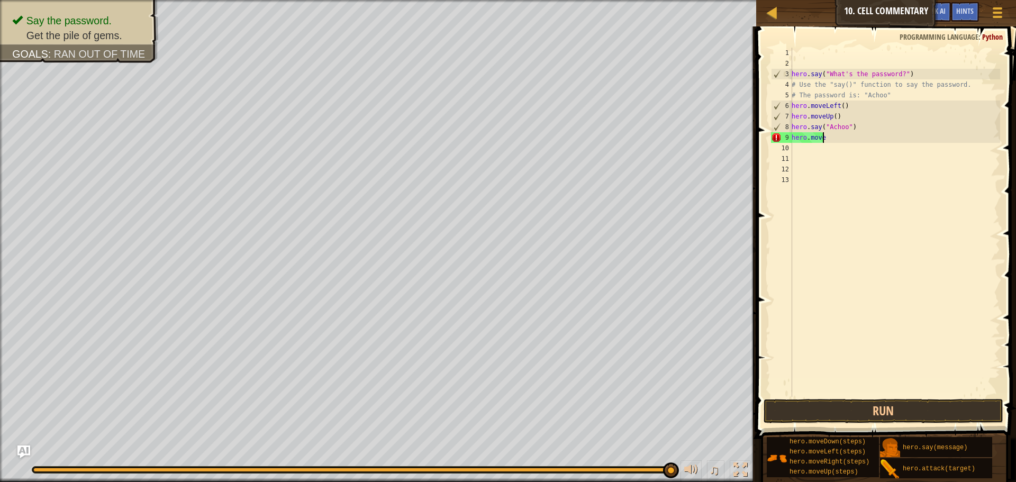
type textarea "hero.mover"
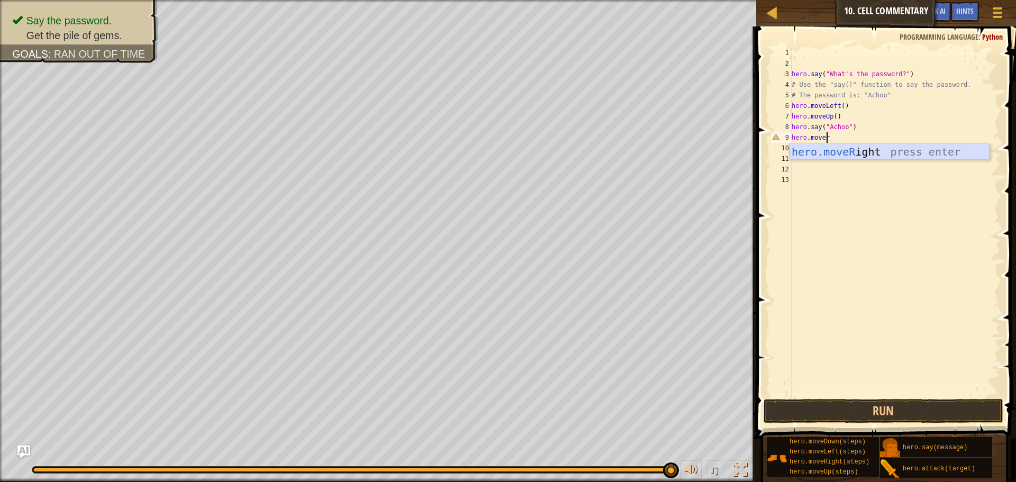
click at [849, 156] on div "hero.moveR ight press enter" at bounding box center [889, 168] width 200 height 48
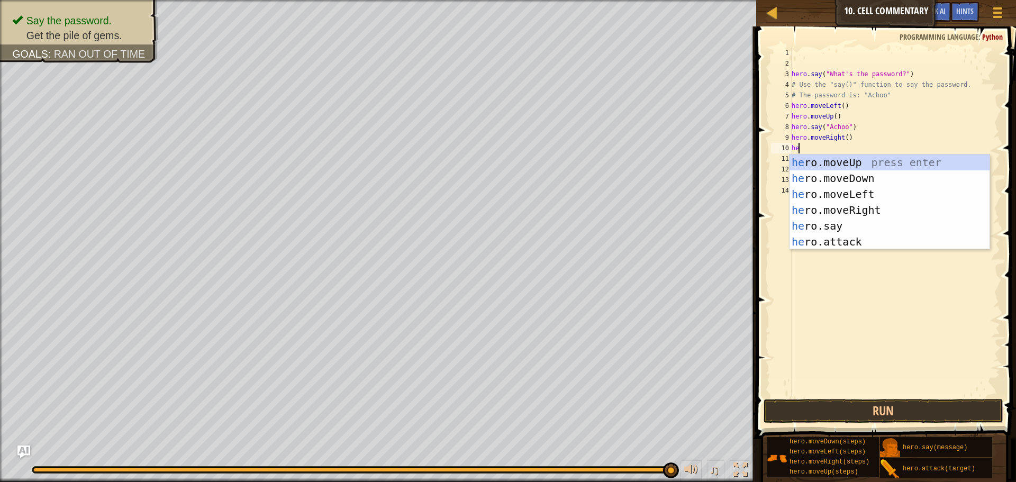
scroll to position [5, 1]
type textarea "hero"
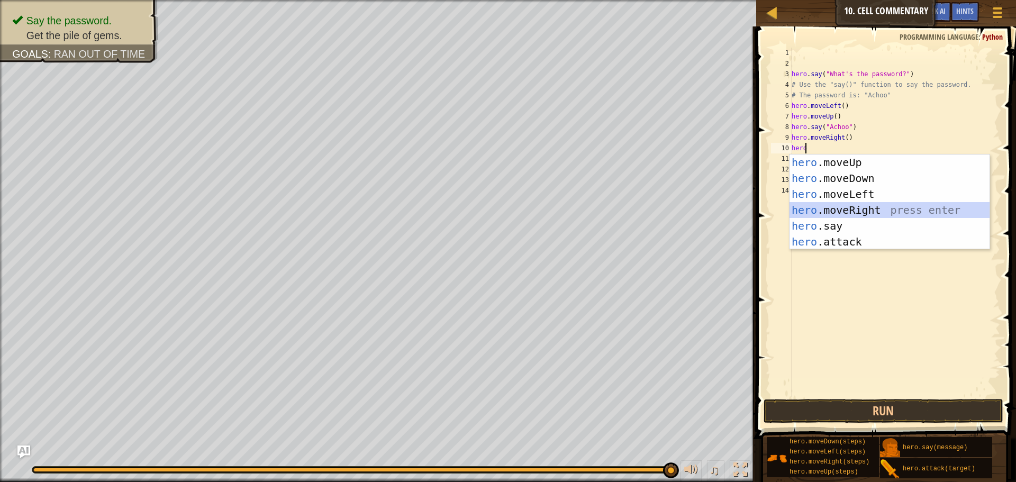
click at [833, 211] on div "hero .moveUp press enter hero .moveDown press enter hero .moveLeft press enter …" at bounding box center [889, 217] width 200 height 127
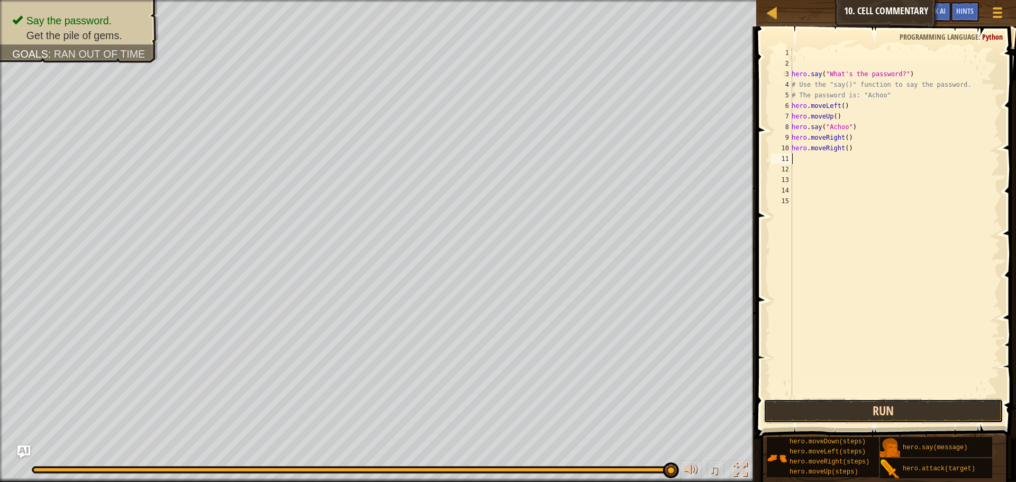
drag, startPoint x: 894, startPoint y: 404, endPoint x: 888, endPoint y: 400, distance: 6.6
click at [895, 404] on button "Run" at bounding box center [883, 411] width 240 height 24
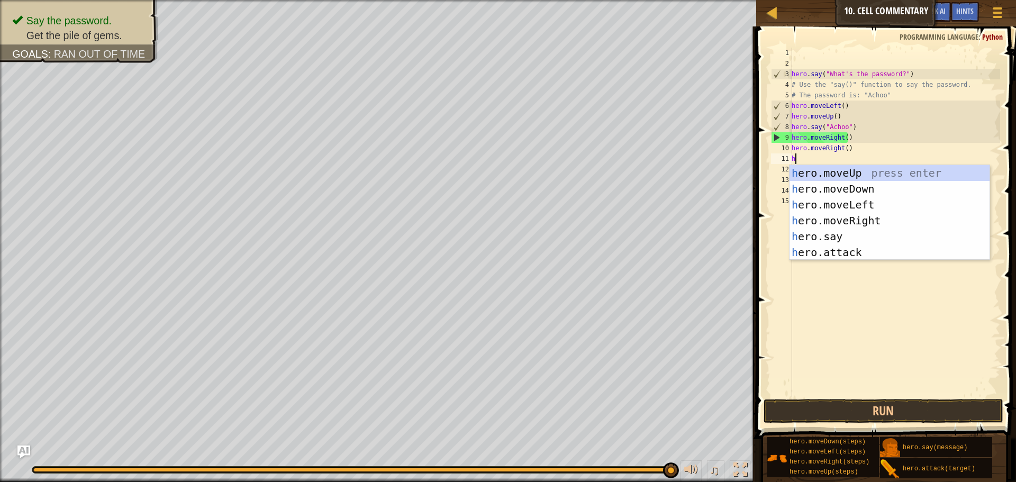
type textarea "her"
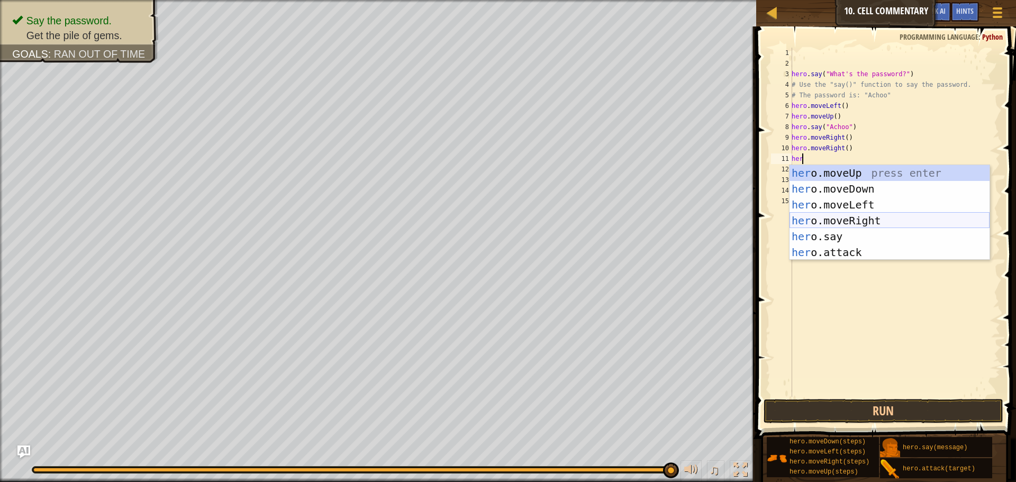
click at [860, 215] on div "her o.moveUp press enter her o.moveDown press enter her o.moveLeft press enter …" at bounding box center [889, 228] width 200 height 127
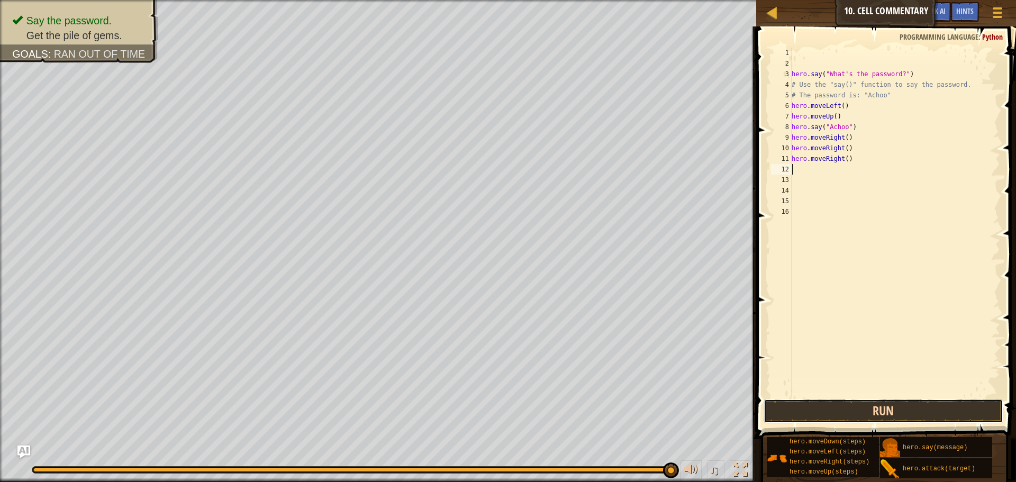
click at [829, 409] on button "Run" at bounding box center [883, 411] width 240 height 24
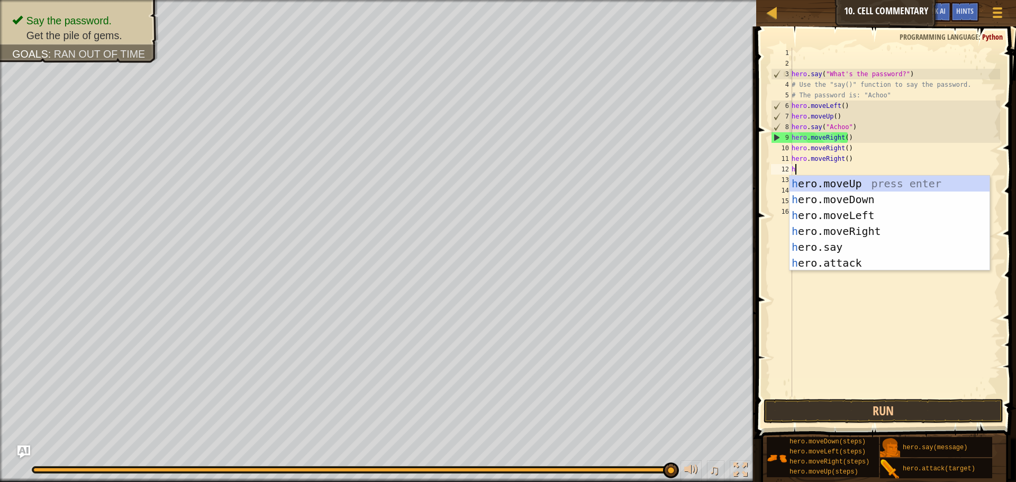
type textarea "her"
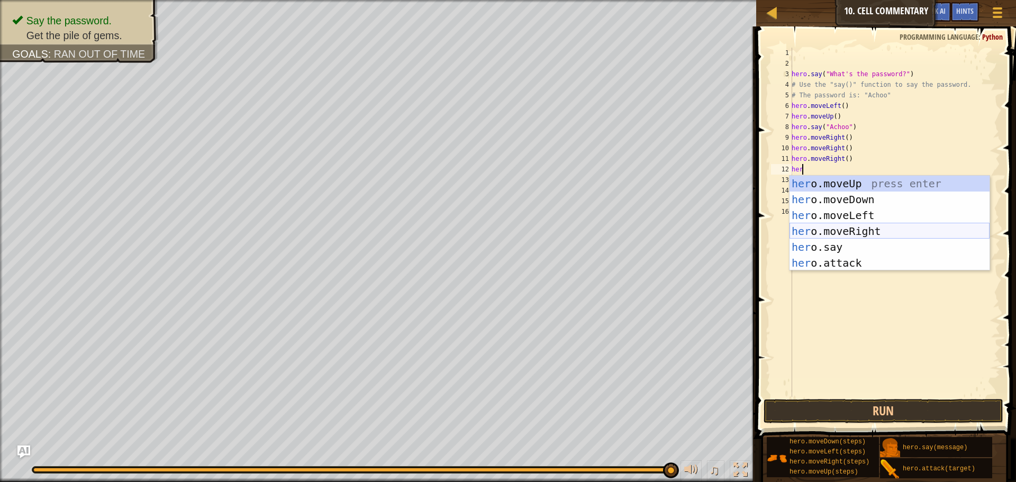
click at [842, 226] on div "her o.moveUp press enter her o.moveDown press enter her o.moveLeft press enter …" at bounding box center [889, 239] width 200 height 127
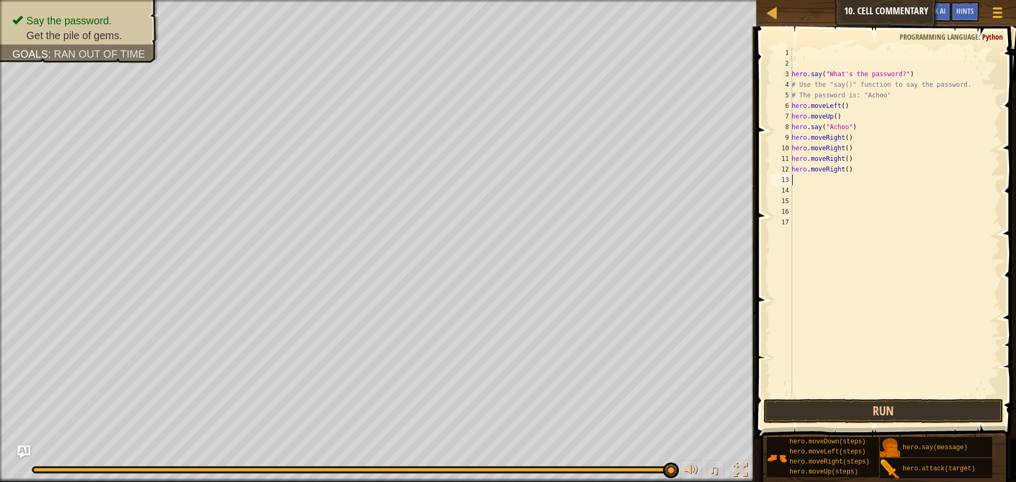
scroll to position [5, 0]
click at [880, 403] on button "Run" at bounding box center [883, 411] width 240 height 24
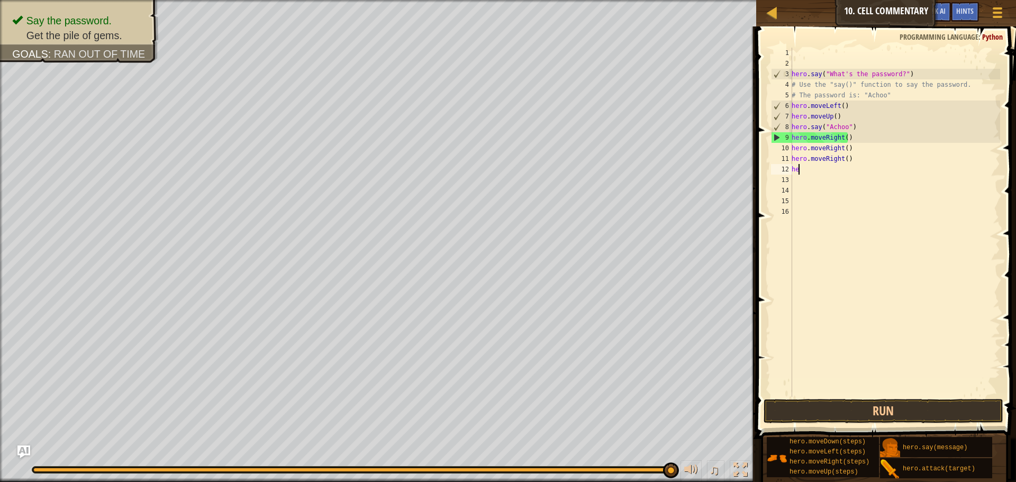
type textarea "h"
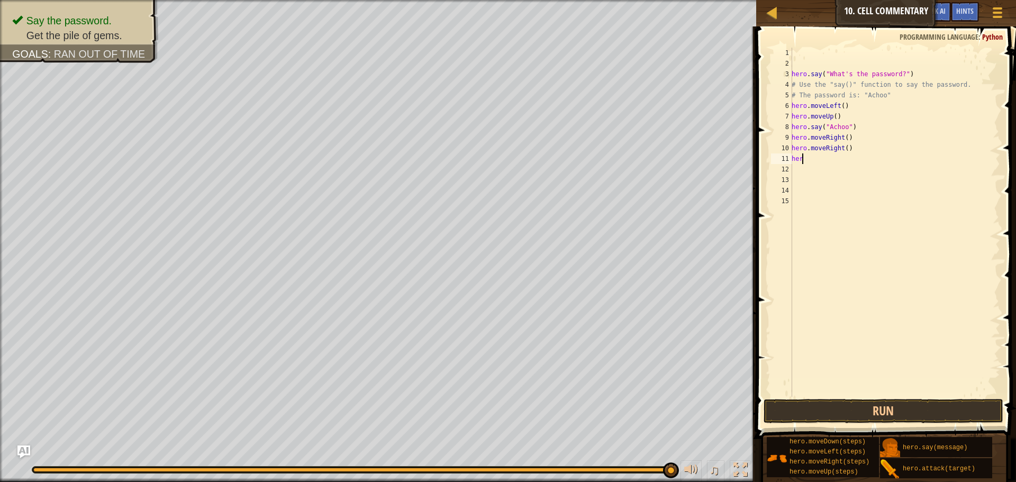
type textarea "h"
click at [843, 138] on div "hero . say ( "What's the password?" ) # Use the "say()" function to say the pas…" at bounding box center [894, 233] width 211 height 370
click at [863, 414] on button "Run" at bounding box center [883, 411] width 240 height 24
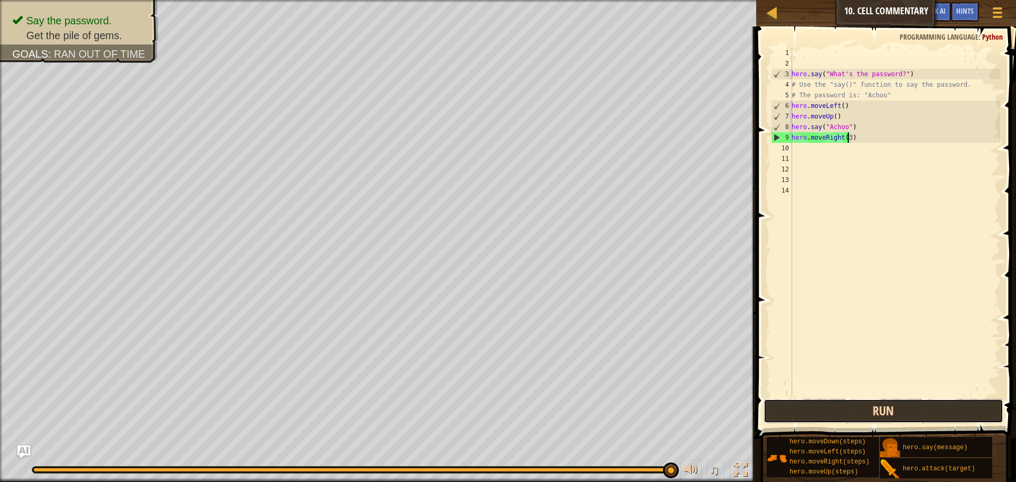
click at [862, 414] on button "Run" at bounding box center [883, 411] width 240 height 24
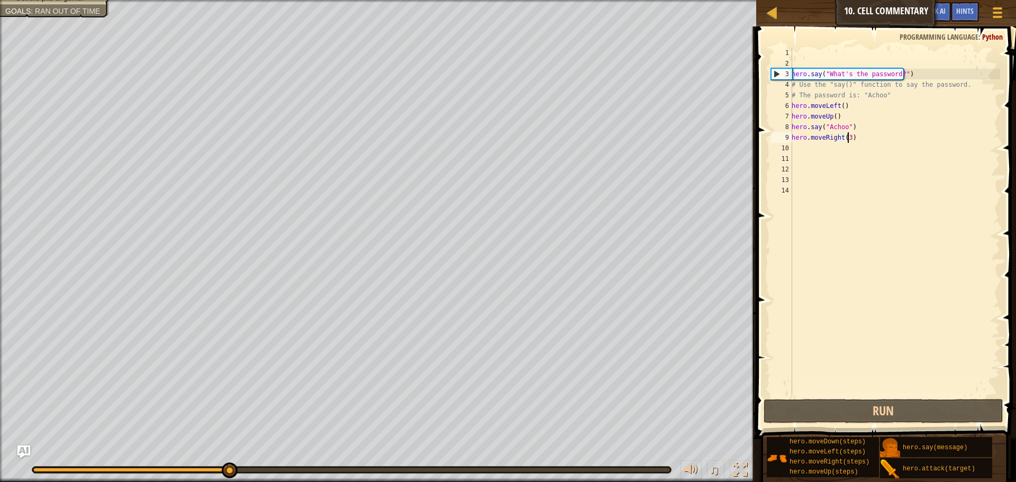
click at [869, 141] on div "hero . say ( "What's the password?" ) # Use the "say()" function to say the pas…" at bounding box center [894, 233] width 211 height 370
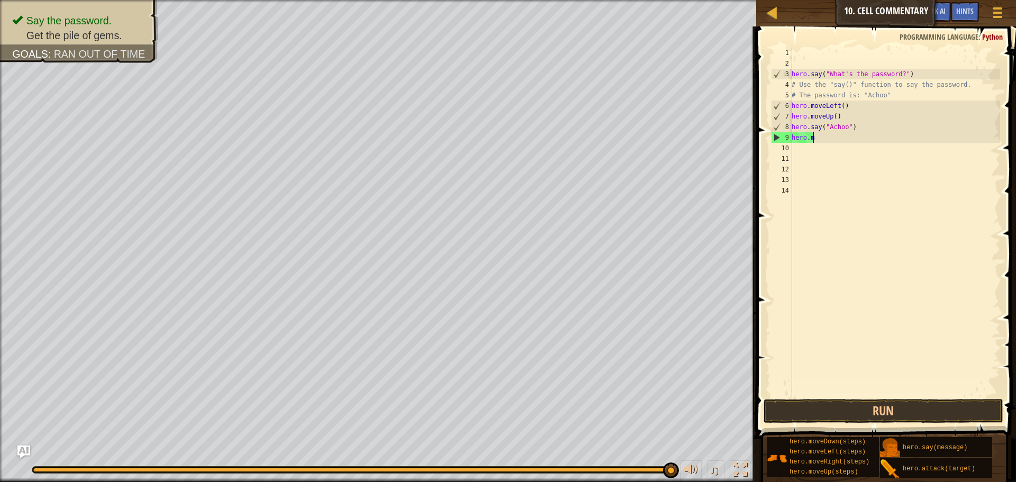
scroll to position [5, 1]
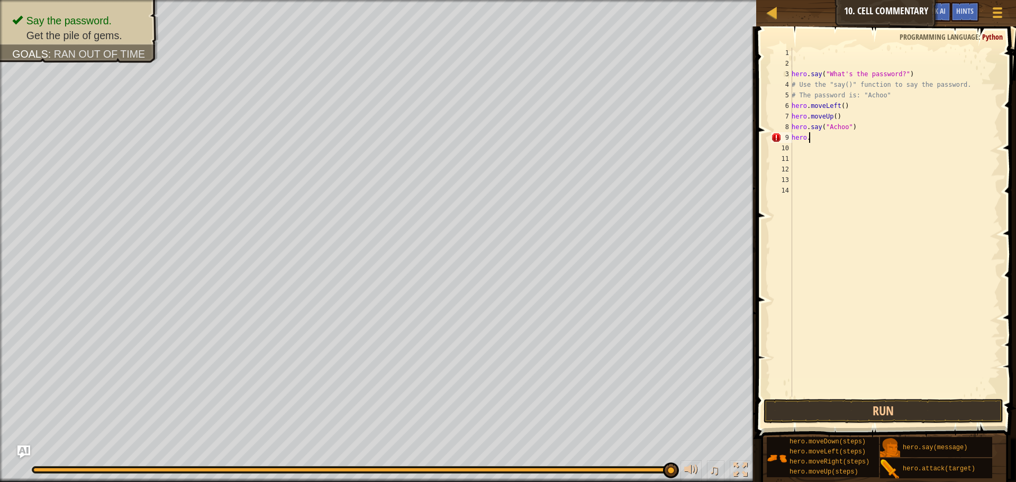
type textarea "hero.m"
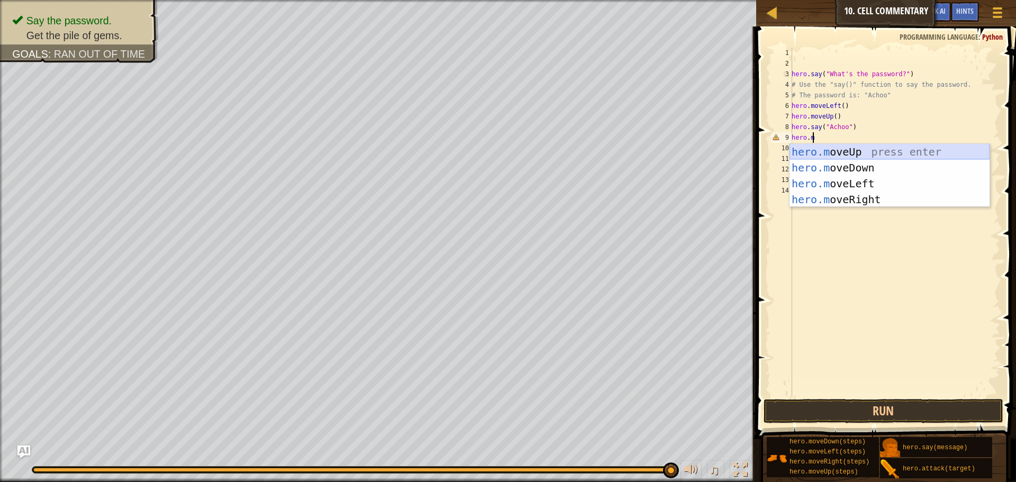
click at [845, 153] on div "hero.m oveUp press enter hero.m oveDown press enter hero.m oveLeft press enter …" at bounding box center [889, 191] width 200 height 95
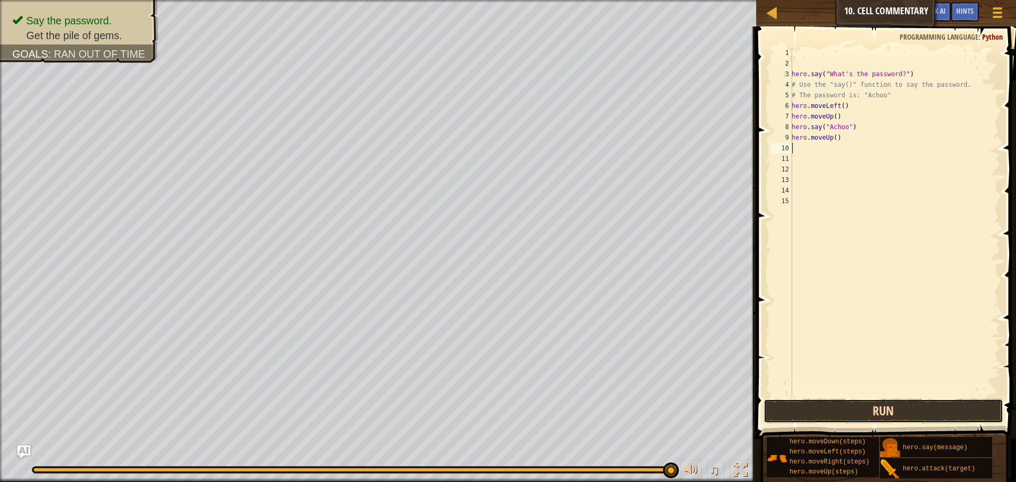
click at [907, 406] on button "Run" at bounding box center [883, 411] width 240 height 24
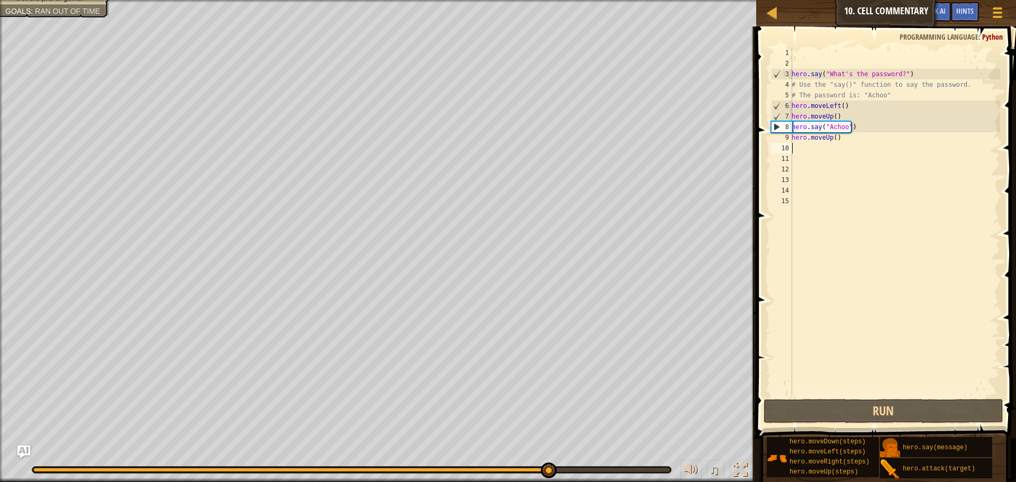
click at [851, 140] on div "hero . say ( "What's the password?" ) # Use the "say()" function to say the pas…" at bounding box center [894, 233] width 211 height 370
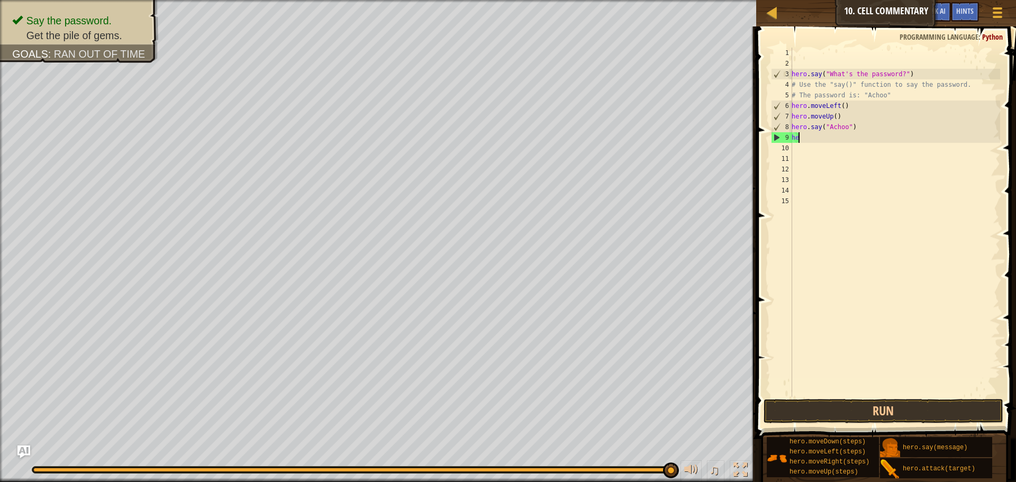
type textarea "h"
click at [848, 104] on div "hero . say ( "What's the password?" ) # Use the "say()" function to say the pas…" at bounding box center [894, 233] width 211 height 370
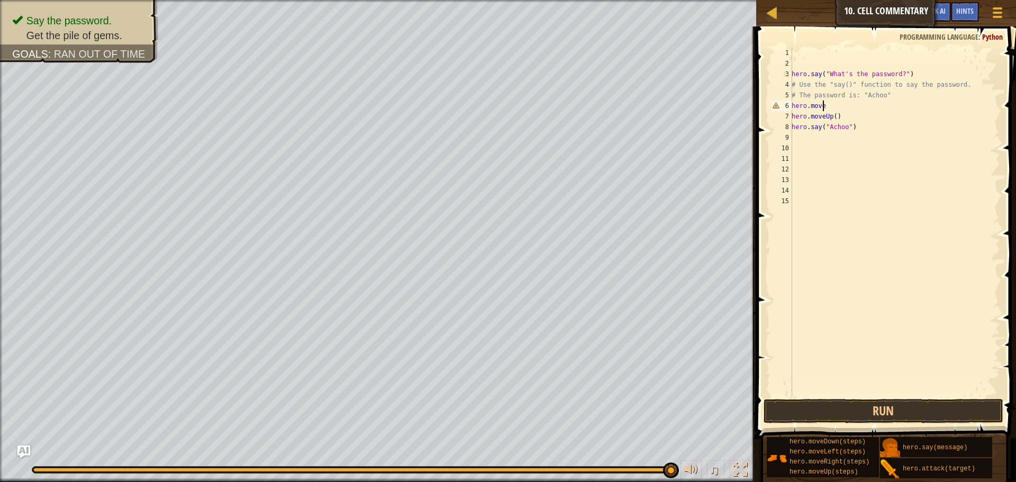
type textarea "hero.mover"
drag, startPoint x: 846, startPoint y: 114, endPoint x: 861, endPoint y: 163, distance: 50.9
click at [846, 115] on div "hero.moveR ight press enter" at bounding box center [889, 136] width 200 height 48
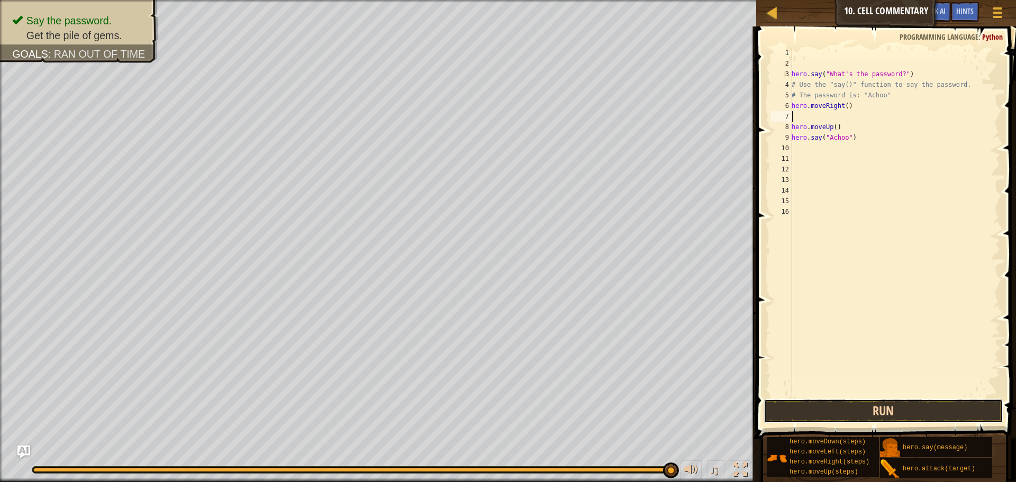
click at [893, 410] on button "Run" at bounding box center [883, 411] width 240 height 24
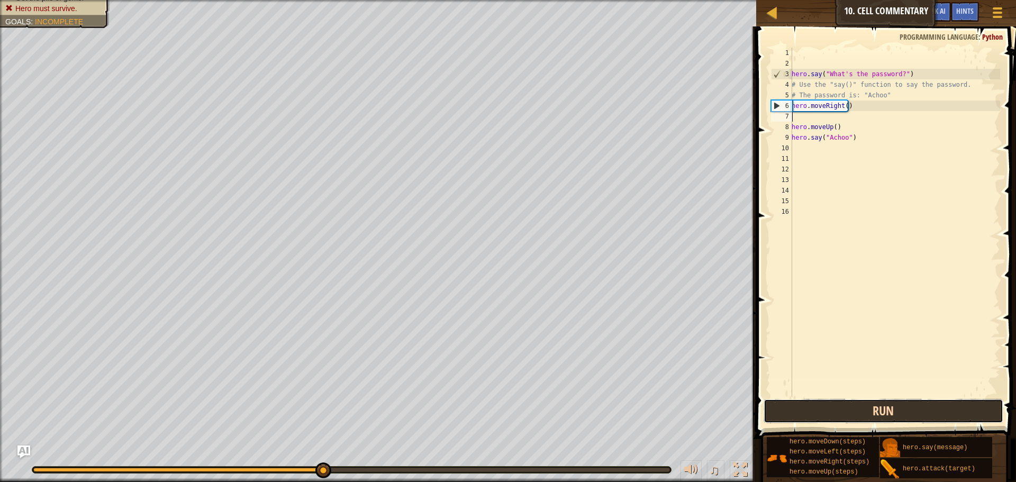
click at [893, 411] on button "Run" at bounding box center [883, 411] width 240 height 24
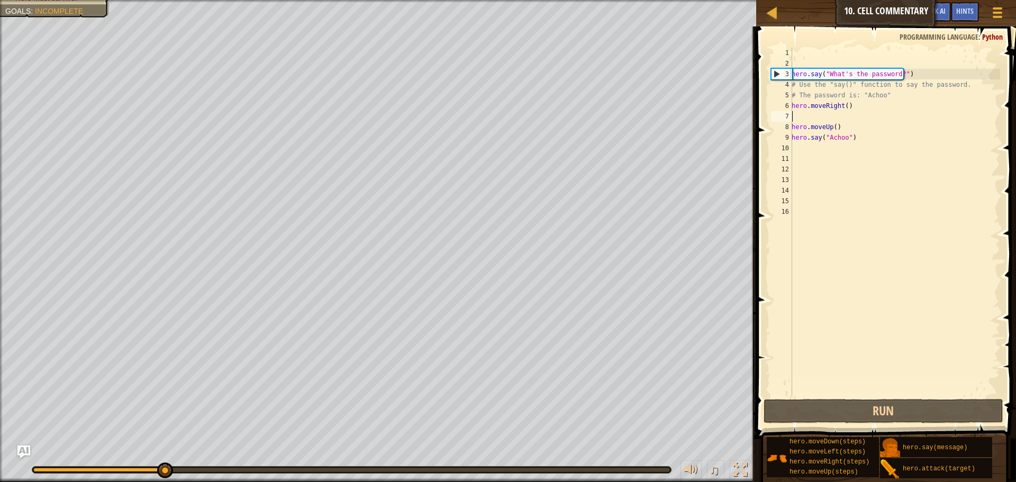
click at [858, 103] on div "hero . say ( "What's the password?" ) # Use the "say()" function to say the pas…" at bounding box center [894, 233] width 211 height 370
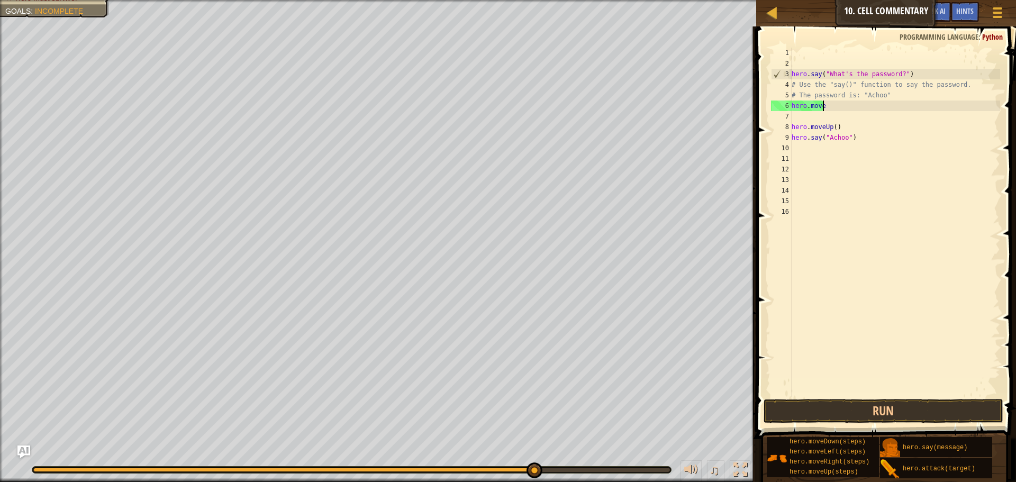
type textarea "hero.movel"
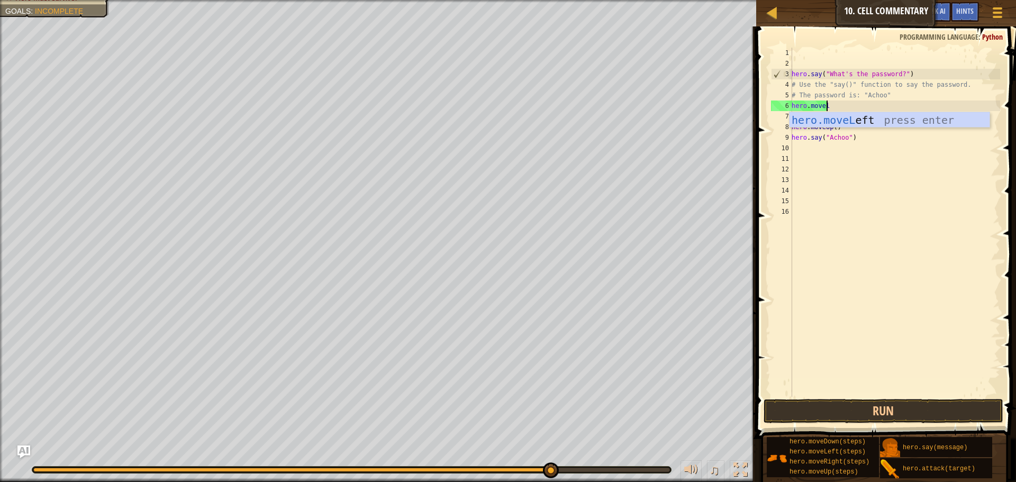
scroll to position [5, 3]
click at [857, 124] on div "hero.moveL eft press enter" at bounding box center [889, 136] width 200 height 48
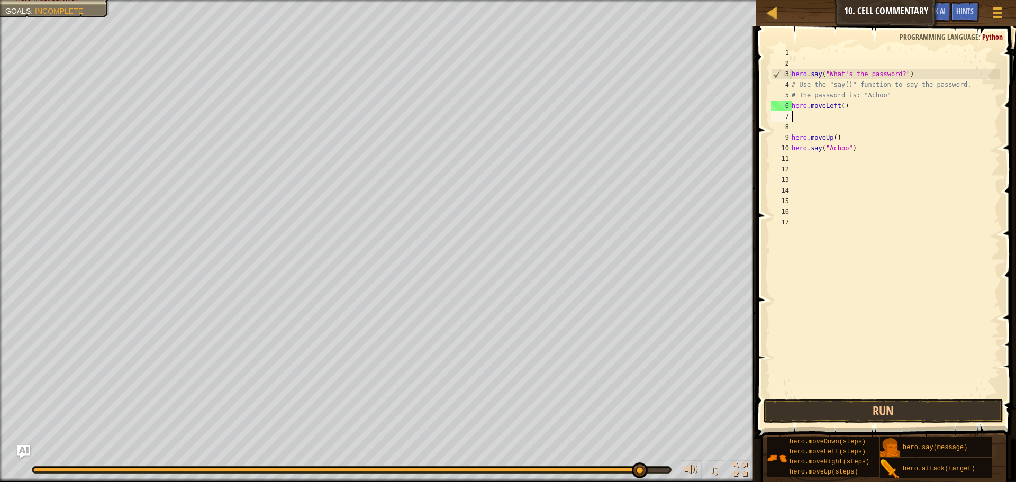
scroll to position [5, 0]
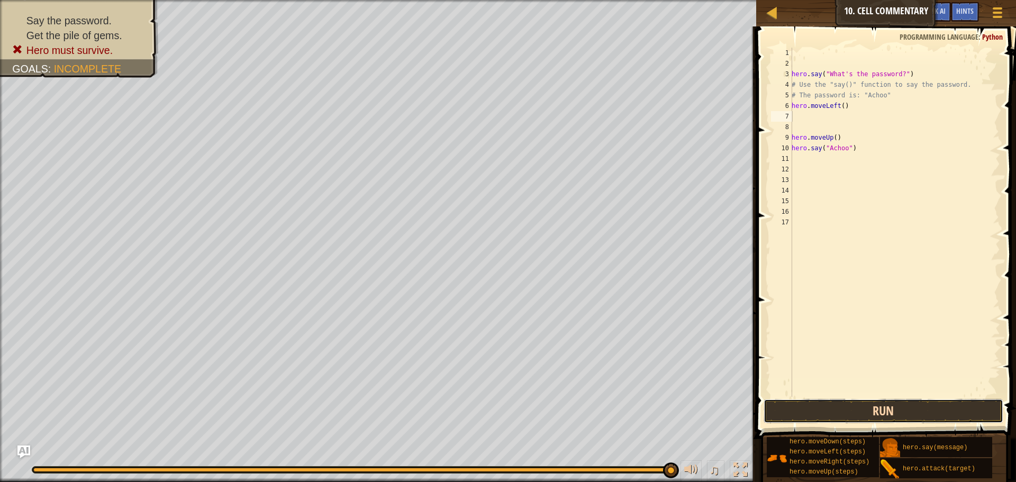
click at [815, 406] on button "Run" at bounding box center [883, 411] width 240 height 24
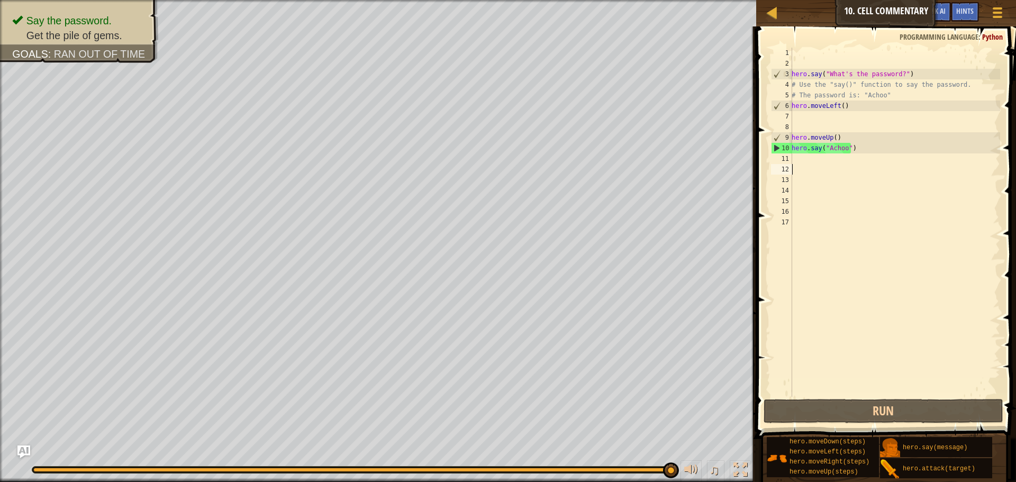
click at [837, 170] on div "hero . say ( "What's the password?" ) # Use the "say()" function to say the pas…" at bounding box center [894, 233] width 211 height 370
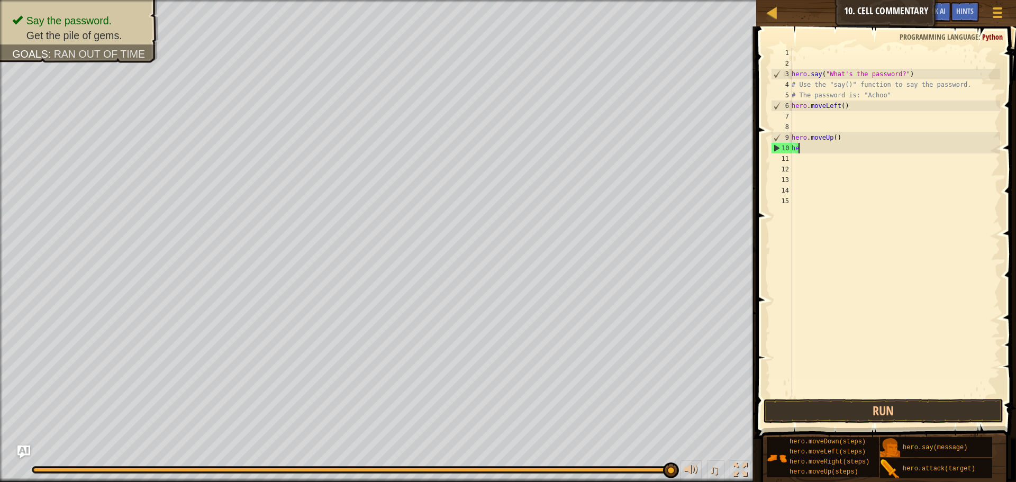
type textarea "h"
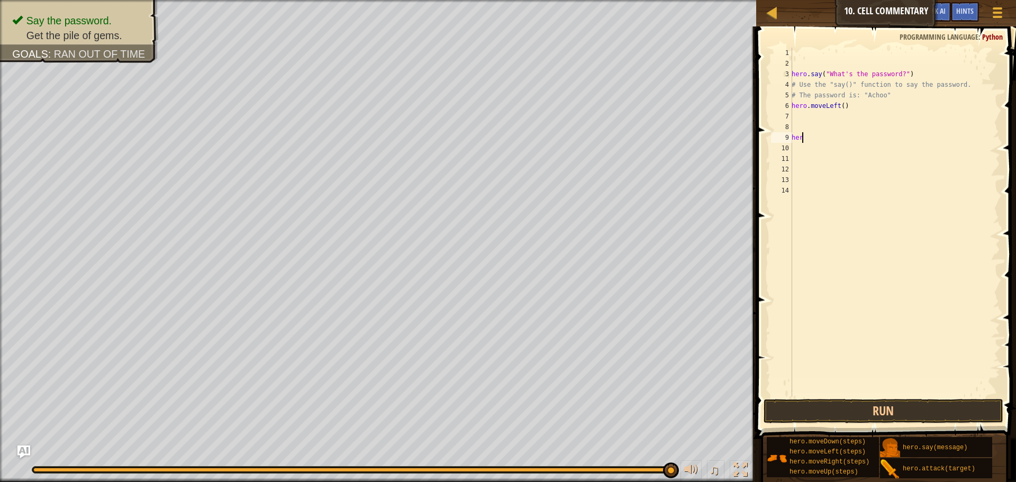
type textarea "h"
type textarea "#"
type textarea "h"
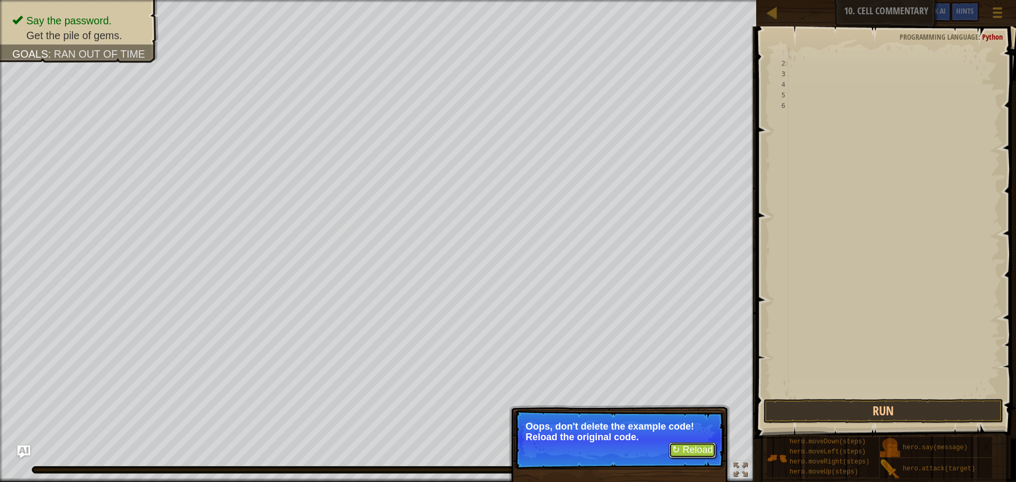
click at [699, 452] on button "↻ Reload" at bounding box center [692, 450] width 47 height 16
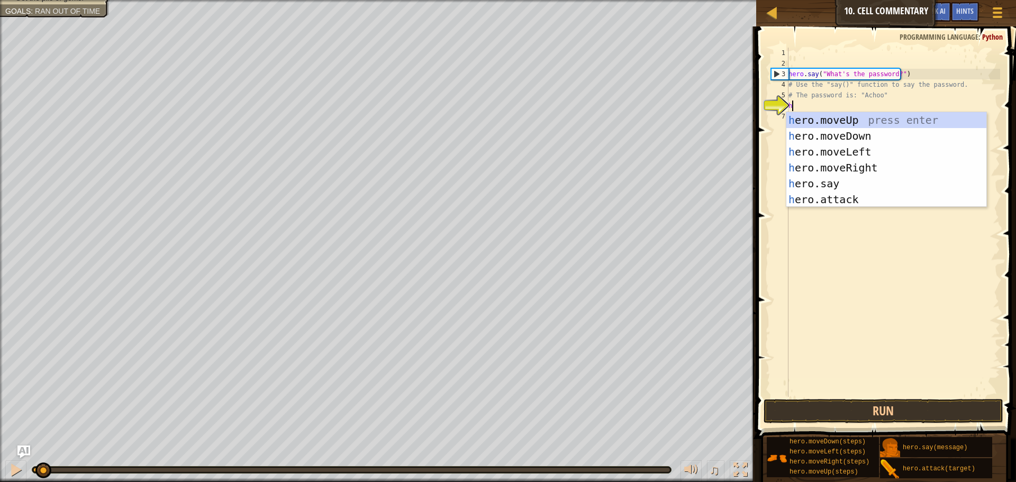
type textarea "he"
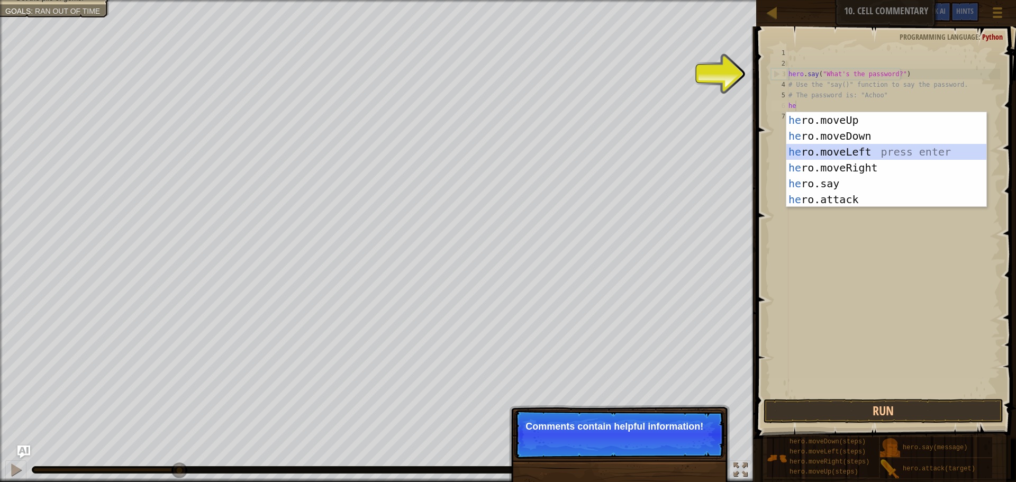
click at [828, 156] on div "he ro.moveUp press enter he ro.moveDown press enter he ro.moveLeft press enter …" at bounding box center [886, 175] width 200 height 127
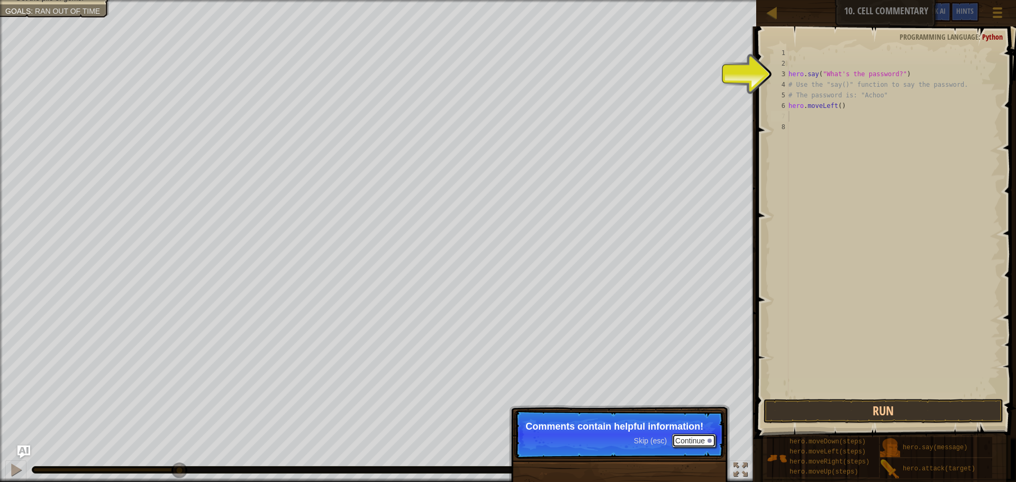
click at [676, 438] on button "Continue" at bounding box center [694, 441] width 44 height 14
click at [679, 440] on p "Skip (esc) Continue Comments contain helpful information!" at bounding box center [619, 434] width 210 height 49
click at [679, 440] on p "Skip (esc) Continue This" at bounding box center [619, 434] width 210 height 49
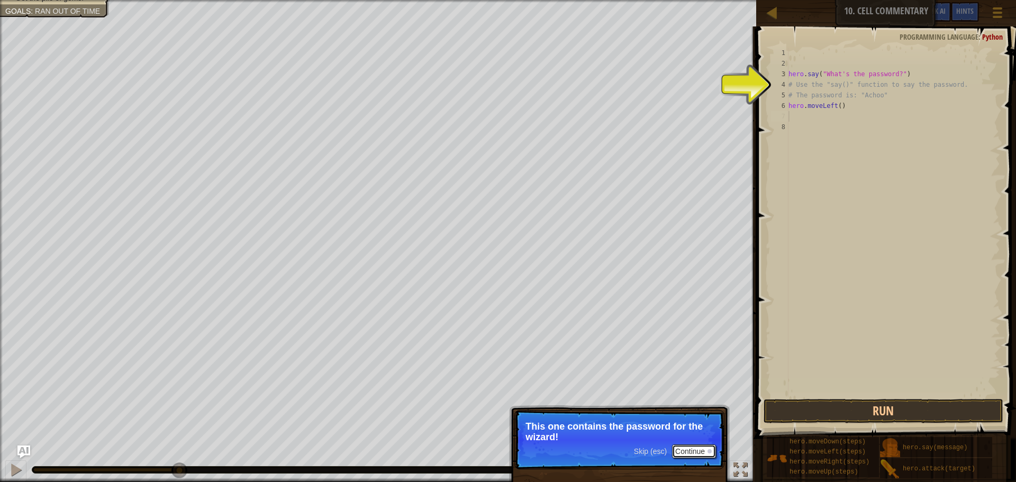
click at [692, 445] on button "Continue" at bounding box center [694, 451] width 44 height 14
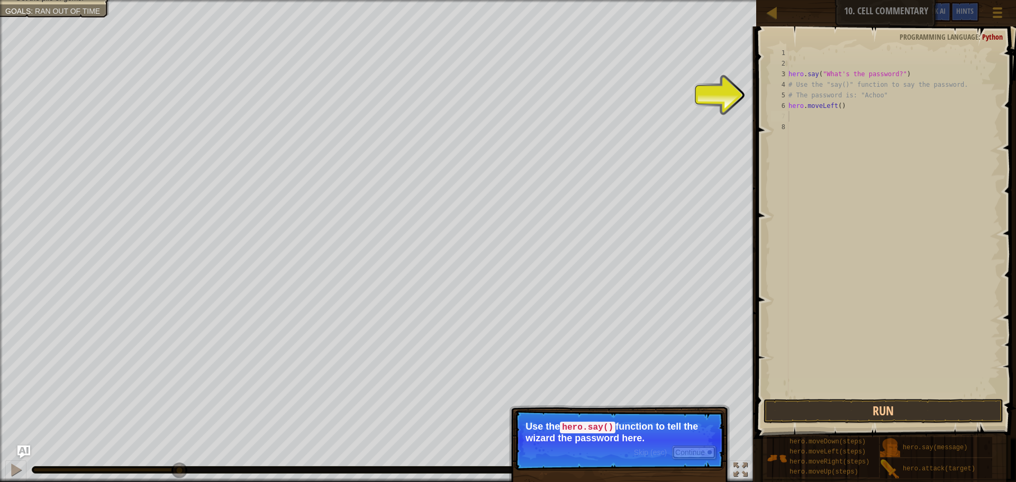
click at [686, 455] on button "Continue" at bounding box center [694, 452] width 44 height 14
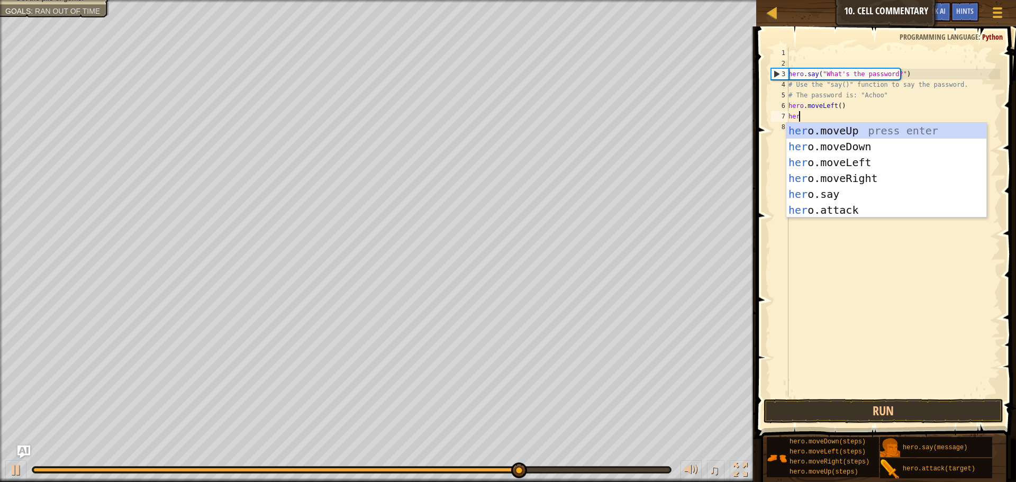
scroll to position [5, 1]
click at [867, 196] on div "hero .moveUp press enter hero .moveDown press enter hero .moveLeft press enter …" at bounding box center [886, 186] width 200 height 127
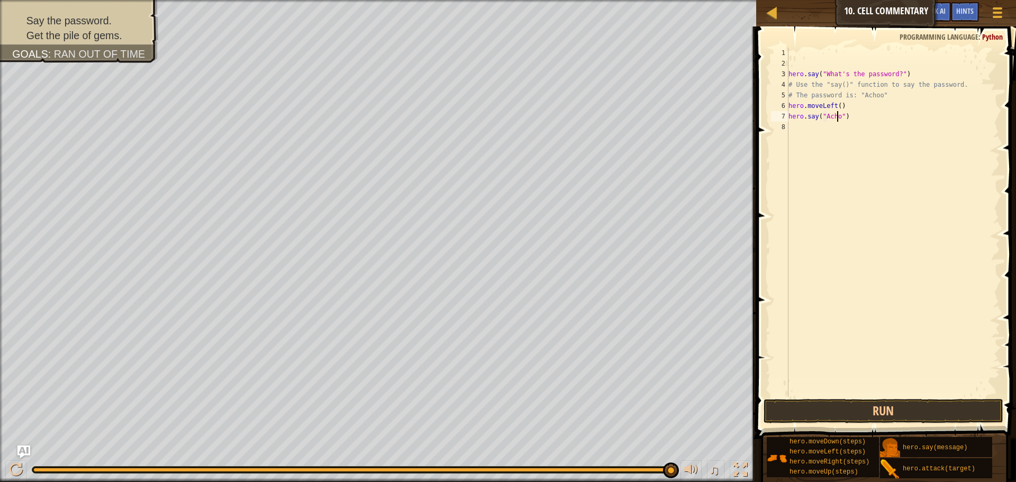
scroll to position [5, 4]
type textarea "hero.say("Achoo")"
click at [900, 411] on button "Run" at bounding box center [883, 411] width 240 height 24
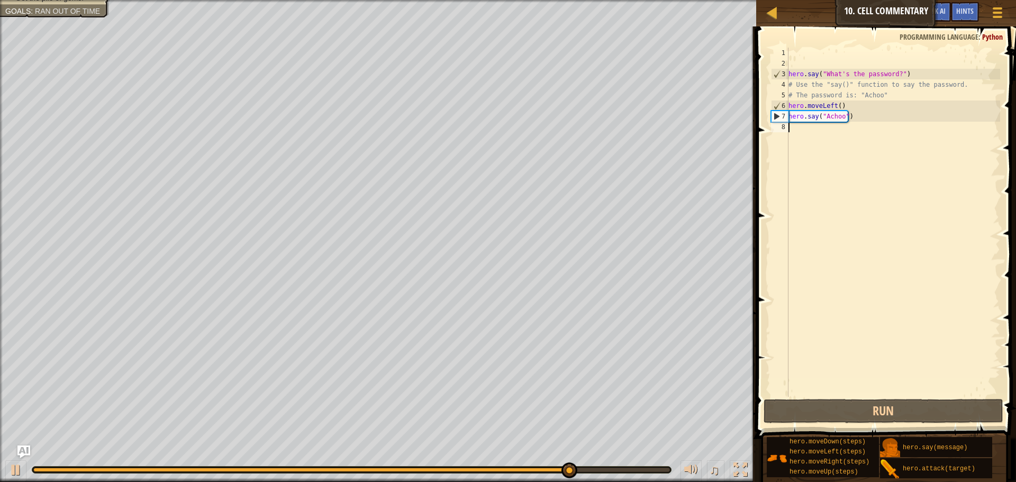
click at [830, 132] on div "hero . say ( "What's the password?" ) # Use the "say()" function to say the pas…" at bounding box center [893, 233] width 214 height 370
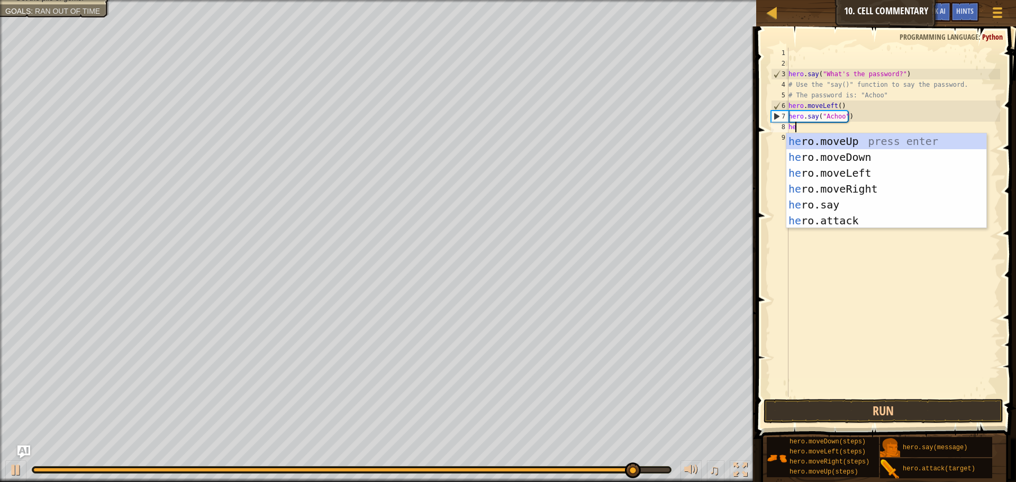
type textarea "her"
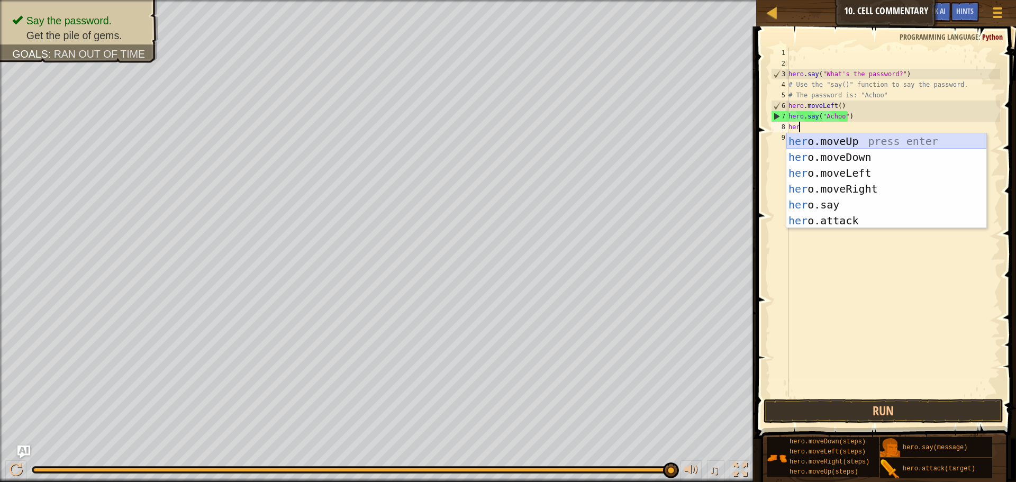
click at [847, 139] on div "her o.moveUp press enter her o.moveDown press enter her o.moveLeft press enter …" at bounding box center [886, 196] width 200 height 127
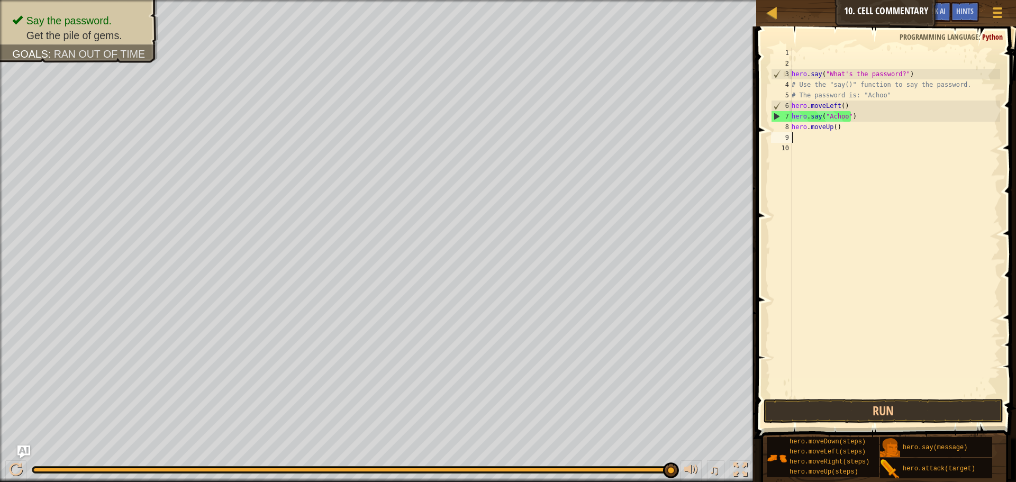
scroll to position [5, 0]
click at [839, 425] on span at bounding box center [887, 217] width 268 height 443
click at [839, 417] on button "Run" at bounding box center [883, 411] width 240 height 24
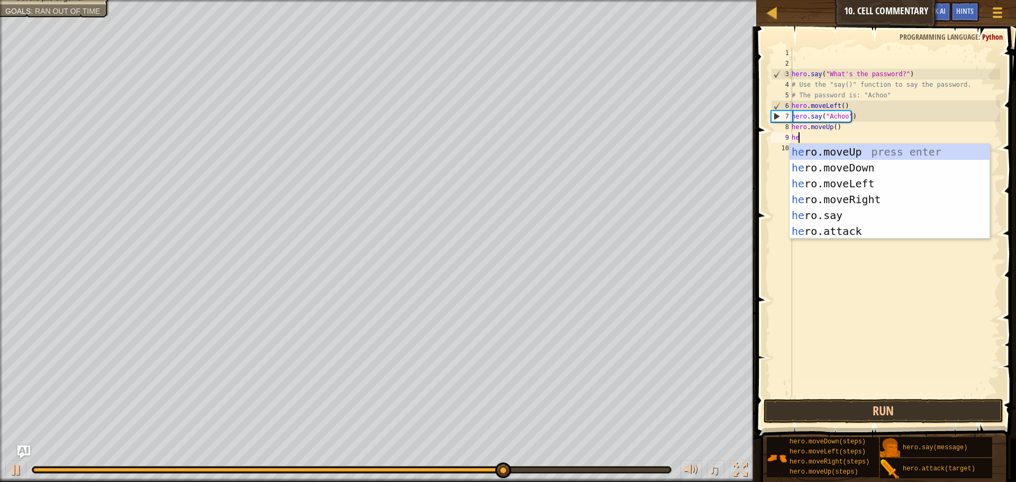
type textarea "her"
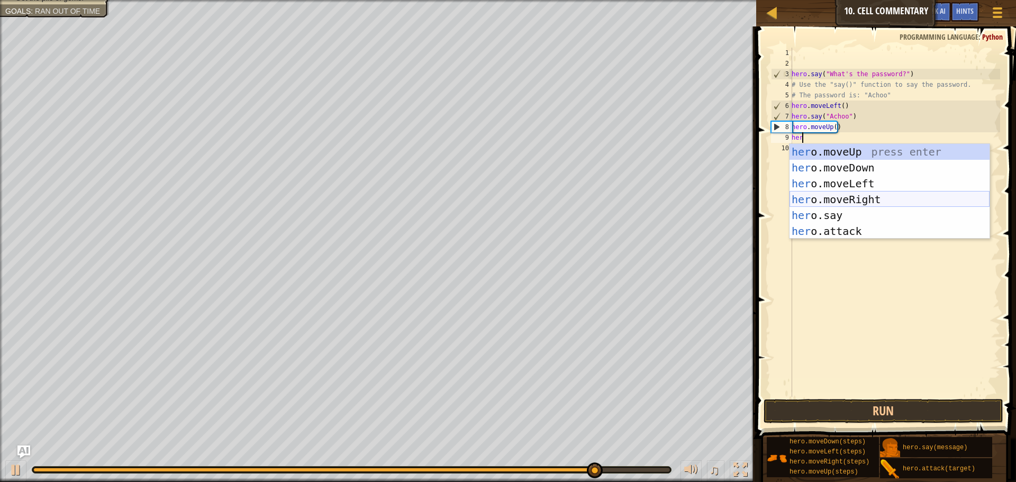
click at [823, 196] on div "her o.moveUp press enter her o.moveDown press enter her o.moveLeft press enter …" at bounding box center [889, 207] width 200 height 127
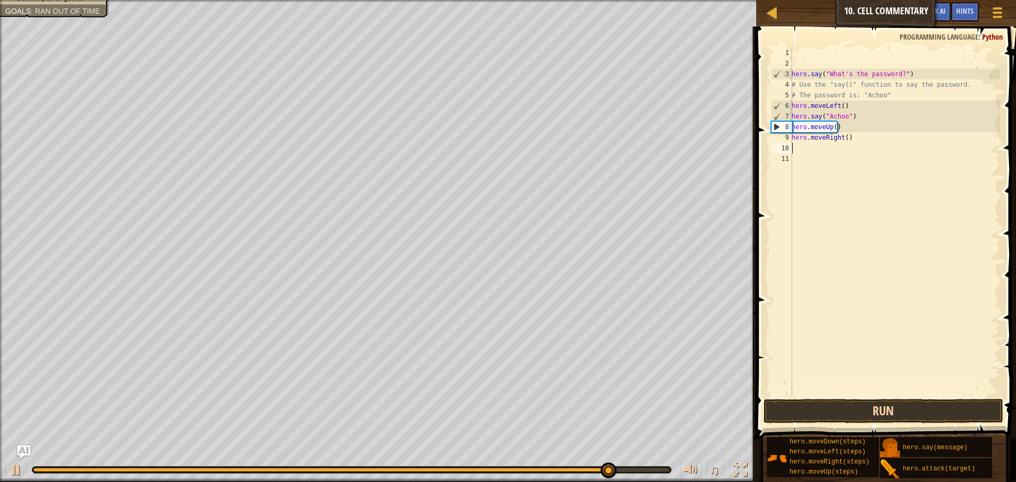
scroll to position [5, 0]
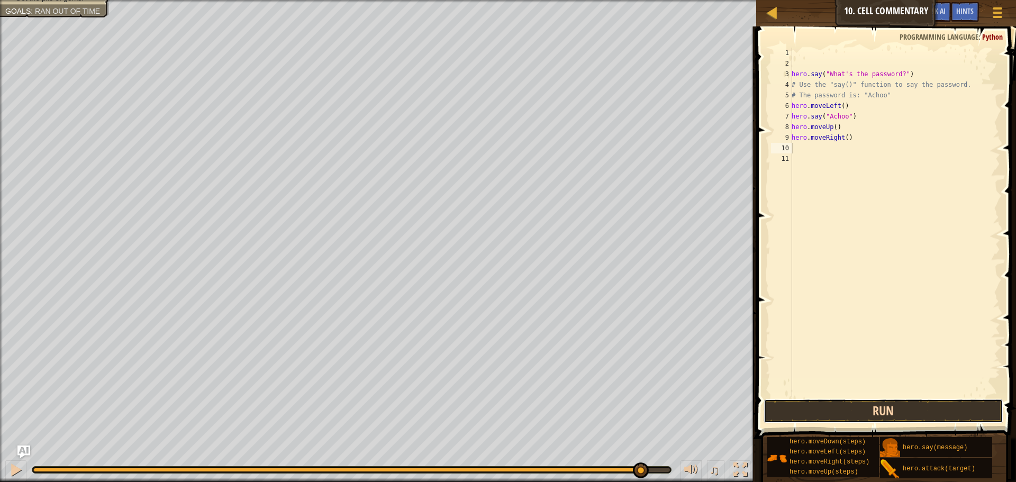
click at [901, 404] on button "Run" at bounding box center [883, 411] width 240 height 24
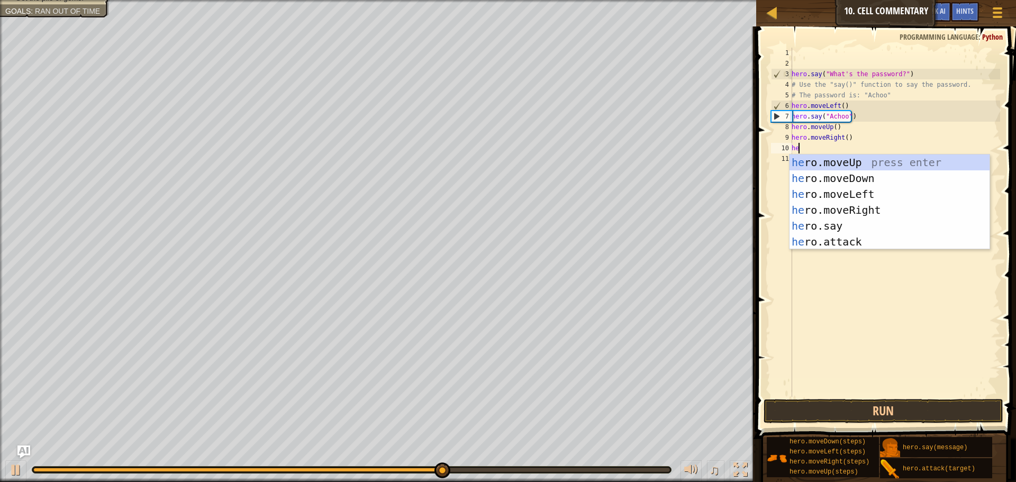
type textarea "her"
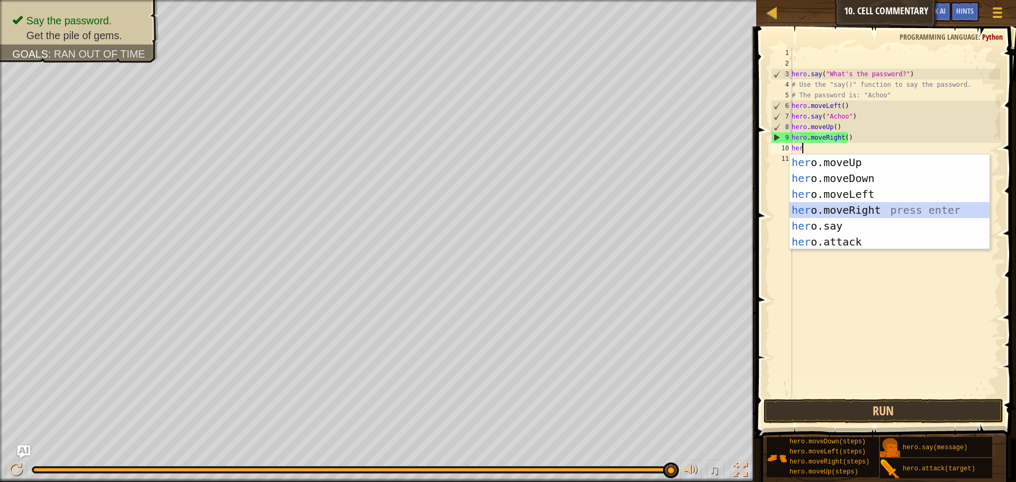
click at [817, 207] on div "her o.moveUp press enter her o.moveDown press enter her o.moveLeft press enter …" at bounding box center [889, 217] width 200 height 127
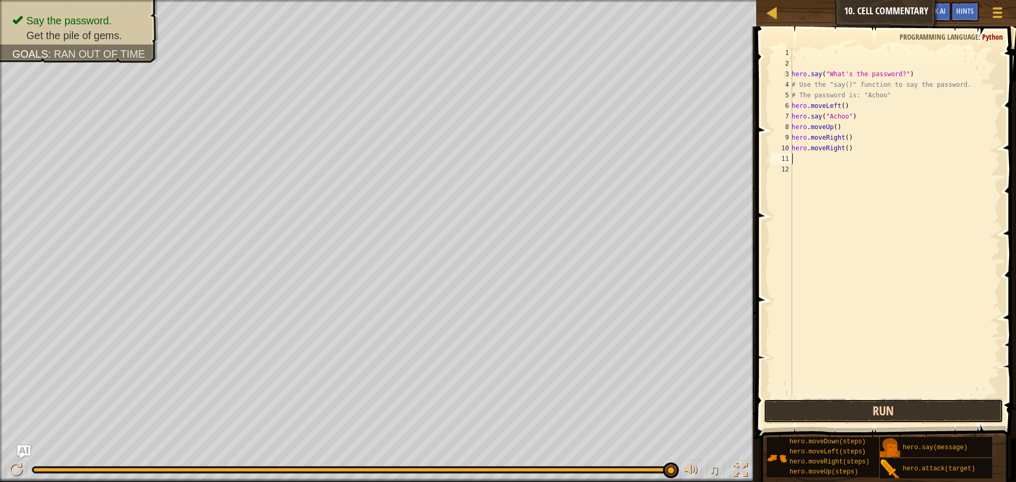
click at [839, 417] on button "Run" at bounding box center [883, 411] width 240 height 24
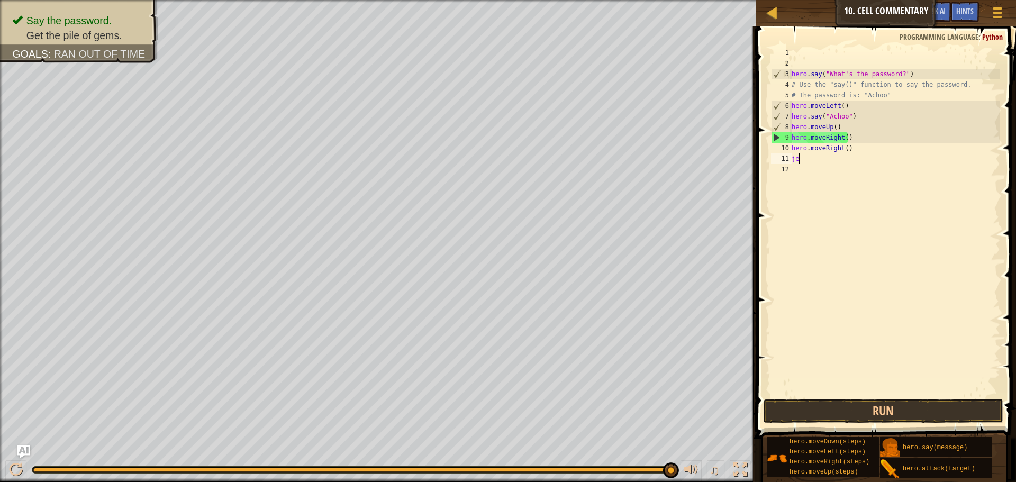
type textarea "j"
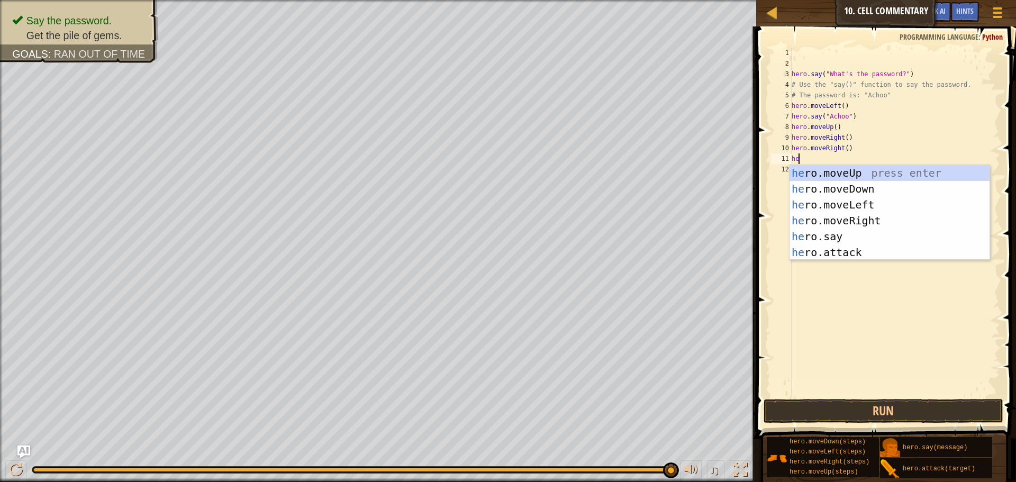
type textarea "her"
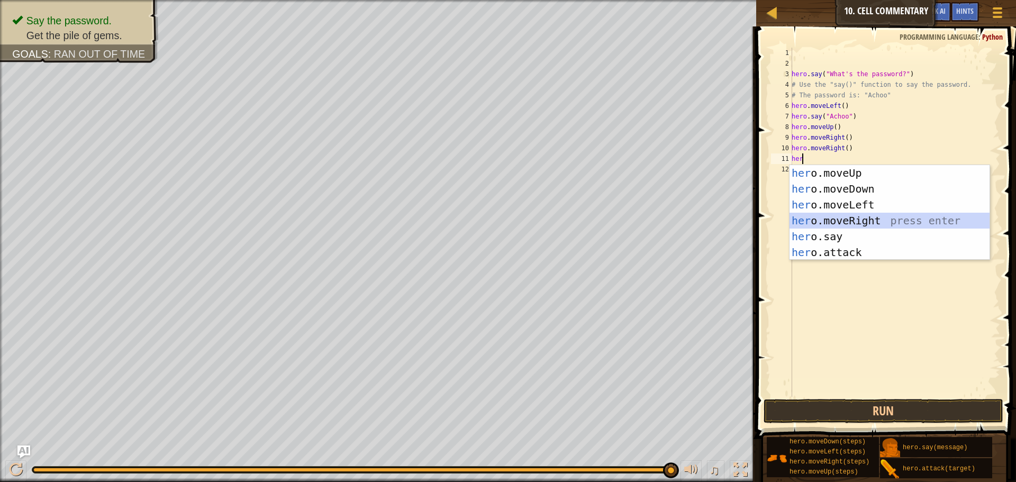
click at [836, 218] on div "her o.moveUp press enter her o.moveDown press enter her o.moveLeft press enter …" at bounding box center [889, 228] width 200 height 127
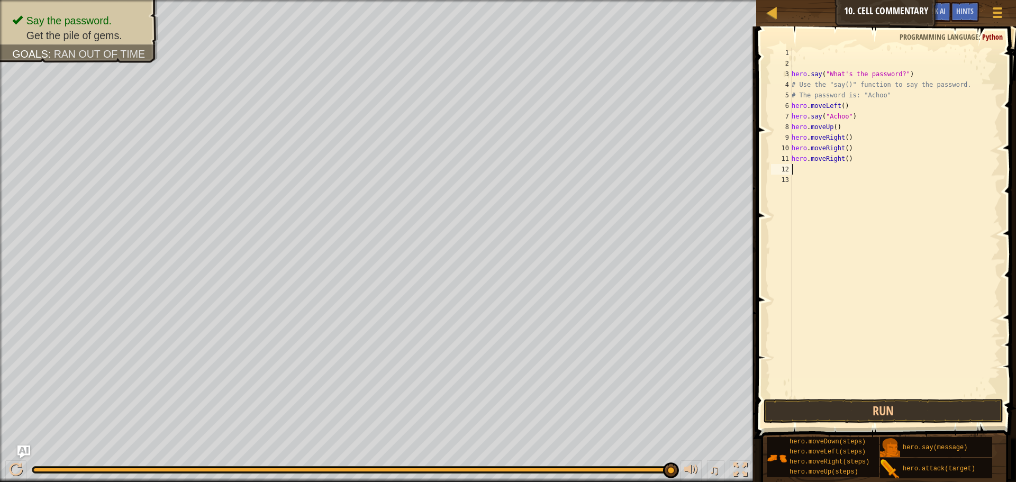
scroll to position [5, 0]
click at [860, 406] on button "Run" at bounding box center [883, 411] width 240 height 24
